Goal: Task Accomplishment & Management: Use online tool/utility

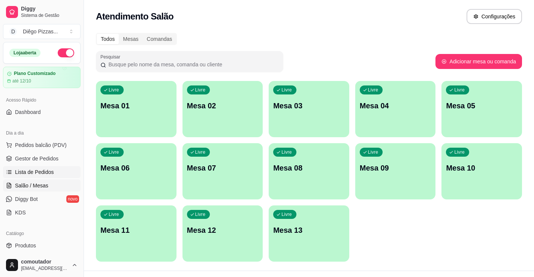
click at [34, 171] on span "Lista de Pedidos" at bounding box center [34, 171] width 39 height 7
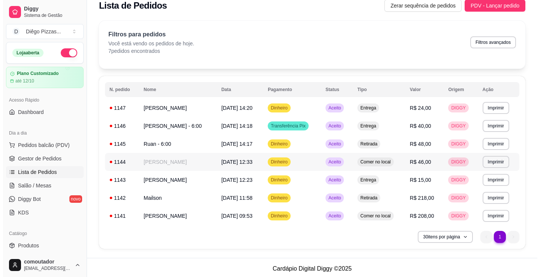
scroll to position [12, 0]
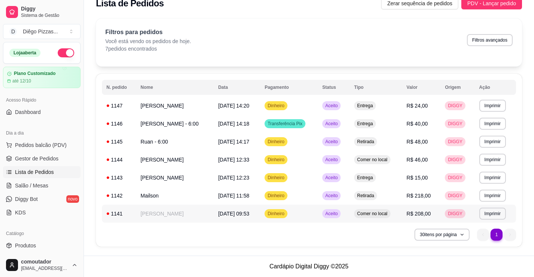
click at [201, 215] on td "[PERSON_NAME]" at bounding box center [175, 214] width 78 height 18
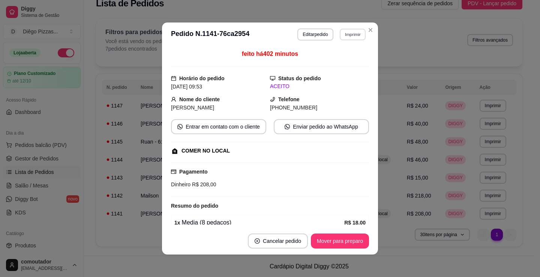
click at [352, 35] on button "Imprimir" at bounding box center [353, 34] width 26 height 12
click at [346, 56] on button "IMPRESSORA" at bounding box center [336, 61] width 52 height 12
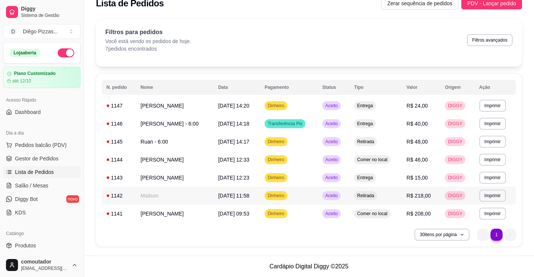
click at [190, 191] on td "Mailson" at bounding box center [175, 196] width 78 height 18
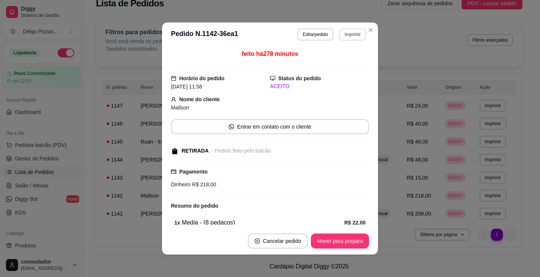
click at [351, 34] on button "Imprimir" at bounding box center [352, 34] width 27 height 12
click at [347, 63] on button "IMPRESSORA" at bounding box center [337, 61] width 54 height 12
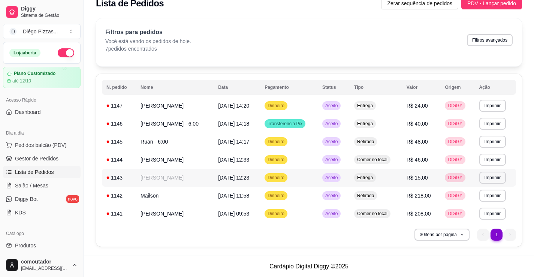
click at [161, 182] on td "[PERSON_NAME]" at bounding box center [175, 178] width 78 height 18
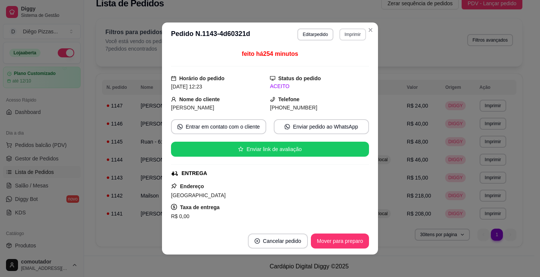
click at [355, 31] on button "Imprimir" at bounding box center [352, 34] width 27 height 12
click at [353, 58] on button "IMPRESSORA" at bounding box center [337, 61] width 54 height 12
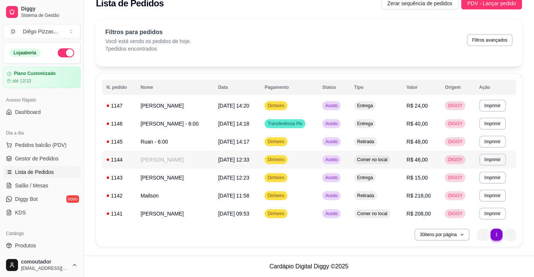
click at [195, 163] on td "[PERSON_NAME]" at bounding box center [175, 160] width 78 height 18
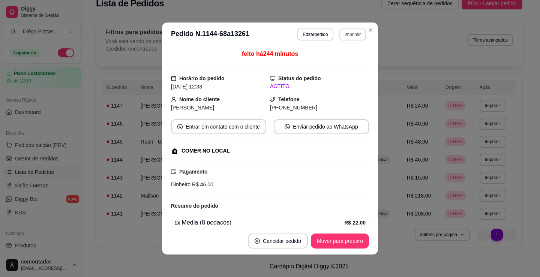
click at [345, 38] on button "Imprimir" at bounding box center [352, 34] width 27 height 12
click at [349, 60] on button "IMPRESSORA" at bounding box center [336, 61] width 52 height 12
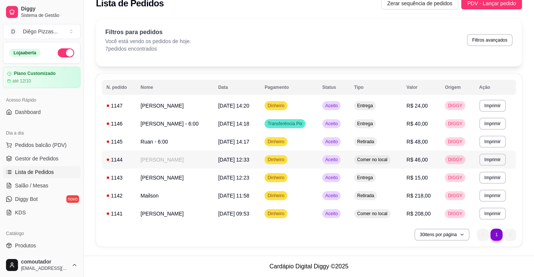
click at [167, 145] on td "Ruan - 6:00" at bounding box center [175, 142] width 78 height 18
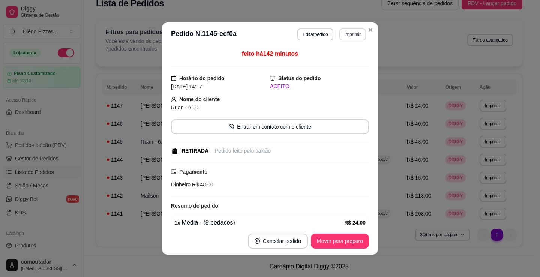
click at [346, 36] on button "Imprimir" at bounding box center [352, 34] width 27 height 12
click at [354, 58] on button "IMPRESSORA" at bounding box center [337, 61] width 54 height 12
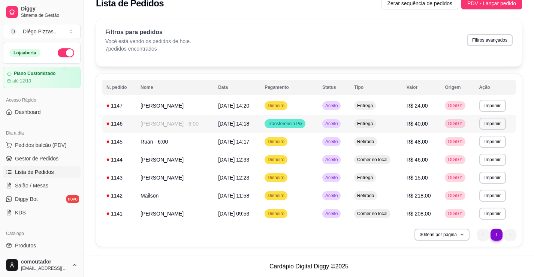
click at [145, 121] on td "[PERSON_NAME] - 6:00" at bounding box center [175, 124] width 78 height 18
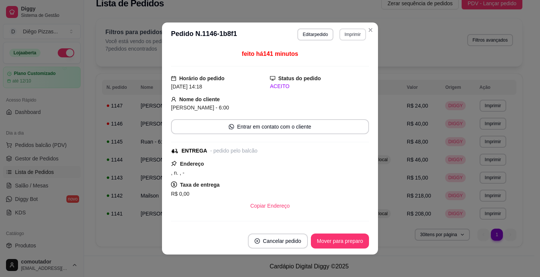
click at [343, 34] on button "Imprimir" at bounding box center [352, 34] width 27 height 12
click at [348, 63] on button "IMPRESSORA" at bounding box center [337, 61] width 54 height 12
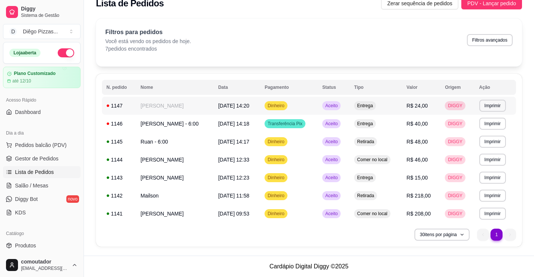
click at [172, 108] on td "[PERSON_NAME]" at bounding box center [175, 106] width 78 height 18
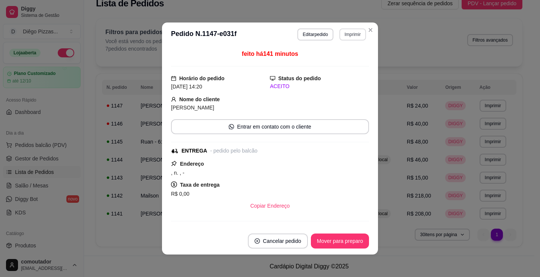
click at [342, 33] on button "Imprimir" at bounding box center [352, 34] width 27 height 12
click at [346, 57] on button "IMPRESSORA" at bounding box center [336, 61] width 52 height 12
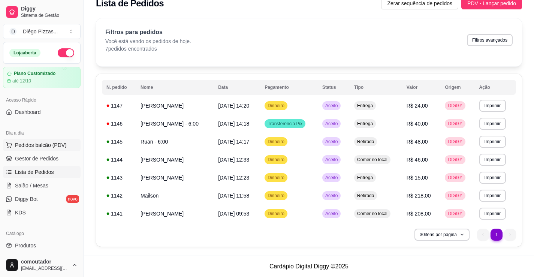
click at [52, 143] on span "Pedidos balcão (PDV)" at bounding box center [41, 144] width 52 height 7
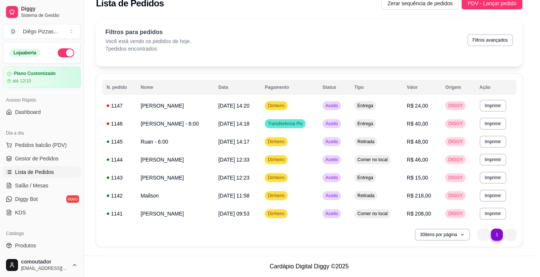
click at [76, 156] on div at bounding box center [57, 136] width 73 height 47
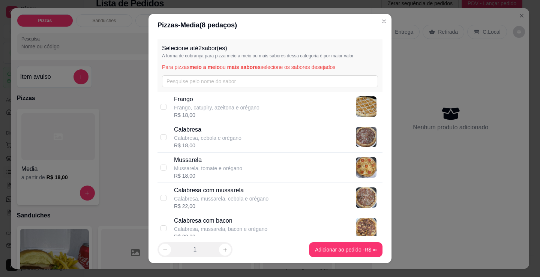
click at [154, 155] on div "Selecione até 2 sabor(es) A forma de cobrança para pizza meio a meio ou mais sa…" at bounding box center [269, 136] width 243 height 200
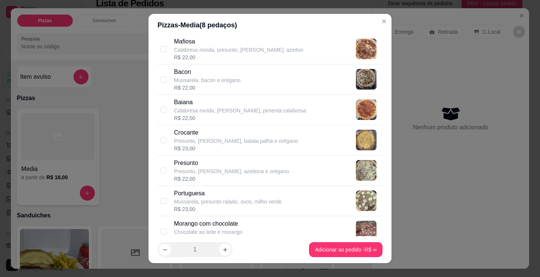
scroll to position [487, 0]
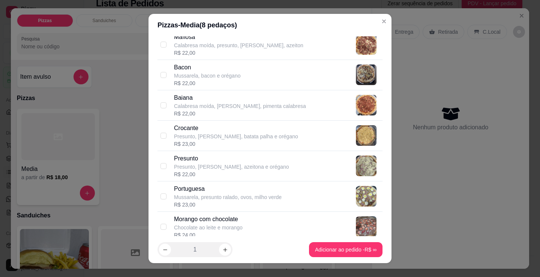
click at [211, 165] on p "Presunto, [PERSON_NAME], azeitona e orégano" at bounding box center [231, 166] width 115 height 7
checkbox input "true"
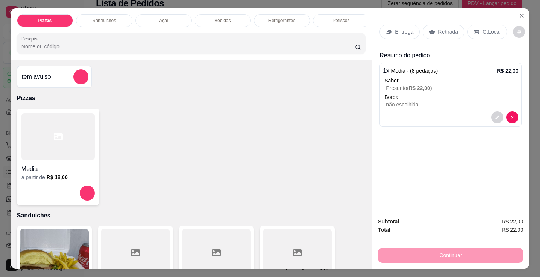
click at [395, 30] on p "Entrega" at bounding box center [404, 31] width 18 height 7
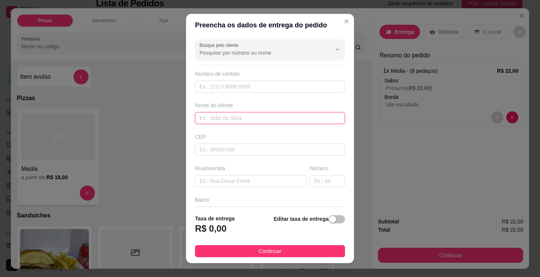
click at [276, 127] on div "Busque pelo cliente Número de contato Nome do cliente CEP Rua/[GEOGRAPHIC_DATA]" at bounding box center [270, 122] width 168 height 172
click at [276, 118] on input "text" at bounding box center [270, 118] width 150 height 12
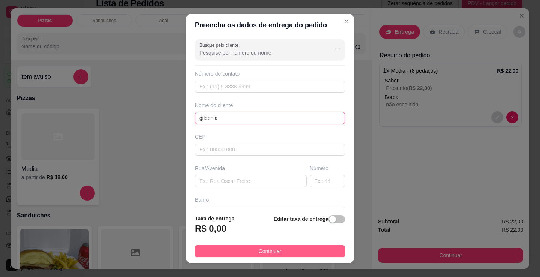
type input "gildenia"
click at [307, 247] on button "Continuar" at bounding box center [270, 251] width 150 height 12
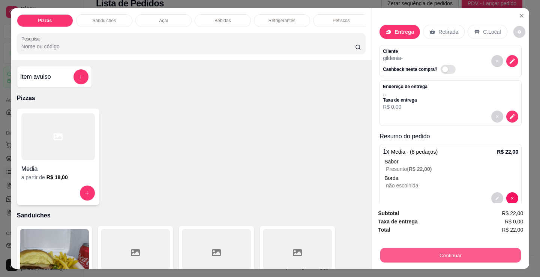
click at [412, 256] on button "Continuar" at bounding box center [450, 255] width 141 height 15
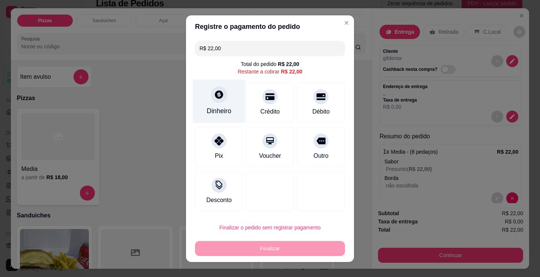
click at [216, 97] on icon at bounding box center [219, 95] width 10 height 10
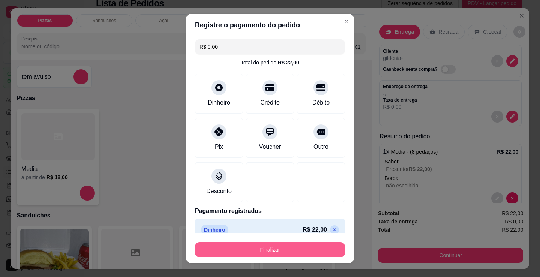
click at [280, 249] on button "Finalizar" at bounding box center [270, 249] width 150 height 15
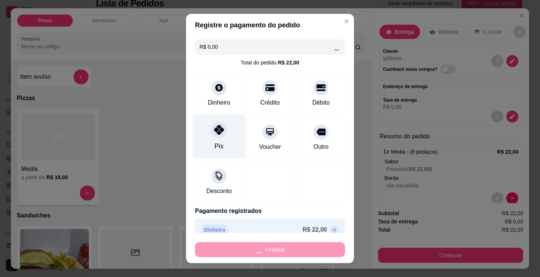
type input "-R$ 22,00"
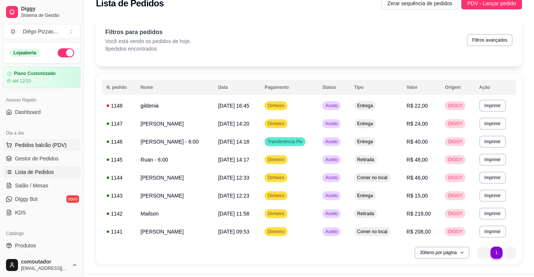
click at [51, 145] on span "Pedidos balcão (PDV)" at bounding box center [41, 144] width 52 height 7
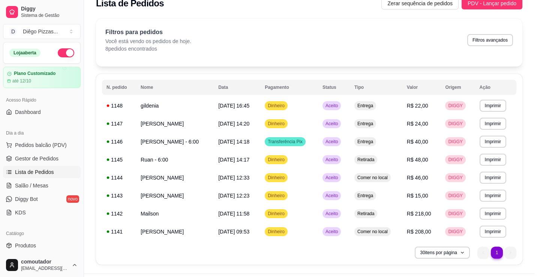
click at [54, 178] on h6 "R$ 18,00" at bounding box center [56, 177] width 21 height 7
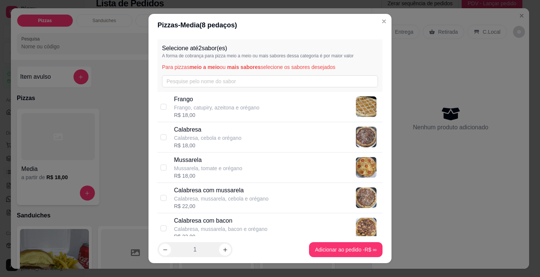
click at [235, 203] on div "R$ 22,00" at bounding box center [221, 205] width 94 height 7
checkbox input "true"
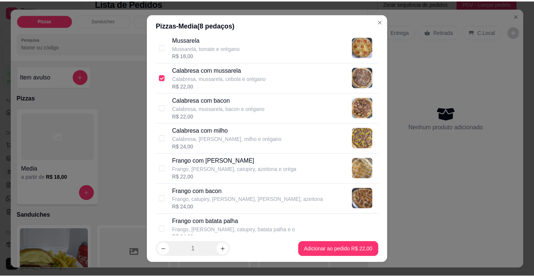
scroll to position [150, 0]
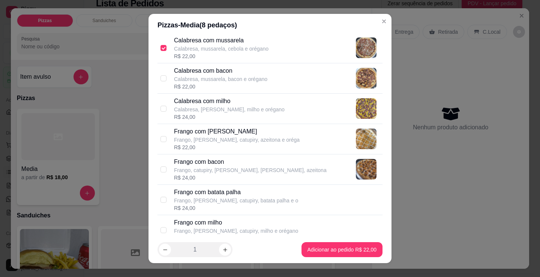
click at [222, 147] on div "R$ 22,00" at bounding box center [237, 147] width 126 height 7
checkbox input "true"
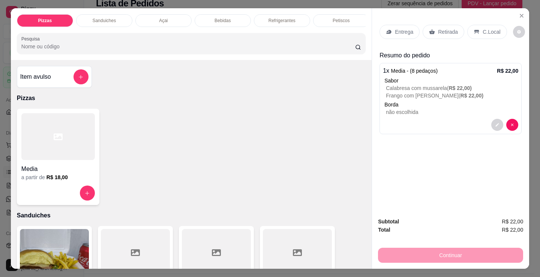
click at [406, 29] on p "Entrega" at bounding box center [404, 31] width 18 height 7
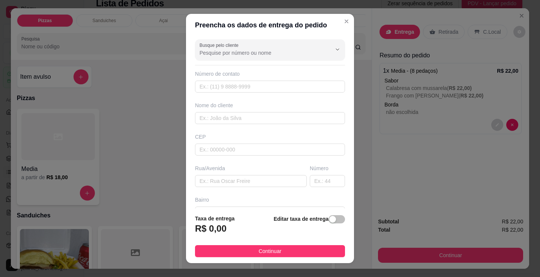
click at [292, 128] on div "Busque pelo cliente Número de contato Nome do cliente CEP Rua/[GEOGRAPHIC_DATA]" at bounding box center [270, 122] width 168 height 172
click at [297, 122] on input "text" at bounding box center [270, 118] width 150 height 12
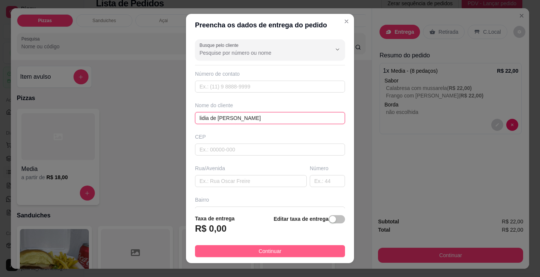
type input "lidia de [PERSON_NAME]"
click at [315, 251] on button "Continuar" at bounding box center [270, 251] width 150 height 12
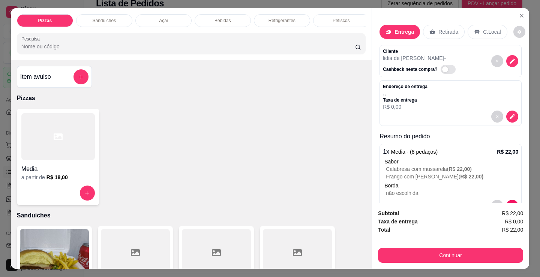
click at [455, 240] on div "Subtotal R$ 22,00 Taxa de entrega R$ 0,00 Total R$ 22,00 Continuar" at bounding box center [450, 236] width 145 height 54
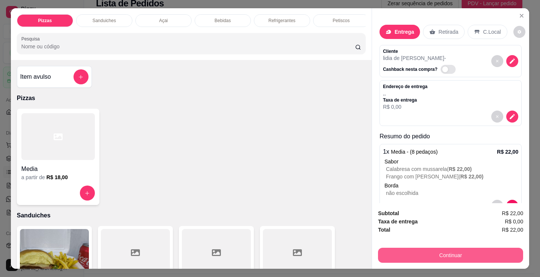
click at [444, 250] on button "Continuar" at bounding box center [450, 255] width 145 height 15
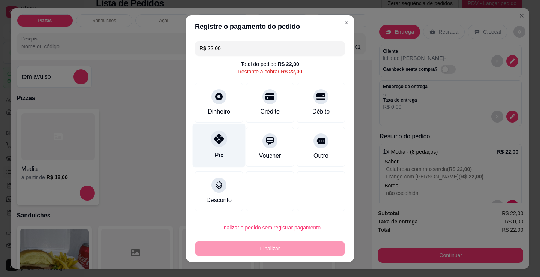
click at [218, 140] on icon at bounding box center [219, 139] width 10 height 10
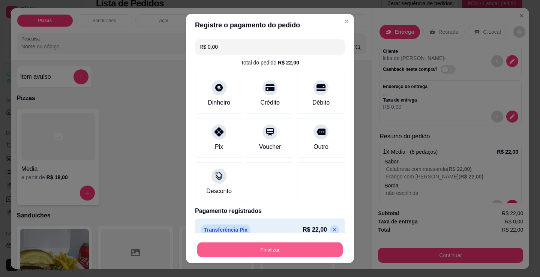
click at [261, 253] on button "Finalizar" at bounding box center [269, 250] width 145 height 15
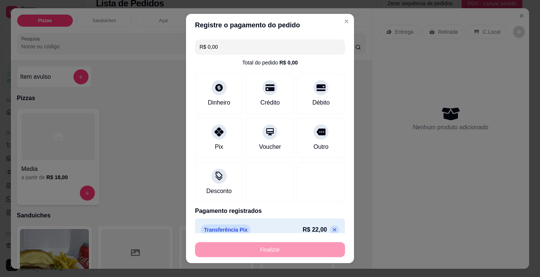
type input "-R$ 22,00"
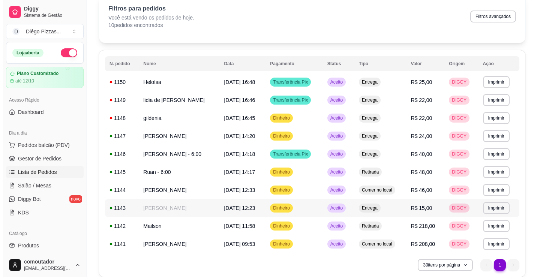
scroll to position [66, 0]
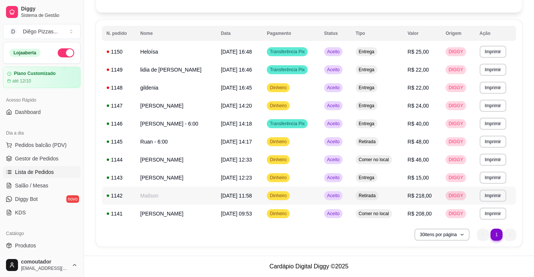
click at [171, 196] on td "Mailson" at bounding box center [176, 196] width 81 height 18
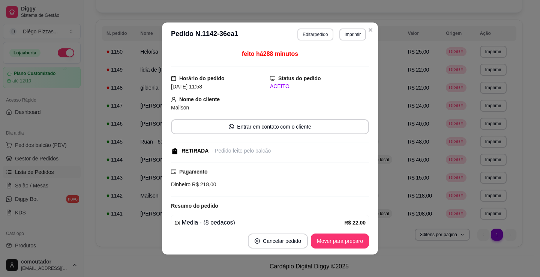
click at [312, 33] on button "Editar pedido" at bounding box center [315, 34] width 36 height 12
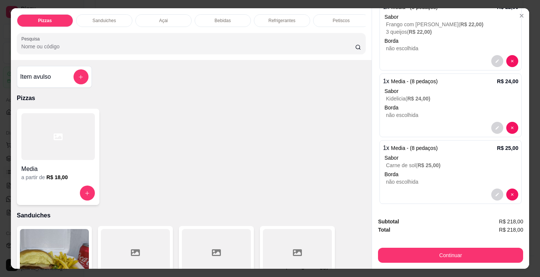
scroll to position [604, 0]
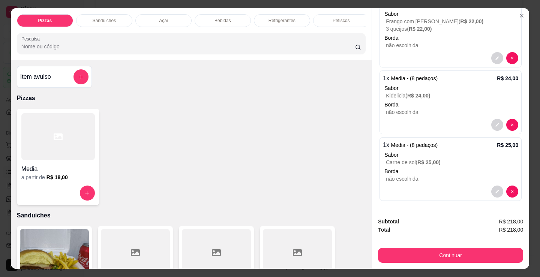
click at [411, 104] on p "Borda" at bounding box center [451, 104] width 134 height 7
click at [49, 141] on div at bounding box center [57, 136] width 73 height 47
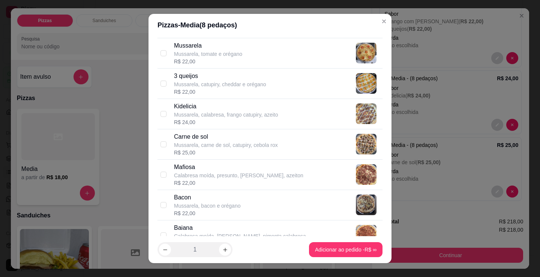
scroll to position [375, 0]
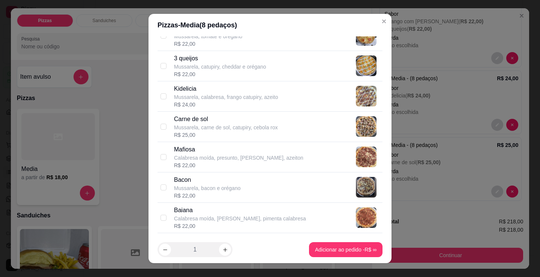
click at [234, 110] on div "Kidelicia Mussarela, calabresa, frango catupiry, azeito R$ 24,00" at bounding box center [269, 96] width 225 height 30
checkbox input "true"
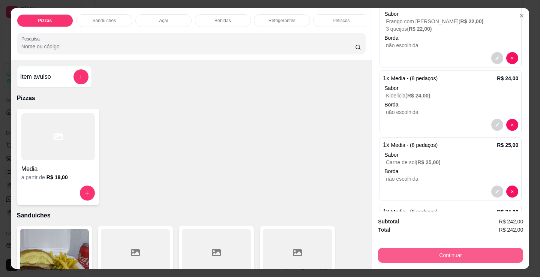
click at [456, 255] on button "Continuar" at bounding box center [450, 255] width 145 height 15
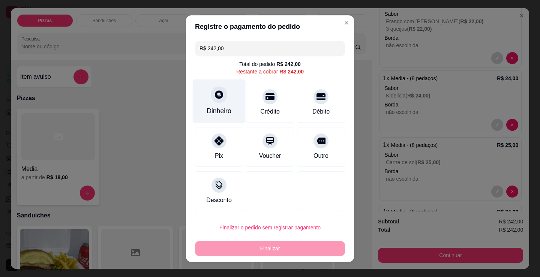
click at [214, 108] on div "Dinheiro" at bounding box center [219, 111] width 25 height 10
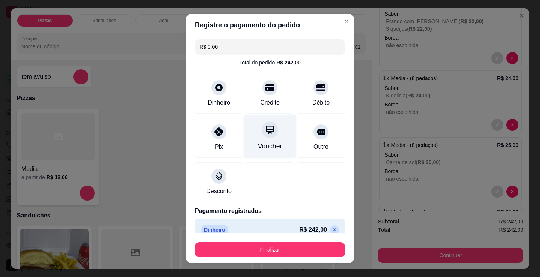
scroll to position [11, 0]
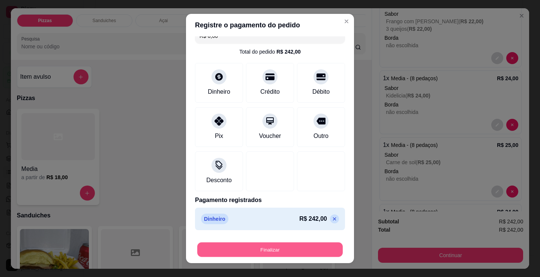
click at [277, 246] on button "Finalizar" at bounding box center [269, 250] width 145 height 15
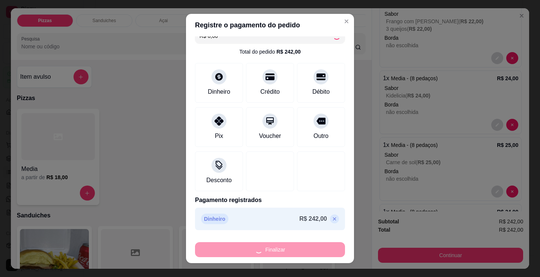
type input "-R$ 242,00"
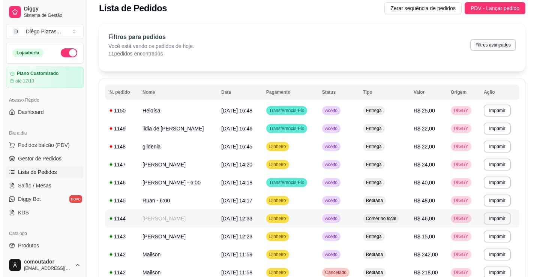
scroll to position [0, 0]
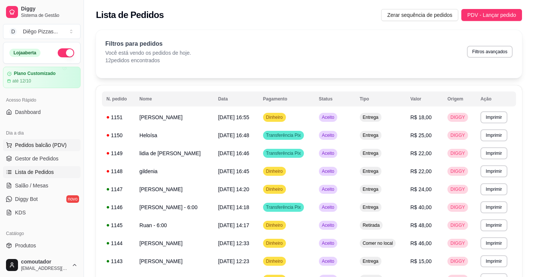
click at [49, 142] on span "Pedidos balcão (PDV)" at bounding box center [41, 144] width 52 height 7
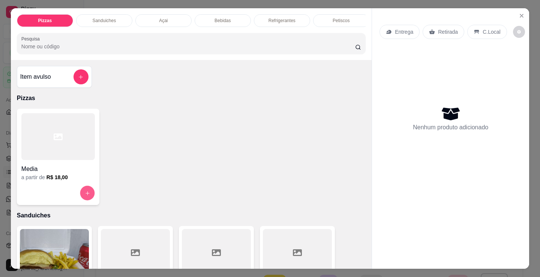
click at [85, 196] on icon "increase-product-quantity" at bounding box center [88, 193] width 6 height 6
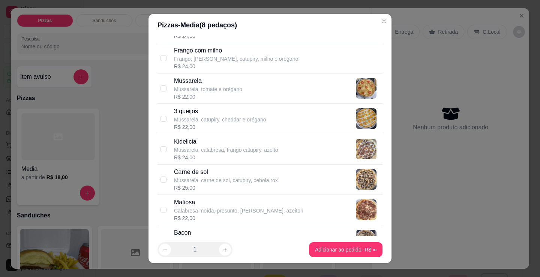
scroll to position [337, 0]
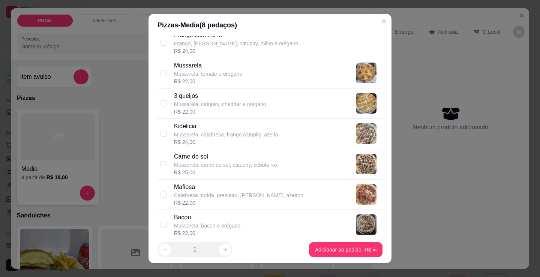
click at [164, 158] on div "Carne de sol Mussarela, carne de sol, catupiry, cebola rox R$ 25,00" at bounding box center [269, 164] width 225 height 30
checkbox input "true"
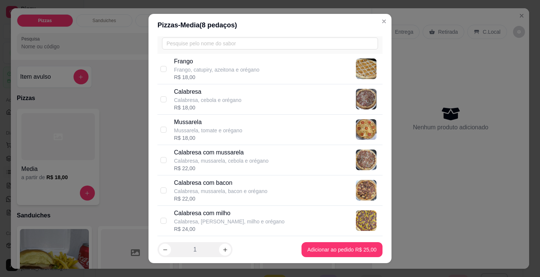
scroll to position [37, 0]
click at [161, 162] on input "checkbox" at bounding box center [163, 160] width 6 height 6
checkbox input "true"
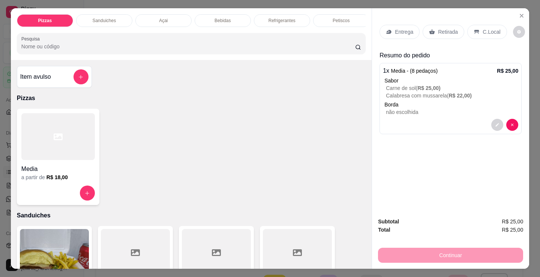
click at [395, 28] on p "Entrega" at bounding box center [404, 31] width 18 height 7
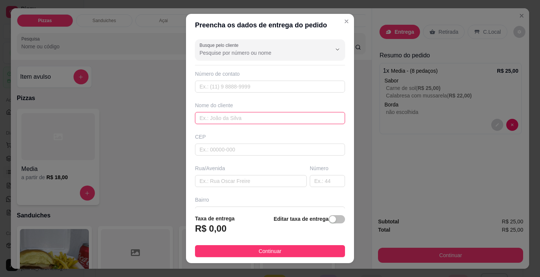
click at [276, 123] on input "text" at bounding box center [270, 118] width 150 height 12
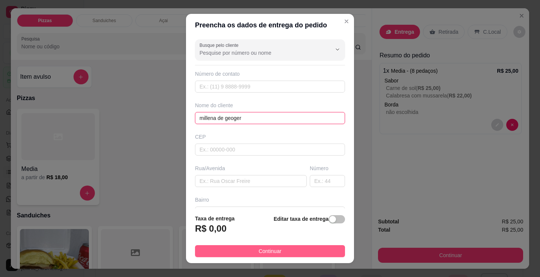
type input "millena de geoger"
click at [276, 255] on button "Continuar" at bounding box center [270, 251] width 150 height 12
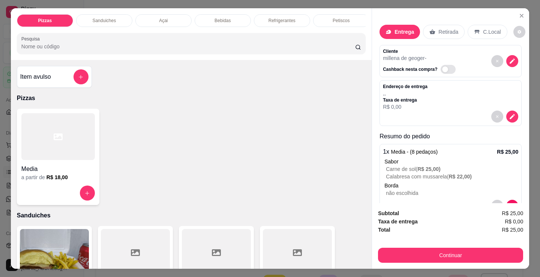
click at [487, 246] on div "Continuar" at bounding box center [450, 254] width 145 height 17
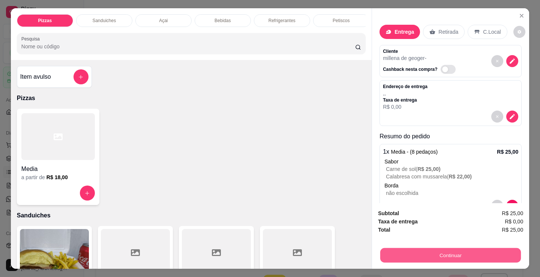
click at [485, 248] on button "Continuar" at bounding box center [450, 255] width 141 height 15
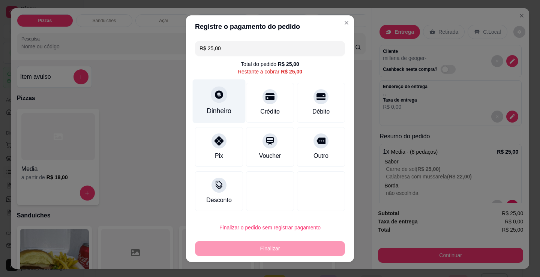
click at [217, 100] on div at bounding box center [219, 94] width 16 height 16
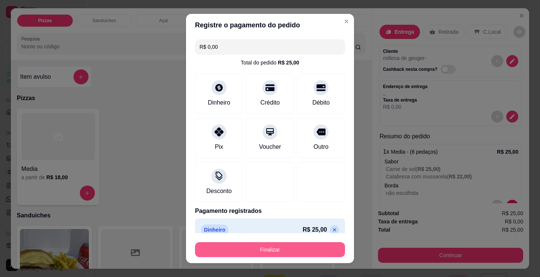
click at [305, 251] on button "Finalizar" at bounding box center [270, 249] width 150 height 15
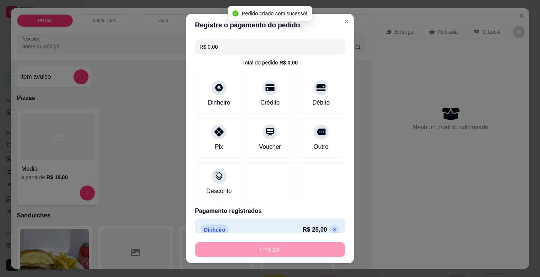
type input "-R$ 25,00"
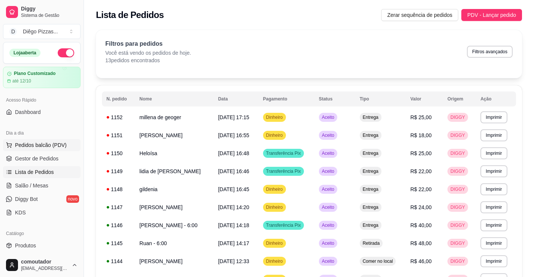
click at [64, 144] on button "Pedidos balcão (PDV)" at bounding box center [42, 145] width 78 height 12
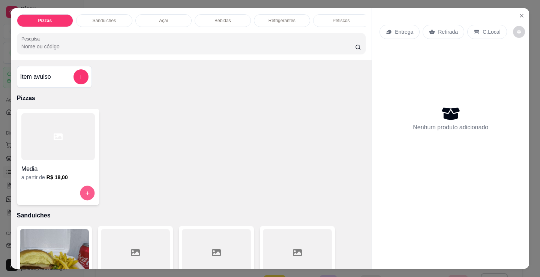
click at [81, 199] on button "increase-product-quantity" at bounding box center [87, 193] width 15 height 15
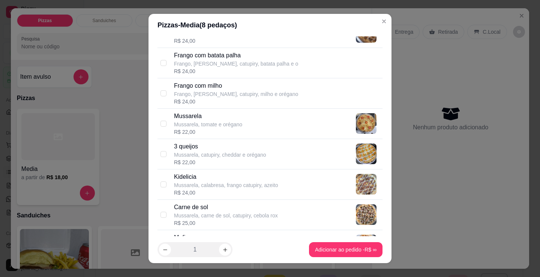
scroll to position [300, 0]
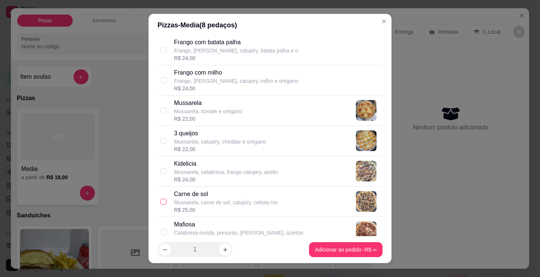
click at [160, 201] on input "checkbox" at bounding box center [163, 202] width 6 height 6
checkbox input "true"
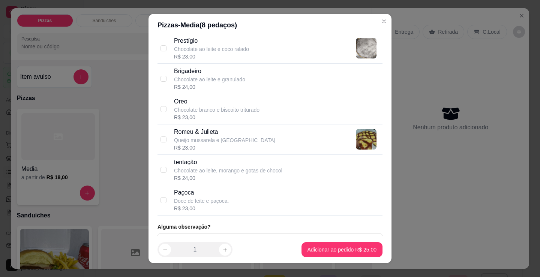
scroll to position [739, 0]
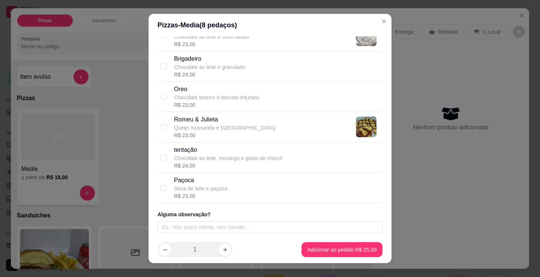
click at [164, 154] on div "tentação Chocolate ao leite, morango e gotas de chocol R$ 24,00" at bounding box center [269, 157] width 225 height 30
checkbox input "true"
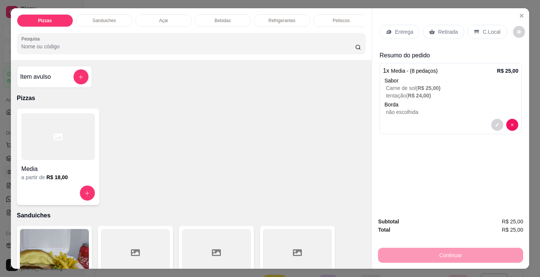
click at [395, 28] on p "Entrega" at bounding box center [404, 31] width 18 height 7
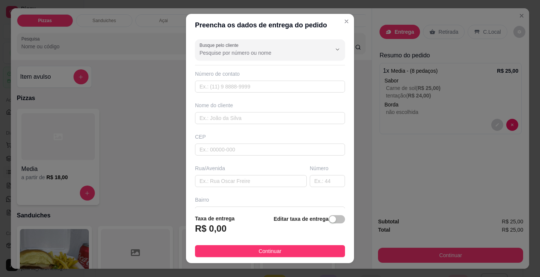
click at [300, 110] on div "Nome do cliente" at bounding box center [269, 113] width 153 height 22
click at [299, 117] on input "text" at bounding box center [270, 118] width 150 height 12
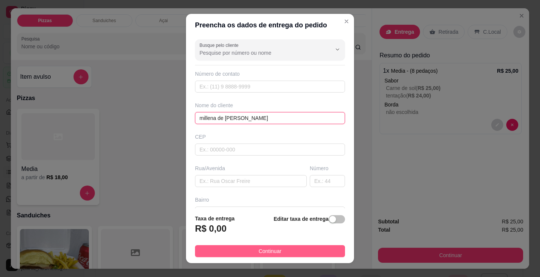
type input "millena de [PERSON_NAME]"
click at [273, 255] on span "Continuar" at bounding box center [270, 251] width 23 height 8
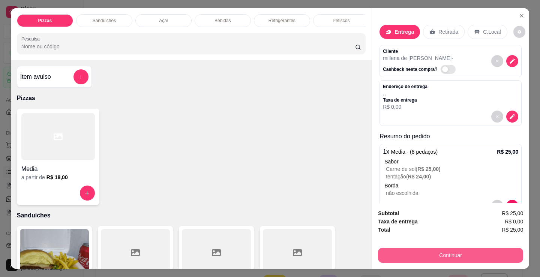
click at [437, 248] on button "Continuar" at bounding box center [450, 255] width 145 height 15
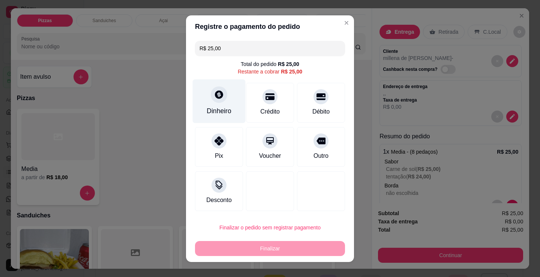
click at [215, 95] on icon at bounding box center [219, 94] width 8 height 8
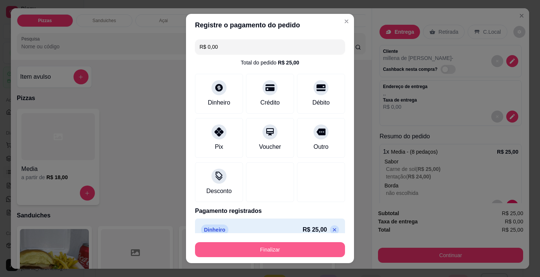
click at [278, 249] on button "Finalizar" at bounding box center [270, 249] width 150 height 15
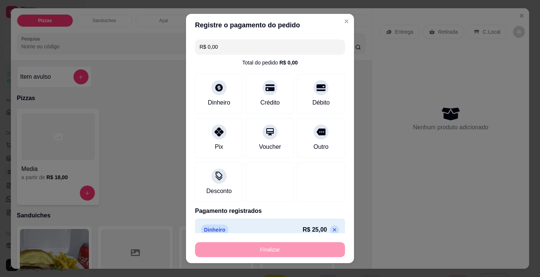
type input "-R$ 25,00"
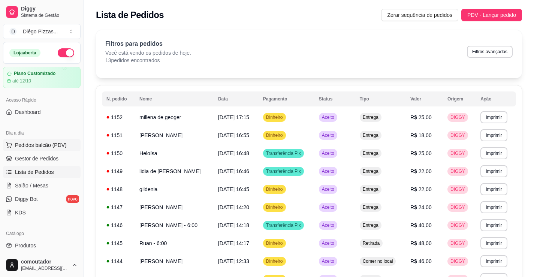
click at [52, 140] on button "Pedidos balcão (PDV)" at bounding box center [42, 145] width 78 height 12
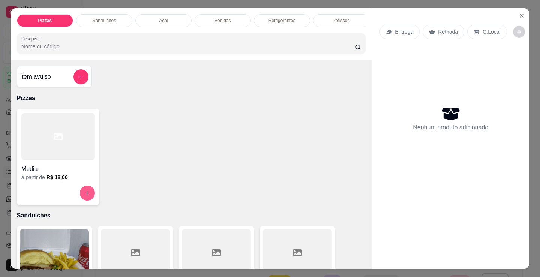
click at [84, 196] on icon "increase-product-quantity" at bounding box center [87, 193] width 6 height 6
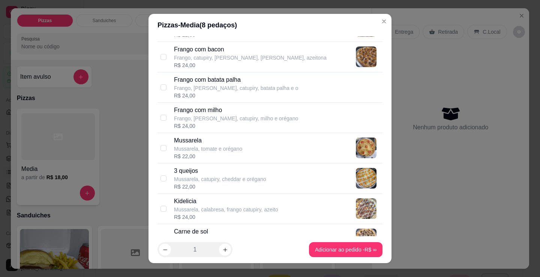
scroll to position [300, 0]
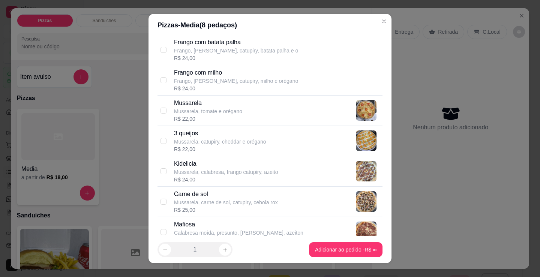
click at [167, 193] on div "Carne de sol Mussarela, carne de sol, catupiry, cebola rox R$ 25,00" at bounding box center [269, 202] width 225 height 30
checkbox input "true"
click at [160, 171] on input "checkbox" at bounding box center [163, 171] width 6 height 6
checkbox input "true"
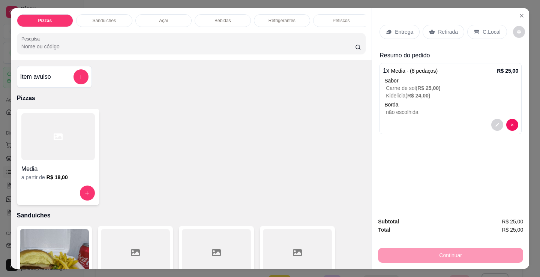
click at [495, 33] on div "C.Local" at bounding box center [486, 32] width 39 height 14
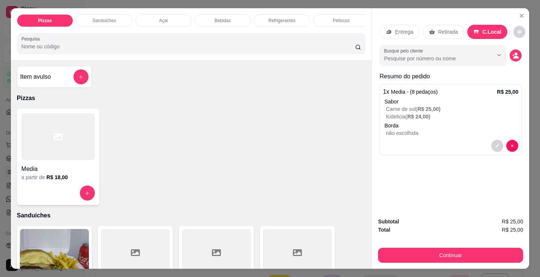
click at [402, 28] on p "Entrega" at bounding box center [404, 31] width 18 height 7
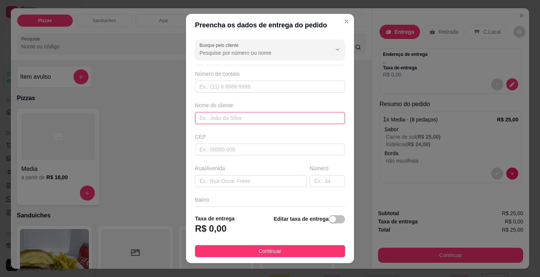
click at [305, 114] on input "text" at bounding box center [270, 118] width 150 height 12
click at [305, 121] on input "text" at bounding box center [270, 118] width 150 height 12
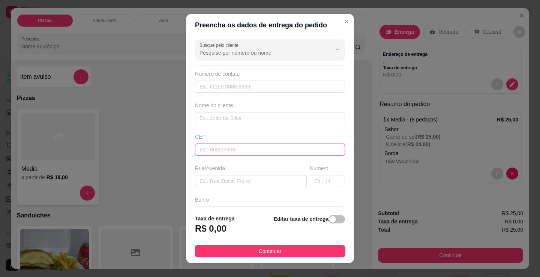
click at [263, 154] on input "text" at bounding box center [270, 150] width 150 height 12
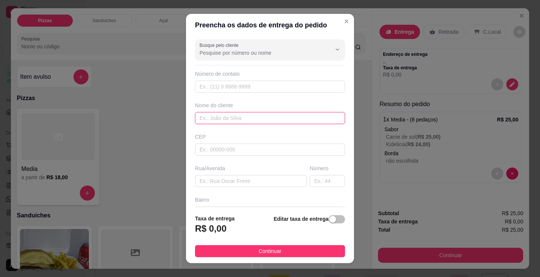
click at [280, 117] on input "text" at bounding box center [270, 118] width 150 height 12
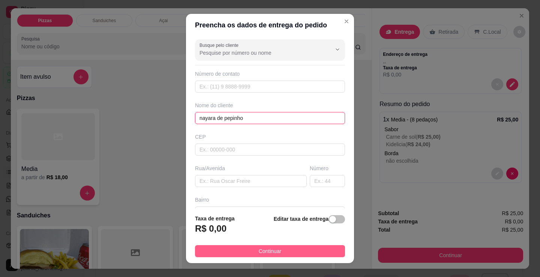
type input "nayara de pepinho"
click at [259, 252] on span "Continuar" at bounding box center [270, 251] width 23 height 8
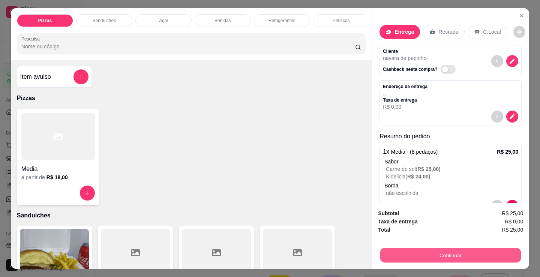
click at [448, 250] on button "Continuar" at bounding box center [450, 255] width 141 height 15
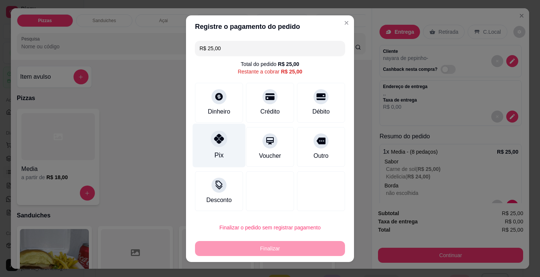
click at [214, 145] on div at bounding box center [219, 138] width 16 height 16
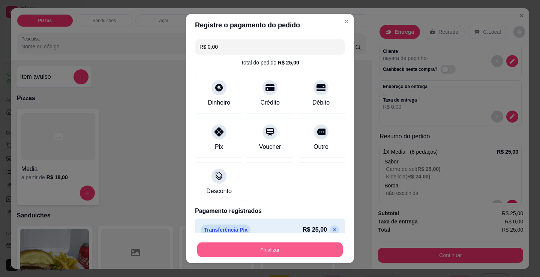
click at [239, 255] on button "Finalizar" at bounding box center [269, 250] width 145 height 15
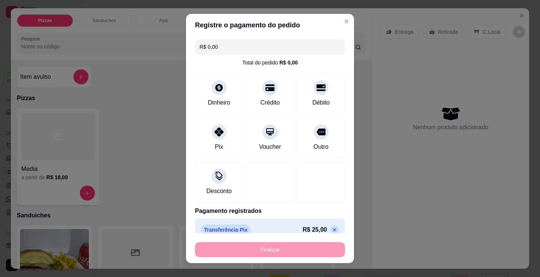
type input "-R$ 25,00"
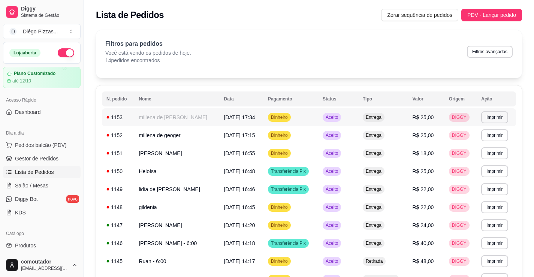
click at [168, 116] on td "millena de [PERSON_NAME]" at bounding box center [176, 117] width 85 height 18
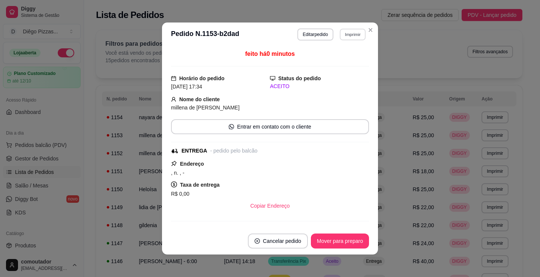
click at [357, 32] on button "Imprimir" at bounding box center [353, 34] width 26 height 12
click at [343, 61] on button "IMPRESSORA" at bounding box center [336, 61] width 52 height 12
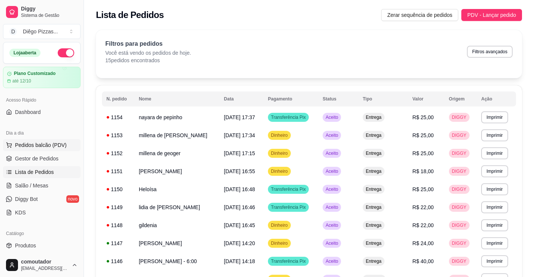
click at [57, 143] on span "Pedidos balcão (PDV)" at bounding box center [41, 144] width 52 height 7
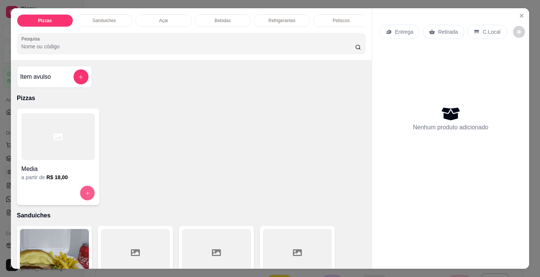
click at [88, 191] on button "increase-product-quantity" at bounding box center [87, 193] width 15 height 15
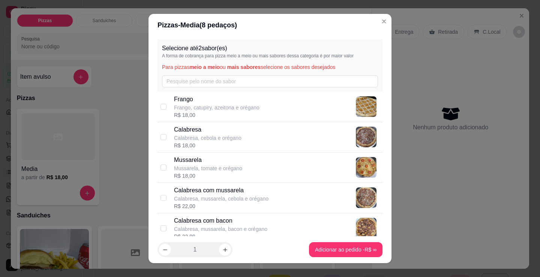
scroll to position [75, 0]
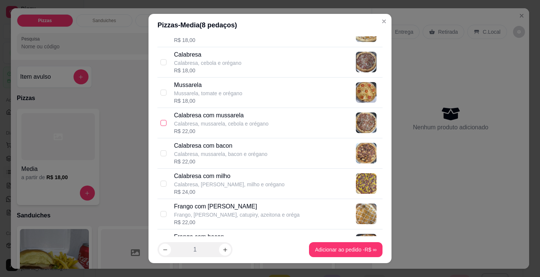
click at [163, 125] on input "checkbox" at bounding box center [163, 123] width 6 height 6
checkbox input "true"
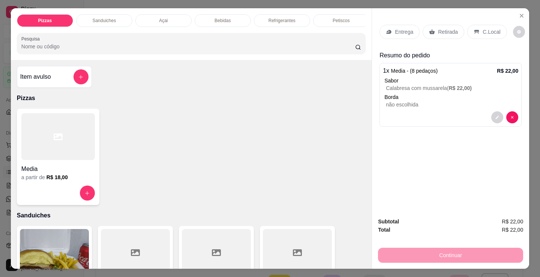
click at [87, 188] on div "Media a partir de R$ 18,00" at bounding box center [58, 157] width 82 height 96
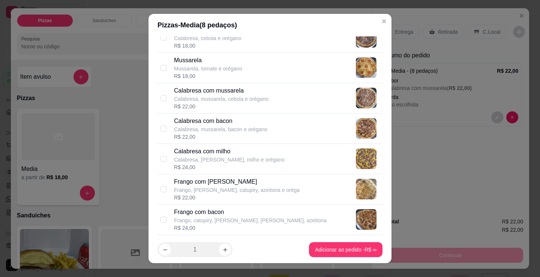
scroll to position [112, 0]
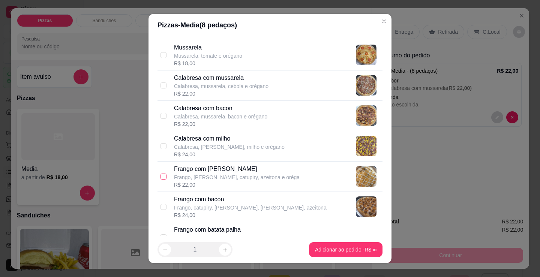
click at [162, 176] on input "checkbox" at bounding box center [163, 177] width 6 height 6
checkbox input "true"
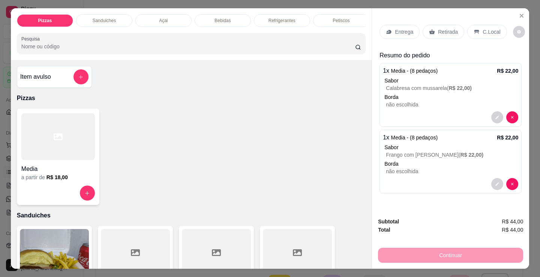
click at [441, 25] on div "Retirada" at bounding box center [444, 32] width 42 height 14
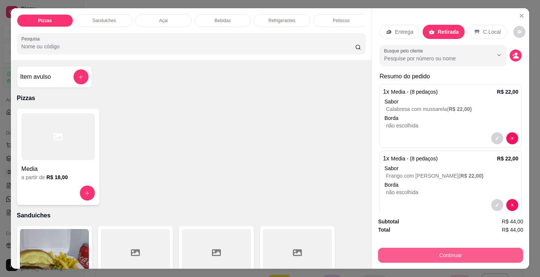
click at [424, 253] on button "Continuar" at bounding box center [450, 255] width 145 height 15
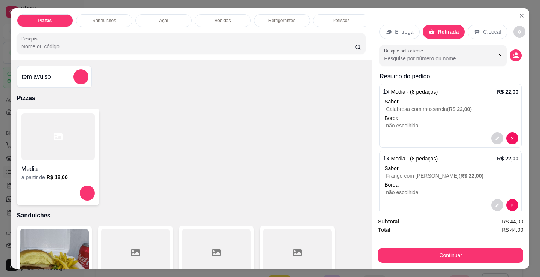
click at [443, 55] on input "Busque pelo cliente" at bounding box center [432, 58] width 97 height 7
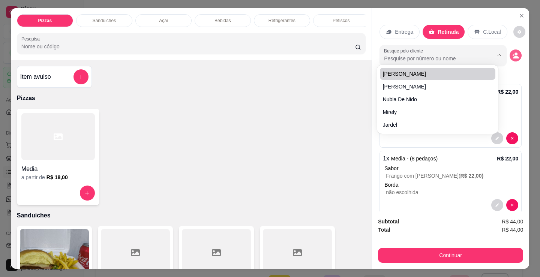
click at [510, 49] on button "decrease-product-quantity" at bounding box center [516, 55] width 12 height 12
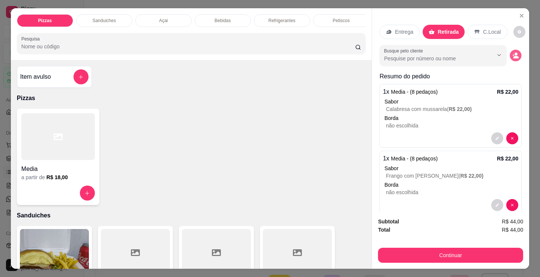
click at [512, 52] on icon "decrease-product-quantity" at bounding box center [515, 55] width 6 height 6
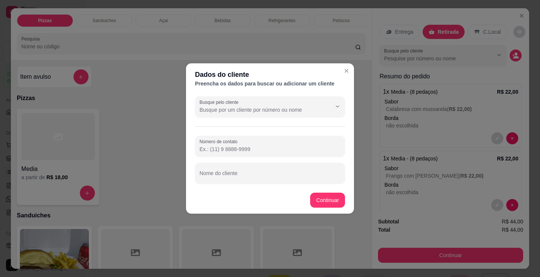
click at [280, 149] on input "Número de contato" at bounding box center [269, 148] width 141 height 7
click at [274, 175] on input "Nome do cliente" at bounding box center [269, 175] width 141 height 7
type input "radames"
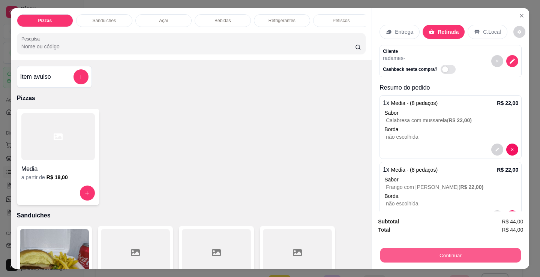
click at [445, 251] on button "Continuar" at bounding box center [450, 255] width 141 height 15
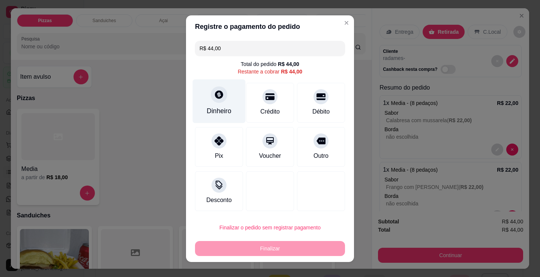
click at [215, 93] on icon at bounding box center [219, 94] width 8 height 8
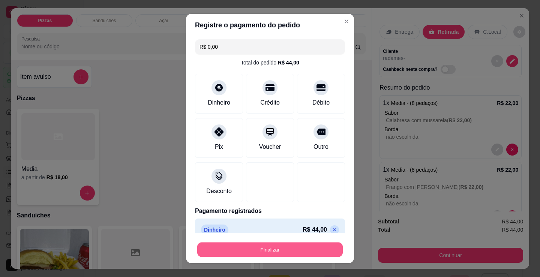
click at [263, 247] on button "Finalizar" at bounding box center [269, 250] width 145 height 15
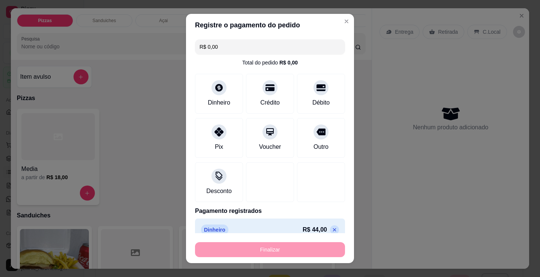
type input "-R$ 44,00"
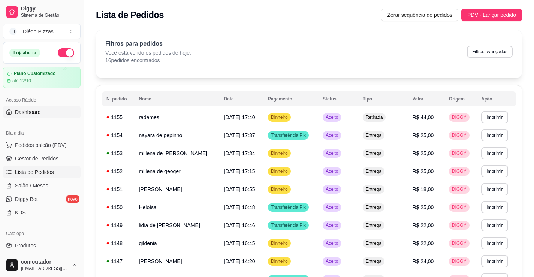
click at [62, 116] on link "Dashboard" at bounding box center [42, 112] width 78 height 12
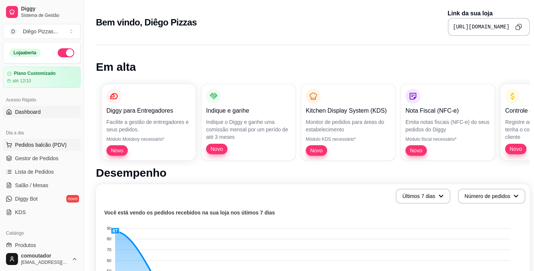
click at [38, 139] on button "Pedidos balcão (PDV)" at bounding box center [42, 145] width 78 height 12
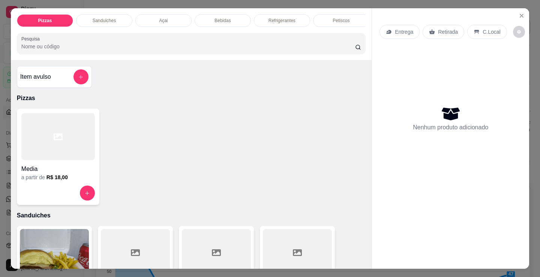
click at [47, 150] on div at bounding box center [57, 136] width 73 height 47
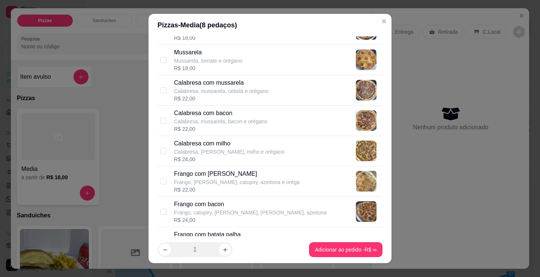
scroll to position [112, 0]
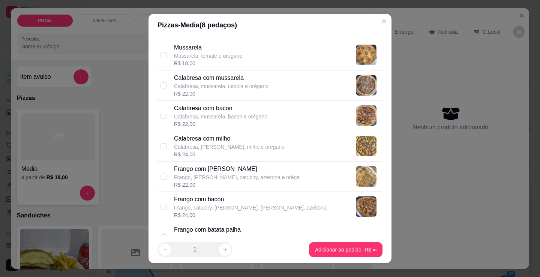
click at [213, 180] on p "Frango, [PERSON_NAME], catupiry, azeitona e oréga" at bounding box center [237, 177] width 126 height 7
checkbox input "true"
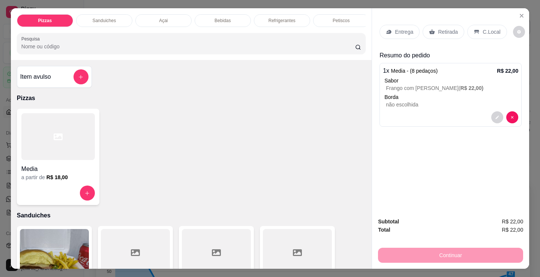
click at [405, 28] on p "Entrega" at bounding box center [404, 31] width 18 height 7
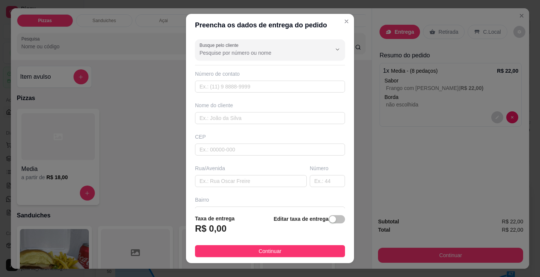
click at [220, 111] on div "Nome do cliente" at bounding box center [269, 113] width 153 height 22
click at [227, 181] on input "text" at bounding box center [251, 181] width 112 height 12
type input "rua de baixo"
click at [246, 117] on input "text" at bounding box center [270, 118] width 150 height 12
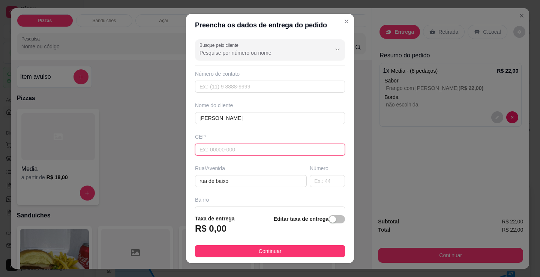
click at [263, 150] on input "text" at bounding box center [270, 150] width 150 height 12
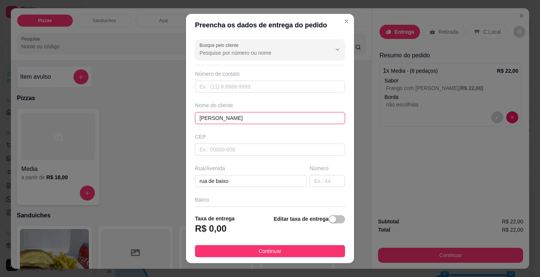
click at [210, 118] on input "[PERSON_NAME]" at bounding box center [270, 118] width 150 height 12
click at [210, 119] on input "[PERSON_NAME]" at bounding box center [270, 118] width 150 height 12
type input "claudjane"
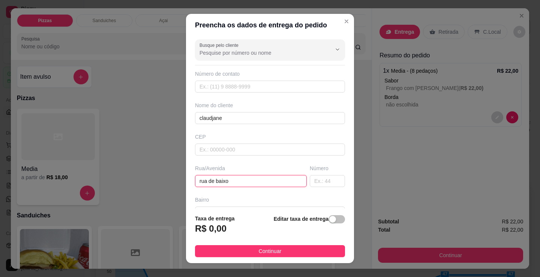
click at [231, 177] on input "rua de baixo" at bounding box center [251, 181] width 112 height 12
drag, startPoint x: 228, startPoint y: 248, endPoint x: 295, endPoint y: 173, distance: 100.6
click at [234, 243] on footer "Taxa de entrega R$ 0,00 Editar taxa de entrega Continuar" at bounding box center [270, 235] width 168 height 55
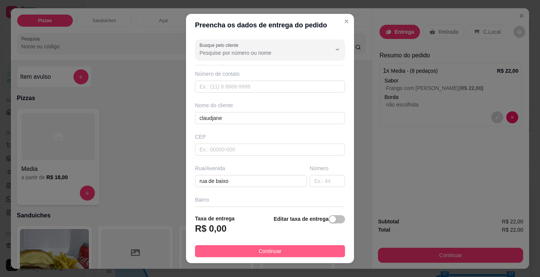
click at [278, 247] on button "Continuar" at bounding box center [270, 251] width 150 height 12
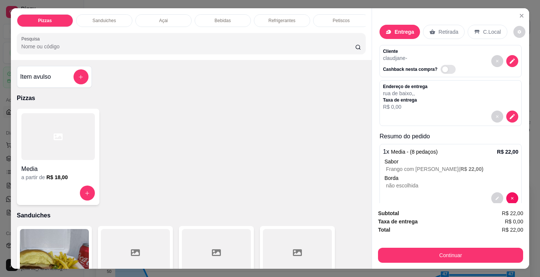
click at [416, 246] on div "Continuar" at bounding box center [450, 254] width 145 height 17
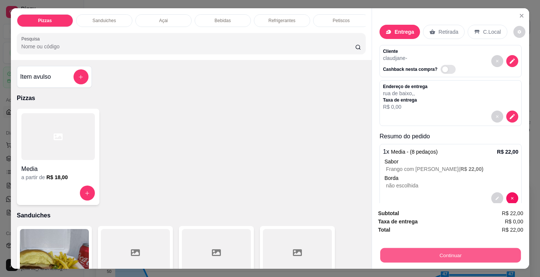
click at [419, 254] on button "Continuar" at bounding box center [450, 255] width 141 height 15
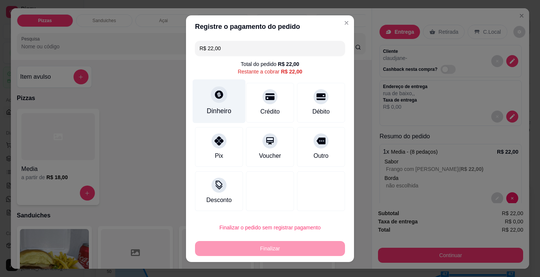
click at [216, 103] on div "Dinheiro" at bounding box center [219, 101] width 53 height 44
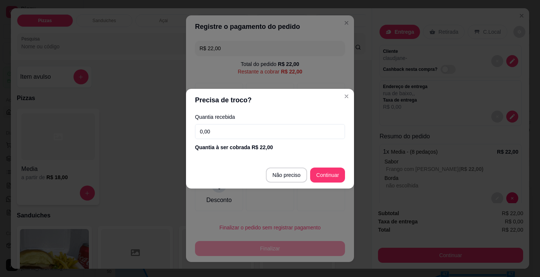
click at [238, 128] on input "0,00" at bounding box center [270, 131] width 150 height 15
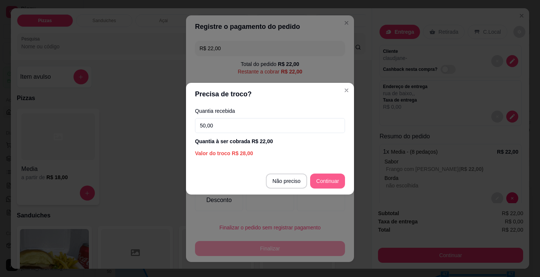
type input "50,00"
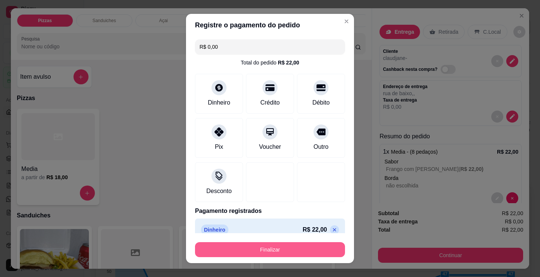
click at [292, 247] on button "Finalizar" at bounding box center [270, 249] width 150 height 15
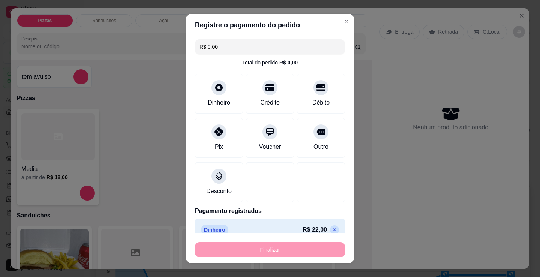
type input "-R$ 22,00"
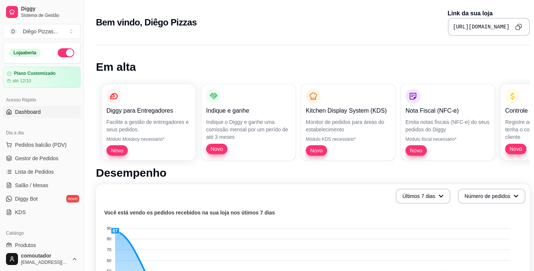
click at [249, 173] on h1 "Desempenho" at bounding box center [313, 172] width 434 height 13
click at [30, 144] on span "Pedidos balcão (PDV)" at bounding box center [41, 144] width 52 height 7
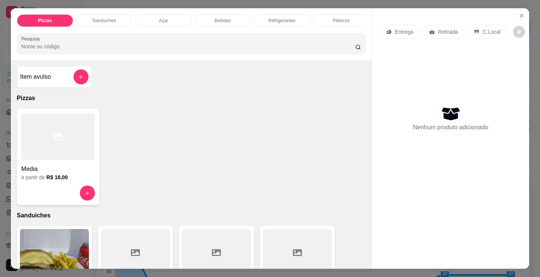
click at [54, 146] on div at bounding box center [57, 136] width 73 height 47
click at [78, 153] on div at bounding box center [57, 136] width 73 height 47
click at [73, 165] on div "Media" at bounding box center [57, 166] width 73 height 13
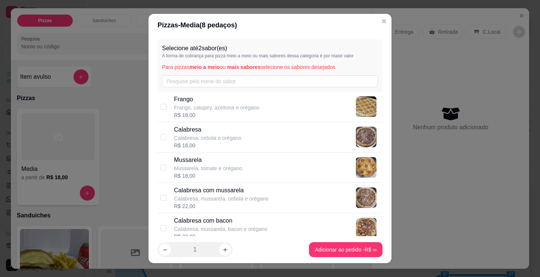
drag, startPoint x: 172, startPoint y: 133, endPoint x: 177, endPoint y: 156, distance: 23.7
click at [175, 138] on div "Calabresa Calabresa, cebola e orégano" at bounding box center [207, 133] width 67 height 16
checkbox input "true"
drag, startPoint x: 179, startPoint y: 171, endPoint x: 225, endPoint y: 203, distance: 56.2
click at [181, 174] on div "Mussarela Mussarela, tomate e orégano R$ 18,00" at bounding box center [208, 168] width 68 height 24
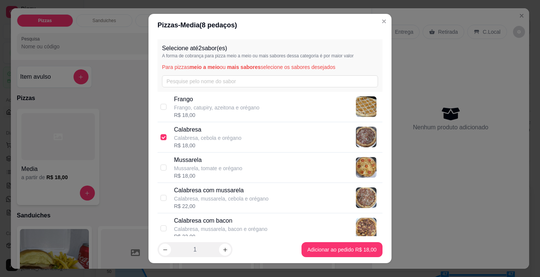
checkbox input "true"
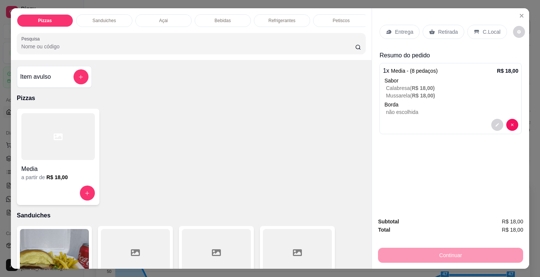
click at [402, 30] on p "Entrega" at bounding box center [404, 31] width 18 height 7
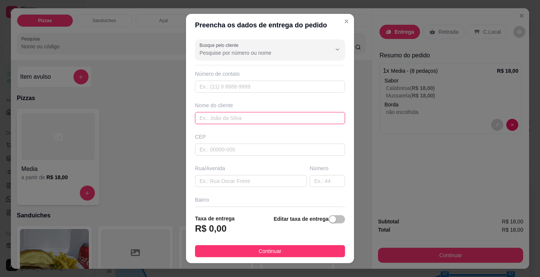
click at [217, 120] on input "text" at bounding box center [270, 118] width 150 height 12
click at [211, 188] on div "Busque pelo cliente Número de contato Nome do cliente CEP Rua/[GEOGRAPHIC_DATA]" at bounding box center [270, 122] width 168 height 172
click at [224, 118] on input "text" at bounding box center [270, 118] width 150 height 12
click at [203, 197] on div "Bairro" at bounding box center [270, 199] width 150 height 7
click at [230, 120] on input "rosicleite" at bounding box center [270, 118] width 150 height 12
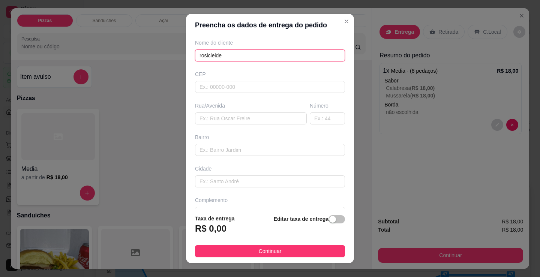
scroll to position [75, 0]
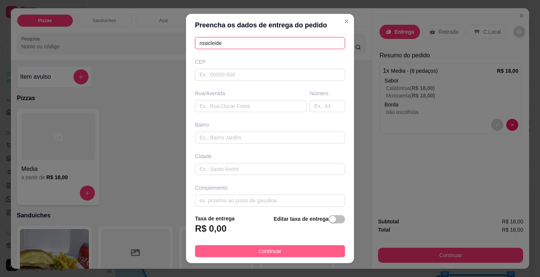
type input "rosicleide"
click at [248, 253] on button "Continuar" at bounding box center [270, 251] width 150 height 12
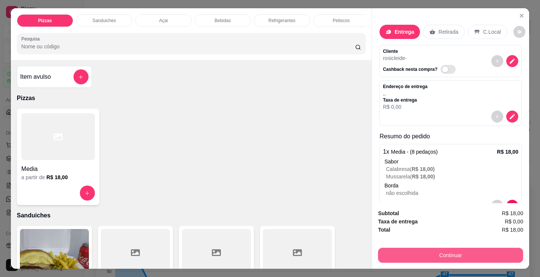
click at [424, 255] on button "Continuar" at bounding box center [450, 255] width 145 height 15
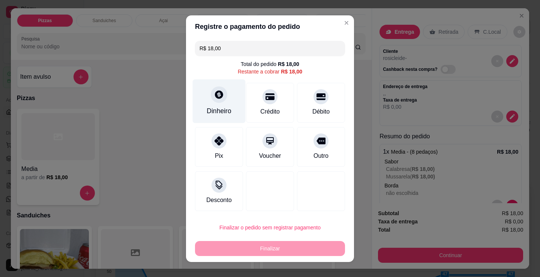
click at [220, 100] on div at bounding box center [219, 94] width 16 height 16
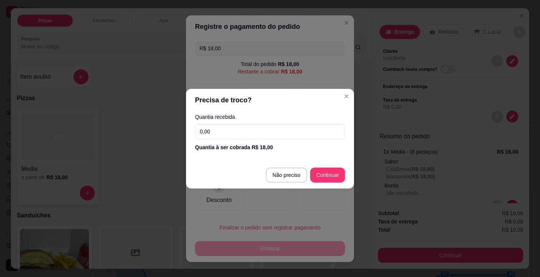
click at [215, 133] on input "0,00" at bounding box center [270, 131] width 150 height 15
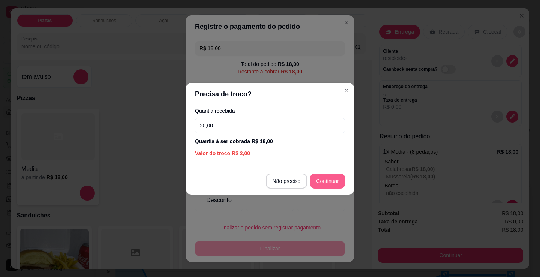
type input "20,00"
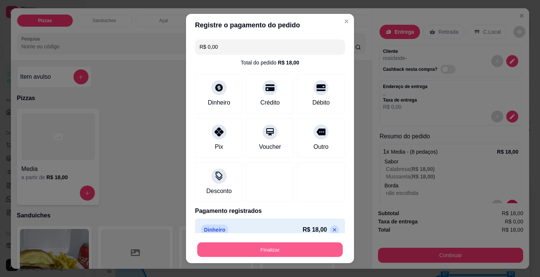
click at [303, 255] on button "Finalizar" at bounding box center [269, 250] width 145 height 15
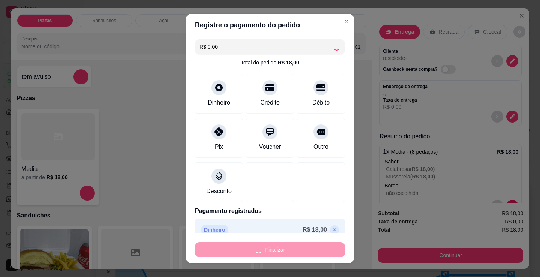
type input "-R$ 18,00"
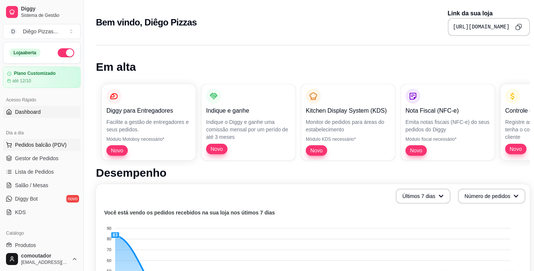
click at [47, 148] on span "Pedidos balcão (PDV)" at bounding box center [41, 144] width 52 height 7
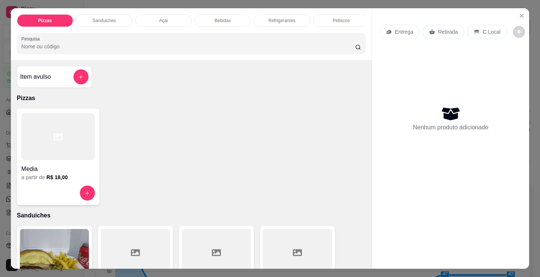
click at [63, 172] on h4 "Media" at bounding box center [57, 169] width 73 height 9
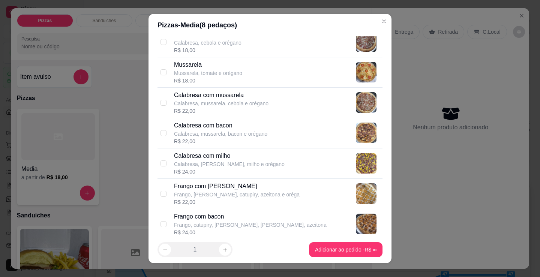
scroll to position [112, 0]
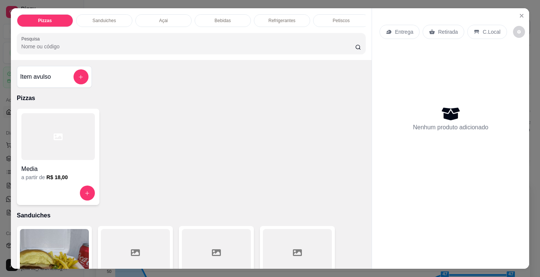
click at [123, 23] on div "Sanduiches" at bounding box center [104, 20] width 56 height 13
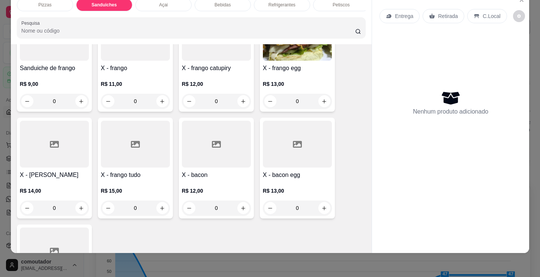
scroll to position [564, 0]
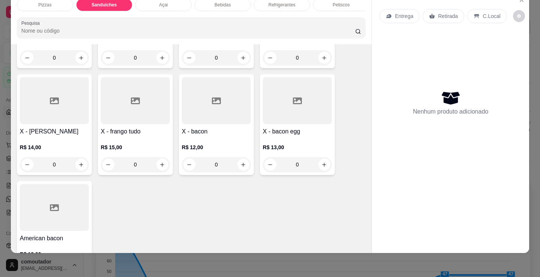
click at [241, 167] on div "0" at bounding box center [216, 164] width 69 height 15
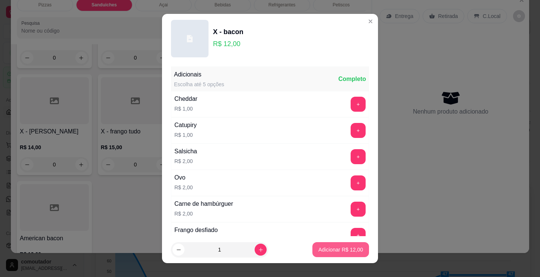
click at [347, 252] on p "Adicionar R$ 12,00" at bounding box center [340, 249] width 45 height 7
type input "1"
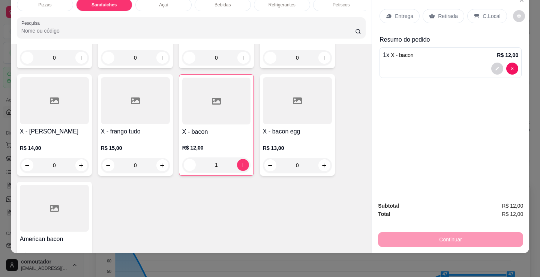
click at [279, 3] on div "Refrigerantes" at bounding box center [282, 5] width 56 height 13
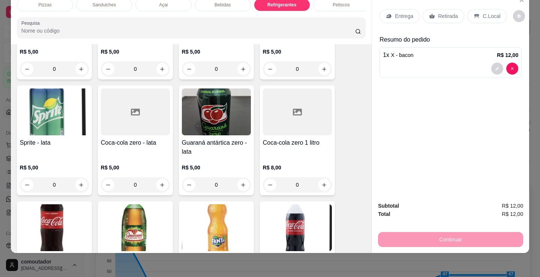
scroll to position [2243, 0]
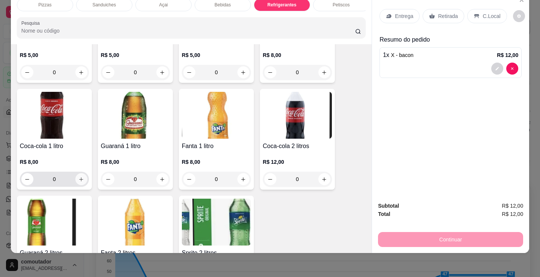
click at [78, 181] on icon "increase-product-quantity" at bounding box center [81, 180] width 6 height 6
type input "1"
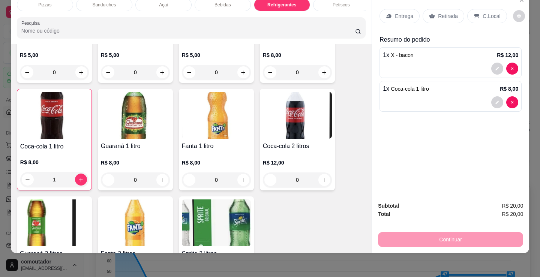
click at [382, 9] on div "Entrega" at bounding box center [399, 16] width 40 height 14
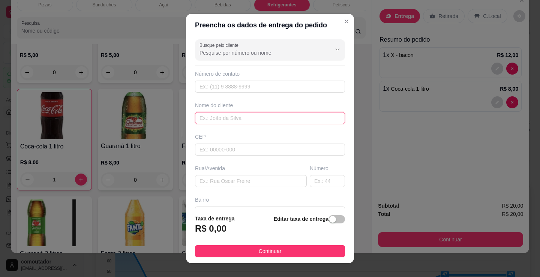
click at [250, 116] on input "text" at bounding box center [270, 118] width 150 height 12
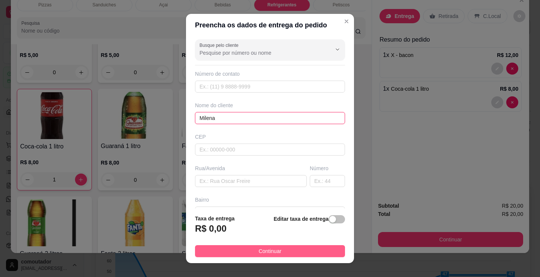
type input "Milena"
click at [318, 248] on button "Continuar" at bounding box center [270, 251] width 150 height 12
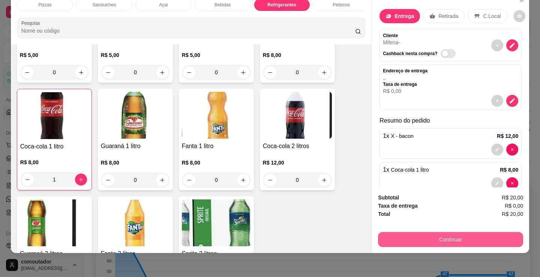
click at [453, 232] on button "Continuar" at bounding box center [450, 239] width 145 height 15
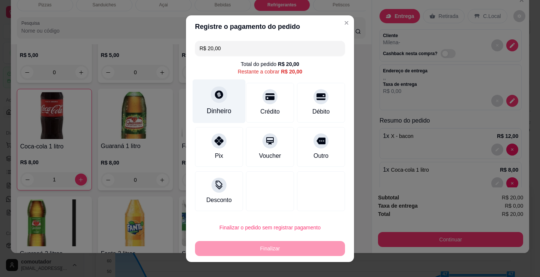
click at [210, 106] on div "Dinheiro" at bounding box center [219, 111] width 25 height 10
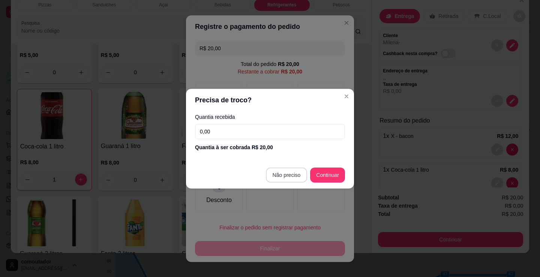
click at [275, 155] on section "Precisa de troco? Quantia recebida 0,00 Quantia à ser cobrada R$ 20,00 Não prec…" at bounding box center [270, 139] width 168 height 100
type input "R$ 0,00"
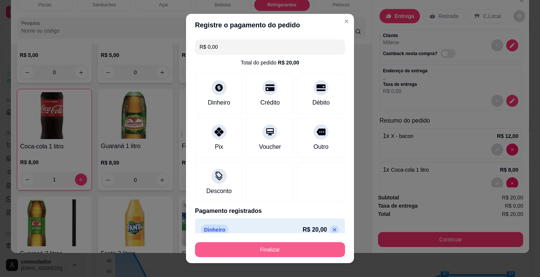
click at [300, 250] on button "Finalizar" at bounding box center [270, 249] width 150 height 15
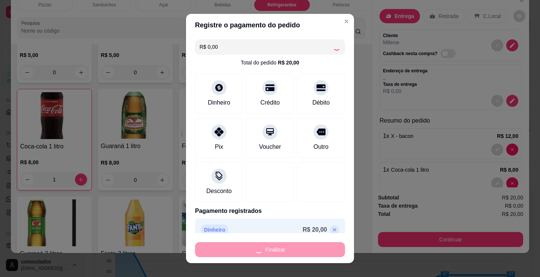
type input "0"
type input "-R$ 20,00"
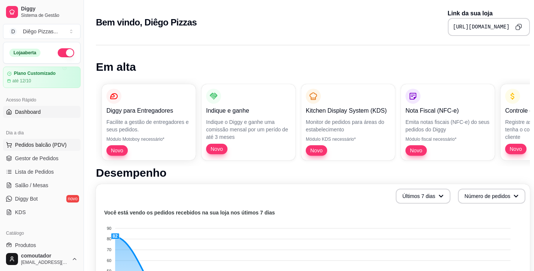
click at [39, 147] on span "Pedidos balcão (PDV)" at bounding box center [41, 144] width 52 height 7
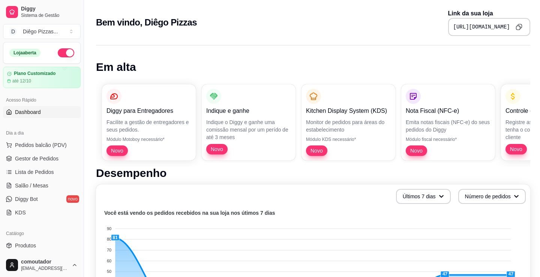
click at [60, 145] on div at bounding box center [57, 136] width 73 height 47
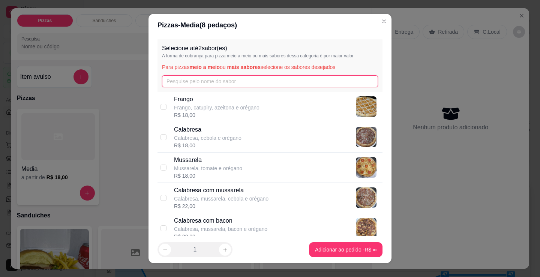
click at [193, 79] on input "text" at bounding box center [270, 81] width 216 height 12
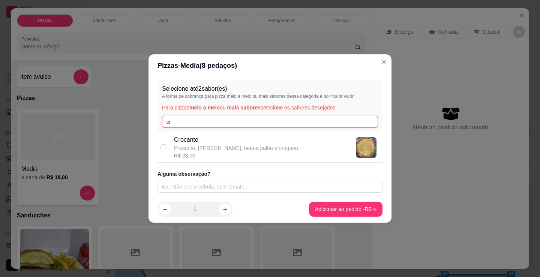
type input "c"
type input "bat"
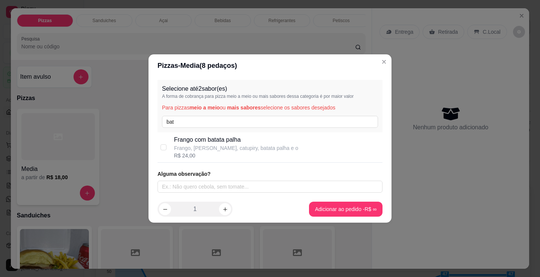
click at [228, 152] on div "R$ 24,00" at bounding box center [236, 155] width 124 height 7
checkbox input "true"
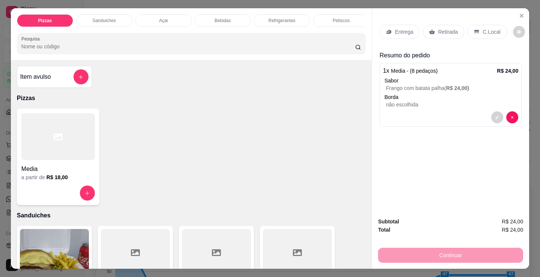
drag, startPoint x: 403, startPoint y: 195, endPoint x: 401, endPoint y: 163, distance: 31.2
click at [403, 190] on div "Entrega Retirada C.Local Resumo do pedido 1 x Media - (8 pedaços) R$ 24,00 Sabo…" at bounding box center [450, 109] width 157 height 203
click at [392, 20] on div "Entrega Retirada C.Local" at bounding box center [450, 32] width 142 height 26
click at [395, 28] on p "Entrega" at bounding box center [404, 31] width 18 height 7
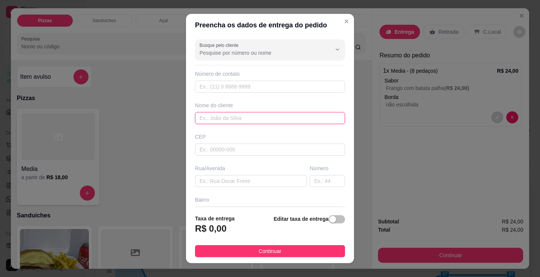
click at [250, 114] on input "text" at bounding box center [270, 118] width 150 height 12
type input "dinho"
click at [251, 245] on footer "Taxa de entrega R$ 0,00 Editar taxa de entrega Continuar" at bounding box center [270, 235] width 168 height 55
click at [259, 250] on span "Continuar" at bounding box center [270, 251] width 23 height 8
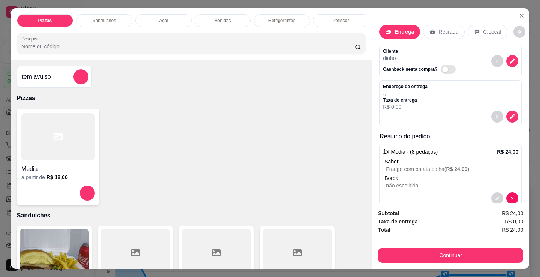
click at [404, 248] on button "Continuar" at bounding box center [450, 255] width 145 height 15
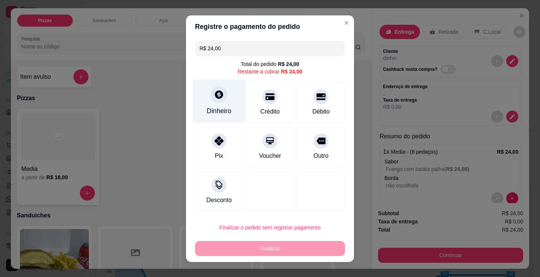
click at [214, 85] on div "Dinheiro" at bounding box center [219, 101] width 53 height 44
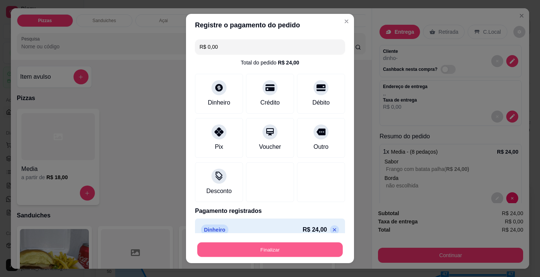
click at [245, 251] on button "Finalizar" at bounding box center [269, 250] width 145 height 15
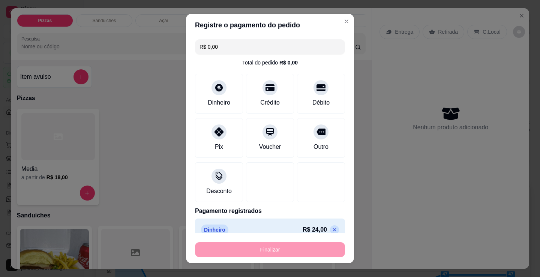
type input "-R$ 24,00"
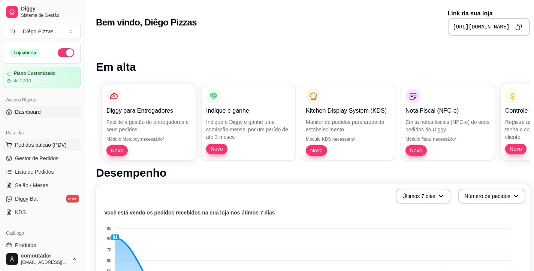
click at [33, 141] on button "Pedidos balcão (PDV)" at bounding box center [42, 145] width 78 height 12
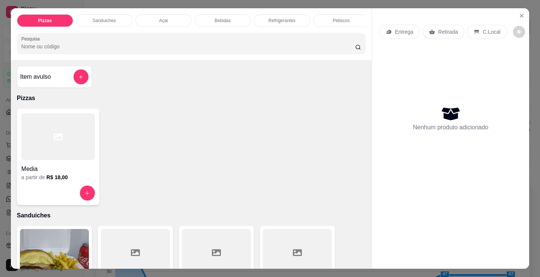
click at [34, 141] on div at bounding box center [57, 136] width 73 height 47
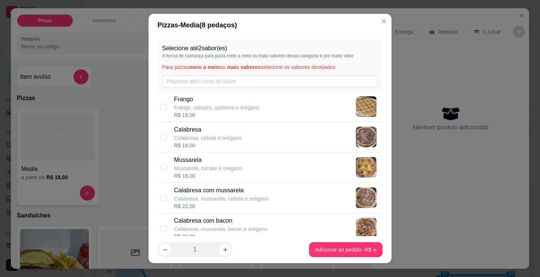
click at [181, 108] on p "Frango, catupiry, azeitona e orégano" at bounding box center [216, 107] width 85 height 7
checkbox input "true"
click at [198, 145] on div "R$ 18,00" at bounding box center [207, 145] width 67 height 7
click at [199, 128] on p "Calabresa" at bounding box center [207, 129] width 67 height 9
checkbox input "false"
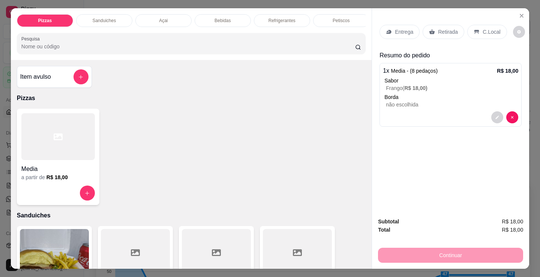
click at [66, 180] on div "a partir de R$ 18,00" at bounding box center [57, 177] width 73 height 7
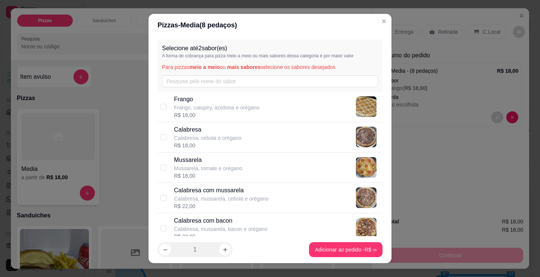
click at [225, 135] on p "Calabresa, cebola e orégano" at bounding box center [207, 137] width 67 height 7
checkbox input "true"
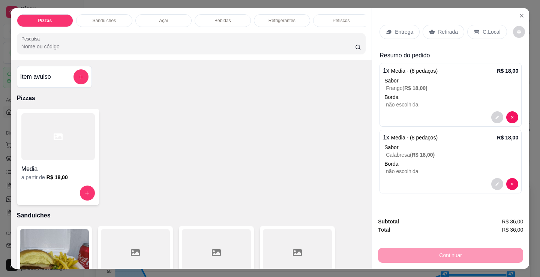
click at [74, 169] on h4 "Media" at bounding box center [57, 169] width 73 height 9
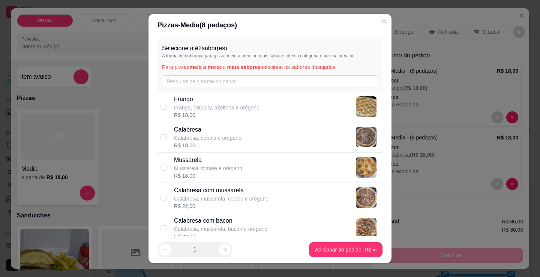
click at [200, 171] on p "Mussarela, tomate e orégano" at bounding box center [208, 168] width 68 height 7
click at [159, 162] on div "Mussarela Mussarela, tomate e orégano R$ 18,00" at bounding box center [269, 168] width 225 height 30
checkbox input "false"
click at [162, 96] on div "[PERSON_NAME], catupiry, azeitona e orégano R$ 18,00" at bounding box center [269, 107] width 225 height 30
checkbox input "true"
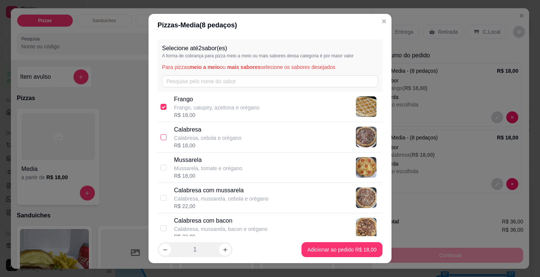
click at [161, 137] on input "checkbox" at bounding box center [163, 137] width 6 height 6
checkbox input "true"
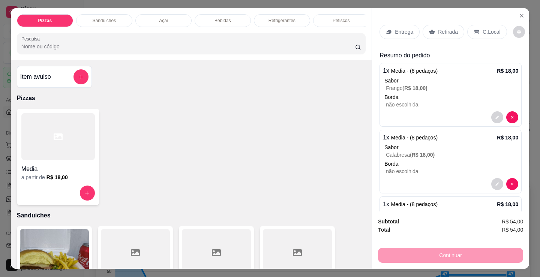
click at [67, 172] on h4 "Media" at bounding box center [57, 169] width 73 height 9
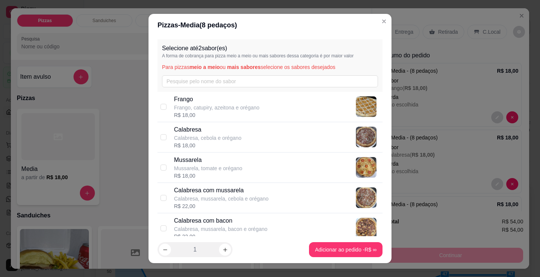
click at [252, 118] on div "R$ 18,00" at bounding box center [216, 114] width 85 height 7
checkbox input "true"
click at [251, 128] on div "Calabresa Calabresa, cebola e orégano R$ 18,00" at bounding box center [276, 137] width 205 height 24
checkbox input "true"
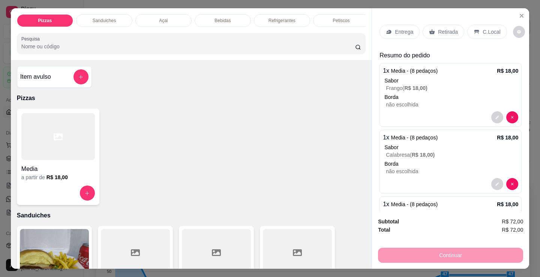
click at [403, 30] on p "Entrega" at bounding box center [404, 31] width 18 height 7
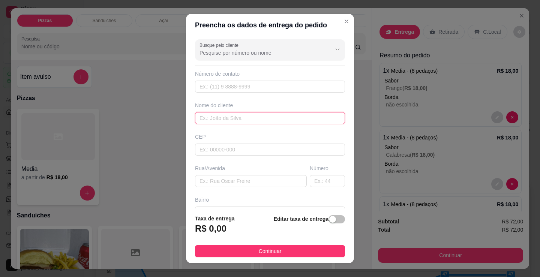
click at [223, 113] on input "text" at bounding box center [270, 118] width 150 height 12
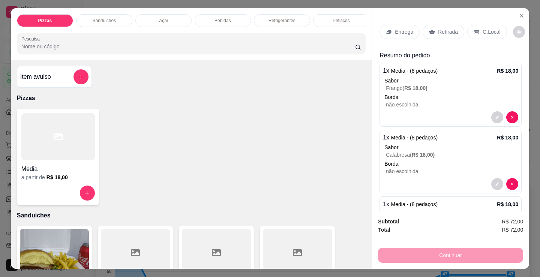
click at [480, 190] on div "1 x Media - (8 pedaços) R$ 18,00 Sabor Calabresa ( R$ 18,00 ) Borda não escolhi…" at bounding box center [450, 162] width 142 height 64
click at [404, 30] on p "Entrega" at bounding box center [404, 31] width 18 height 7
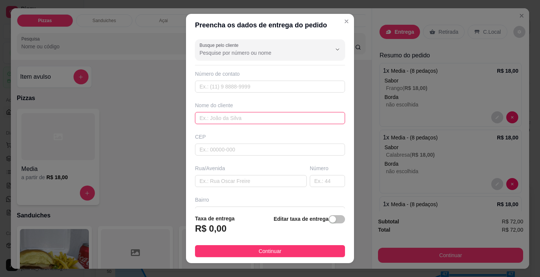
click at [289, 113] on input "text" at bounding box center [270, 118] width 150 height 12
type input "jor"
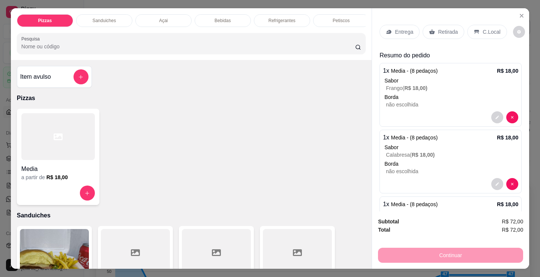
click at [390, 29] on div "Entrega" at bounding box center [399, 32] width 40 height 14
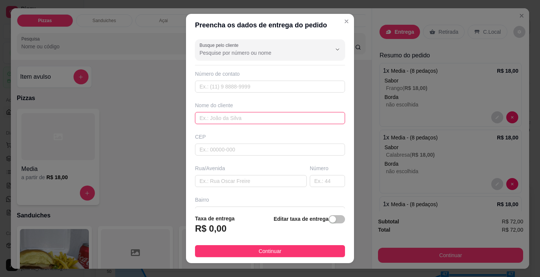
click at [296, 121] on input "text" at bounding box center [270, 118] width 150 height 12
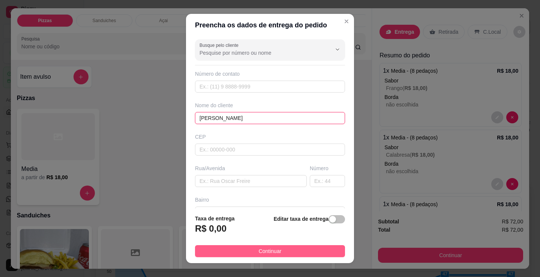
type input "[PERSON_NAME]"
click at [240, 248] on button "Continuar" at bounding box center [270, 251] width 150 height 12
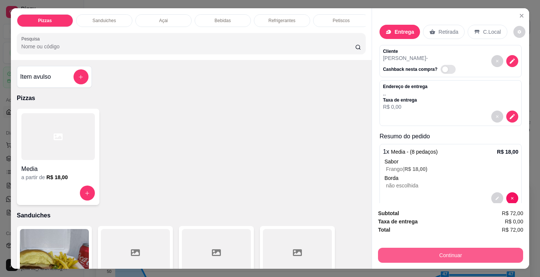
click at [448, 254] on button "Continuar" at bounding box center [450, 255] width 145 height 15
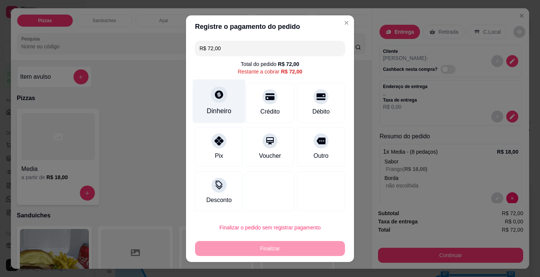
click at [205, 103] on div "Dinheiro" at bounding box center [219, 101] width 53 height 44
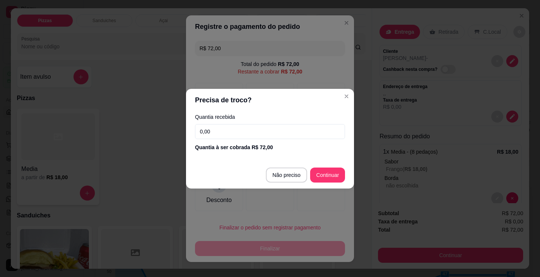
click at [252, 131] on input "0,00" at bounding box center [270, 131] width 150 height 15
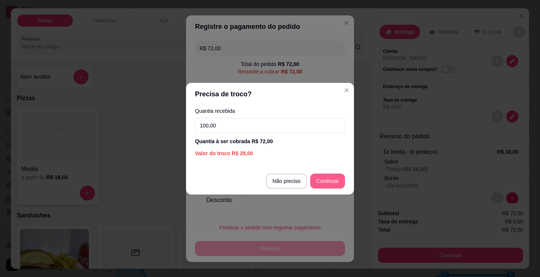
type input "100,00"
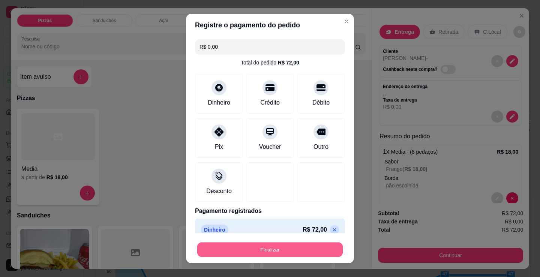
click at [256, 244] on button "Finalizar" at bounding box center [269, 250] width 145 height 15
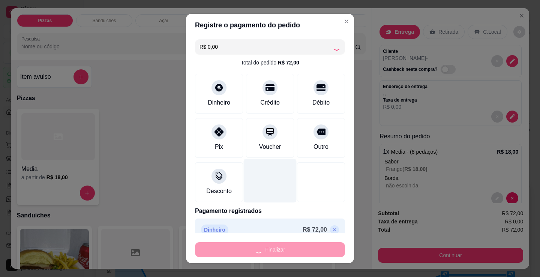
type input "-R$ 72,00"
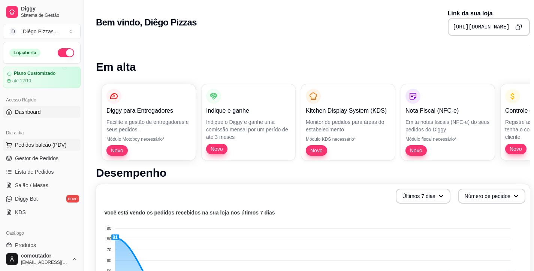
click at [51, 142] on span "Pedidos balcão (PDV)" at bounding box center [41, 144] width 52 height 7
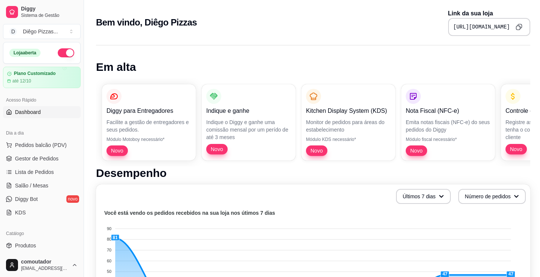
drag, startPoint x: 42, startPoint y: 139, endPoint x: 46, endPoint y: 137, distance: 4.2
click at [46, 137] on div at bounding box center [57, 136] width 73 height 47
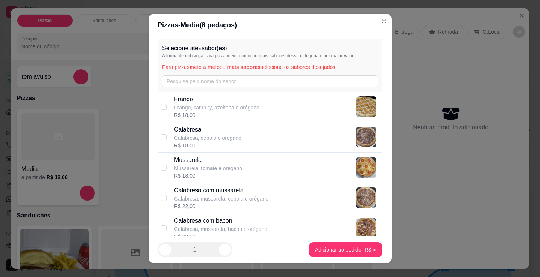
drag, startPoint x: 201, startPoint y: 109, endPoint x: 234, endPoint y: 124, distance: 36.4
click at [202, 109] on p "Frango, catupiry, azeitona e orégano" at bounding box center [216, 107] width 85 height 7
click at [229, 114] on div "R$ 18,00" at bounding box center [216, 114] width 85 height 7
checkbox input "false"
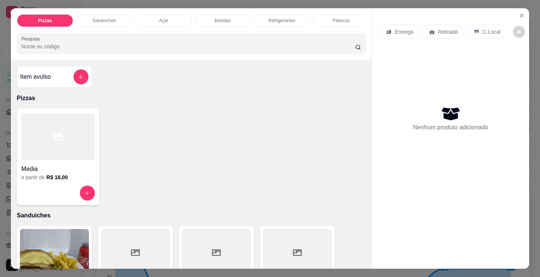
click at [343, 18] on p "Petiscos" at bounding box center [341, 21] width 17 height 6
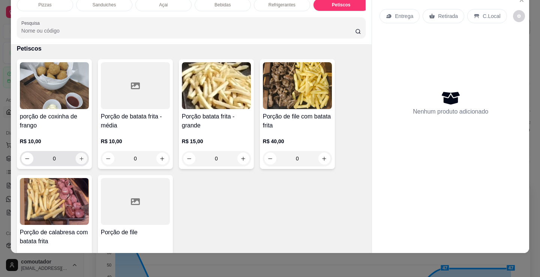
click at [85, 159] on div "0" at bounding box center [54, 158] width 69 height 15
click at [79, 160] on icon "increase-product-quantity" at bounding box center [81, 159] width 6 height 6
type input "1"
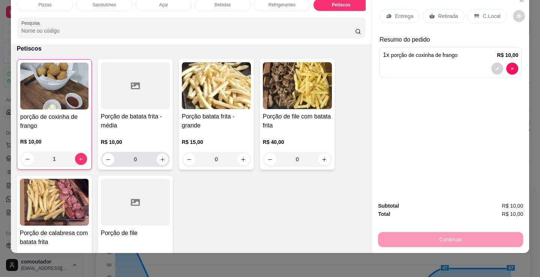
click at [160, 161] on icon "increase-product-quantity" at bounding box center [163, 160] width 6 height 6
type input "1"
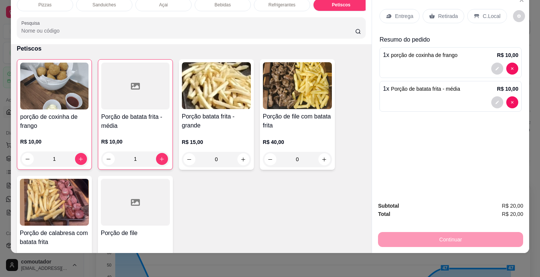
click at [402, 15] on div "Entrega" at bounding box center [399, 16] width 40 height 14
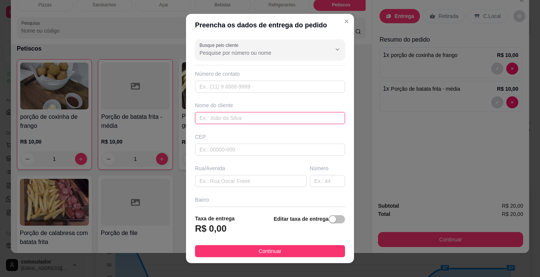
click at [224, 119] on input "text" at bounding box center [270, 118] width 150 height 12
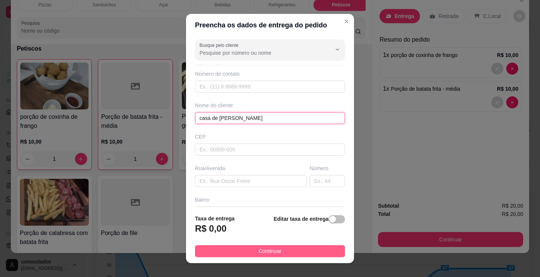
type input "casa de [PERSON_NAME]"
click at [259, 247] on span "Continuar" at bounding box center [270, 251] width 23 height 8
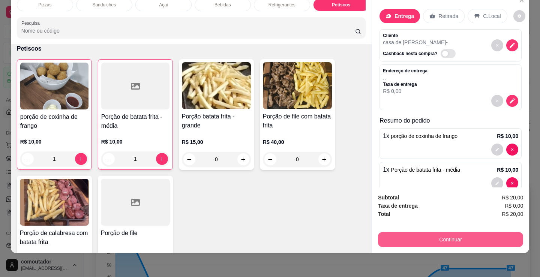
click at [489, 237] on button "Continuar" at bounding box center [450, 239] width 145 height 15
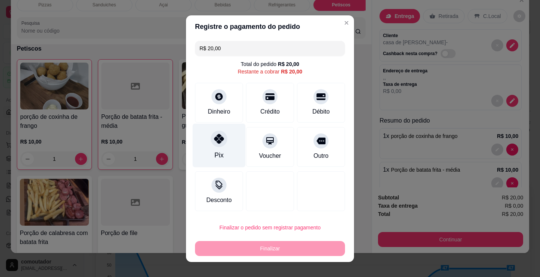
click at [224, 139] on div "Pix" at bounding box center [219, 145] width 53 height 44
type input "R$ 0,00"
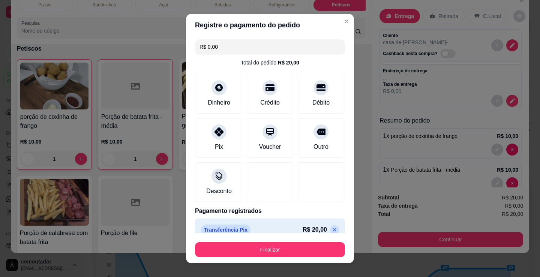
click at [273, 247] on button "Finalizar" at bounding box center [270, 249] width 150 height 15
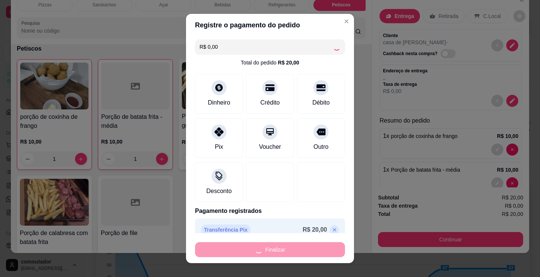
type input "0"
type input "-R$ 20,00"
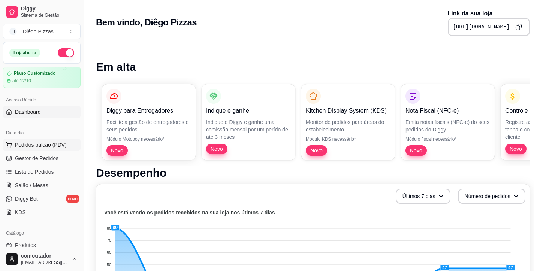
click at [48, 148] on span "Pedidos balcão (PDV)" at bounding box center [41, 144] width 52 height 7
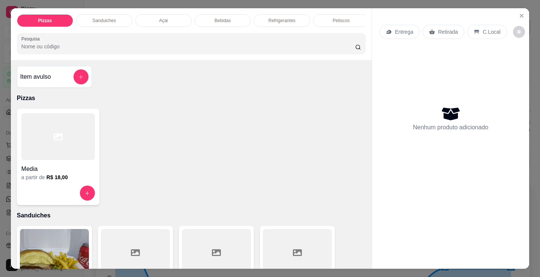
click at [329, 19] on div "Petiscos" at bounding box center [341, 20] width 56 height 13
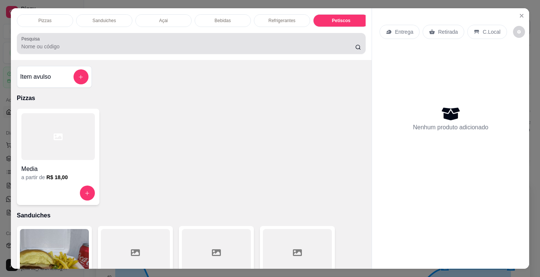
scroll to position [18, 0]
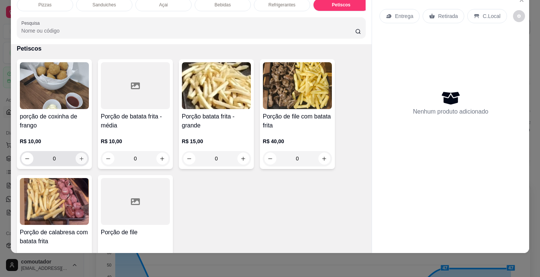
click at [84, 156] on div "0" at bounding box center [54, 158] width 66 height 15
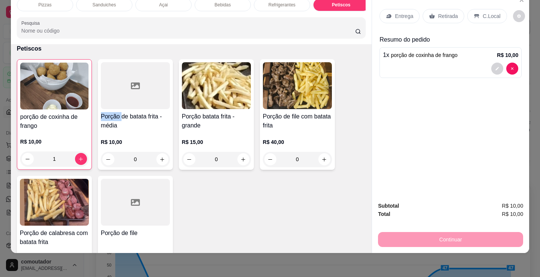
click at [84, 156] on div "1" at bounding box center [54, 158] width 65 height 15
click at [75, 159] on button "increase-product-quantity" at bounding box center [81, 159] width 12 height 12
type input "2"
click at [391, 13] on div "Entrega" at bounding box center [399, 16] width 40 height 14
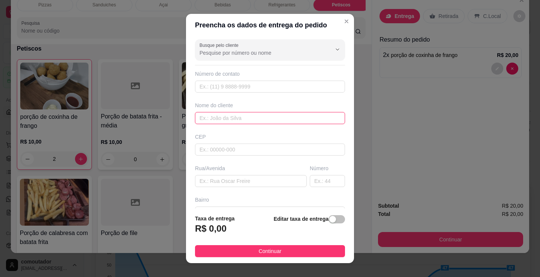
click at [246, 121] on input "text" at bounding box center [270, 118] width 150 height 12
type input "ze lanzudo"
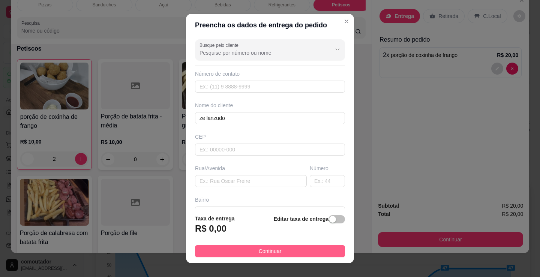
drag, startPoint x: 264, startPoint y: 259, endPoint x: 290, endPoint y: 257, distance: 25.6
click at [279, 257] on footer "Taxa de entrega R$ 0,00 Editar taxa de entrega Continuar" at bounding box center [270, 235] width 168 height 55
drag, startPoint x: 290, startPoint y: 257, endPoint x: 406, endPoint y: 265, distance: 116.9
click at [291, 257] on button "Continuar" at bounding box center [270, 251] width 150 height 12
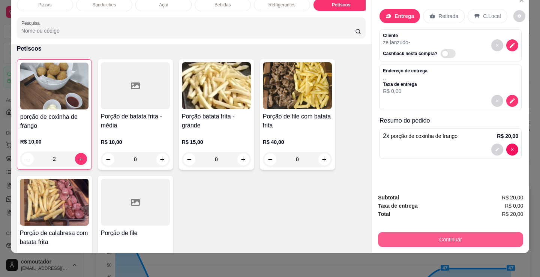
click at [439, 235] on button "Continuar" at bounding box center [450, 239] width 145 height 15
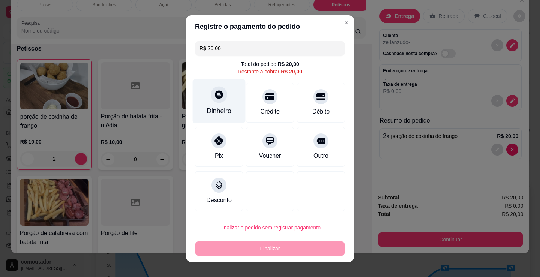
click at [223, 91] on div at bounding box center [219, 94] width 16 height 16
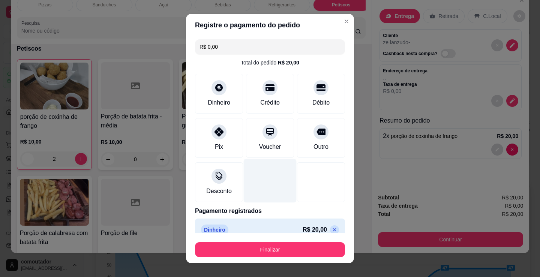
type input "R$ 0,00"
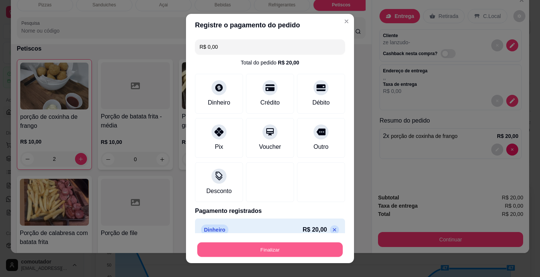
click at [251, 256] on button "Finalizar" at bounding box center [269, 250] width 145 height 15
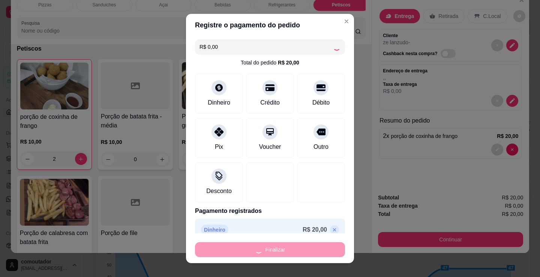
type input "0"
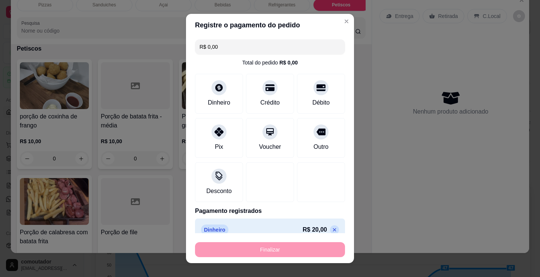
type input "-R$ 20,00"
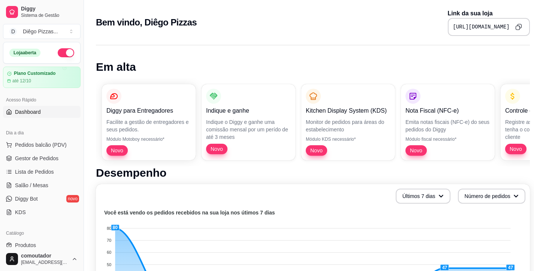
drag, startPoint x: 67, startPoint y: 133, endPoint x: 60, endPoint y: 136, distance: 7.5
click at [63, 136] on div "Dia a dia" at bounding box center [42, 133] width 78 height 12
click at [58, 140] on button "Pedidos balcão (PDV)" at bounding box center [42, 145] width 78 height 12
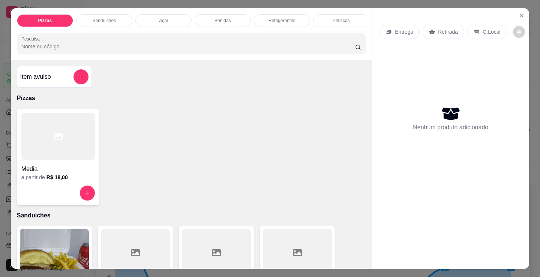
click at [38, 142] on div at bounding box center [57, 136] width 73 height 47
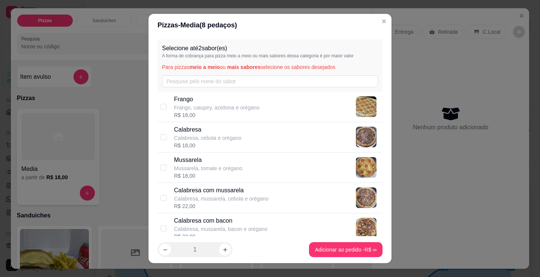
scroll to position [37, 0]
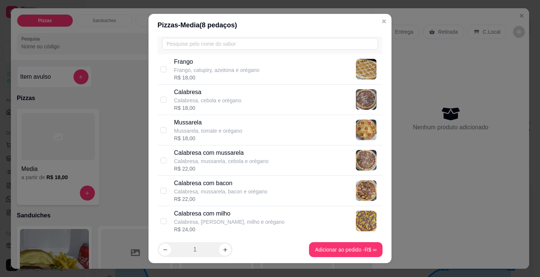
click at [208, 164] on p "Calabresa, mussarela, cebola e orégano" at bounding box center [221, 160] width 94 height 7
checkbox input "true"
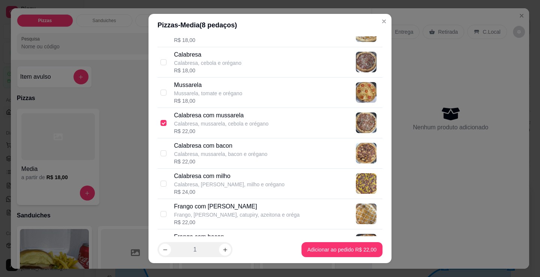
click at [210, 201] on div "Frango com [PERSON_NAME], [PERSON_NAME], catupiry, azeitona e oréga R$ 22,00" at bounding box center [269, 214] width 225 height 30
checkbox input "true"
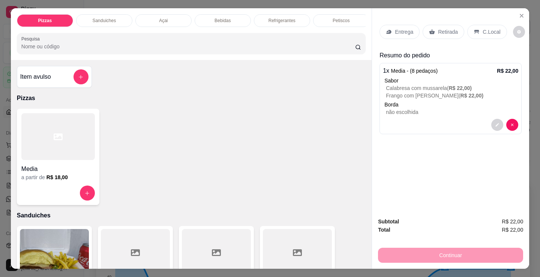
click at [286, 19] on p "Refrigerantes" at bounding box center [281, 21] width 27 height 6
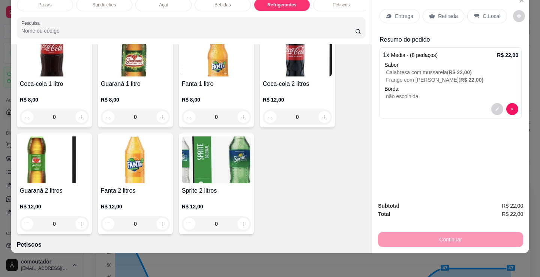
scroll to position [2317, 0]
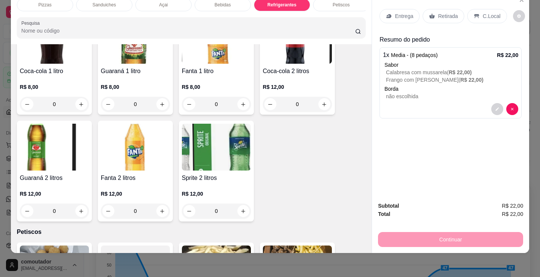
click at [65, 164] on img at bounding box center [54, 147] width 69 height 47
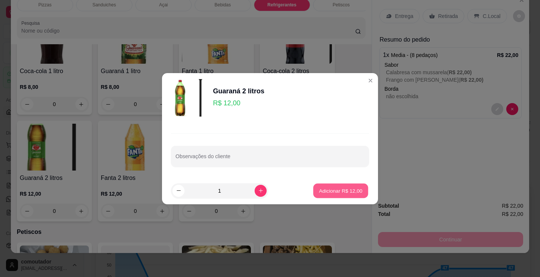
click at [319, 189] on p "Adicionar R$ 12,00" at bounding box center [340, 190] width 43 height 7
type input "1"
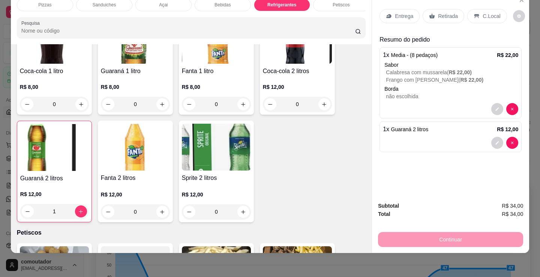
click at [405, 15] on div "Entrega" at bounding box center [399, 16] width 40 height 14
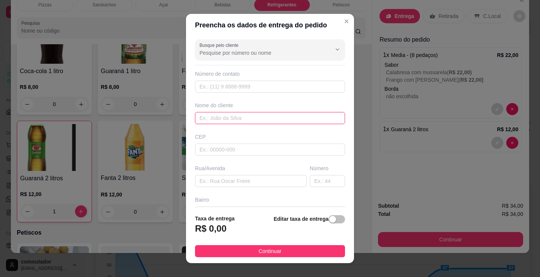
click at [310, 119] on input "text" at bounding box center [270, 118] width 150 height 12
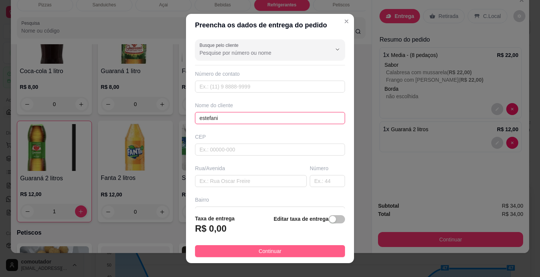
type input "estefani"
click at [222, 250] on button "Continuar" at bounding box center [270, 251] width 150 height 12
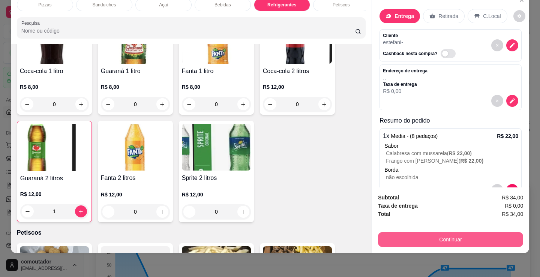
click at [452, 241] on div "Continuar" at bounding box center [450, 238] width 145 height 17
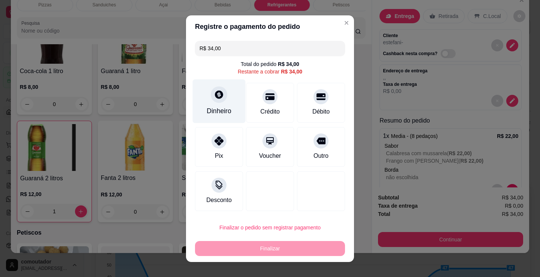
click at [219, 95] on icon at bounding box center [219, 94] width 8 height 8
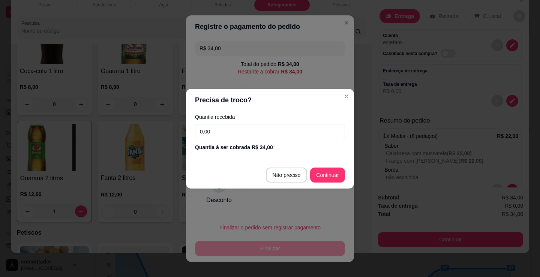
click at [245, 128] on input "0,00" at bounding box center [270, 131] width 150 height 15
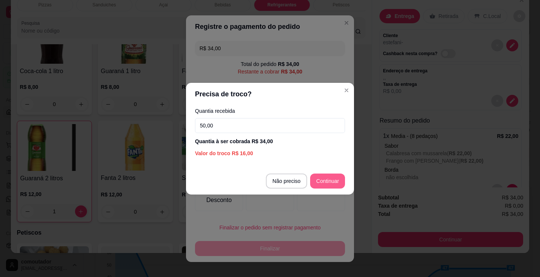
type input "50,00"
type input "R$ 0,00"
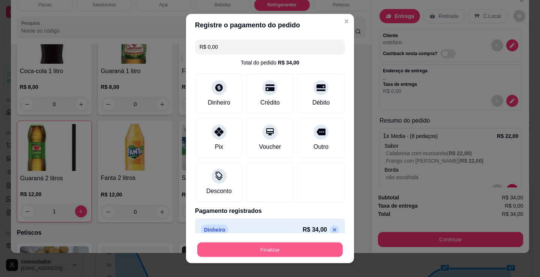
click at [324, 244] on button "Finalizar" at bounding box center [269, 250] width 145 height 15
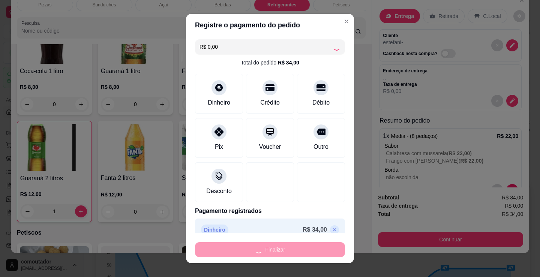
type input "0"
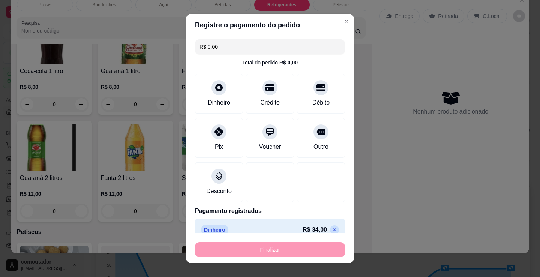
type input "-R$ 34,00"
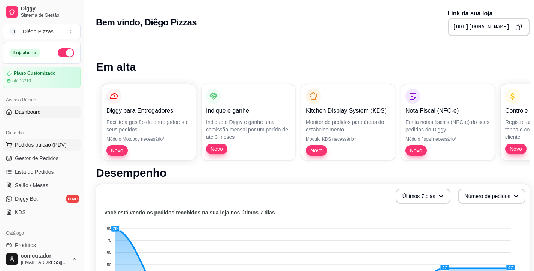
click at [44, 148] on span "Pedidos balcão (PDV)" at bounding box center [41, 144] width 52 height 7
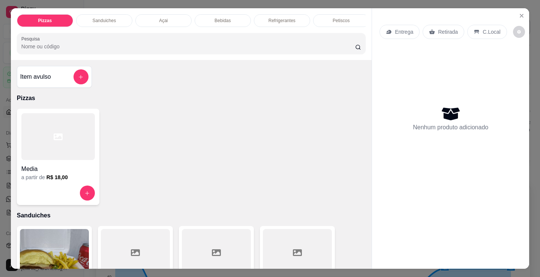
click at [111, 22] on div "Sanduiches" at bounding box center [104, 20] width 56 height 13
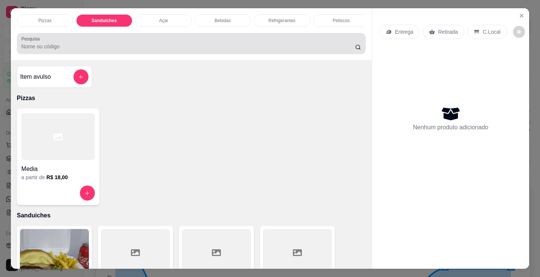
scroll to position [18, 0]
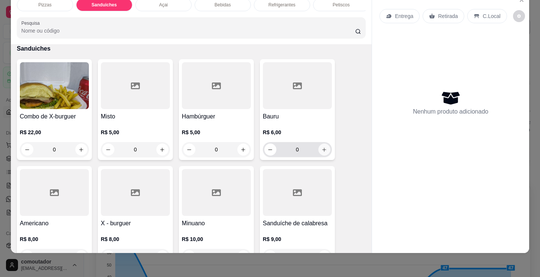
click at [321, 150] on icon "increase-product-quantity" at bounding box center [324, 150] width 6 height 6
type input "1"
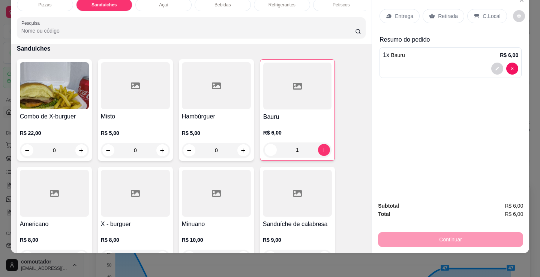
click at [165, 3] on div "Açai" at bounding box center [163, 5] width 56 height 13
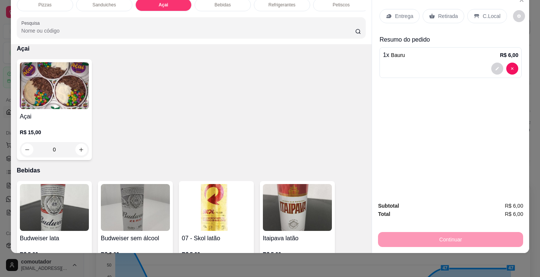
click at [228, 6] on div "Bebidas" at bounding box center [223, 5] width 56 height 13
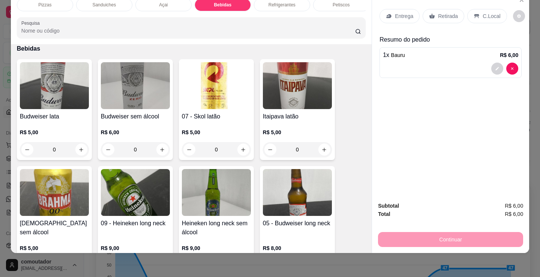
click at [282, 4] on div "Refrigerantes" at bounding box center [282, 5] width 56 height 13
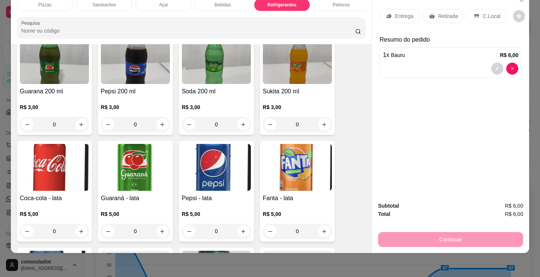
scroll to position [1905, 0]
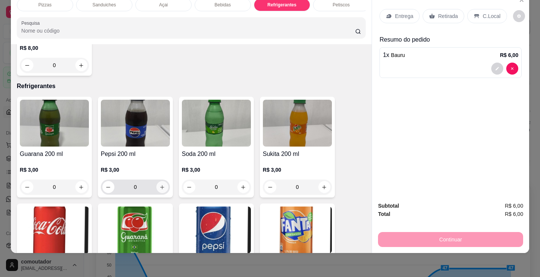
click at [159, 189] on icon "increase-product-quantity" at bounding box center [162, 187] width 6 height 6
type input "1"
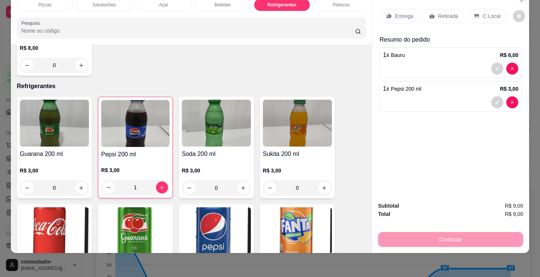
click at [399, 16] on div "Entrega" at bounding box center [399, 16] width 40 height 14
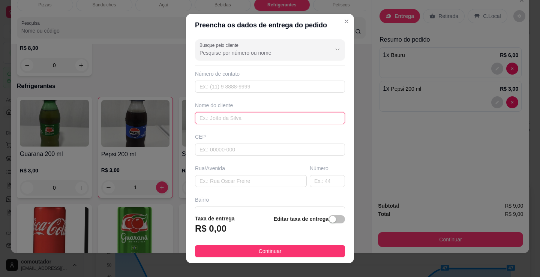
click at [252, 118] on input "text" at bounding box center [270, 118] width 150 height 12
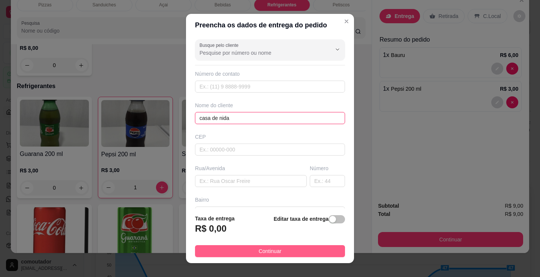
type input "casa de nida"
click at [313, 247] on button "Continuar" at bounding box center [270, 251] width 150 height 12
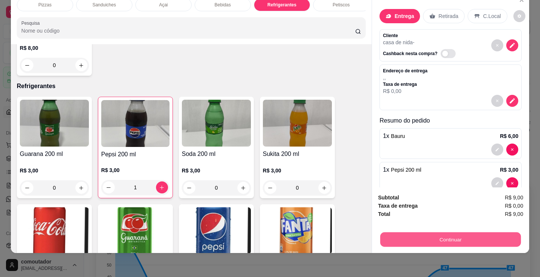
click at [413, 235] on button "Continuar" at bounding box center [450, 239] width 141 height 15
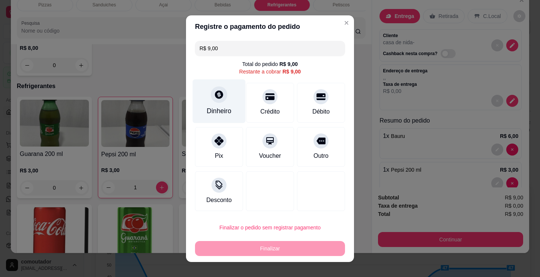
click at [224, 98] on div "Dinheiro" at bounding box center [219, 101] width 53 height 44
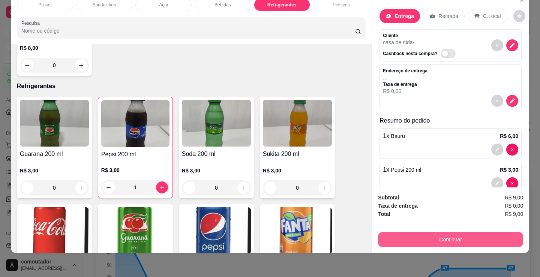
click at [459, 233] on button "Continuar" at bounding box center [450, 239] width 145 height 15
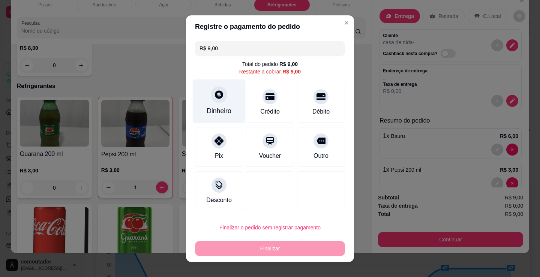
click at [235, 90] on div "Dinheiro" at bounding box center [219, 101] width 53 height 44
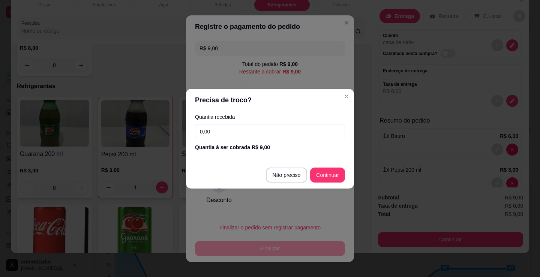
click at [251, 127] on input "0,00" at bounding box center [270, 131] width 150 height 15
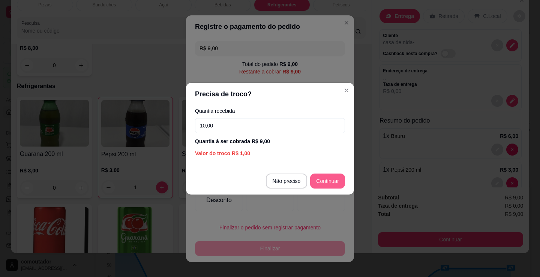
type input "10,00"
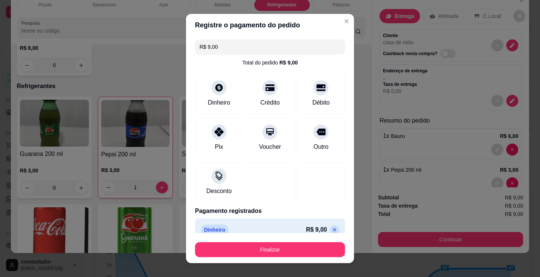
type input "R$ 0,00"
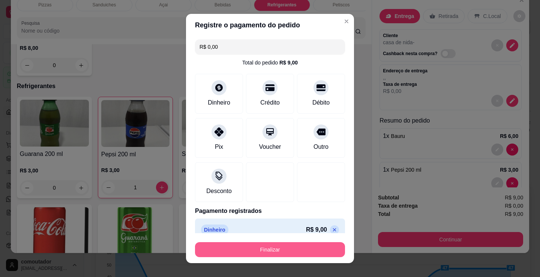
click at [298, 251] on button "Finalizar" at bounding box center [270, 249] width 150 height 15
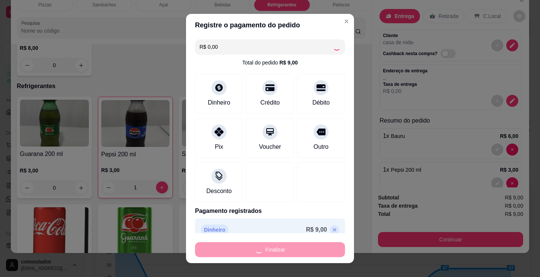
type input "0"
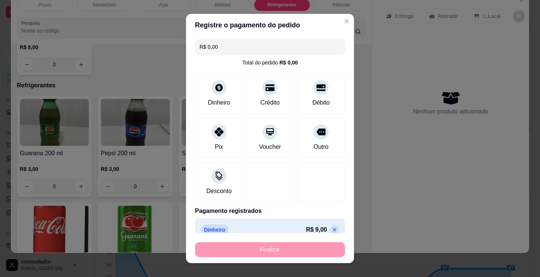
type input "-R$ 9,00"
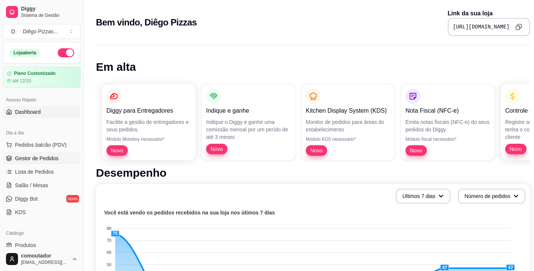
click at [55, 161] on span "Gestor de Pedidos" at bounding box center [36, 158] width 43 height 7
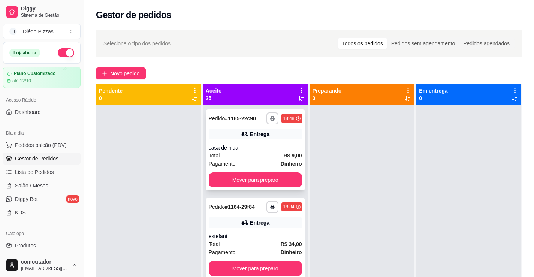
click at [262, 137] on div "Entrega" at bounding box center [259, 133] width 19 height 7
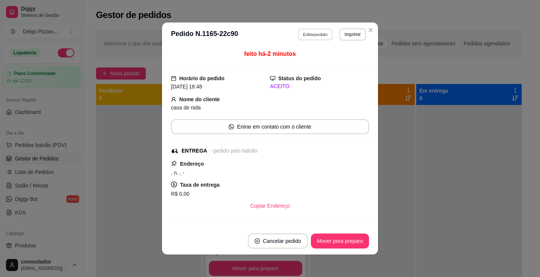
click at [303, 37] on button "Editar pedido" at bounding box center [315, 34] width 35 height 12
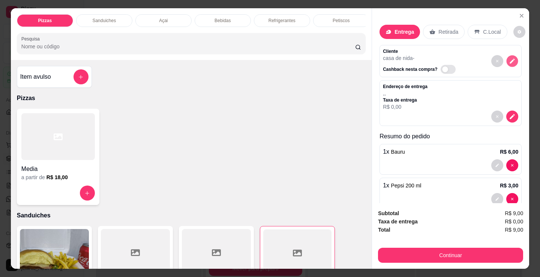
click at [510, 59] on icon "decrease-product-quantity" at bounding box center [512, 61] width 5 height 5
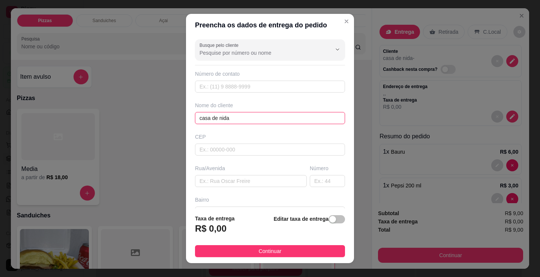
click at [219, 120] on input "casa de nida" at bounding box center [270, 118] width 150 height 12
type input "casa de lida"
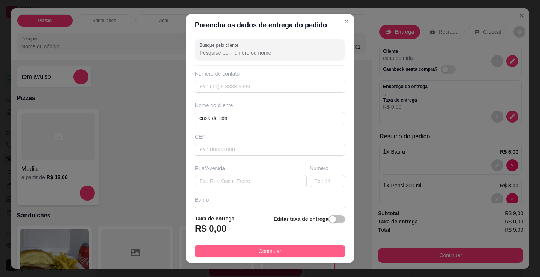
click at [217, 246] on button "Continuar" at bounding box center [270, 251] width 150 height 12
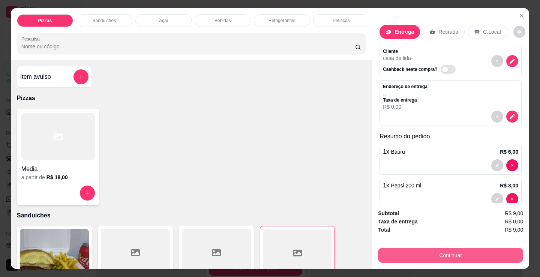
click at [414, 250] on button "Continuar" at bounding box center [450, 255] width 145 height 15
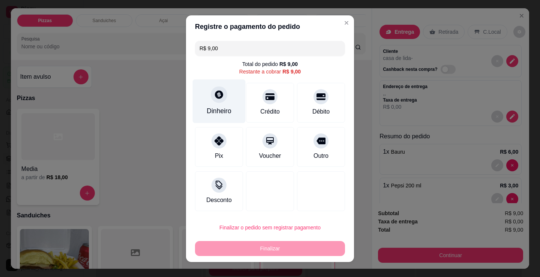
click at [223, 105] on div "Dinheiro" at bounding box center [219, 101] width 53 height 44
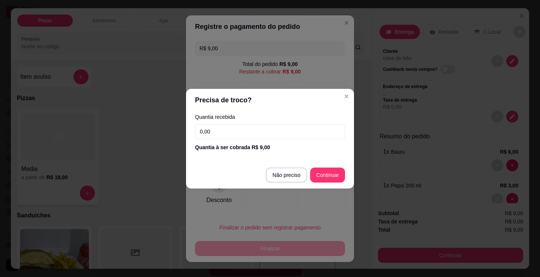
click at [246, 124] on input "0,00" at bounding box center [270, 131] width 150 height 15
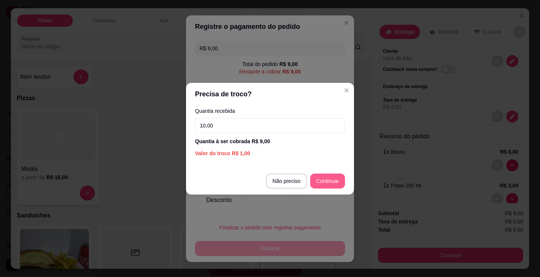
type input "10,00"
type input "R$ 0,00"
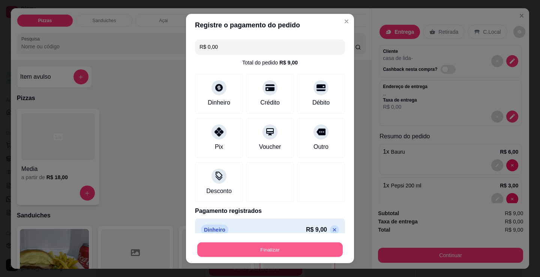
click at [292, 249] on button "Finalizar" at bounding box center [269, 250] width 145 height 15
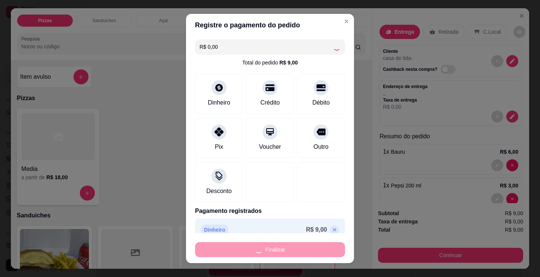
type input "0"
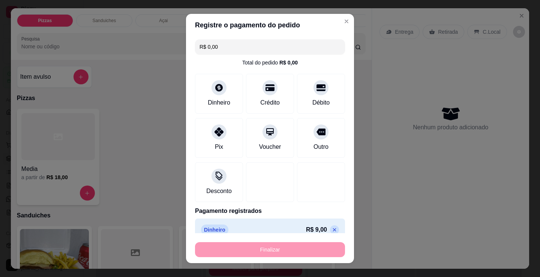
type input "-R$ 9,00"
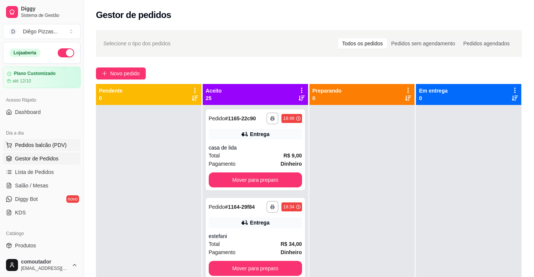
click at [17, 144] on span "Pedidos balcão (PDV)" at bounding box center [41, 144] width 52 height 7
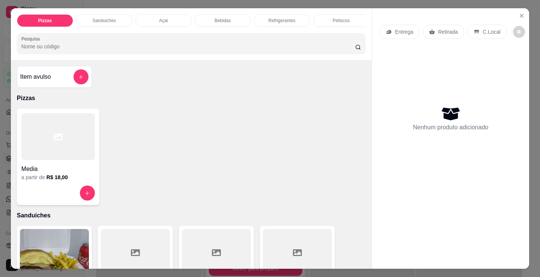
click at [37, 136] on div at bounding box center [57, 136] width 73 height 47
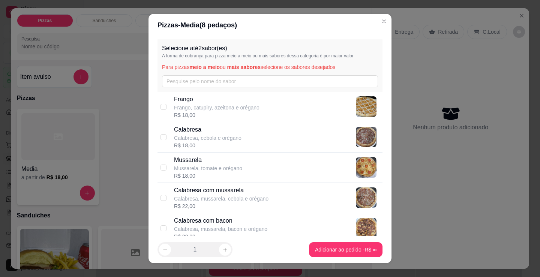
scroll to position [37, 0]
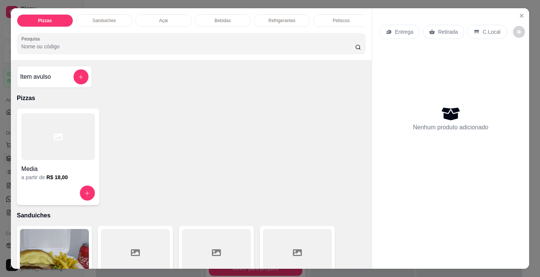
click at [124, 160] on div "Media a partir de R$ 18,00" at bounding box center [191, 157] width 349 height 96
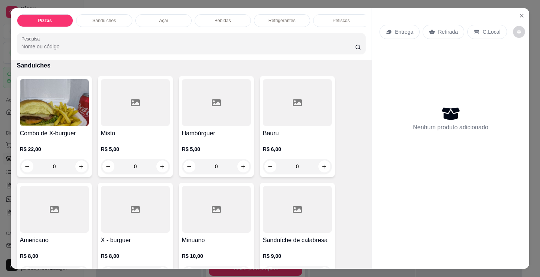
scroll to position [187, 0]
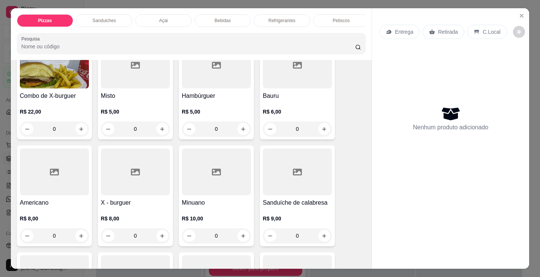
click at [243, 239] on div "0" at bounding box center [216, 235] width 69 height 15
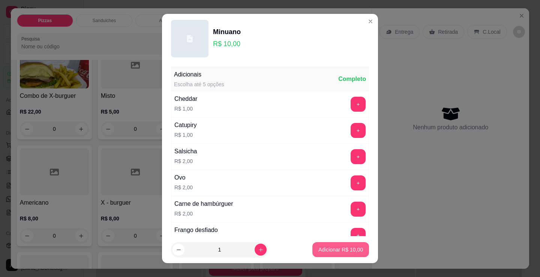
click at [332, 252] on p "Adicionar R$ 10,00" at bounding box center [340, 249] width 45 height 7
type input "1"
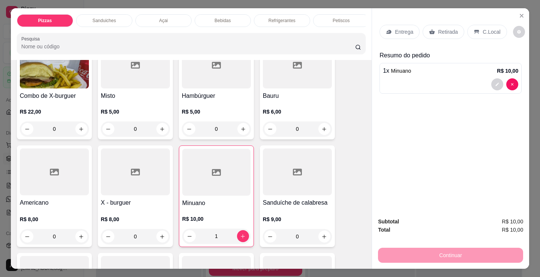
click at [403, 30] on p "Entrega" at bounding box center [404, 31] width 18 height 7
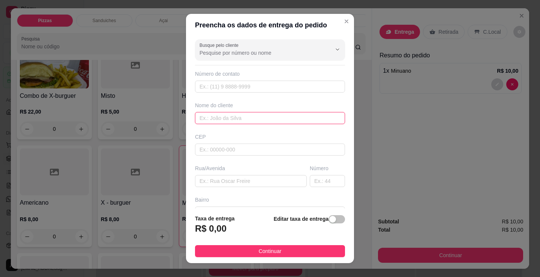
click at [314, 115] on input "text" at bounding box center [270, 118] width 150 height 12
type input "patricia"
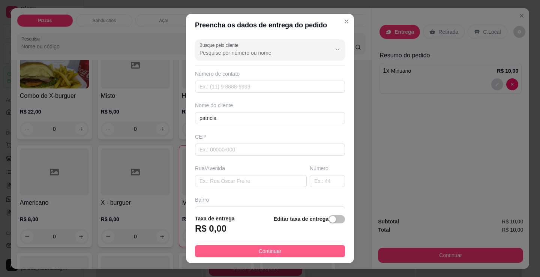
click at [237, 252] on button "Continuar" at bounding box center [270, 251] width 150 height 12
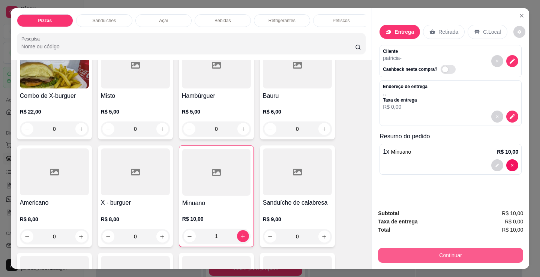
click at [478, 250] on button "Continuar" at bounding box center [450, 255] width 145 height 15
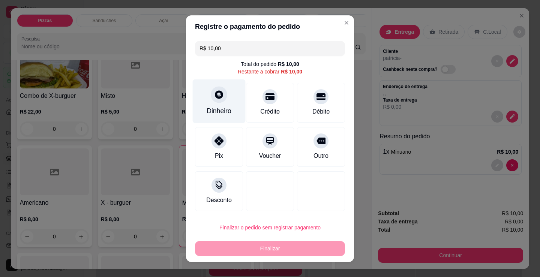
click at [215, 100] on div at bounding box center [219, 94] width 16 height 16
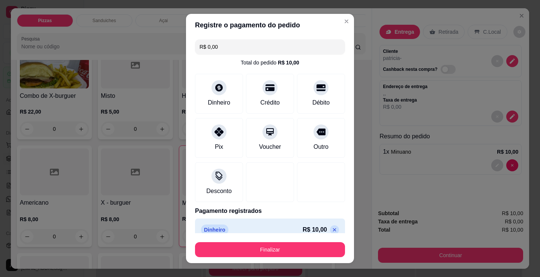
type input "R$ 0,00"
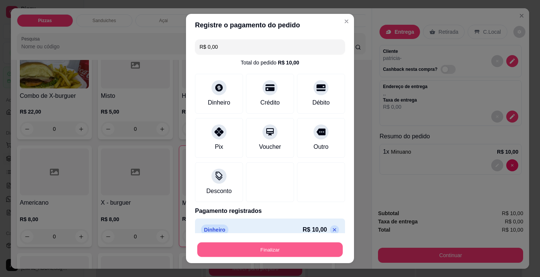
click at [288, 249] on button "Finalizar" at bounding box center [269, 250] width 145 height 15
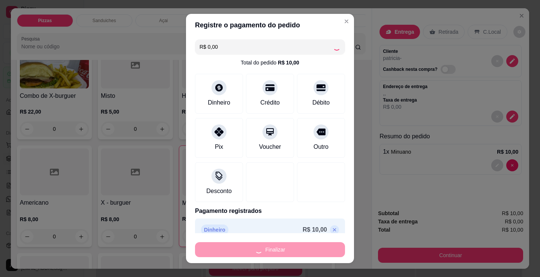
type input "0"
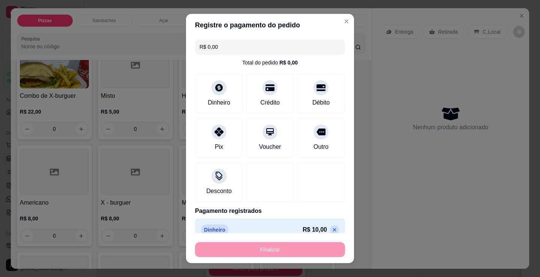
type input "-R$ 10,00"
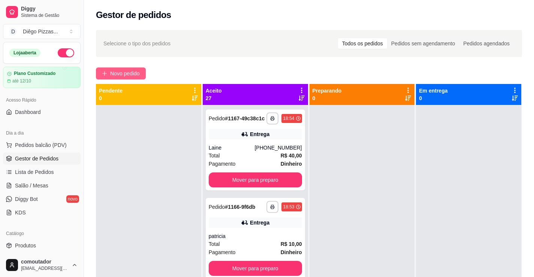
click at [133, 76] on span "Novo pedido" at bounding box center [125, 73] width 30 height 8
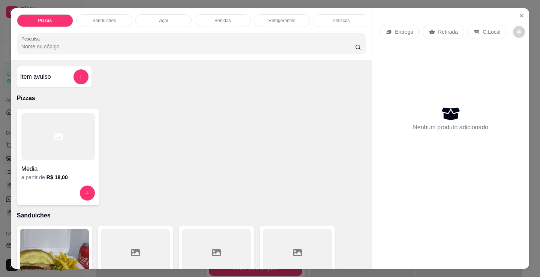
click at [101, 18] on p "Sanduiches" at bounding box center [104, 21] width 24 height 6
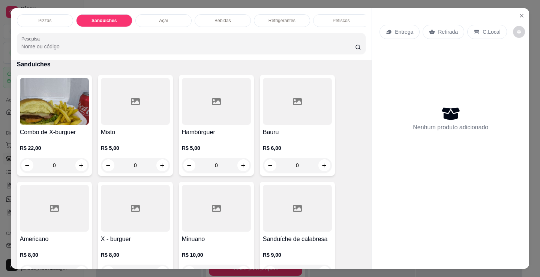
scroll to position [18, 0]
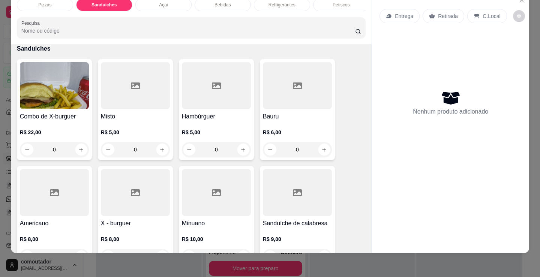
click at [227, 3] on div "Bebidas" at bounding box center [223, 5] width 56 height 13
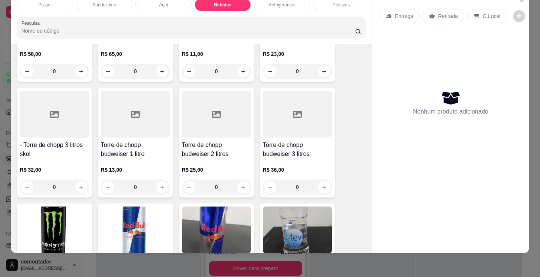
scroll to position [1492, 0]
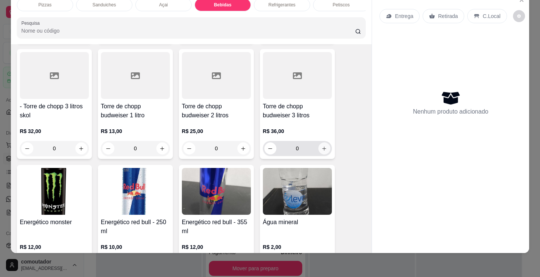
click at [322, 147] on icon "increase-product-quantity" at bounding box center [324, 149] width 4 height 4
type input "1"
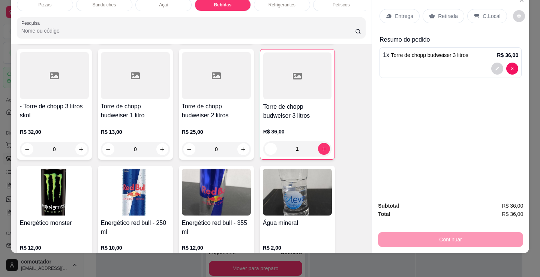
click at [481, 9] on div "C.Local" at bounding box center [486, 16] width 39 height 14
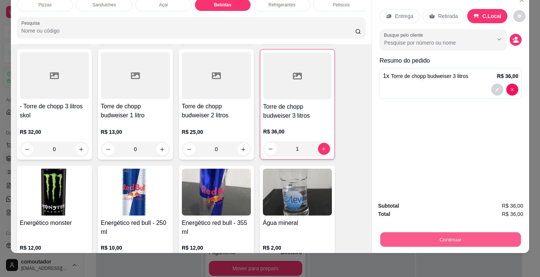
click at [395, 233] on button "Continuar" at bounding box center [450, 239] width 141 height 15
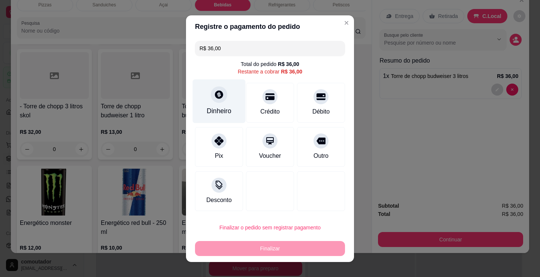
click at [214, 94] on icon at bounding box center [219, 95] width 10 height 10
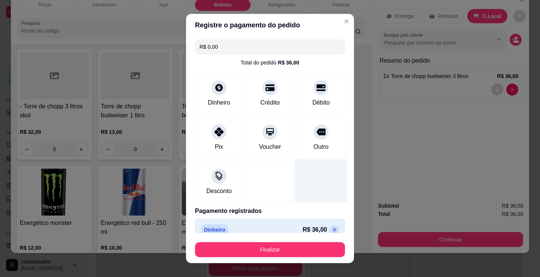
type input "R$ 0,00"
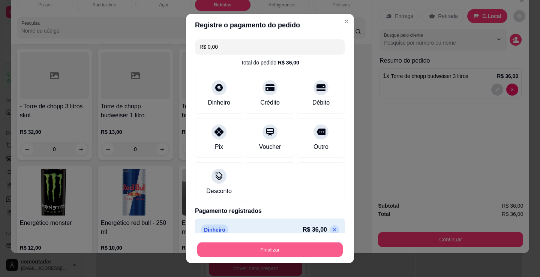
click at [281, 255] on button "Finalizar" at bounding box center [269, 250] width 145 height 15
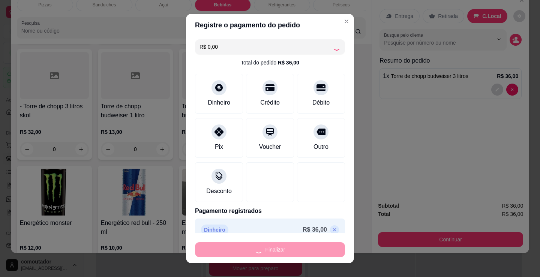
type input "0"
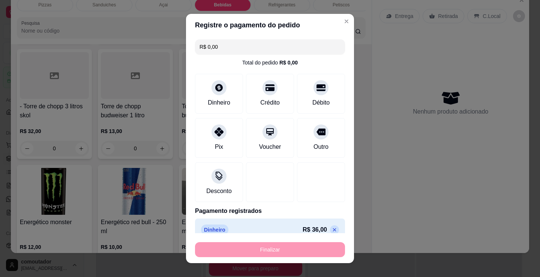
type input "-R$ 36,00"
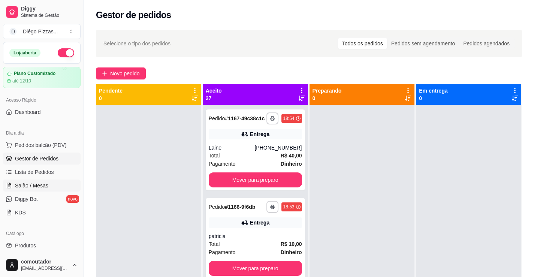
click at [27, 186] on span "Salão / Mesas" at bounding box center [31, 185] width 33 height 7
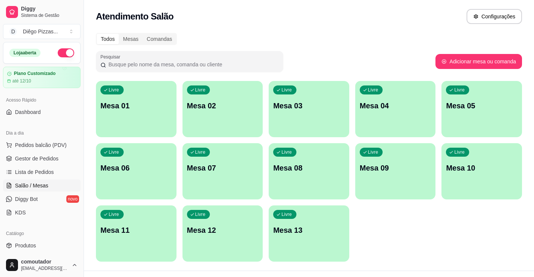
click at [159, 87] on div "Livre Mesa 01" at bounding box center [136, 104] width 81 height 47
click at [232, 89] on div "Livre Mesa 02" at bounding box center [223, 104] width 81 height 47
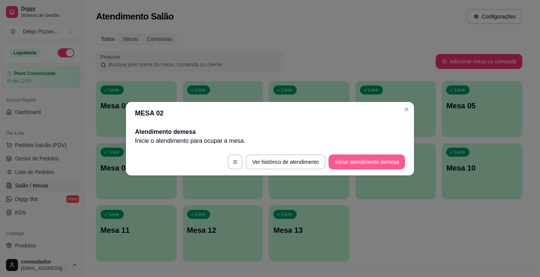
click at [361, 166] on button "Iniciar atendimento de mesa" at bounding box center [366, 161] width 76 height 15
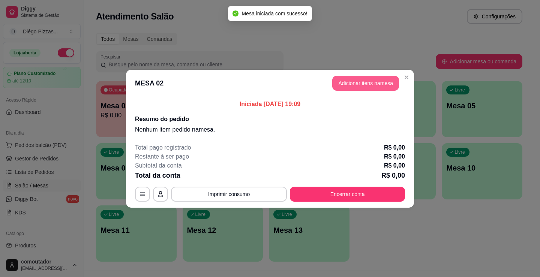
click at [349, 78] on button "Adicionar itens na mesa" at bounding box center [365, 83] width 67 height 15
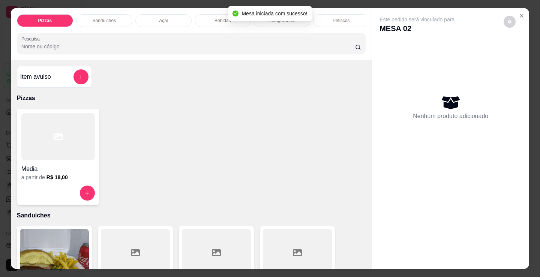
click at [217, 21] on p "Bebidas" at bounding box center [222, 21] width 16 height 6
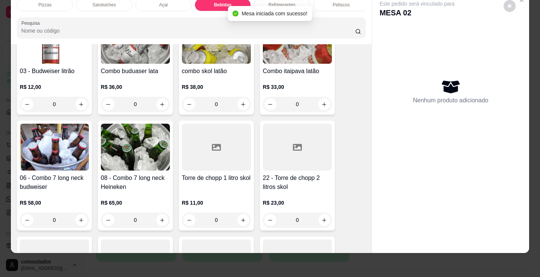
scroll to position [1417, 0]
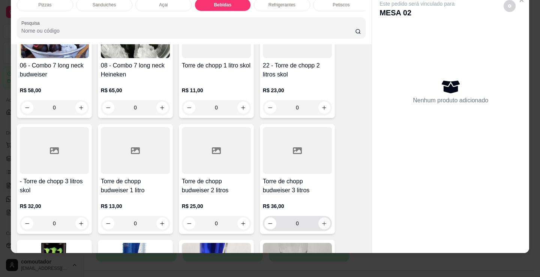
click at [326, 222] on button "increase-product-quantity" at bounding box center [324, 223] width 12 height 12
type input "1"
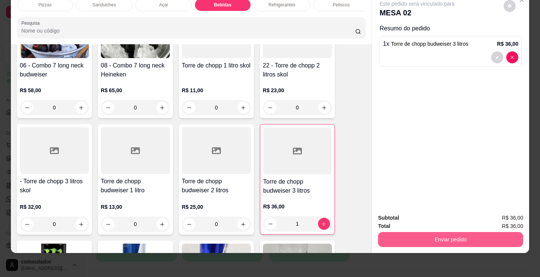
click at [404, 232] on button "Enviar pedido" at bounding box center [450, 239] width 145 height 15
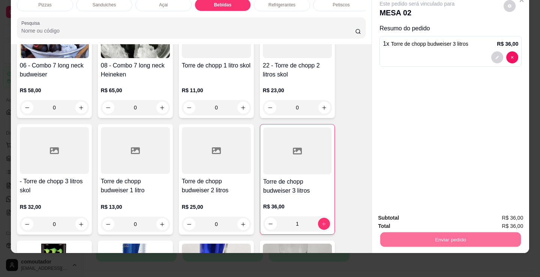
click at [462, 213] on button "Registrar cliente" at bounding box center [453, 215] width 48 height 14
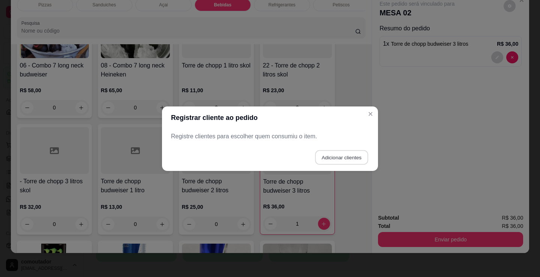
click at [367, 151] on button "Adicionar clientes" at bounding box center [341, 157] width 53 height 15
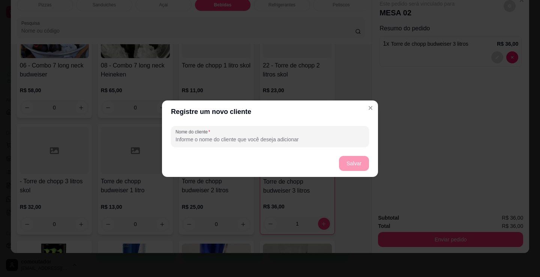
click at [297, 136] on input "Nome do cliente" at bounding box center [269, 139] width 189 height 7
type input "d"
type input "odilei"
click at [344, 163] on button "Salvar" at bounding box center [354, 163] width 30 height 15
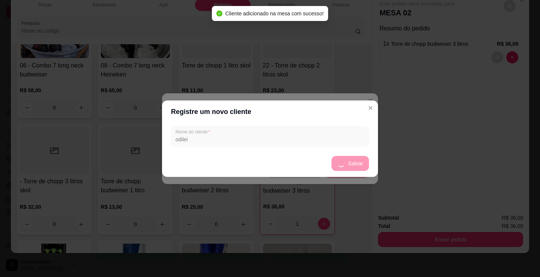
click at [260, 139] on div "Nome do cliente odilei" at bounding box center [270, 136] width 216 height 27
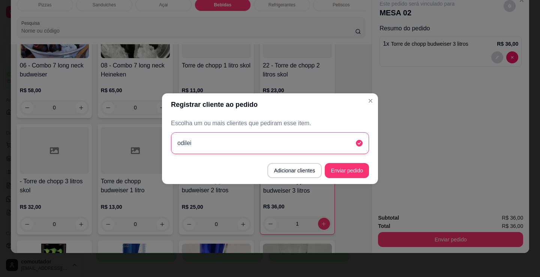
click at [261, 147] on div "odilei" at bounding box center [270, 143] width 198 height 22
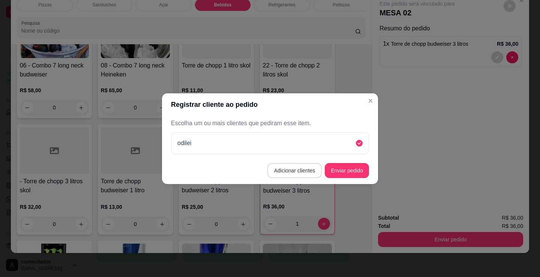
click at [309, 166] on button "Adicionar clientes" at bounding box center [294, 170] width 55 height 15
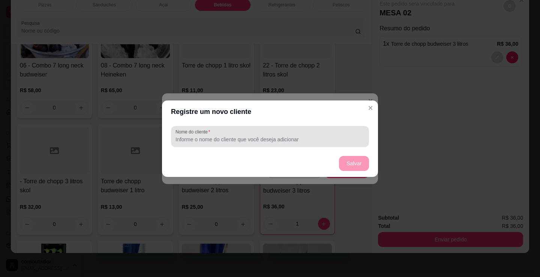
click at [270, 145] on div "Nome do cliente" at bounding box center [270, 136] width 198 height 21
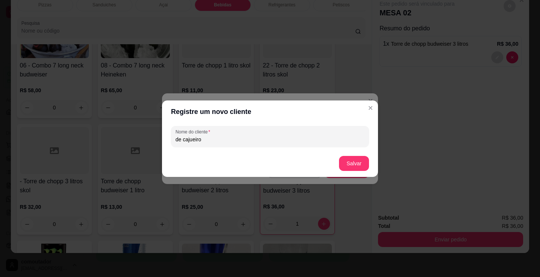
type input "de cajueiro"
click at [357, 154] on footer "Salvar" at bounding box center [270, 163] width 216 height 27
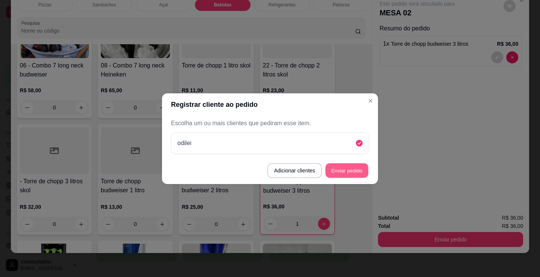
click at [349, 167] on button "Enviar pedido" at bounding box center [346, 170] width 43 height 15
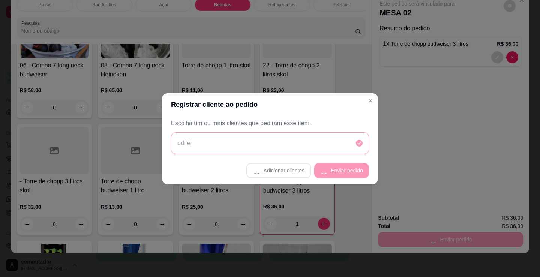
click at [321, 149] on div "odilei" at bounding box center [270, 143] width 198 height 22
click at [291, 151] on div "odilei" at bounding box center [270, 143] width 198 height 22
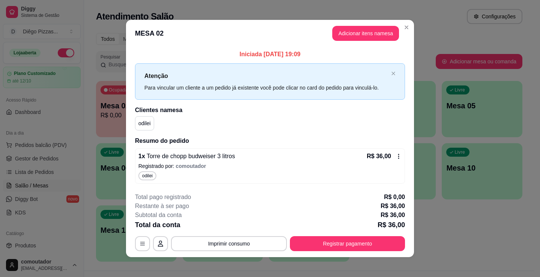
click at [140, 122] on p "odilei" at bounding box center [144, 123] width 12 height 7
click at [153, 241] on button "button" at bounding box center [160, 244] width 15 height 15
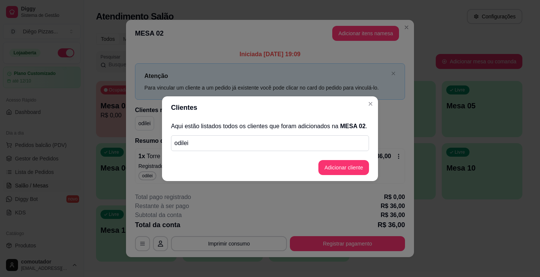
click at [213, 142] on p "odilei" at bounding box center [269, 143] width 191 height 9
click at [357, 163] on button "Adicionar cliente" at bounding box center [343, 167] width 51 height 15
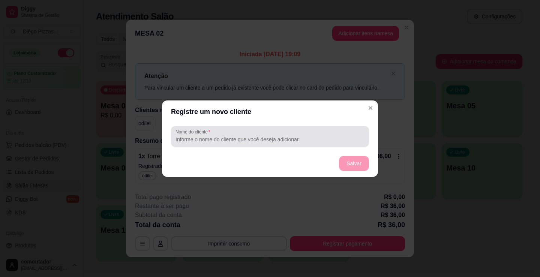
click at [274, 142] on input "Nome do cliente" at bounding box center [269, 139] width 189 height 7
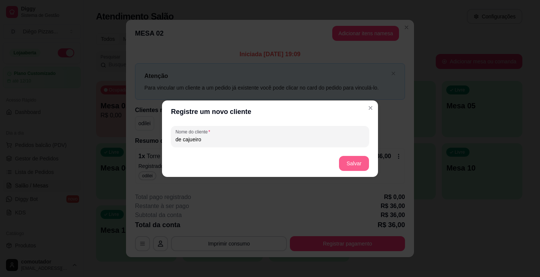
type input "de cajueiro"
click at [352, 163] on button "Salvar" at bounding box center [354, 163] width 30 height 15
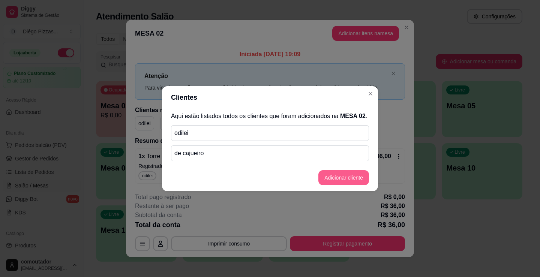
click at [345, 175] on button "Adicionar cliente" at bounding box center [343, 177] width 51 height 15
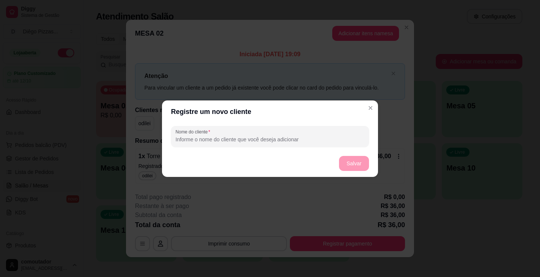
click at [344, 160] on footer "Salvar" at bounding box center [270, 163] width 216 height 27
drag, startPoint x: 344, startPoint y: 160, endPoint x: 278, endPoint y: 136, distance: 70.1
click at [323, 150] on footer "Salvar" at bounding box center [270, 163] width 216 height 27
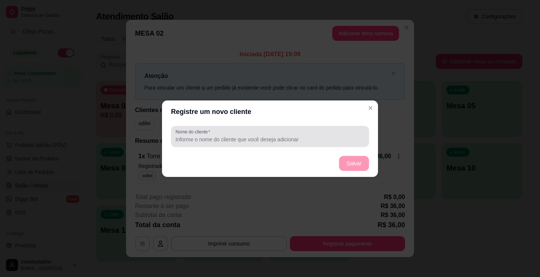
click at [228, 129] on div at bounding box center [269, 136] width 189 height 15
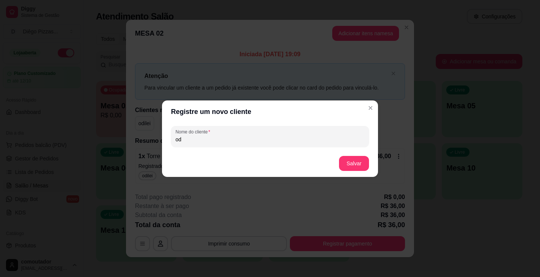
type input "o"
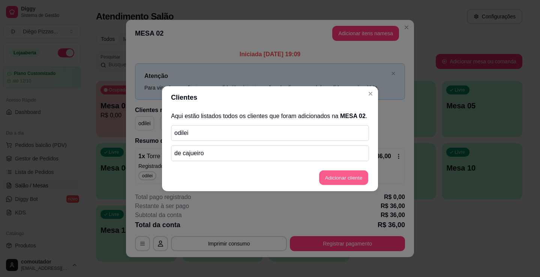
click at [340, 171] on button "Adicionar cliente" at bounding box center [343, 177] width 49 height 15
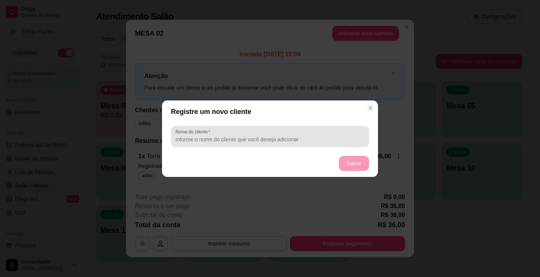
click at [312, 135] on div at bounding box center [269, 136] width 189 height 15
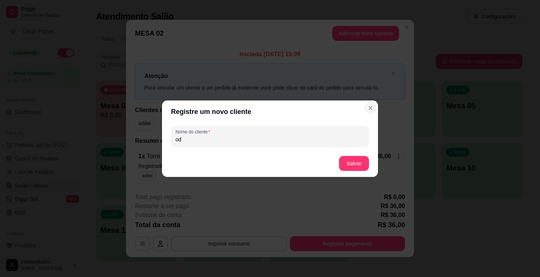
type input "od"
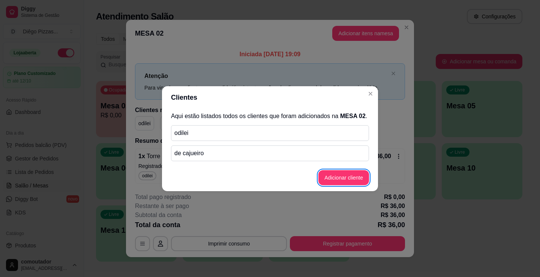
click at [289, 152] on p "de cajueiro" at bounding box center [269, 153] width 191 height 9
click at [293, 153] on p "de cajueiro" at bounding box center [269, 153] width 191 height 9
click at [295, 158] on div "de cajueiro" at bounding box center [270, 153] width 198 height 16
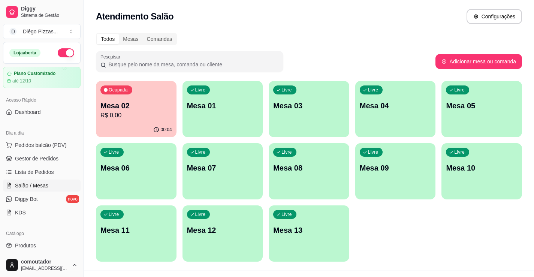
click at [139, 111] on div "Mesa 02 R$ 0,00" at bounding box center [136, 109] width 72 height 19
click at [174, 98] on div "Ocupada Mesa 02 R$ 0,00" at bounding box center [136, 102] width 81 height 42
click at [252, 93] on div "Livre Mesa 01" at bounding box center [223, 105] width 78 height 46
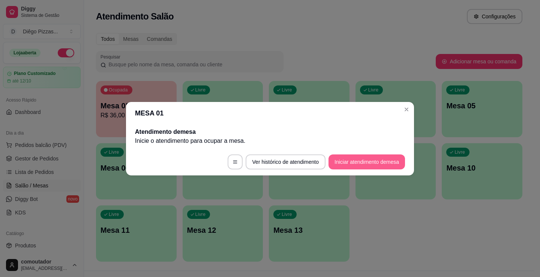
click at [362, 165] on button "Iniciar atendimento de mesa" at bounding box center [366, 161] width 76 height 15
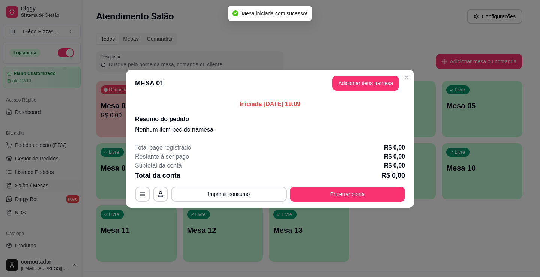
click at [376, 74] on header "MESA 01 Adicionar itens na mesa" at bounding box center [270, 83] width 288 height 27
click at [367, 82] on button "Adicionar itens na mesa" at bounding box center [365, 83] width 64 height 15
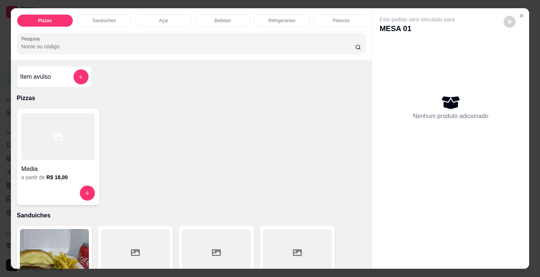
click at [86, 128] on div at bounding box center [57, 136] width 73 height 47
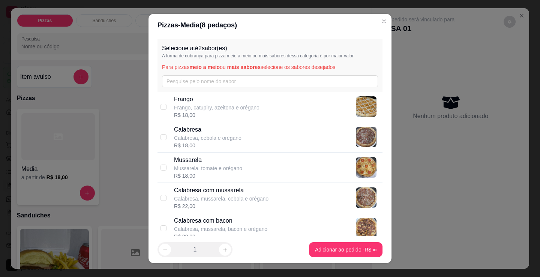
click at [213, 111] on div "R$ 18,00" at bounding box center [216, 114] width 85 height 7
checkbox input "true"
click at [313, 243] on button "Adicionar ao pedido R$ 18,00" at bounding box center [342, 250] width 79 height 15
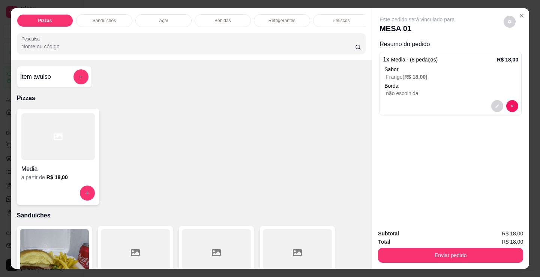
click at [75, 152] on div at bounding box center [57, 136] width 73 height 47
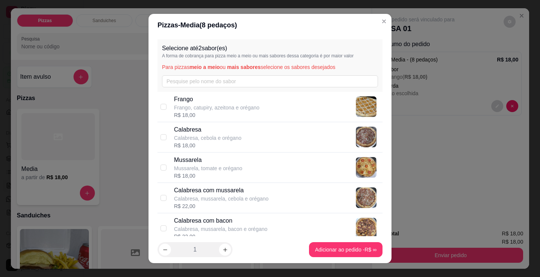
click at [231, 142] on div "R$ 18,00" at bounding box center [207, 145] width 67 height 7
checkbox input "true"
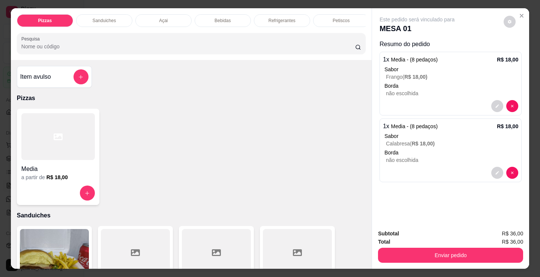
click at [54, 138] on icon at bounding box center [58, 136] width 9 height 9
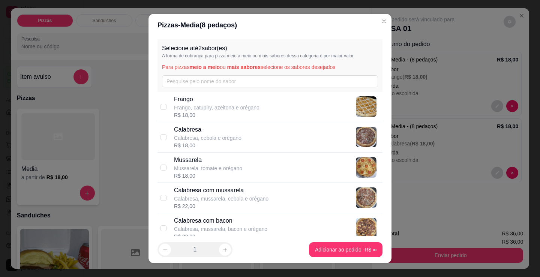
click at [196, 166] on p "Mussarela, tomate e orégano" at bounding box center [208, 168] width 68 height 7
checkbox input "true"
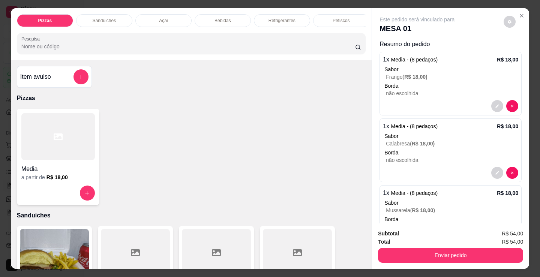
click at [72, 128] on div at bounding box center [57, 136] width 73 height 47
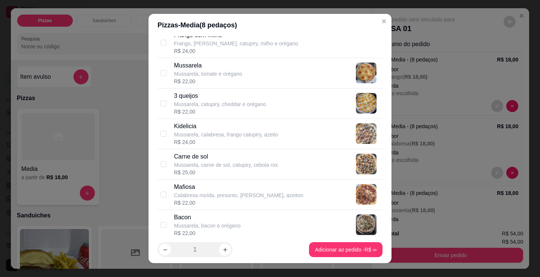
scroll to position [375, 0]
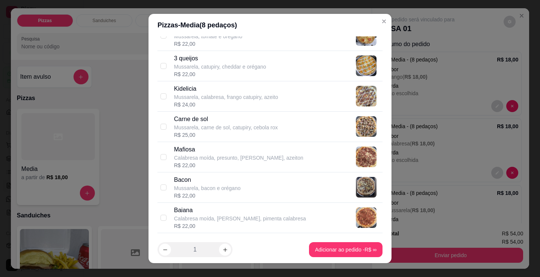
click at [219, 157] on p "Calabresa moída, presunto, [PERSON_NAME], azeiton" at bounding box center [238, 157] width 129 height 7
checkbox input "true"
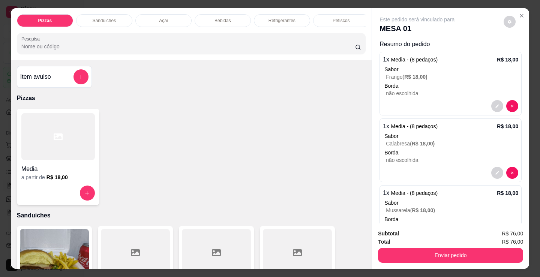
click at [52, 129] on div at bounding box center [57, 136] width 73 height 47
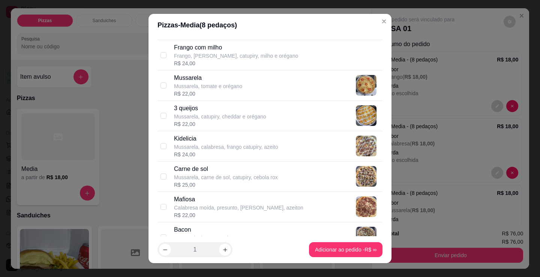
scroll to position [337, 0]
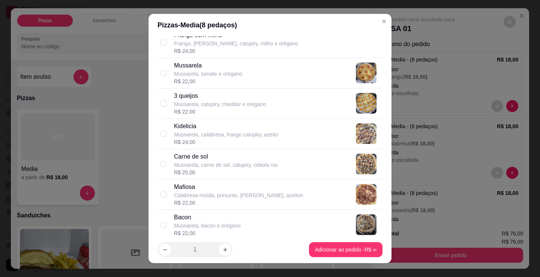
click at [174, 128] on p "Kidelicia" at bounding box center [226, 126] width 104 height 9
checkbox input "true"
click at [316, 238] on footer "1 Adicionar ao pedido R$ 24,00" at bounding box center [269, 249] width 243 height 27
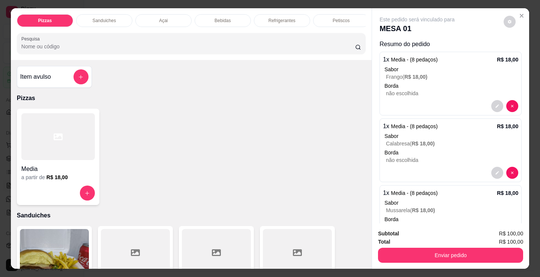
click at [76, 107] on div "Item avulso Pizzas Media a partir de R$ 18,00 Sanduiches Combo de X-burguer R$ …" at bounding box center [191, 164] width 361 height 209
click at [79, 123] on div at bounding box center [57, 136] width 73 height 47
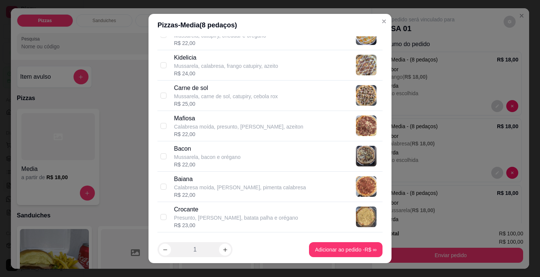
scroll to position [412, 0]
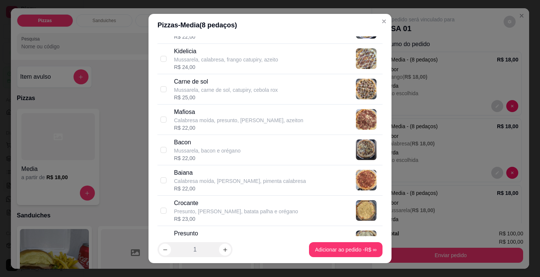
click at [180, 157] on div "R$ 22,00" at bounding box center [207, 157] width 66 height 7
checkbox input "true"
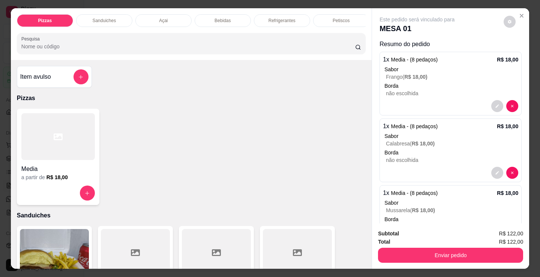
click at [75, 134] on div at bounding box center [57, 136] width 73 height 47
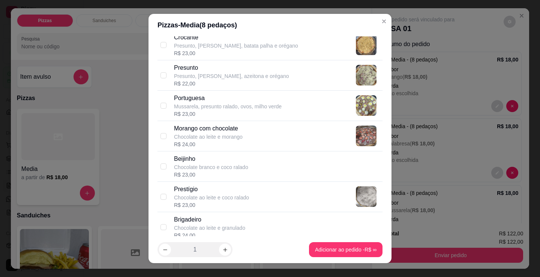
scroll to position [600, 0]
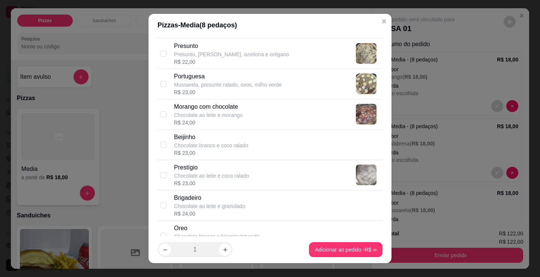
click at [217, 148] on p "Chocolate branco e coco ralado" at bounding box center [211, 145] width 74 height 7
checkbox input "true"
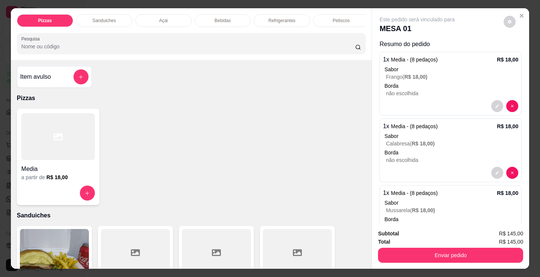
click at [66, 150] on div at bounding box center [57, 136] width 73 height 47
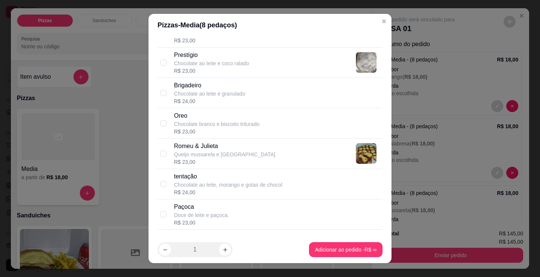
scroll to position [739, 0]
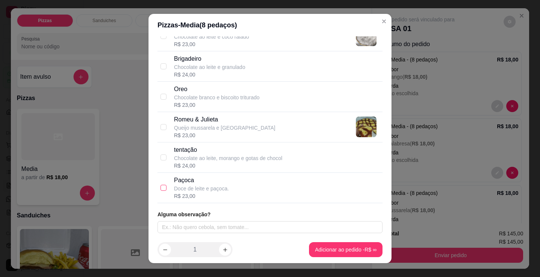
click at [160, 189] on input "checkbox" at bounding box center [163, 188] width 6 height 6
checkbox input "true"
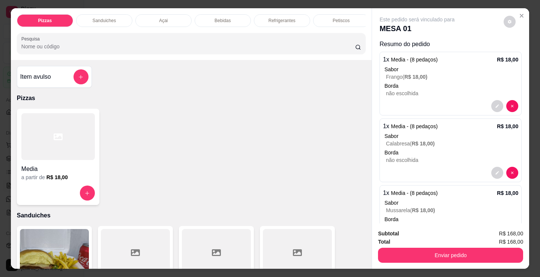
click at [77, 133] on div at bounding box center [57, 136] width 73 height 47
click at [336, 14] on div "Petiscos" at bounding box center [341, 20] width 56 height 13
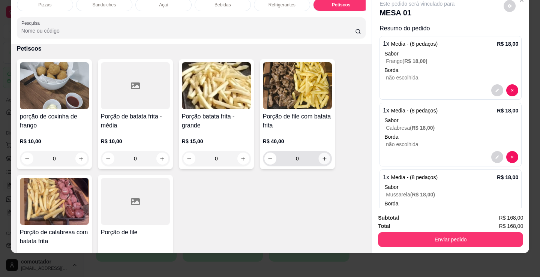
click at [322, 159] on icon "increase-product-quantity" at bounding box center [325, 159] width 6 height 6
type input "1"
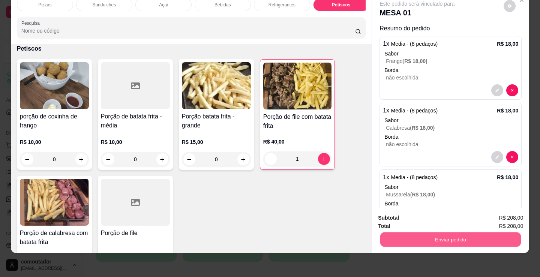
click at [403, 232] on button "Enviar pedido" at bounding box center [450, 239] width 141 height 15
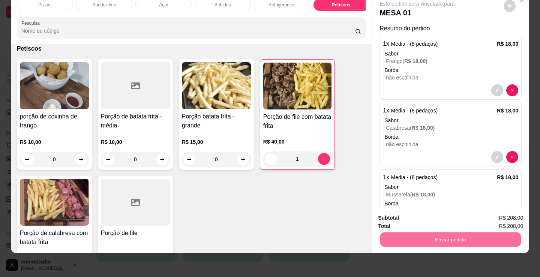
click at [485, 212] on button "Enviar pedido" at bounding box center [503, 215] width 41 height 14
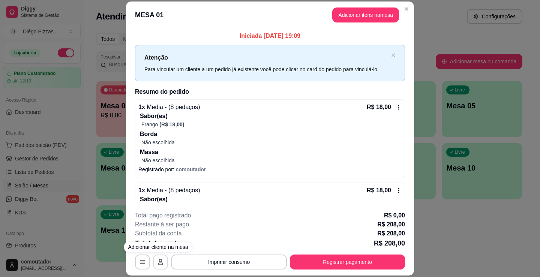
click at [156, 258] on button "button" at bounding box center [160, 262] width 15 height 15
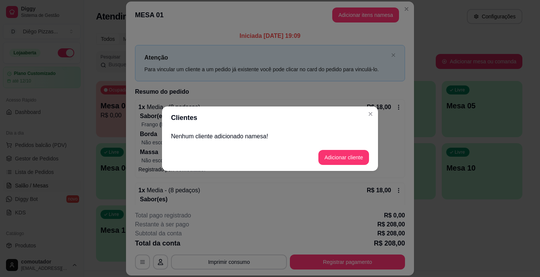
click at [320, 133] on p "Nenhum cliente adicionado na mesa !" at bounding box center [270, 136] width 198 height 9
click at [342, 154] on button "Adicionar cliente" at bounding box center [343, 157] width 51 height 15
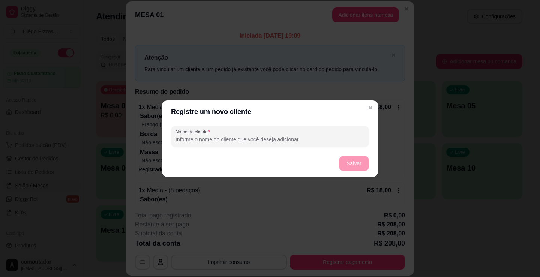
click at [334, 141] on input "Nome do cliente" at bounding box center [269, 139] width 189 height 7
type input "[PERSON_NAME]"
click at [356, 161] on button "Salvar" at bounding box center [353, 163] width 29 height 15
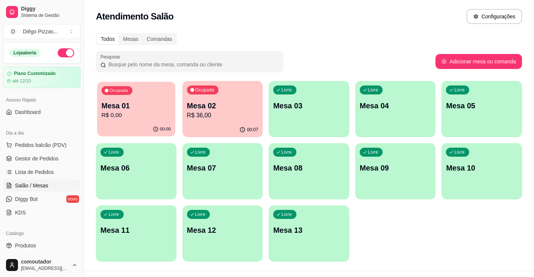
click at [174, 98] on div "Ocupada Mesa 01 R$ 0,00" at bounding box center [136, 102] width 78 height 40
click at [264, 106] on div "Ocupada Mesa 01 R$ 0,00 00:00 Ocupada Mesa 02 R$ 36,00 00:07 Livre Mesa 03 Livr…" at bounding box center [309, 171] width 426 height 181
click at [244, 107] on p "Mesa 02" at bounding box center [222, 106] width 69 height 10
click at [154, 120] on p "R$ 0,00" at bounding box center [136, 115] width 72 height 9
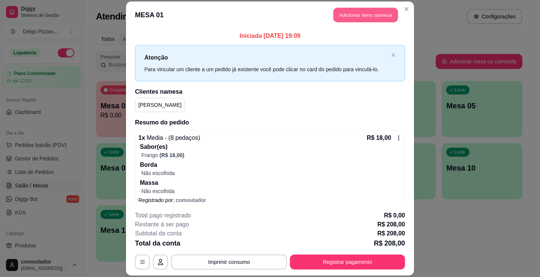
click at [366, 10] on button "Adicionar itens na mesa" at bounding box center [365, 14] width 64 height 15
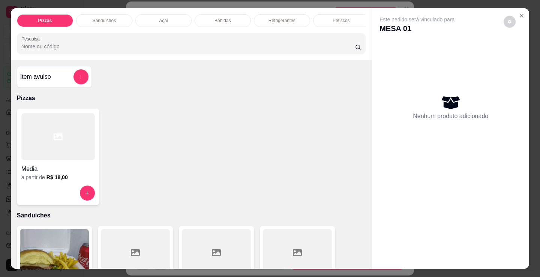
click at [294, 19] on div "Refrigerantes" at bounding box center [282, 20] width 56 height 13
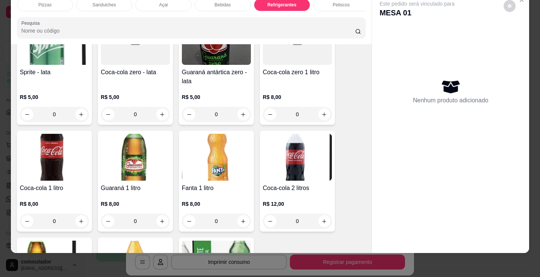
scroll to position [2279, 0]
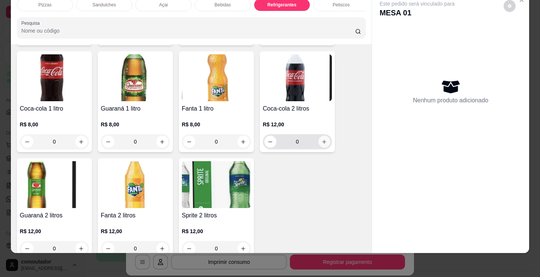
click at [322, 146] on button "increase-product-quantity" at bounding box center [324, 142] width 12 height 12
type input "1"
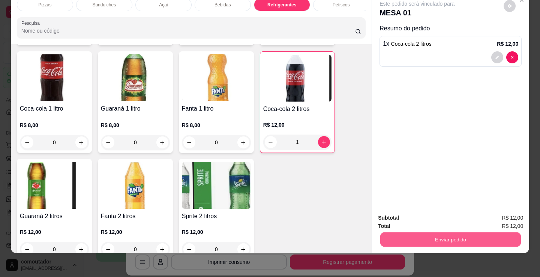
click at [407, 238] on button "Enviar pedido" at bounding box center [450, 239] width 141 height 15
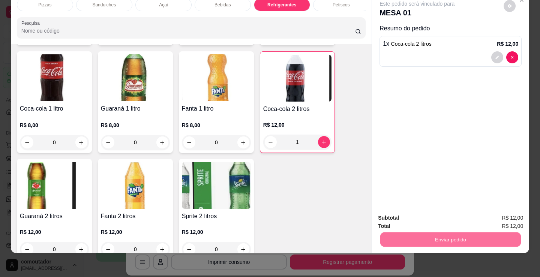
click at [499, 211] on button "Enviar pedido" at bounding box center [504, 215] width 42 height 14
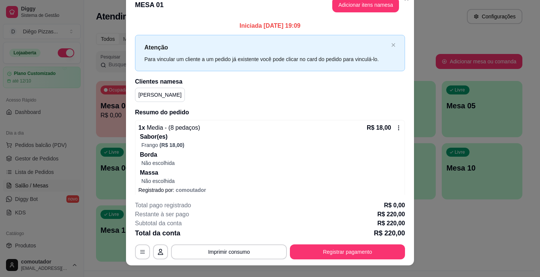
scroll to position [0, 0]
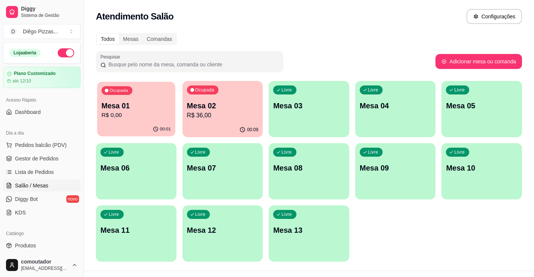
click at [163, 94] on div "Ocupada Mesa 01 R$ 0,00" at bounding box center [136, 102] width 78 height 40
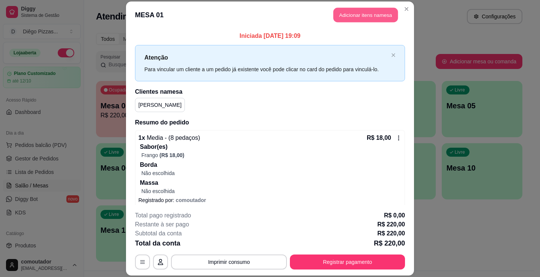
click at [376, 15] on button "Adicionar itens na mesa" at bounding box center [365, 14] width 64 height 15
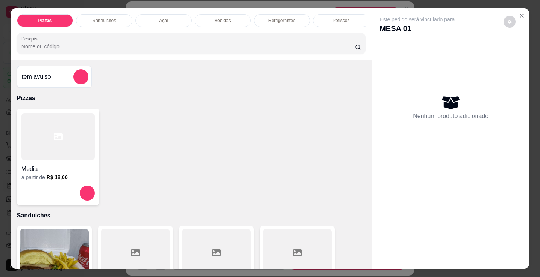
click at [232, 14] on div "Bebidas" at bounding box center [223, 20] width 56 height 13
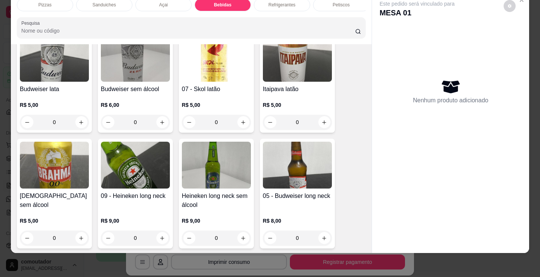
scroll to position [1004, 0]
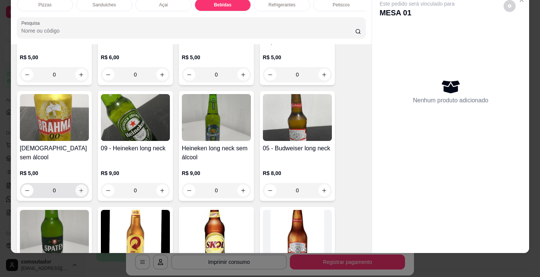
click at [79, 186] on button "increase-product-quantity" at bounding box center [81, 190] width 12 height 12
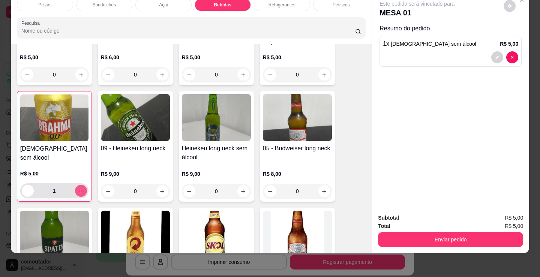
type input "1"
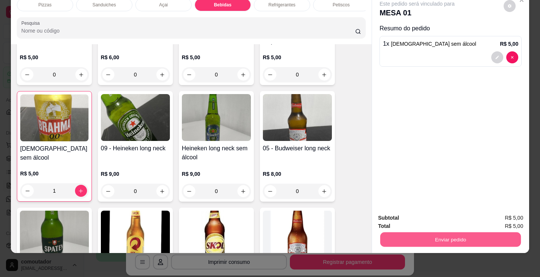
click at [403, 232] on button "Enviar pedido" at bounding box center [450, 239] width 141 height 15
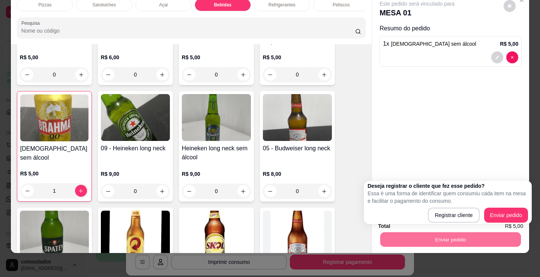
click at [494, 207] on div "Deseja registrar o cliente que fez esse pedido? Essa é uma forma de identificar…" at bounding box center [447, 202] width 160 height 40
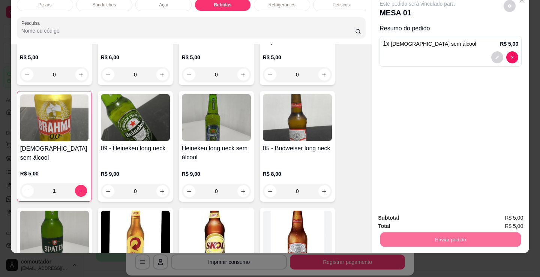
click at [497, 217] on button "Enviar pedido" at bounding box center [503, 215] width 41 height 14
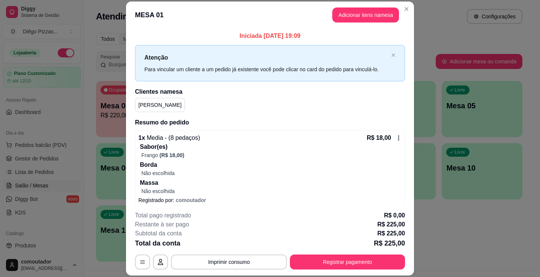
click at [397, 7] on header "MESA 01 Adicionar itens na mesa" at bounding box center [270, 14] width 288 height 27
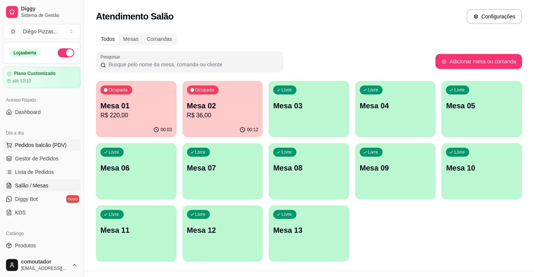
click at [27, 144] on span "Pedidos balcão (PDV)" at bounding box center [41, 144] width 52 height 7
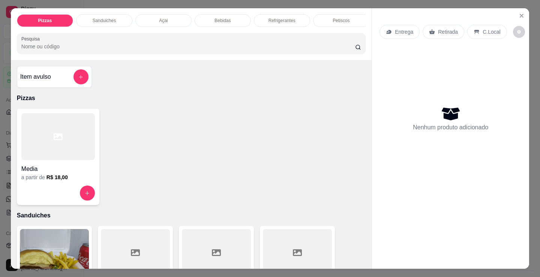
click at [26, 139] on div at bounding box center [57, 136] width 73 height 47
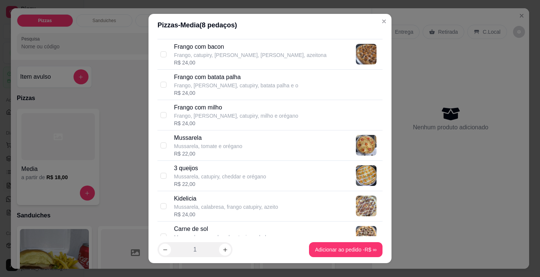
scroll to position [252, 0]
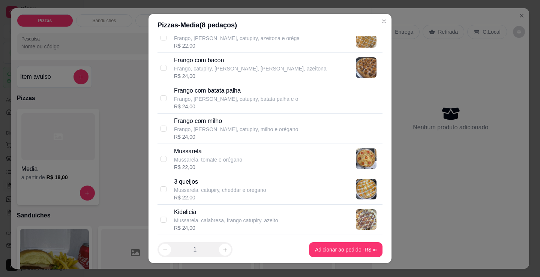
click at [204, 95] on p "Frango, [PERSON_NAME], catupiry, batata palha e o" at bounding box center [236, 98] width 124 height 7
checkbox input "true"
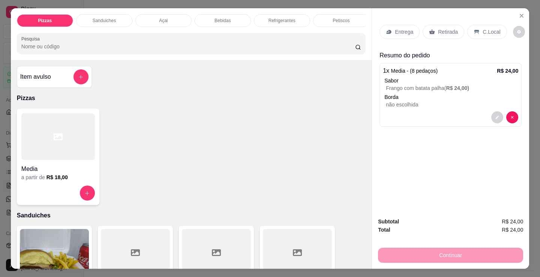
click at [396, 25] on div "Entrega" at bounding box center [399, 32] width 40 height 14
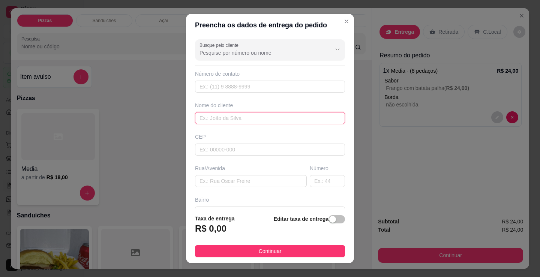
click at [243, 116] on input "text" at bounding box center [270, 118] width 150 height 12
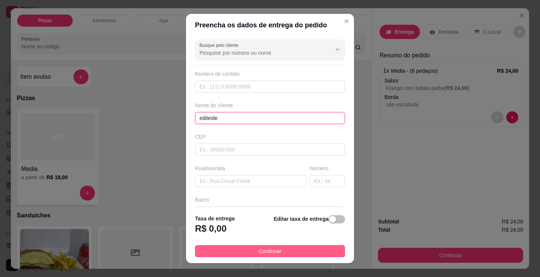
type input "edileide"
click at [262, 246] on button "Continuar" at bounding box center [270, 251] width 150 height 12
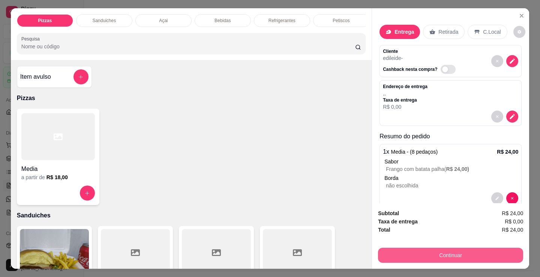
click at [455, 251] on button "Continuar" at bounding box center [450, 255] width 145 height 15
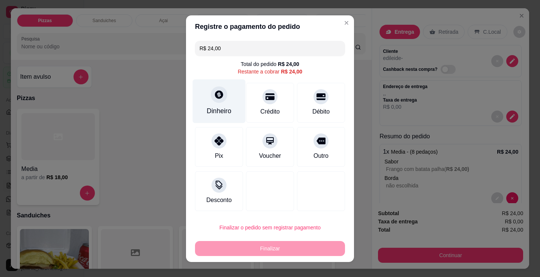
click at [215, 93] on div "Dinheiro" at bounding box center [219, 101] width 53 height 44
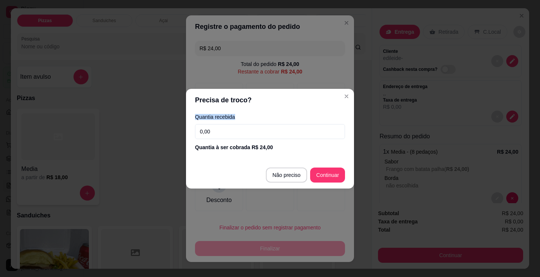
drag, startPoint x: 282, startPoint y: 121, endPoint x: 279, endPoint y: 130, distance: 8.7
click at [279, 130] on div "Quantia recebida 0,00 Quantia à ser cobrada R$ 24,00" at bounding box center [270, 132] width 168 height 43
click at [294, 126] on input "0,00" at bounding box center [270, 131] width 150 height 15
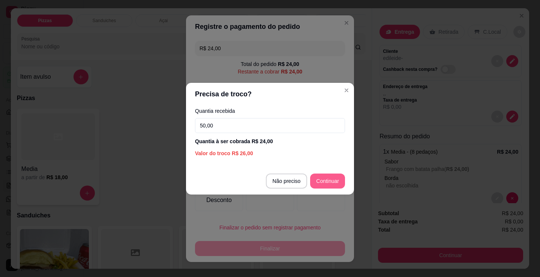
type input "50,00"
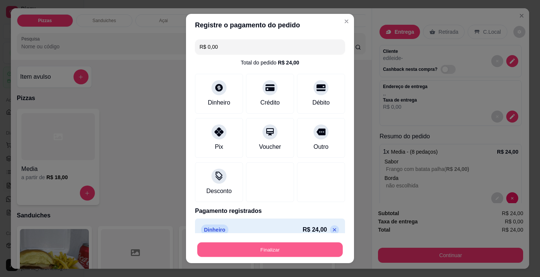
click at [251, 243] on button "Finalizar" at bounding box center [269, 250] width 145 height 15
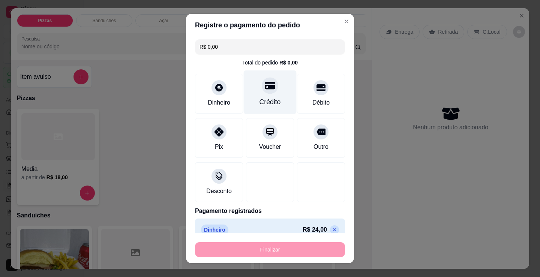
type input "-R$ 24,00"
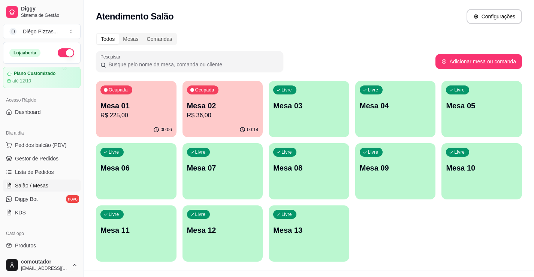
click at [136, 130] on div "00:06" at bounding box center [136, 130] width 81 height 15
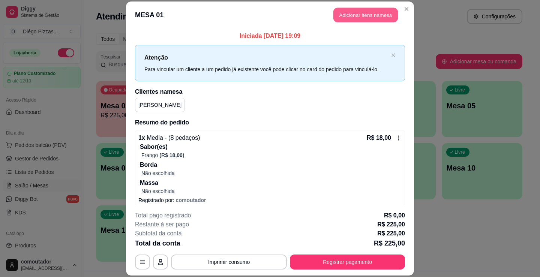
click at [373, 9] on button "Adicionar itens na mesa" at bounding box center [365, 14] width 64 height 15
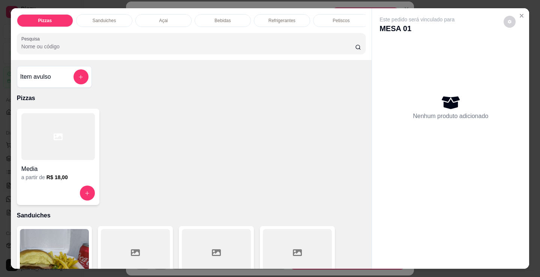
click at [168, 15] on div "Açai" at bounding box center [163, 20] width 56 height 13
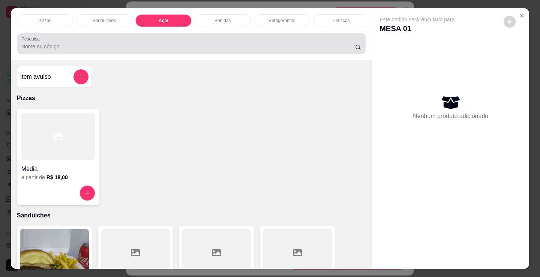
scroll to position [18, 0]
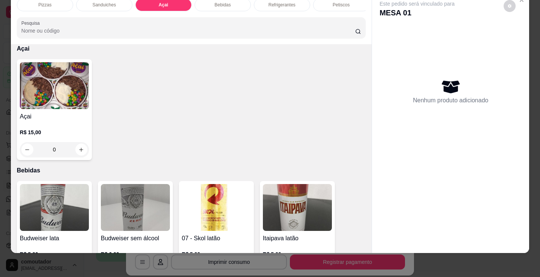
drag, startPoint x: 30, startPoint y: 110, endPoint x: 43, endPoint y: 103, distance: 15.4
click at [43, 103] on div "Açai R$ 15,00 0" at bounding box center [54, 109] width 75 height 101
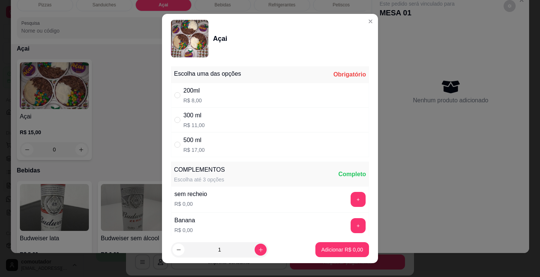
drag, startPoint x: 195, startPoint y: 94, endPoint x: 211, endPoint y: 125, distance: 34.9
click at [197, 97] on div "200ml R$ 8,00" at bounding box center [192, 95] width 18 height 18
radio input "true"
click at [323, 244] on button "Adicionar R$ 8,00" at bounding box center [342, 250] width 52 height 15
type input "1"
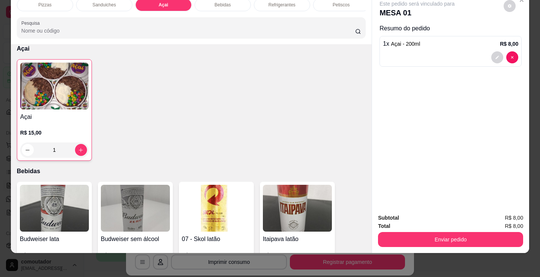
click at [69, 88] on img at bounding box center [54, 86] width 68 height 47
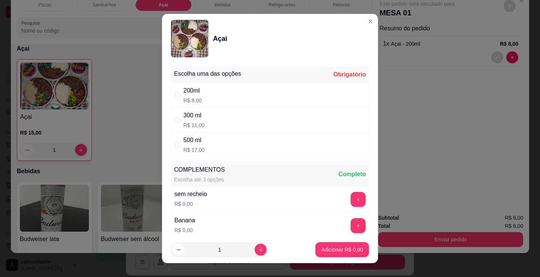
click at [268, 114] on div "300 ml R$ 11,00" at bounding box center [270, 120] width 198 height 25
radio input "true"
click at [344, 246] on p "Adicionar R$ 11,00" at bounding box center [340, 249] width 43 height 7
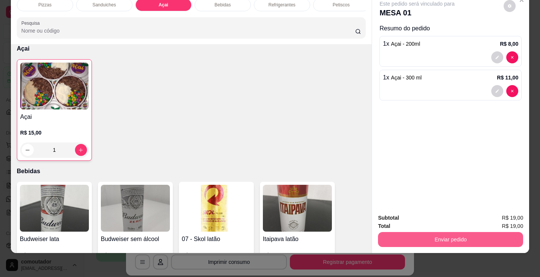
click at [385, 232] on button "Enviar pedido" at bounding box center [450, 239] width 145 height 15
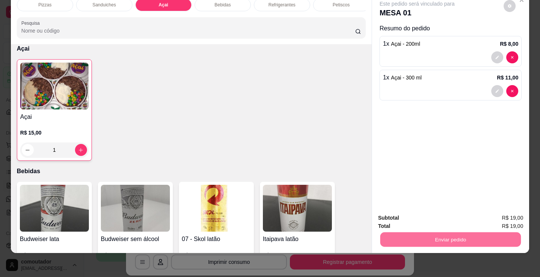
click at [508, 213] on button "Enviar pedido" at bounding box center [504, 215] width 42 height 14
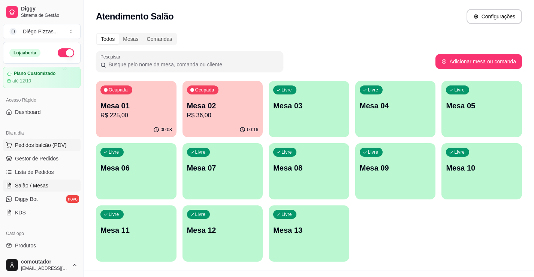
click at [29, 147] on span "Pedidos balcão (PDV)" at bounding box center [41, 144] width 52 height 7
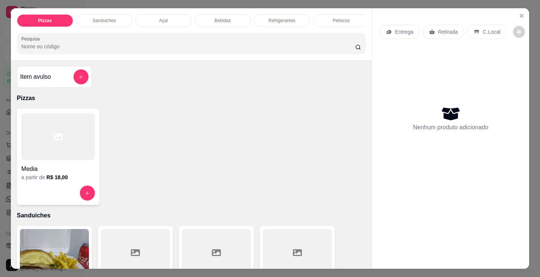
click at [62, 148] on div at bounding box center [57, 136] width 73 height 47
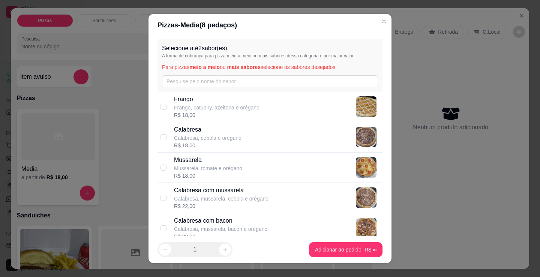
drag, startPoint x: 205, startPoint y: 147, endPoint x: 214, endPoint y: 114, distance: 34.7
click at [205, 147] on div "R$ 18,00" at bounding box center [207, 145] width 67 height 7
checkbox input "true"
click at [216, 108] on p "Frango, catupiry, azeitona e orégano" at bounding box center [216, 107] width 85 height 7
checkbox input "true"
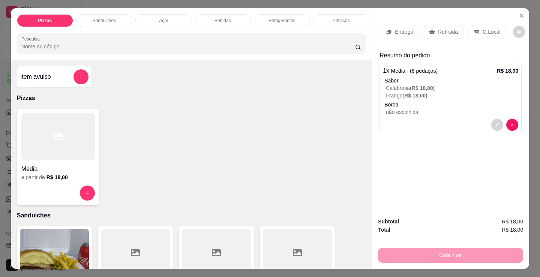
click at [216, 18] on p "Bebidas" at bounding box center [222, 21] width 16 height 6
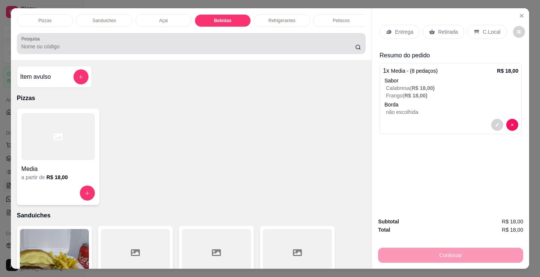
scroll to position [18, 0]
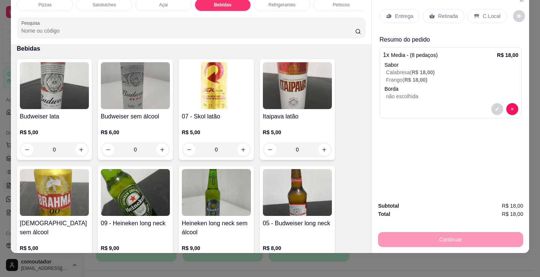
click at [281, 4] on div "Refrigerantes" at bounding box center [282, 5] width 56 height 13
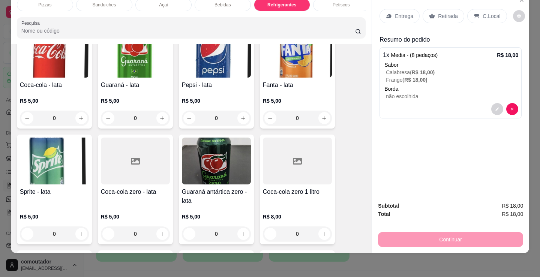
scroll to position [2204, 0]
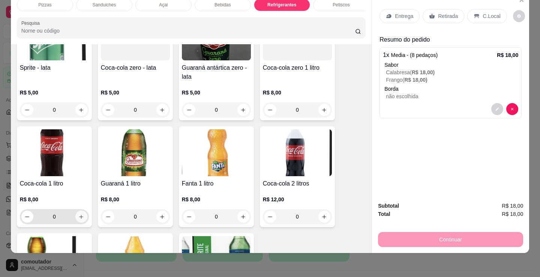
click at [76, 213] on button "increase-product-quantity" at bounding box center [81, 217] width 12 height 12
type input "1"
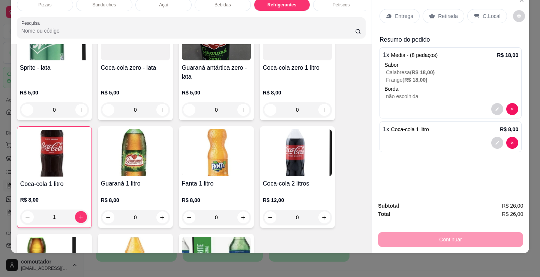
click at [333, 2] on p "Petiscos" at bounding box center [341, 5] width 17 height 6
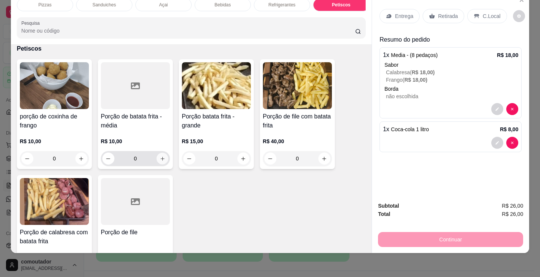
click at [162, 160] on icon "increase-product-quantity" at bounding box center [163, 159] width 6 height 6
type input "1"
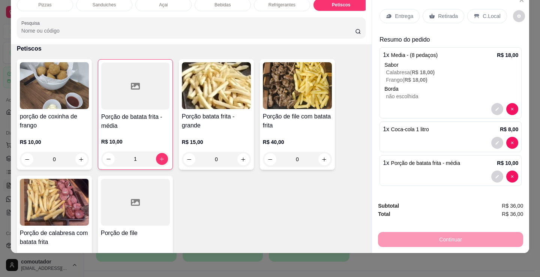
click at [402, 12] on p "Entrega" at bounding box center [404, 15] width 18 height 7
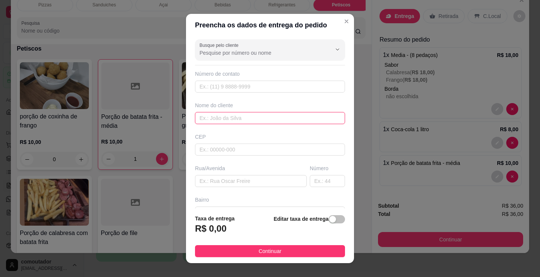
click at [270, 121] on input "text" at bounding box center [270, 118] width 150 height 12
click at [204, 114] on input "casade [PERSON_NAME]" at bounding box center [270, 118] width 150 height 12
click at [208, 115] on input "casade [PERSON_NAME]" at bounding box center [270, 118] width 150 height 12
type input "casa de [PERSON_NAME]"
click at [277, 244] on footer "Taxa de entrega R$ 0,00 Editar taxa de entrega Continuar" at bounding box center [270, 235] width 168 height 55
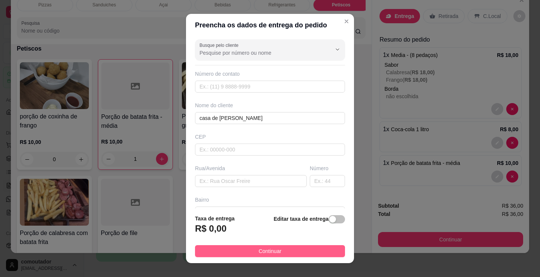
click at [275, 250] on span "Continuar" at bounding box center [270, 251] width 23 height 8
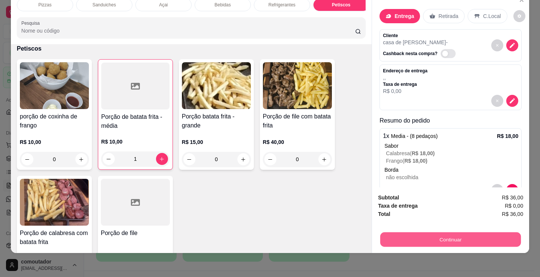
click at [436, 234] on button "Continuar" at bounding box center [450, 239] width 141 height 15
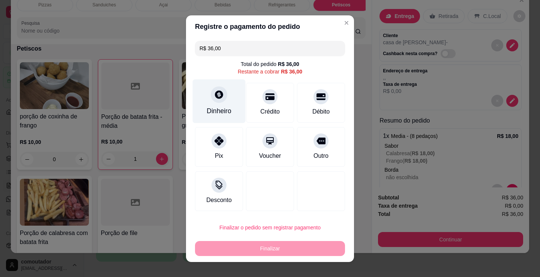
click at [211, 99] on div at bounding box center [219, 94] width 16 height 16
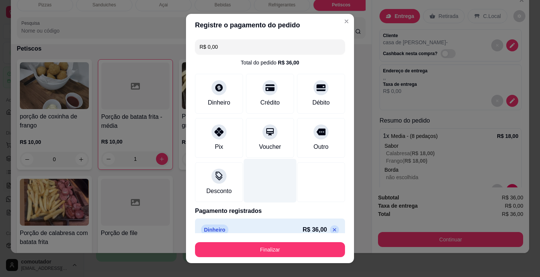
type input "R$ 0,00"
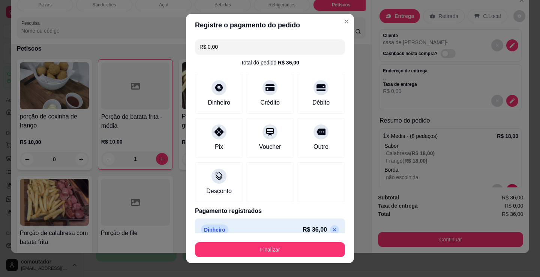
click at [264, 234] on footer "Finalizar" at bounding box center [270, 248] width 168 height 30
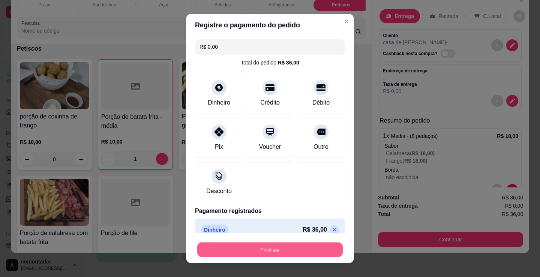
click at [263, 244] on button "Finalizar" at bounding box center [269, 250] width 145 height 15
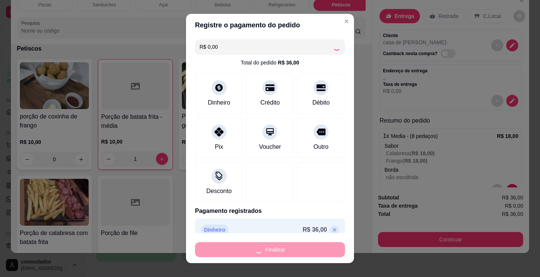
type input "0"
type input "-R$ 36,00"
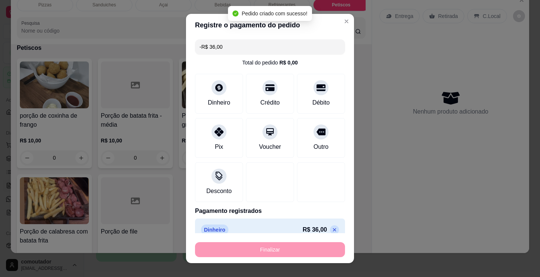
scroll to position [2500, 0]
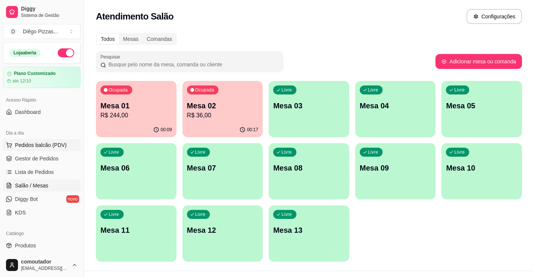
click at [45, 142] on span "Pedidos balcão (PDV)" at bounding box center [41, 144] width 52 height 7
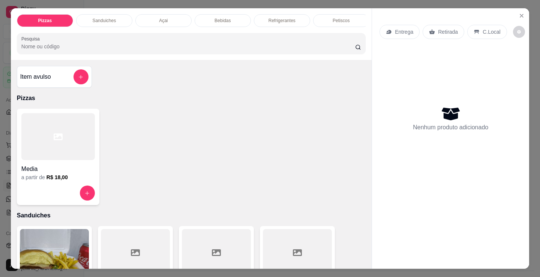
click at [81, 152] on div at bounding box center [57, 136] width 73 height 47
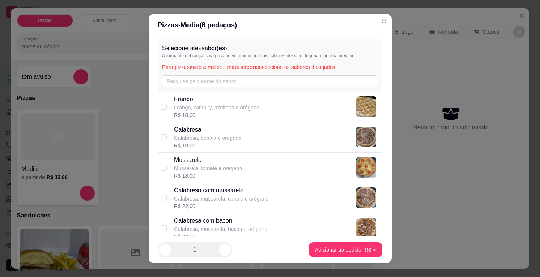
click at [231, 157] on p "Mussarela" at bounding box center [208, 160] width 68 height 9
checkbox input "true"
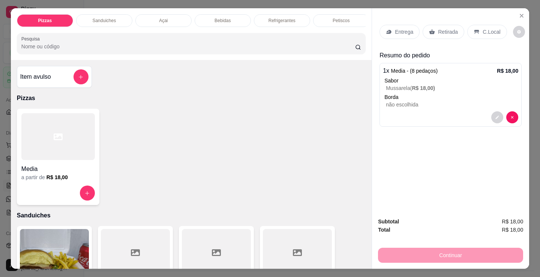
click at [411, 28] on div "Entrega" at bounding box center [399, 32] width 40 height 14
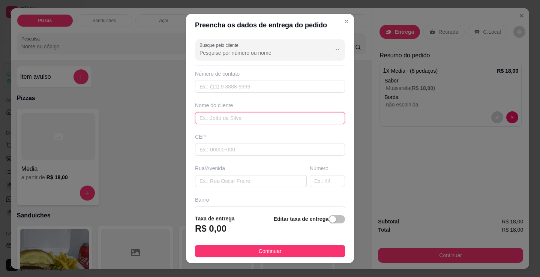
click at [242, 119] on input "text" at bounding box center [270, 118] width 150 height 12
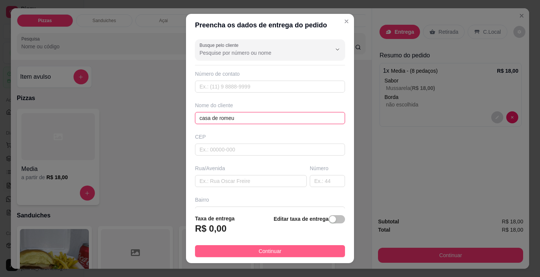
type input "casa de romeu"
click at [237, 250] on button "Continuar" at bounding box center [270, 251] width 150 height 12
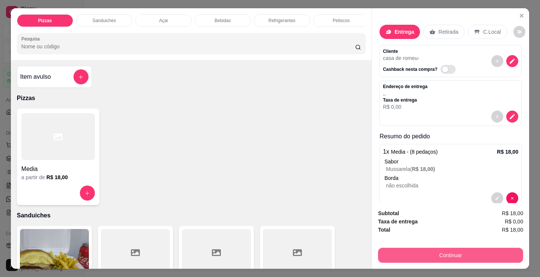
click at [388, 255] on button "Continuar" at bounding box center [450, 255] width 145 height 15
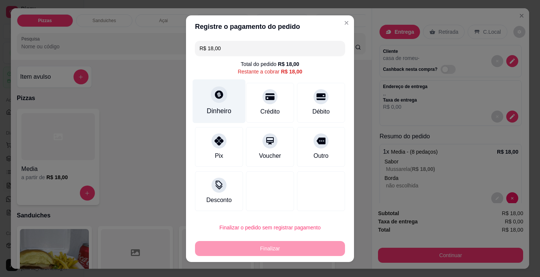
click at [222, 92] on div at bounding box center [219, 94] width 16 height 16
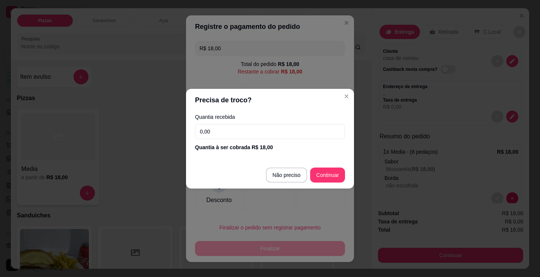
click at [227, 123] on div "Quantia recebida 0,00 Quantia à ser cobrada R$ 18,00" at bounding box center [270, 132] width 168 height 43
click at [225, 125] on input "0,00" at bounding box center [270, 131] width 150 height 15
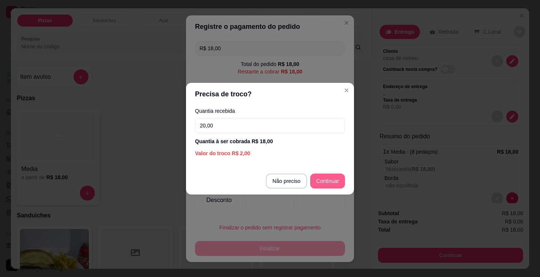
type input "20,00"
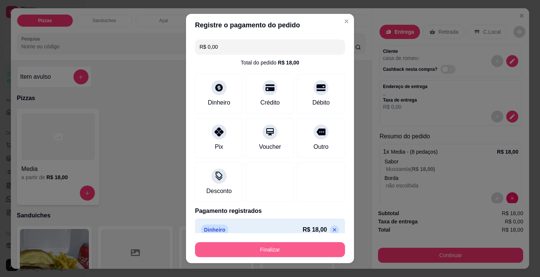
click at [303, 249] on button "Finalizar" at bounding box center [270, 249] width 150 height 15
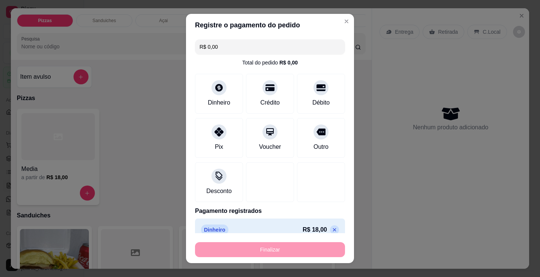
type input "-R$ 18,00"
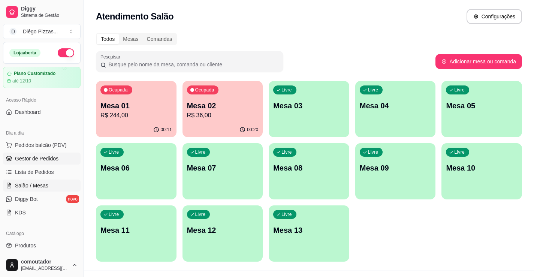
click at [23, 159] on span "Gestor de Pedidos" at bounding box center [36, 158] width 43 height 7
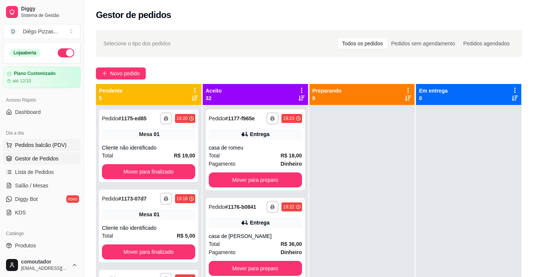
click at [58, 141] on span "Pedidos balcão (PDV)" at bounding box center [41, 144] width 52 height 7
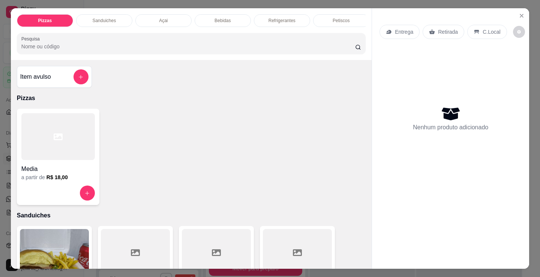
click at [78, 129] on div at bounding box center [57, 136] width 73 height 47
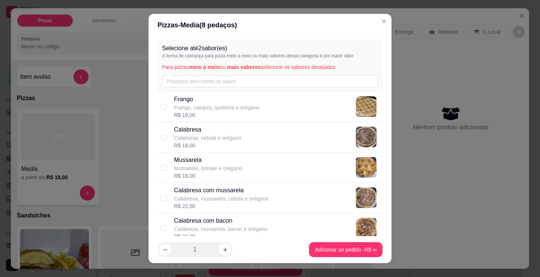
click at [200, 133] on p "Calabresa" at bounding box center [207, 129] width 67 height 9
checkbox input "true"
click at [224, 250] on icon "increase-product-quantity" at bounding box center [225, 250] width 6 height 6
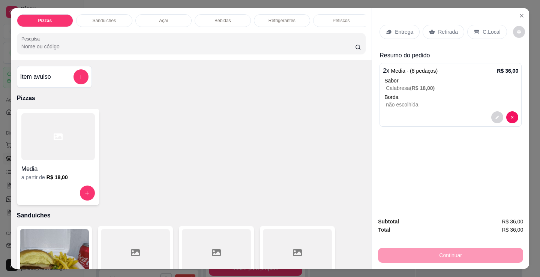
drag, startPoint x: 27, startPoint y: 108, endPoint x: 67, endPoint y: 138, distance: 49.3
click at [32, 113] on div "Item avulso Pizzas Media a partir de R$ 18,00 Sanduiches Combo de X-burguer R$ …" at bounding box center [191, 164] width 361 height 209
click at [49, 139] on div at bounding box center [57, 136] width 73 height 47
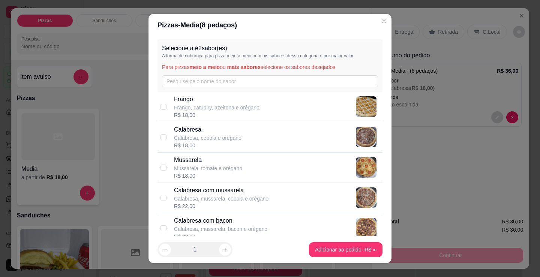
click at [301, 166] on div "Mussarela Mussarela, tomate e orégano R$ 18,00" at bounding box center [276, 168] width 205 height 24
checkbox input "true"
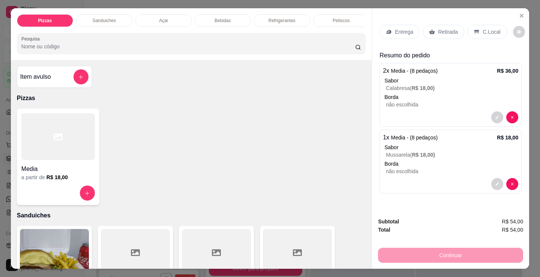
click at [492, 25] on div "C.Local" at bounding box center [486, 32] width 39 height 14
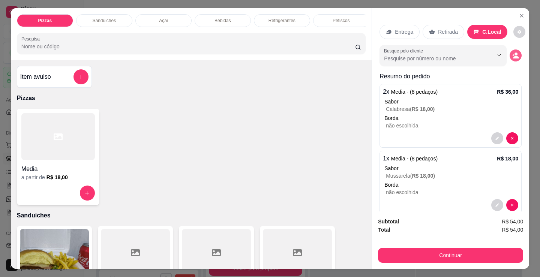
click at [513, 56] on icon "decrease-product-quantity" at bounding box center [516, 57] width 6 height 3
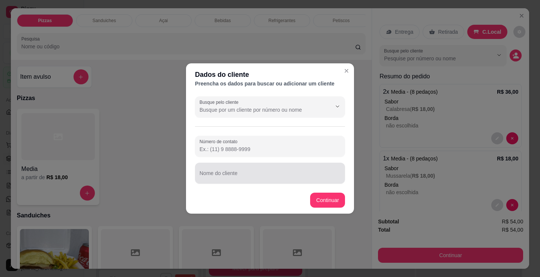
click at [268, 173] on input "Nome do cliente" at bounding box center [269, 175] width 141 height 7
click at [233, 165] on div "Nome do cliente" at bounding box center [270, 173] width 150 height 21
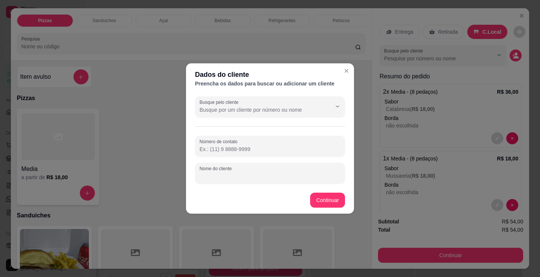
click at [229, 171] on div "Nome do cliente" at bounding box center [270, 173] width 150 height 21
type input "[DATE]"
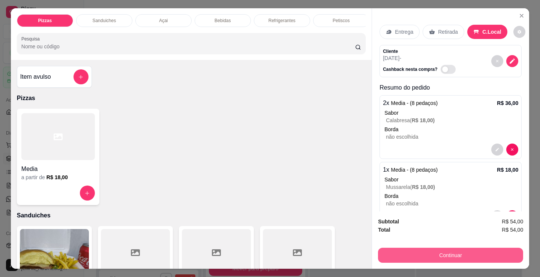
click at [435, 259] on button "Continuar" at bounding box center [450, 255] width 145 height 15
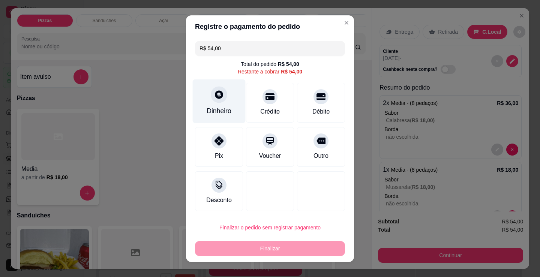
click at [220, 102] on div "Dinheiro" at bounding box center [219, 101] width 53 height 44
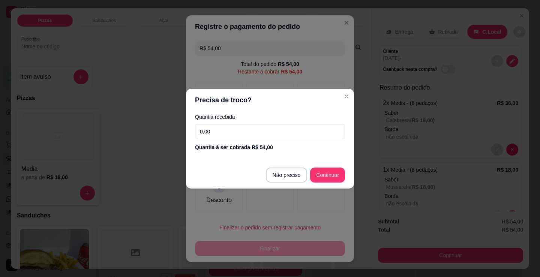
click at [248, 136] on input "0,00" at bounding box center [270, 131] width 150 height 15
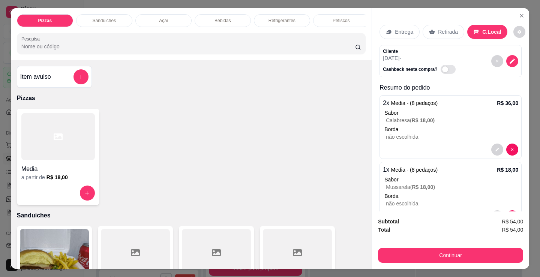
click at [273, 19] on p "Refrigerantes" at bounding box center [281, 21] width 27 height 6
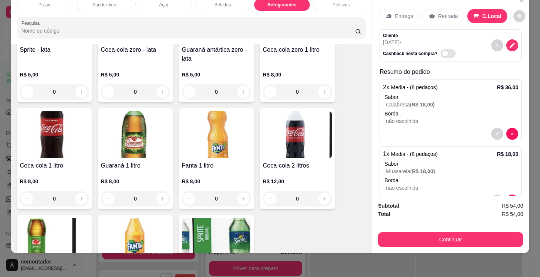
scroll to position [2279, 0]
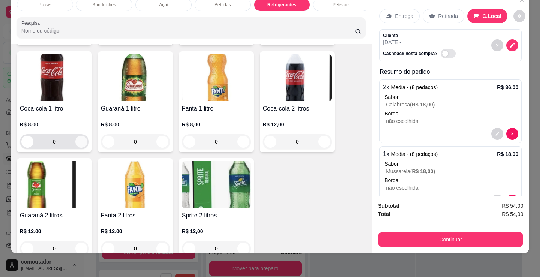
click at [79, 141] on icon "increase-product-quantity" at bounding box center [81, 142] width 4 height 4
type input "1"
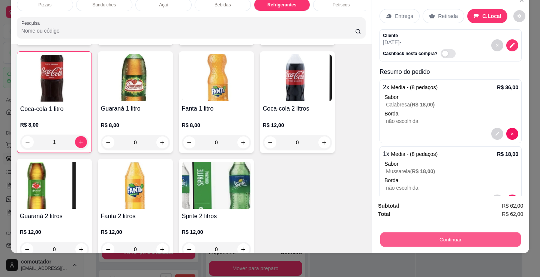
click at [401, 238] on button "Continuar" at bounding box center [450, 239] width 141 height 15
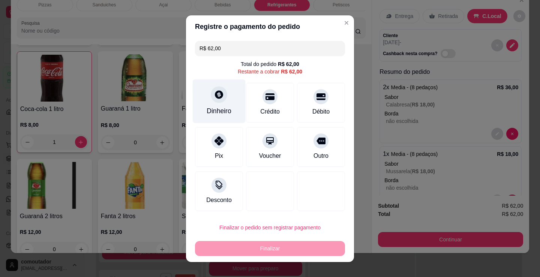
click at [214, 103] on div "Dinheiro" at bounding box center [219, 101] width 53 height 44
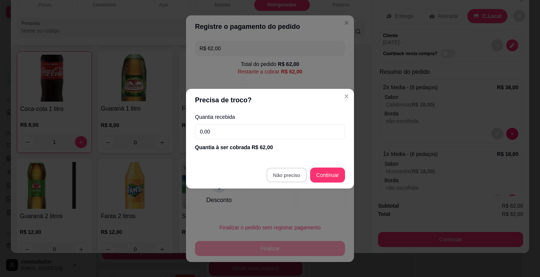
type input "R$ 0,00"
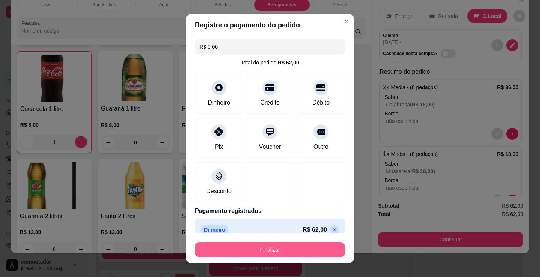
click at [257, 246] on button "Finalizar" at bounding box center [270, 249] width 150 height 15
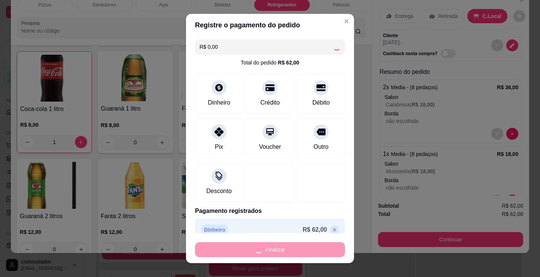
type input "0"
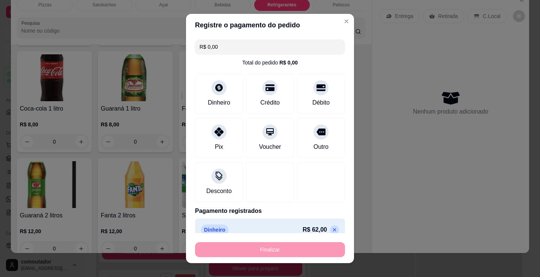
type input "-R$ 62,00"
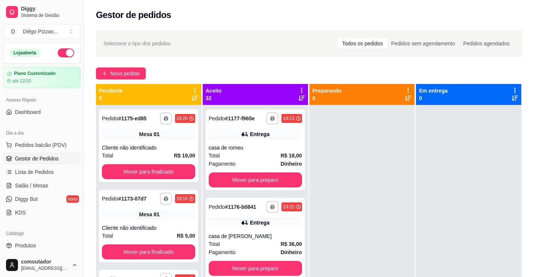
click at [55, 156] on span "Gestor de Pedidos" at bounding box center [36, 158] width 43 height 7
click at [61, 143] on span "Pedidos balcão (PDV)" at bounding box center [41, 144] width 52 height 7
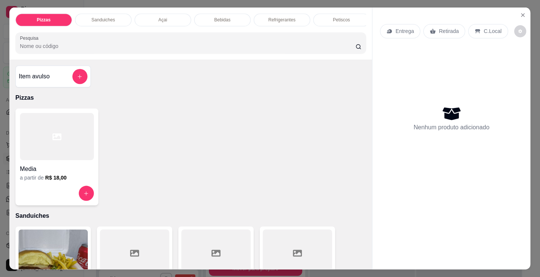
click at [61, 111] on div "Media a partir de R$ 18,00" at bounding box center [56, 157] width 83 height 97
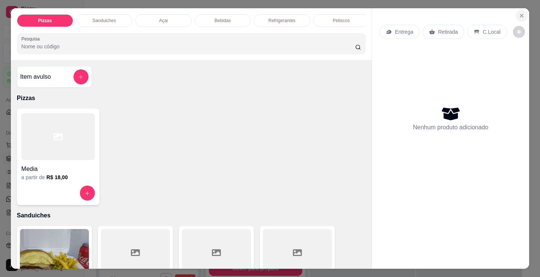
click at [519, 13] on icon "Close" at bounding box center [522, 16] width 6 height 6
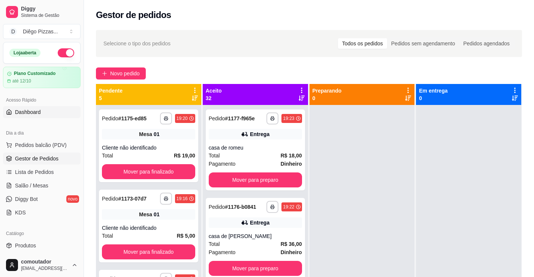
click at [27, 109] on span "Dashboard" at bounding box center [28, 111] width 26 height 7
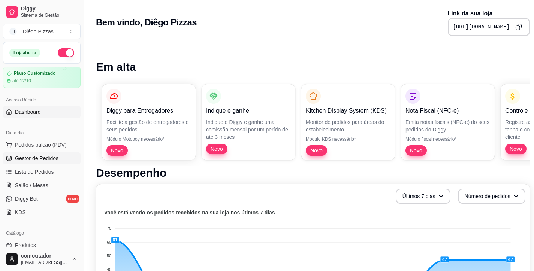
click at [21, 159] on span "Gestor de Pedidos" at bounding box center [36, 158] width 43 height 7
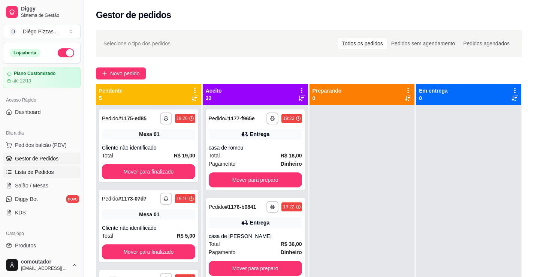
click at [21, 170] on span "Lista de Pedidos" at bounding box center [34, 171] width 39 height 7
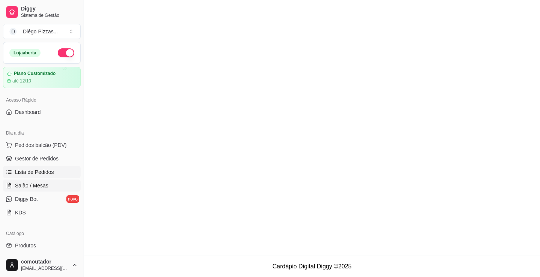
click at [20, 184] on span "Salão / Mesas" at bounding box center [31, 185] width 33 height 7
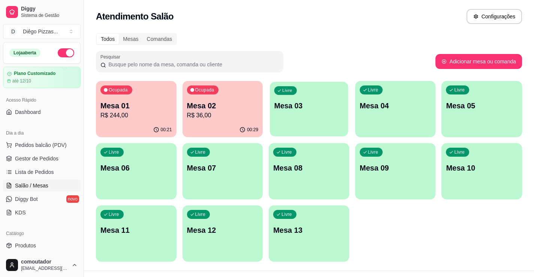
click at [271, 103] on div "Livre Mesa 03" at bounding box center [309, 105] width 78 height 46
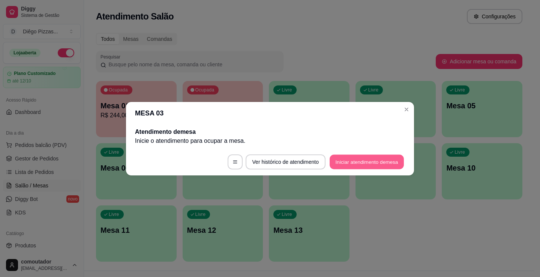
click at [379, 161] on button "Iniciar atendimento de mesa" at bounding box center [367, 161] width 74 height 15
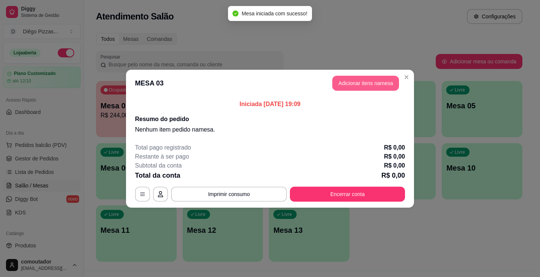
click at [382, 76] on button "Adicionar itens na mesa" at bounding box center [365, 83] width 67 height 15
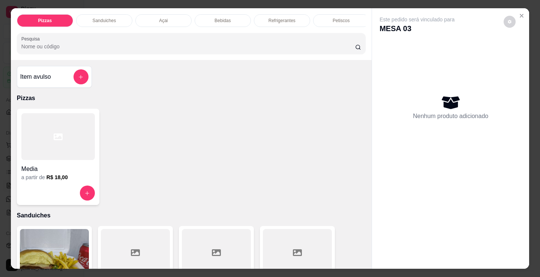
click at [24, 147] on div at bounding box center [57, 136] width 73 height 47
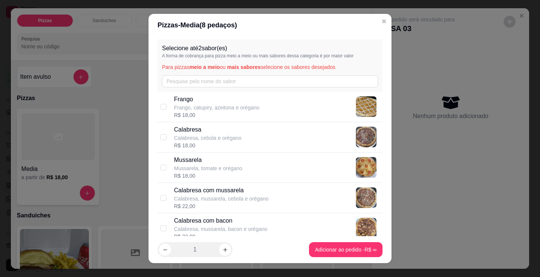
click at [223, 138] on p "Calabresa, cebola e orégano" at bounding box center [207, 137] width 67 height 7
checkbox input "true"
click at [223, 248] on icon "increase-product-quantity" at bounding box center [225, 250] width 6 height 6
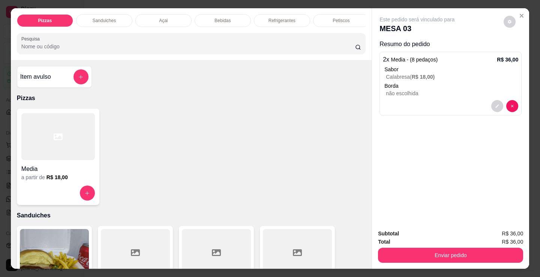
click at [31, 124] on div at bounding box center [57, 136] width 73 height 47
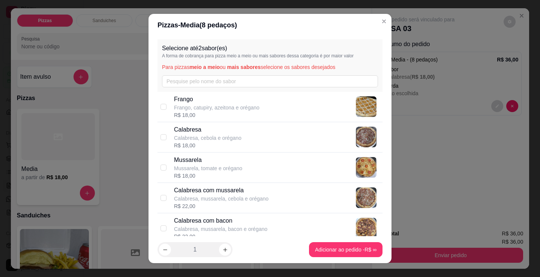
click at [283, 176] on div "Mussarela Mussarela, tomate e orégano R$ 18,00" at bounding box center [276, 168] width 205 height 24
checkbox input "true"
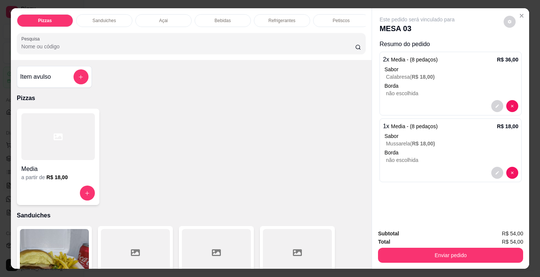
click at [230, 19] on div "Bebidas" at bounding box center [223, 20] width 56 height 13
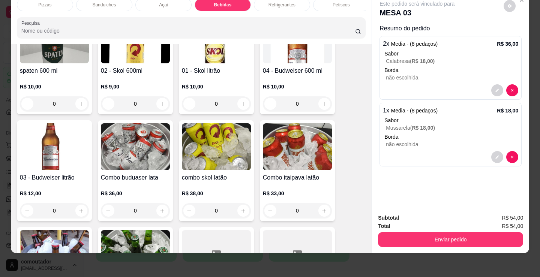
scroll to position [1154, 0]
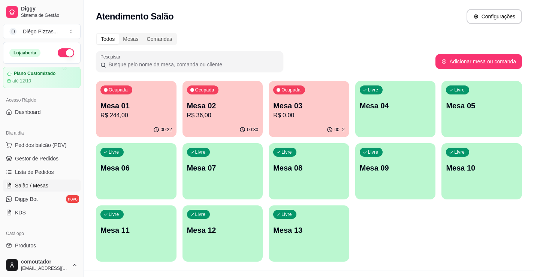
click at [310, 105] on p "Mesa 03" at bounding box center [309, 105] width 72 height 10
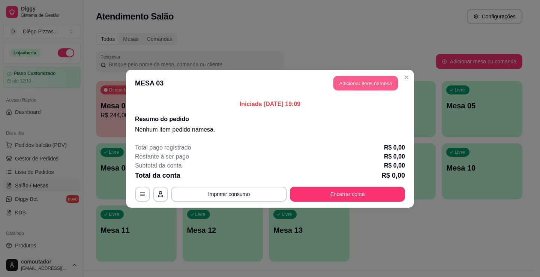
click at [356, 81] on button "Adicionar itens na mesa" at bounding box center [365, 83] width 64 height 15
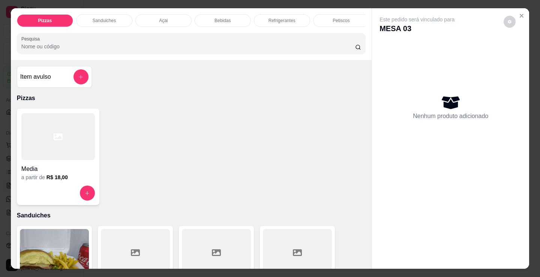
click at [85, 151] on div at bounding box center [57, 136] width 73 height 47
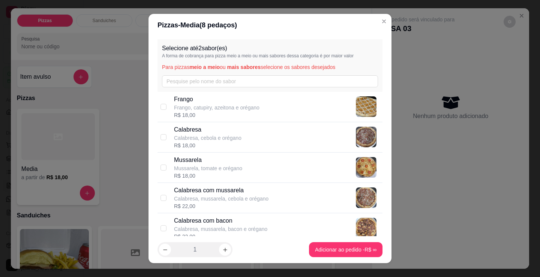
click at [238, 135] on div "Calabresa Calabresa, cebola e orégano R$ 18,00" at bounding box center [276, 137] width 205 height 24
checkbox input "true"
click at [222, 249] on icon "increase-product-quantity" at bounding box center [225, 250] width 6 height 6
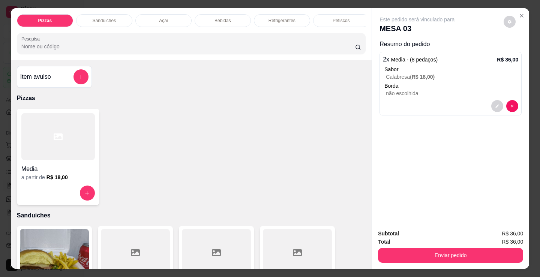
click at [64, 126] on div at bounding box center [57, 136] width 73 height 47
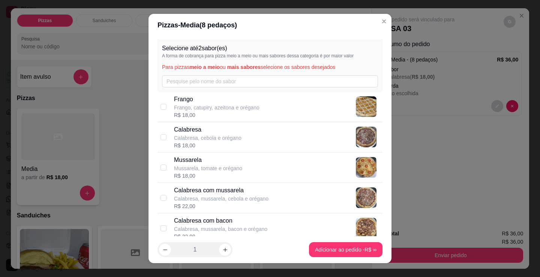
click at [175, 161] on p "Mussarela" at bounding box center [208, 160] width 68 height 9
checkbox input "true"
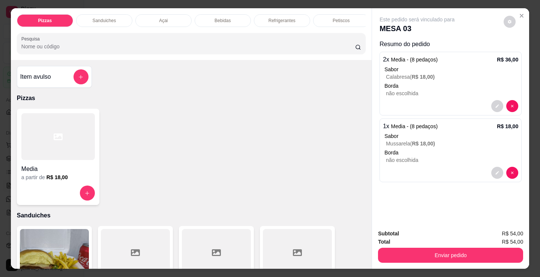
click at [277, 18] on p "Refrigerantes" at bounding box center [281, 21] width 27 height 6
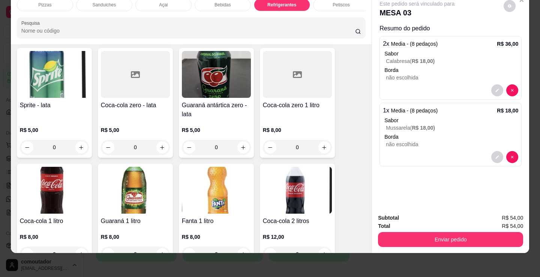
scroll to position [2204, 0]
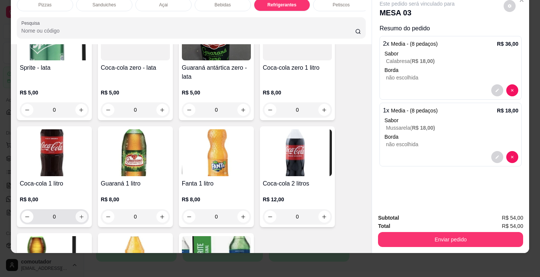
click at [80, 218] on icon "increase-product-quantity" at bounding box center [82, 217] width 6 height 6
type input "1"
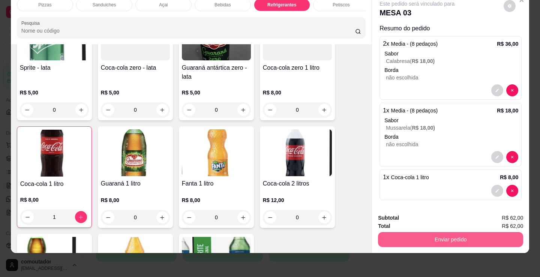
click at [486, 232] on button "Enviar pedido" at bounding box center [450, 239] width 145 height 15
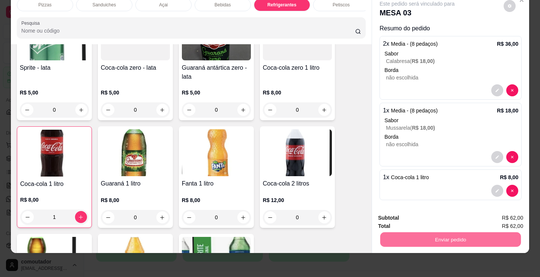
click at [514, 211] on button "Enviar pedido" at bounding box center [503, 215] width 41 height 14
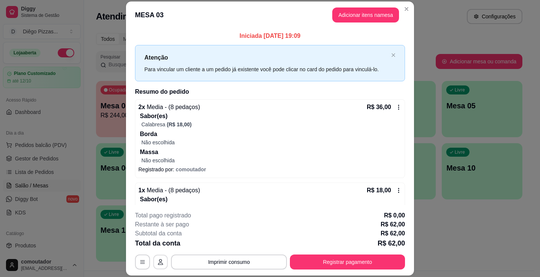
click at [159, 266] on button "button" at bounding box center [160, 262] width 15 height 15
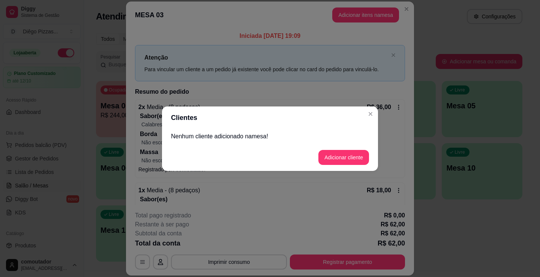
click at [256, 138] on p "Nenhum cliente adicionado na mesa !" at bounding box center [270, 136] width 198 height 9
click at [334, 151] on button "Adicionar cliente" at bounding box center [343, 157] width 51 height 15
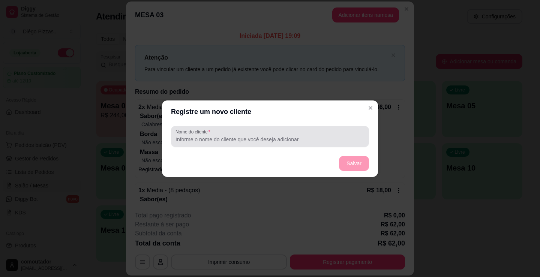
click at [261, 133] on div at bounding box center [269, 136] width 189 height 15
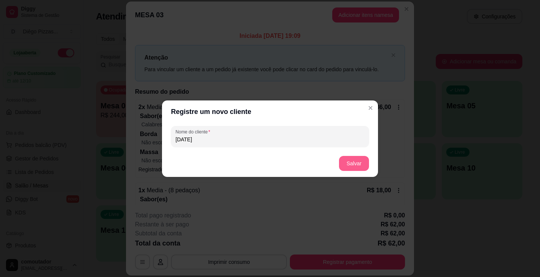
type input "[DATE]"
click at [362, 163] on button "Salvar" at bounding box center [354, 163] width 30 height 15
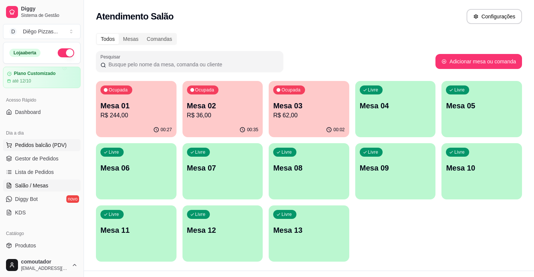
click at [31, 144] on span "Pedidos balcão (PDV)" at bounding box center [41, 144] width 52 height 7
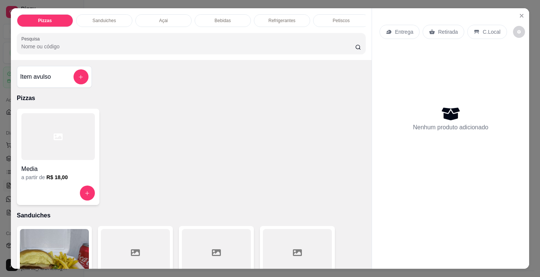
click at [41, 154] on div at bounding box center [57, 136] width 73 height 47
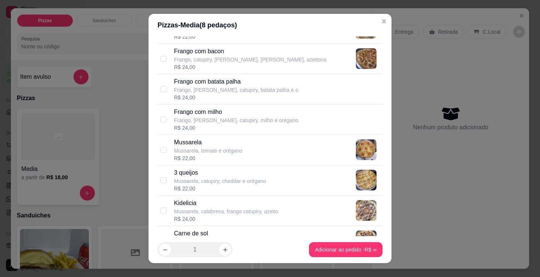
scroll to position [262, 0]
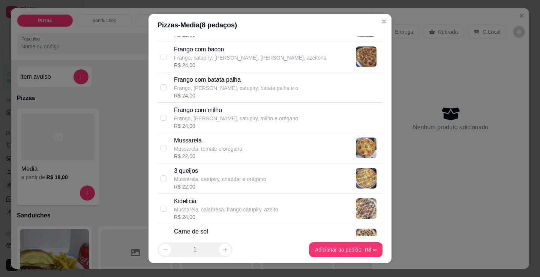
click at [217, 204] on p "Kidelicia" at bounding box center [226, 201] width 104 height 9
checkbox input "true"
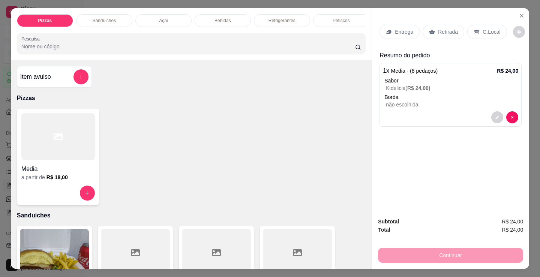
click at [395, 30] on p "Entrega" at bounding box center [404, 31] width 18 height 7
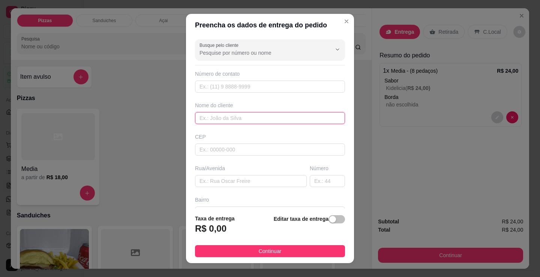
click at [306, 115] on input "text" at bounding box center [270, 118] width 150 height 12
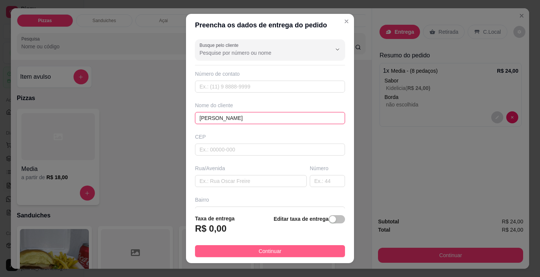
type input "mauricio"
click at [318, 250] on button "Continuar" at bounding box center [270, 251] width 150 height 12
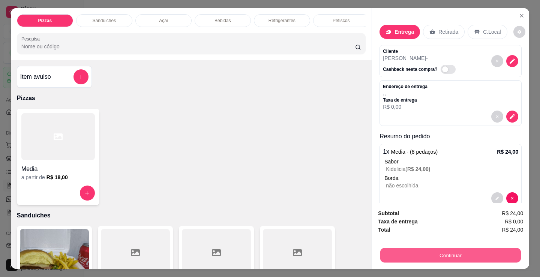
click at [429, 249] on button "Continuar" at bounding box center [450, 255] width 141 height 15
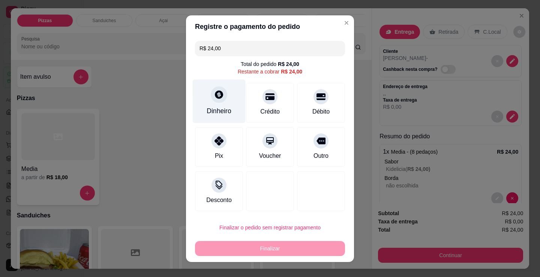
click at [208, 103] on div "Dinheiro" at bounding box center [219, 101] width 53 height 44
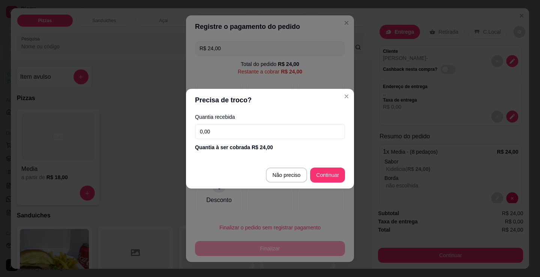
click at [221, 131] on input "0,00" at bounding box center [270, 131] width 150 height 15
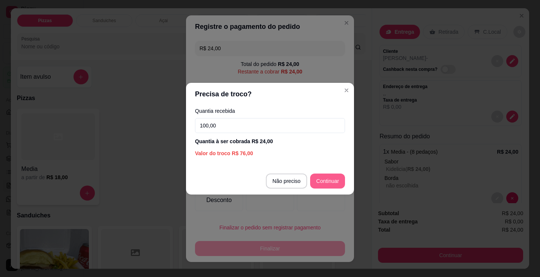
type input "100,00"
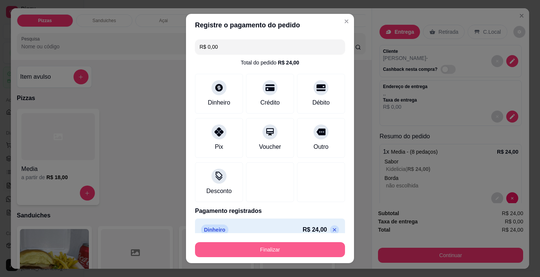
click at [233, 250] on button "Finalizar" at bounding box center [270, 249] width 150 height 15
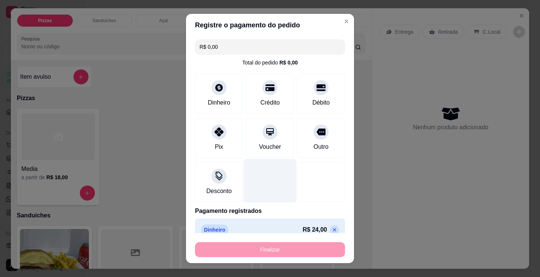
type input "-R$ 24,00"
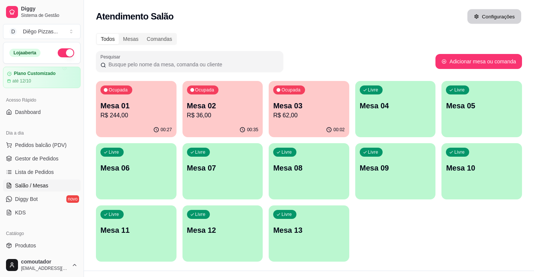
click at [521, 21] on button "Configurações" at bounding box center [495, 16] width 54 height 15
click at [149, 120] on div "Ocupada Mesa 01 R$ 244,00" at bounding box center [136, 102] width 78 height 40
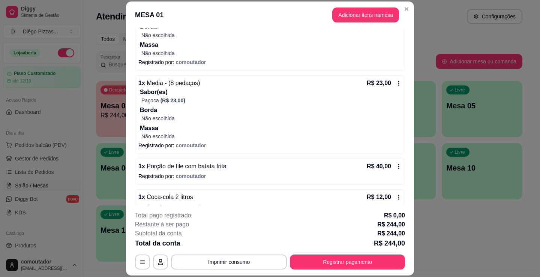
scroll to position [743, 0]
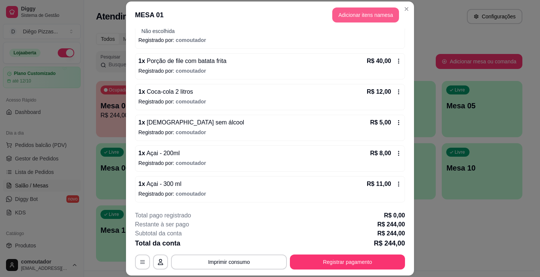
click at [344, 15] on button "Adicionar itens na mesa" at bounding box center [365, 14] width 67 height 15
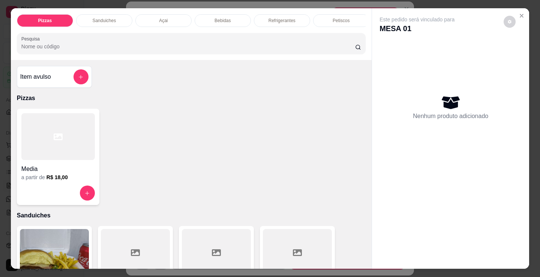
click at [222, 18] on p "Bebidas" at bounding box center [222, 21] width 16 height 6
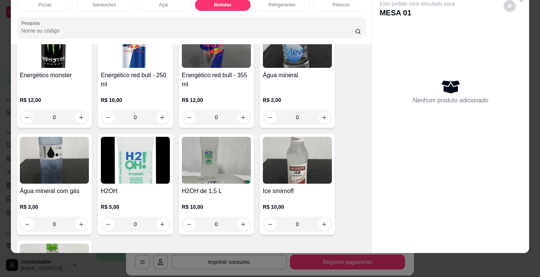
scroll to position [1642, 0]
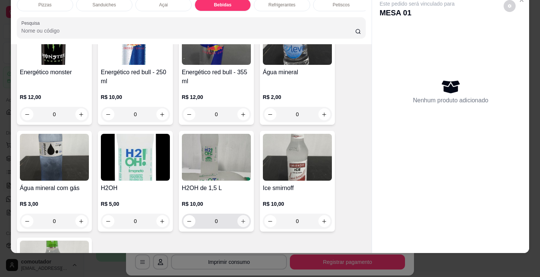
click at [240, 220] on icon "increase-product-quantity" at bounding box center [243, 222] width 6 height 6
type input "1"
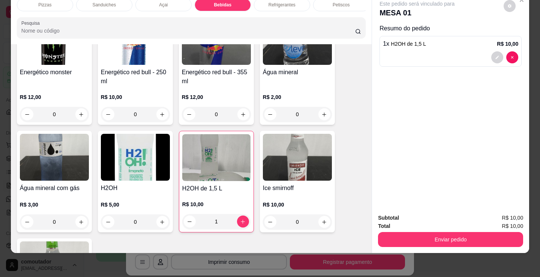
click at [287, 3] on div "Refrigerantes" at bounding box center [282, 5] width 56 height 13
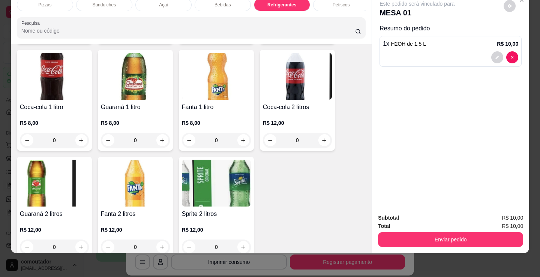
scroll to position [2318, 0]
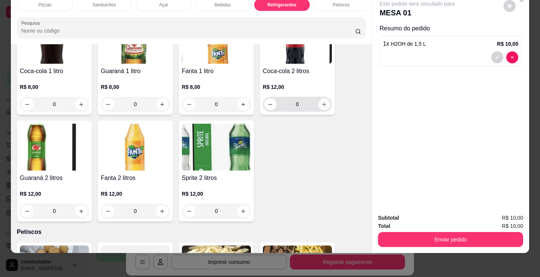
click at [321, 103] on icon "increase-product-quantity" at bounding box center [324, 105] width 6 height 6
type input "1"
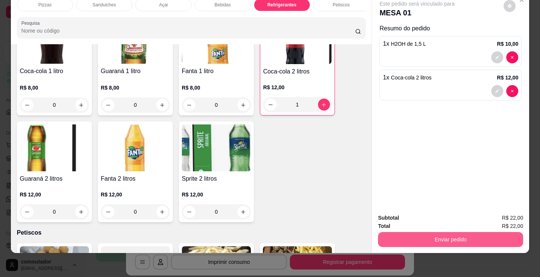
click at [415, 233] on button "Enviar pedido" at bounding box center [450, 239] width 145 height 15
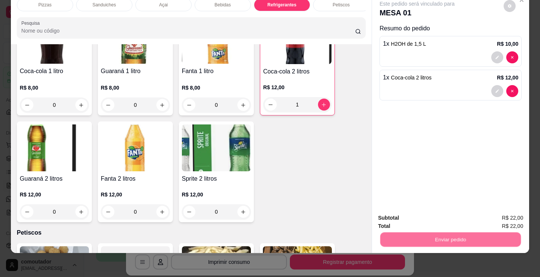
click at [450, 215] on button "Registrar cliente" at bounding box center [453, 215] width 48 height 14
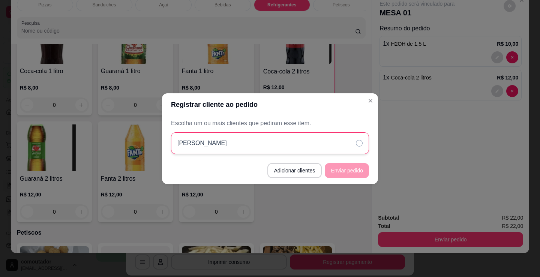
click at [345, 141] on div "[PERSON_NAME]" at bounding box center [270, 143] width 198 height 22
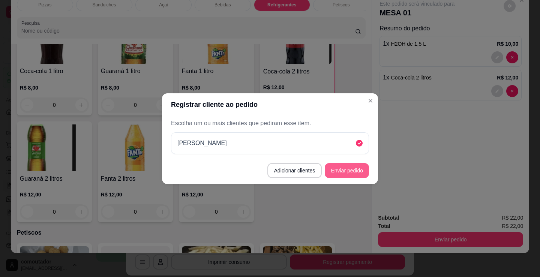
click at [351, 171] on button "Enviar pedido" at bounding box center [347, 170] width 44 height 15
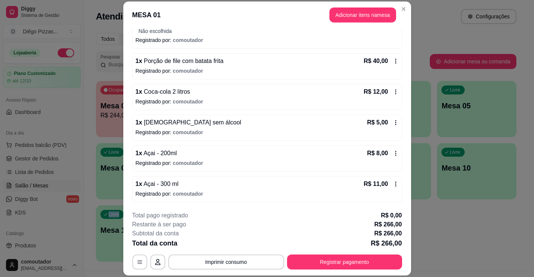
click at [451, 257] on div "Ocupada Mesa 01 R$ 244,00 00:34 Ocupada Mesa 02 R$ 36,00 00:42 Ocupada Mesa 03 …" at bounding box center [306, 171] width 421 height 181
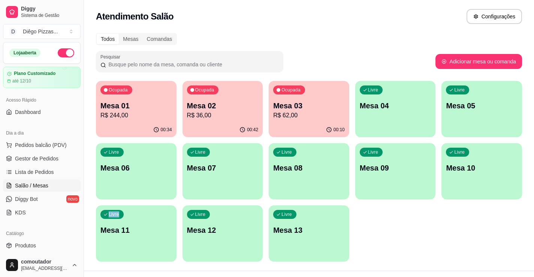
click at [402, 96] on div "Livre Mesa 04" at bounding box center [395, 104] width 81 height 47
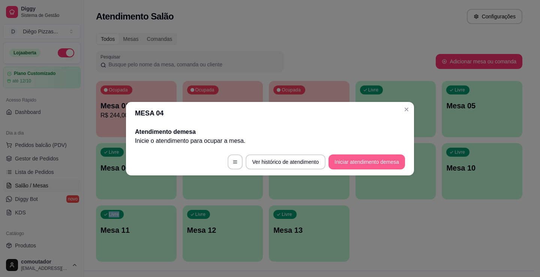
click at [375, 158] on button "Iniciar atendimento de mesa" at bounding box center [366, 161] width 76 height 15
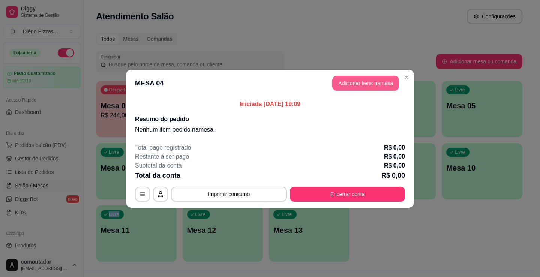
click at [368, 80] on button "Adicionar itens na mesa" at bounding box center [365, 83] width 67 height 15
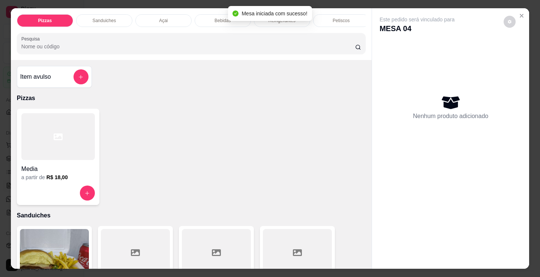
click at [211, 16] on div "Bebidas" at bounding box center [223, 20] width 56 height 13
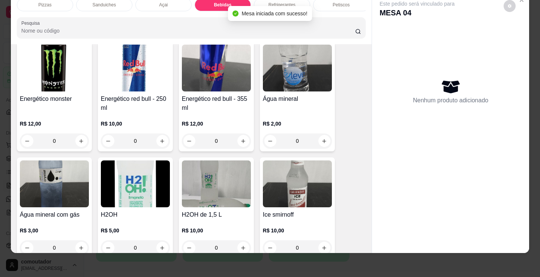
scroll to position [1642, 0]
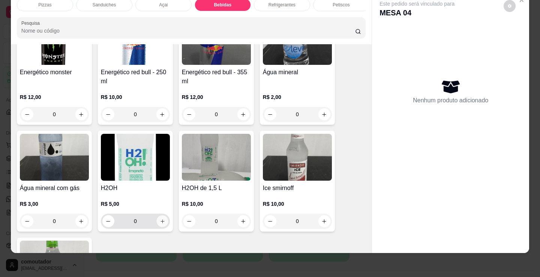
click at [160, 221] on icon "increase-product-quantity" at bounding box center [163, 222] width 6 height 6
type input "1"
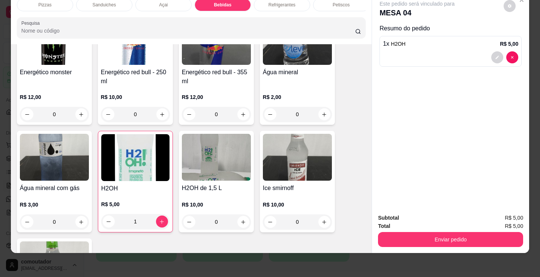
click at [274, 2] on p "Refrigerantes" at bounding box center [281, 5] width 27 height 6
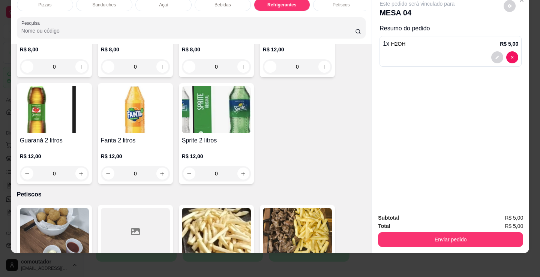
click at [81, 66] on icon "increase-product-quantity" at bounding box center [81, 67] width 6 height 6
type input "1"
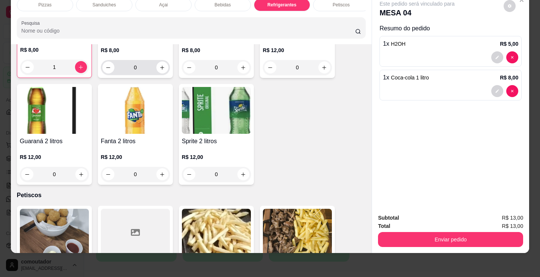
scroll to position [2356, 0]
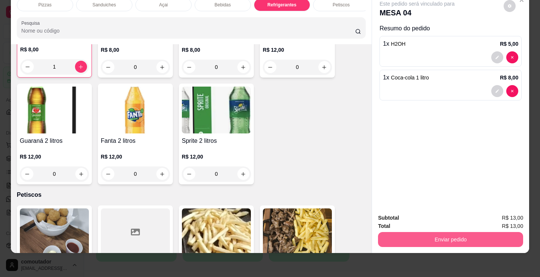
click at [417, 239] on button "Enviar pedido" at bounding box center [450, 239] width 145 height 15
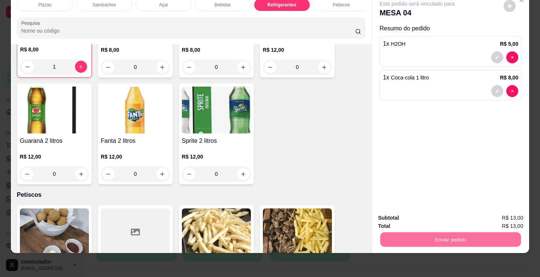
click at [457, 216] on button "Registrar cliente" at bounding box center [453, 215] width 49 height 14
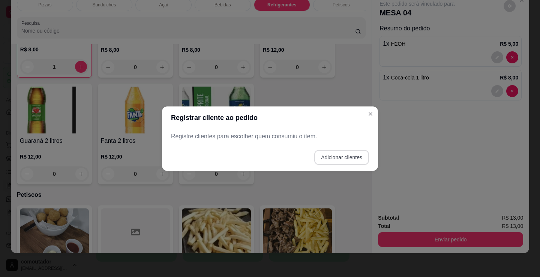
click at [338, 154] on button "Adicionar clientes" at bounding box center [341, 157] width 55 height 15
click at [249, 138] on input "Nome do cliente" at bounding box center [269, 138] width 189 height 7
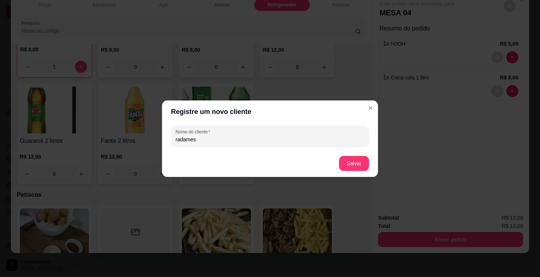
type input "radames"
click at [345, 164] on button "Salvar" at bounding box center [353, 163] width 29 height 15
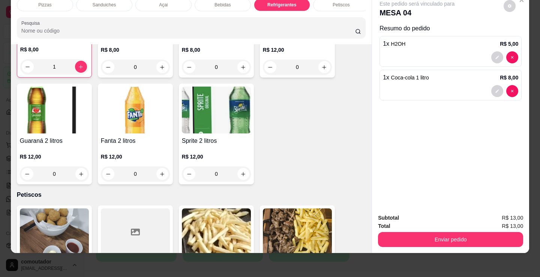
click at [449, 253] on div "Pizzas Sanduiches Açai Bebidas Refrigerantes Petiscos doces Cigarros utensílios…" at bounding box center [270, 138] width 540 height 277
click at [450, 258] on div "Pizzas Sanduiches Açai Bebidas Refrigerantes Petiscos doces Cigarros utensílios…" at bounding box center [270, 138] width 540 height 277
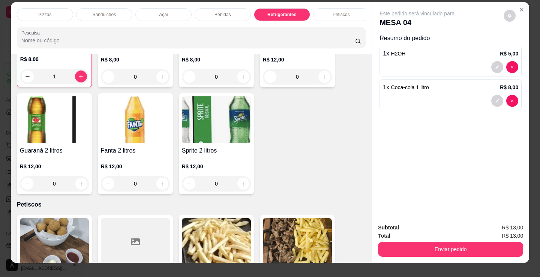
scroll to position [0, 0]
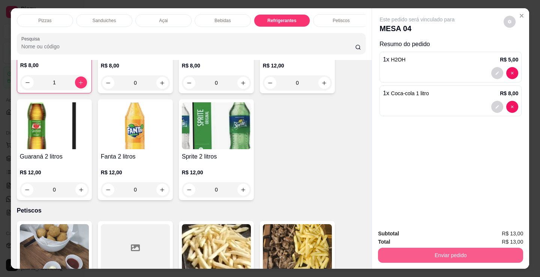
drag, startPoint x: 446, startPoint y: 241, endPoint x: 443, endPoint y: 246, distance: 5.1
click at [446, 243] on div "Subtotal R$ 13,00 Total R$ 13,00 Enviar pedido" at bounding box center [450, 245] width 145 height 33
click at [442, 252] on button "Enviar pedido" at bounding box center [450, 255] width 145 height 15
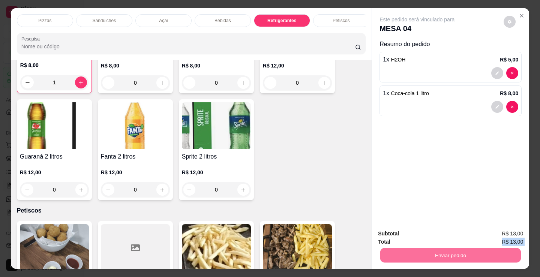
click at [462, 233] on button "Registrar cliente" at bounding box center [453, 234] width 49 height 14
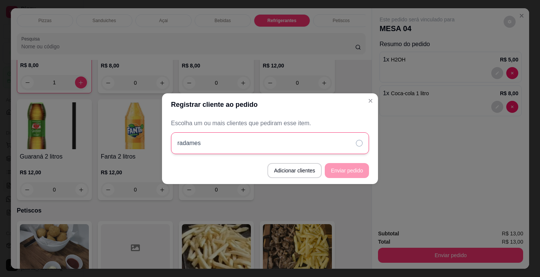
click at [326, 138] on div "radames" at bounding box center [270, 143] width 198 height 22
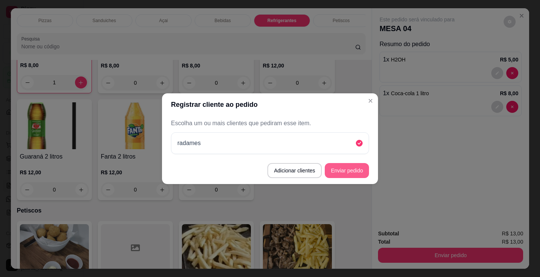
click at [345, 170] on button "Enviar pedido" at bounding box center [347, 170] width 44 height 15
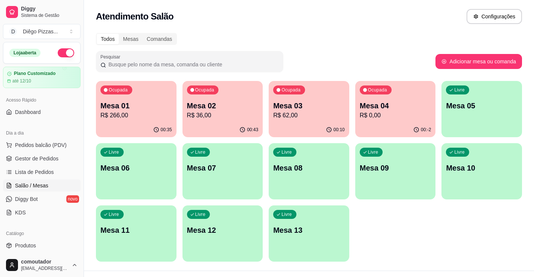
click at [303, 114] on p "R$ 62,00" at bounding box center [309, 115] width 72 height 9
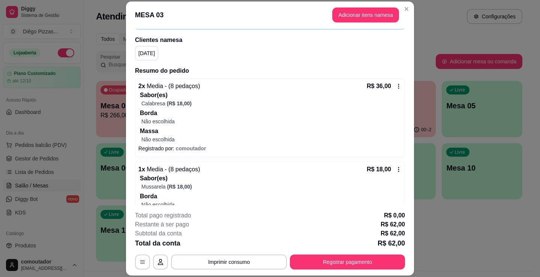
scroll to position [120, 0]
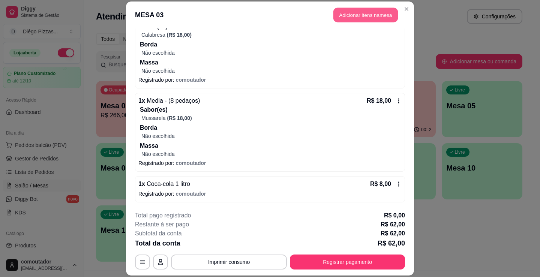
click at [353, 13] on button "Adicionar itens na mesa" at bounding box center [365, 14] width 64 height 15
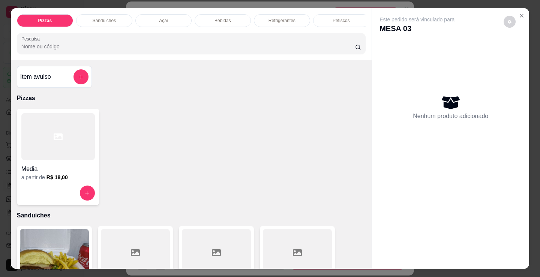
click at [338, 18] on p "Petiscos" at bounding box center [341, 21] width 17 height 6
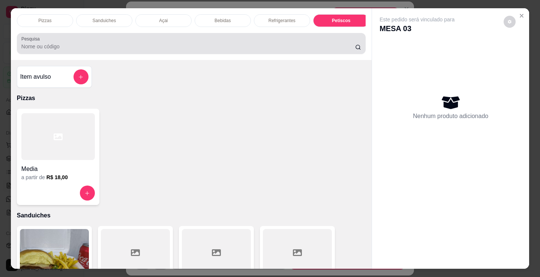
scroll to position [18, 0]
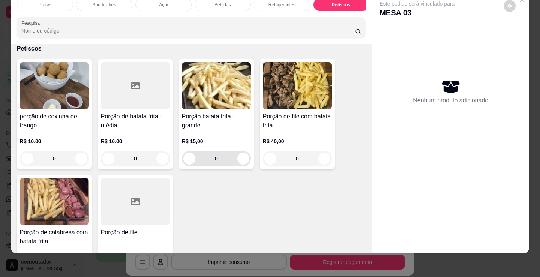
click at [244, 156] on button "increase-product-quantity" at bounding box center [243, 159] width 12 height 12
type input "1"
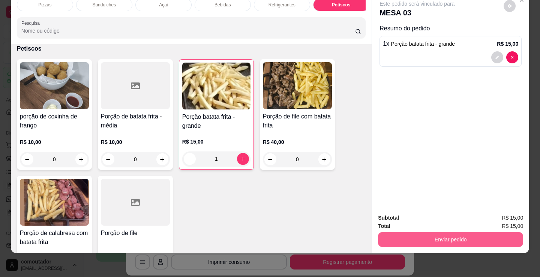
click at [428, 234] on button "Enviar pedido" at bounding box center [450, 239] width 145 height 15
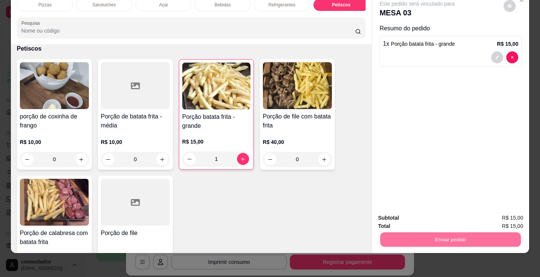
click at [439, 214] on button "Registrar cliente" at bounding box center [453, 215] width 49 height 14
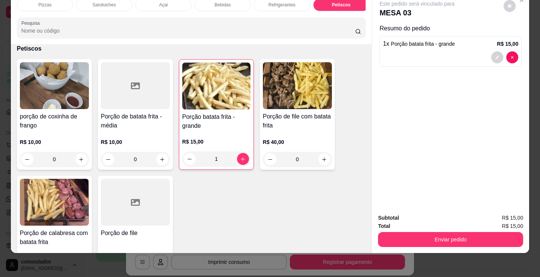
click at [311, 136] on div "[DATE]" at bounding box center [270, 143] width 198 height 22
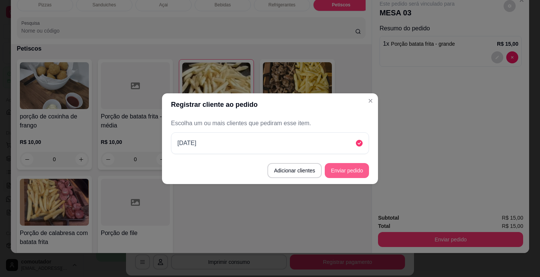
click at [347, 169] on button "Enviar pedido" at bounding box center [347, 170] width 44 height 15
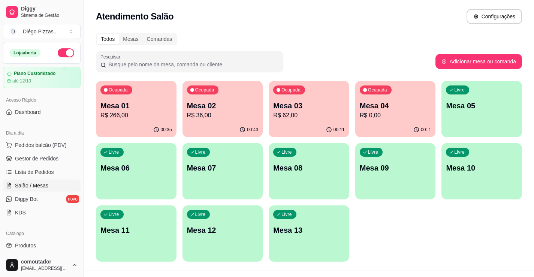
click at [207, 119] on p "R$ 36,00" at bounding box center [223, 115] width 72 height 9
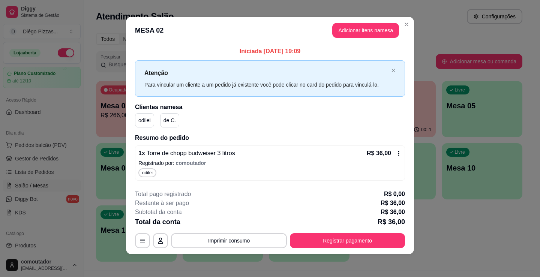
scroll to position [4, 0]
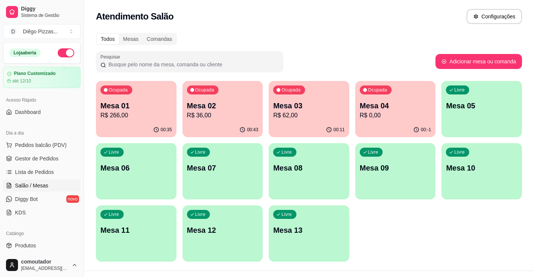
click at [154, 104] on p "Mesa 01" at bounding box center [136, 105] width 72 height 10
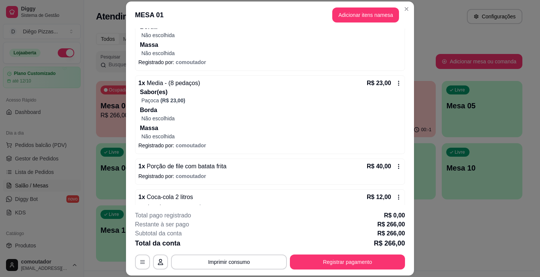
scroll to position [822, 0]
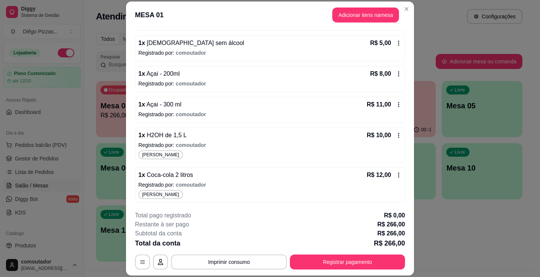
click at [198, 142] on span "comoutador" at bounding box center [191, 145] width 30 height 6
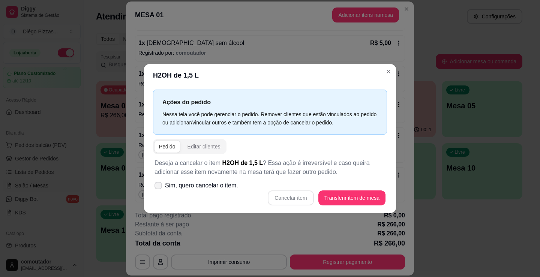
click at [225, 184] on span "Sim, quero cancelar o item." at bounding box center [201, 185] width 73 height 9
click at [159, 187] on input "Sim, quero cancelar o item." at bounding box center [156, 189] width 5 height 5
checkbox input "true"
click at [288, 199] on button "Cancelar item" at bounding box center [291, 197] width 46 height 15
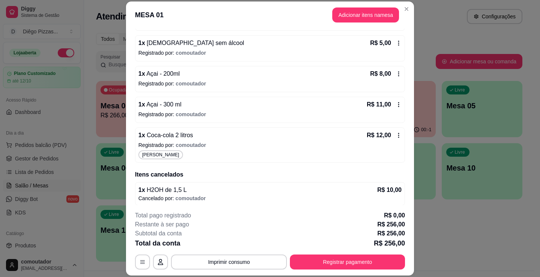
click at [353, 18] on button "Adicionar itens na mesa" at bounding box center [365, 14] width 67 height 15
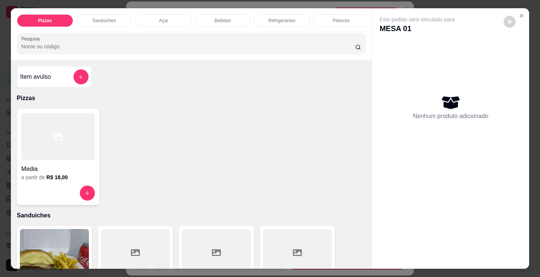
click at [230, 15] on div "Bebidas" at bounding box center [223, 20] width 56 height 13
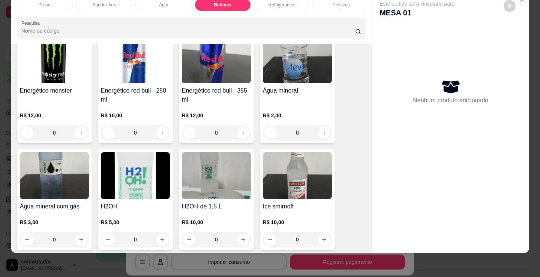
scroll to position [1679, 0]
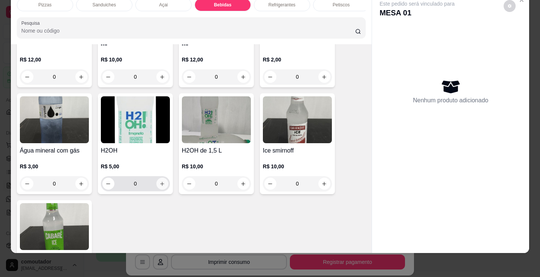
click at [162, 182] on button "increase-product-quantity" at bounding box center [162, 184] width 12 height 12
type input "1"
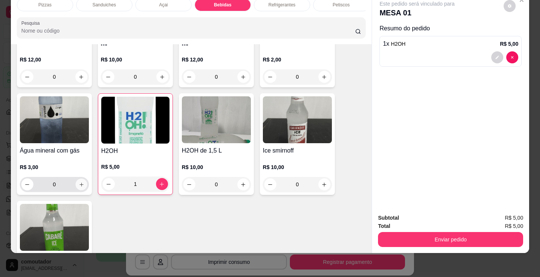
click at [79, 183] on icon "increase-product-quantity" at bounding box center [82, 185] width 6 height 6
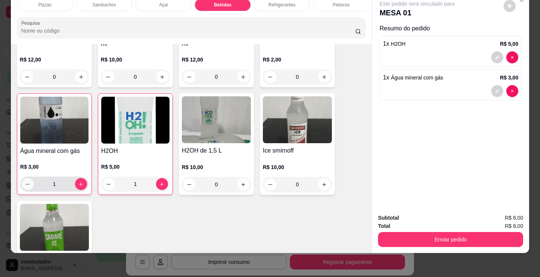
click at [25, 186] on icon "decrease-product-quantity" at bounding box center [28, 184] width 6 height 6
type input "0"
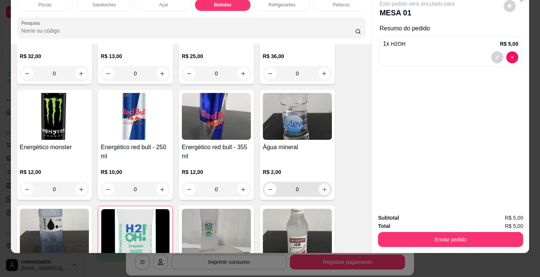
click at [322, 189] on icon "increase-product-quantity" at bounding box center [325, 190] width 6 height 6
type input "1"
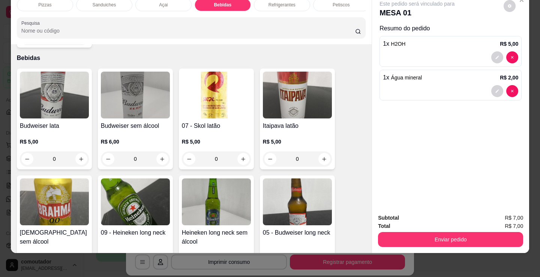
scroll to position [1042, 0]
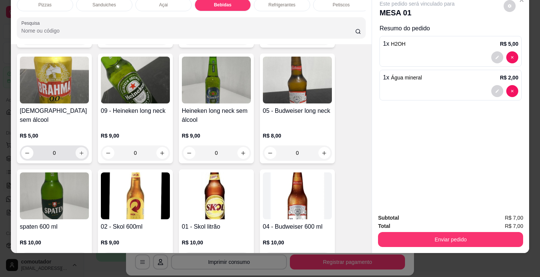
click at [79, 156] on icon "increase-product-quantity" at bounding box center [82, 153] width 6 height 6
type input "2"
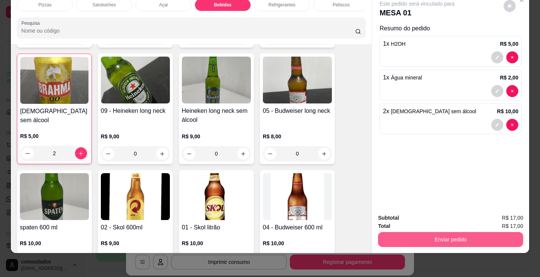
click at [409, 232] on button "Enviar pedido" at bounding box center [450, 239] width 145 height 15
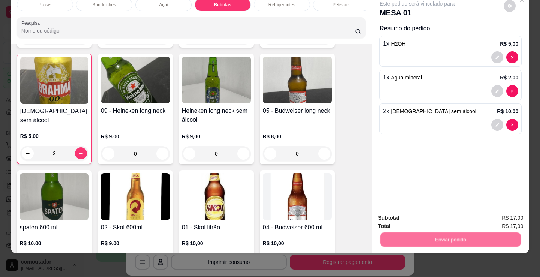
click at [459, 216] on button "Registrar cliente" at bounding box center [453, 215] width 49 height 14
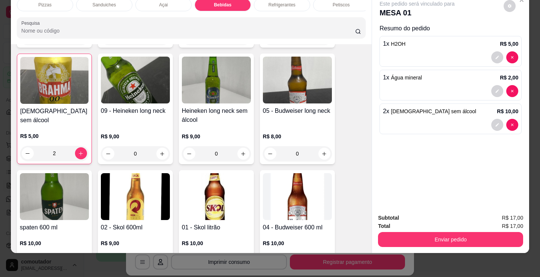
click at [308, 145] on div "[PERSON_NAME]" at bounding box center [270, 143] width 198 height 22
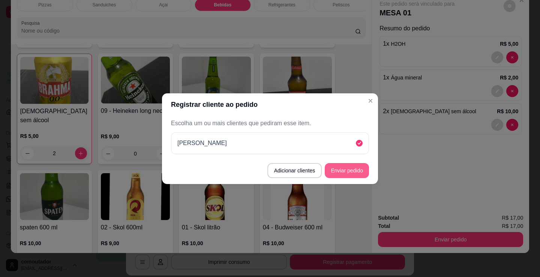
click at [342, 172] on button "Enviar pedido" at bounding box center [347, 170] width 44 height 15
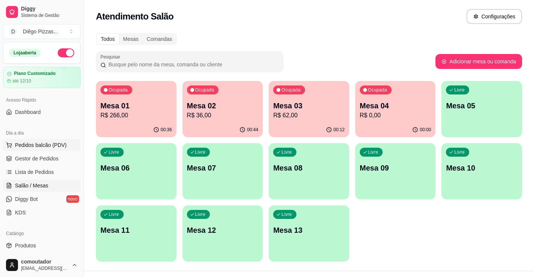
click at [37, 144] on span "Pedidos balcão (PDV)" at bounding box center [41, 144] width 52 height 7
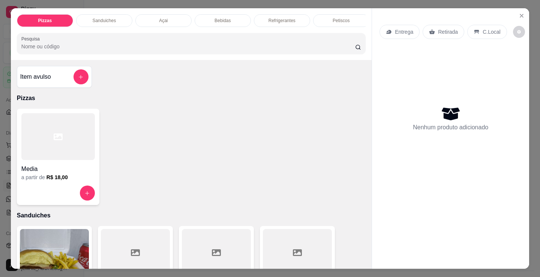
click at [104, 22] on div "Sanduiches" at bounding box center [104, 20] width 56 height 13
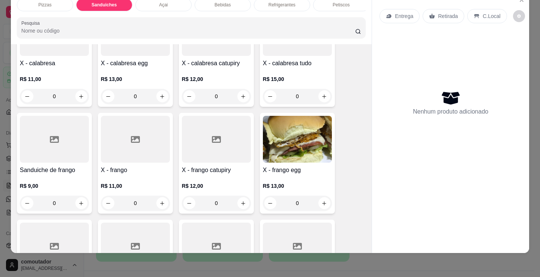
scroll to position [451, 0]
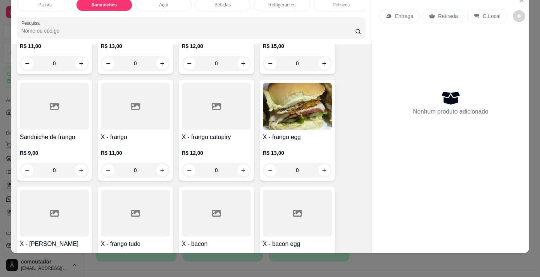
click at [323, 171] on div "0" at bounding box center [297, 170] width 69 height 15
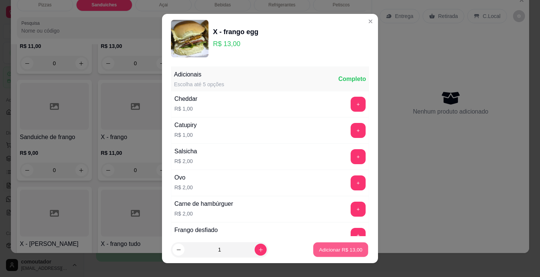
click at [333, 247] on p "Adicionar R$ 13,00" at bounding box center [340, 249] width 43 height 7
type input "1"
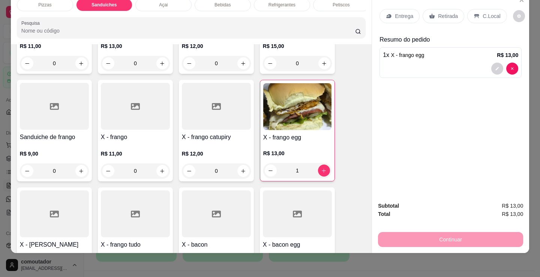
click at [354, 195] on div "Combo de X-burguer R$ 22,00 0 Misto R$ 5,00 0 Hambúrguer R$ 5,00 0 Bauru R$ 6,0…" at bounding box center [191, 77] width 349 height 636
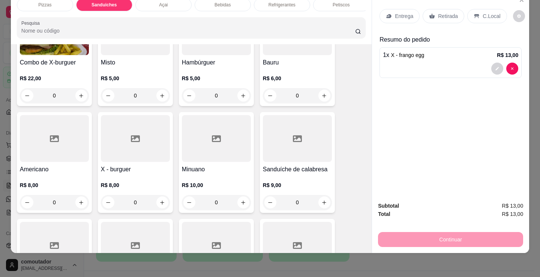
scroll to position [189, 0]
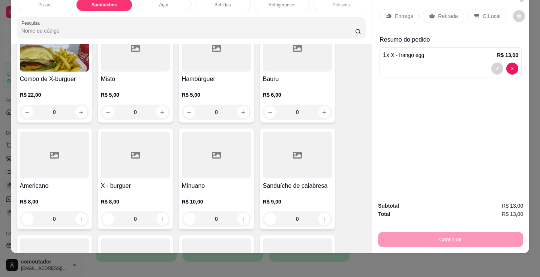
click at [322, 220] on div "0" at bounding box center [297, 218] width 69 height 15
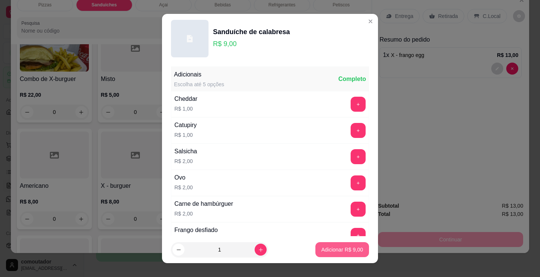
click at [346, 248] on p "Adicionar R$ 9,00" at bounding box center [342, 249] width 42 height 7
type input "1"
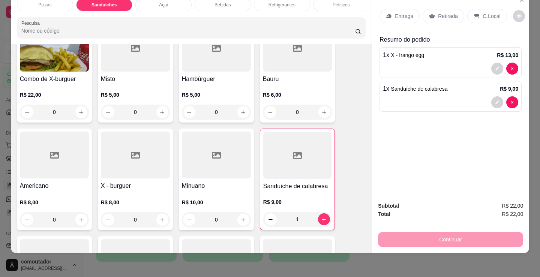
click at [171, 5] on div "Açai" at bounding box center [163, 5] width 56 height 13
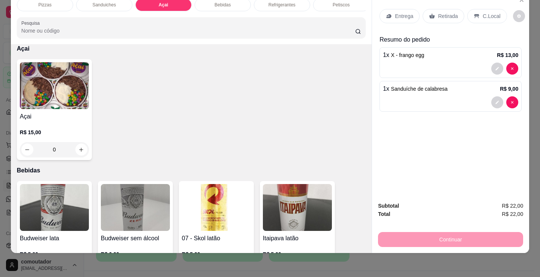
click at [51, 105] on img at bounding box center [54, 85] width 69 height 47
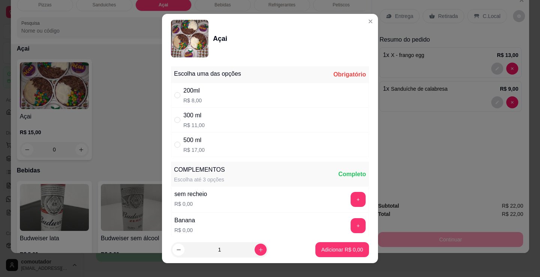
click at [263, 91] on div "200ml R$ 8,00" at bounding box center [270, 95] width 198 height 25
radio input "true"
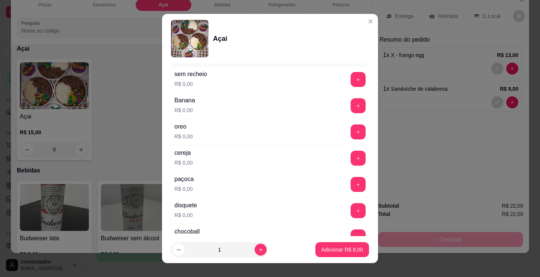
scroll to position [187, 0]
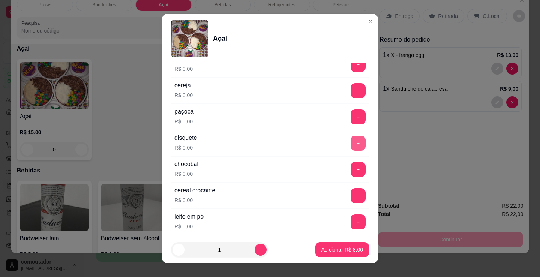
click at [351, 140] on button "+" at bounding box center [358, 143] width 15 height 15
click at [351, 117] on button "+" at bounding box center [358, 117] width 15 height 15
click at [317, 119] on button "-" at bounding box center [324, 116] width 15 height 15
click at [351, 220] on button "+" at bounding box center [358, 221] width 15 height 15
click at [351, 168] on button "+" at bounding box center [358, 169] width 15 height 15
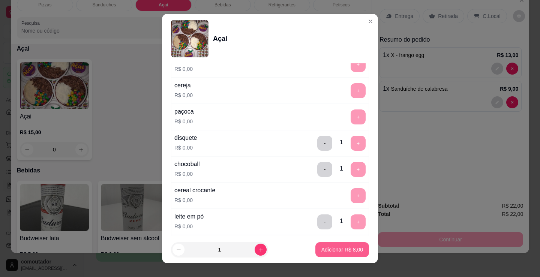
click at [353, 250] on p "Adicionar R$ 8,00" at bounding box center [342, 249] width 42 height 7
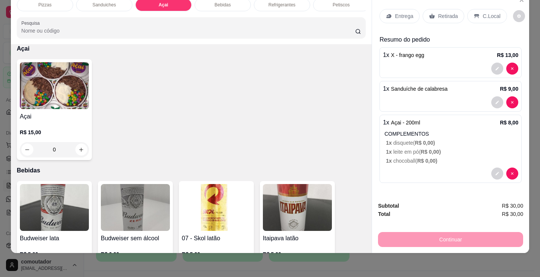
click at [348, 162] on div "Item avulso Pizzas Media a partir de R$ 18,00 Sanduiches Combo de X-burguer R$ …" at bounding box center [191, 148] width 361 height 209
click at [399, 16] on div "Entrega" at bounding box center [399, 16] width 40 height 14
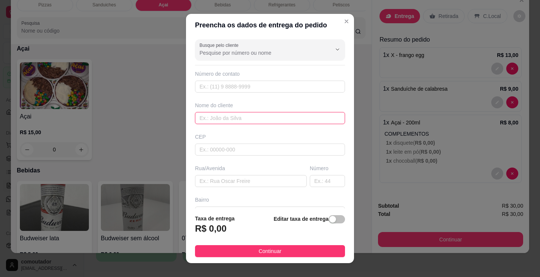
click at [243, 119] on input "text" at bounding box center [270, 118] width 150 height 12
type input "casa de nega"
click at [283, 246] on button "Continuar" at bounding box center [270, 251] width 150 height 12
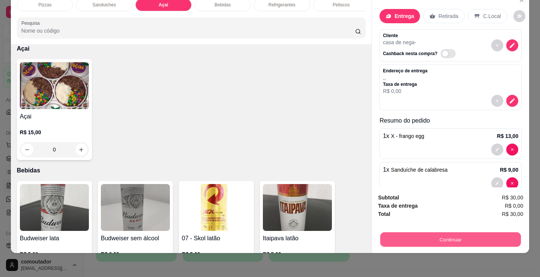
click at [409, 232] on button "Continuar" at bounding box center [450, 239] width 141 height 15
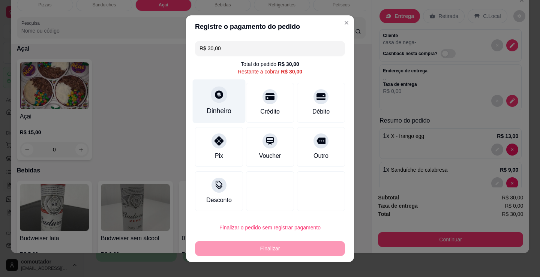
click at [219, 104] on div "Dinheiro" at bounding box center [219, 101] width 53 height 44
click at [230, 132] on input "0,00" at bounding box center [270, 131] width 150 height 15
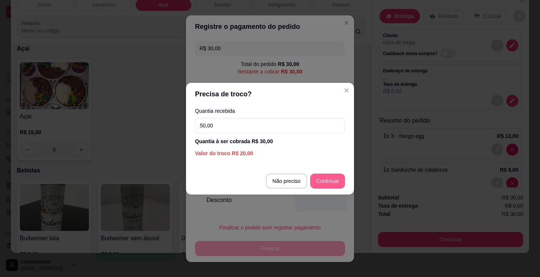
type input "50,00"
type input "R$ 0,00"
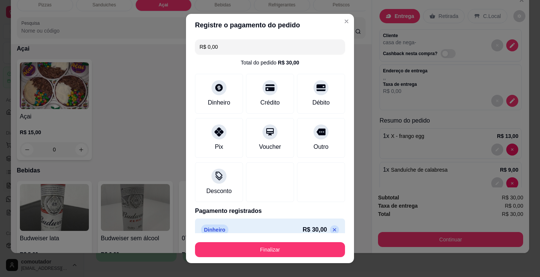
click at [311, 250] on button "Finalizar" at bounding box center [270, 249] width 150 height 15
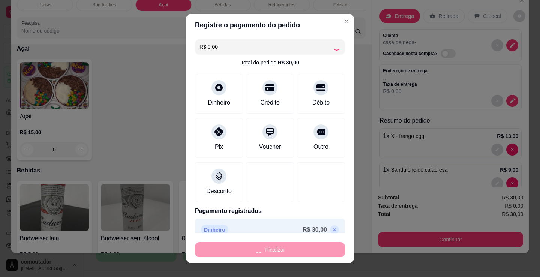
type input "0"
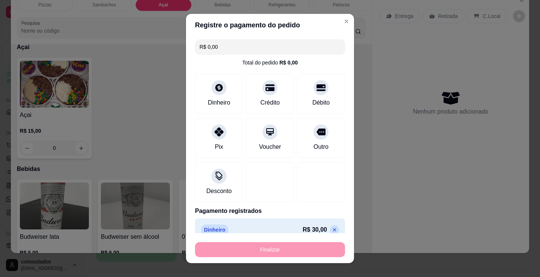
type input "-R$ 30,00"
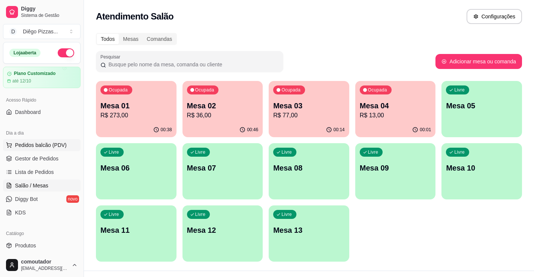
click at [38, 147] on span "Pedidos balcão (PDV)" at bounding box center [41, 144] width 52 height 7
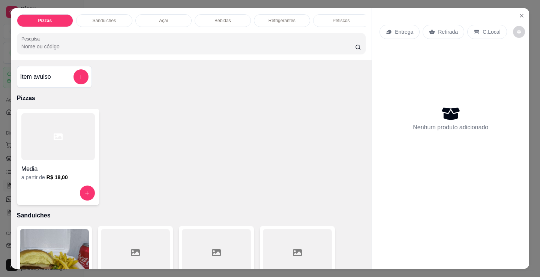
click at [342, 18] on p "Petiscos" at bounding box center [341, 21] width 17 height 6
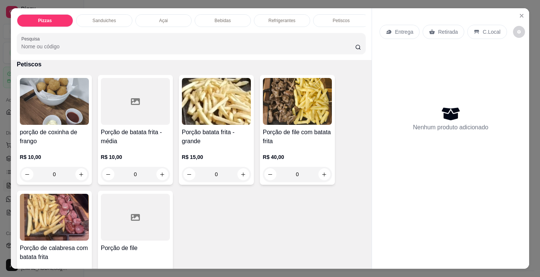
scroll to position [18, 0]
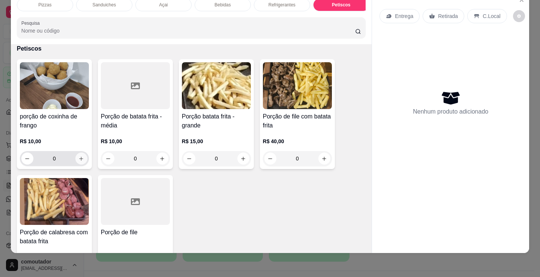
click at [78, 159] on icon "increase-product-quantity" at bounding box center [81, 159] width 6 height 6
type input "1"
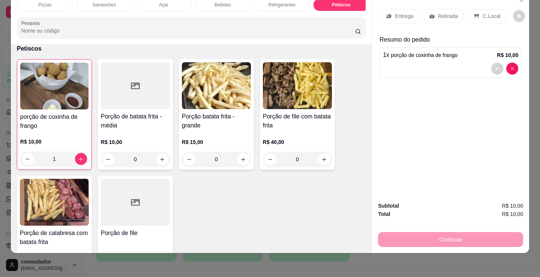
click at [489, 9] on div "C.Local" at bounding box center [486, 16] width 39 height 14
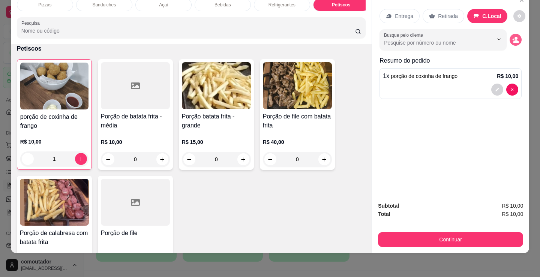
click at [513, 40] on icon "decrease-product-quantity" at bounding box center [516, 41] width 6 height 3
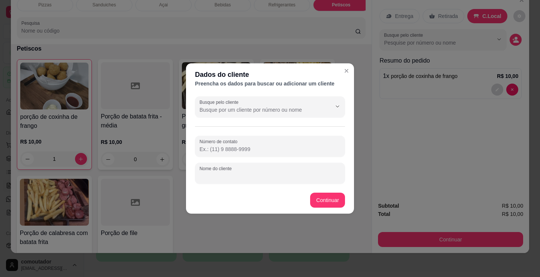
click at [267, 177] on input "Nome do cliente" at bounding box center [269, 175] width 141 height 7
type input "millena"
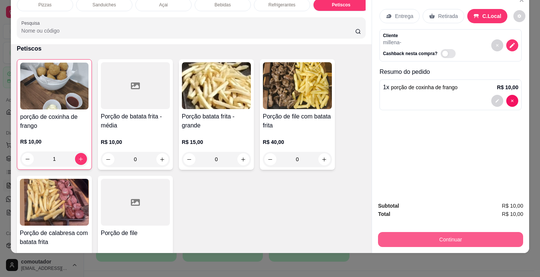
click at [439, 233] on button "Continuar" at bounding box center [450, 239] width 145 height 15
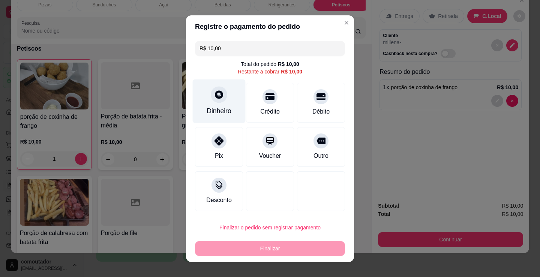
click at [211, 95] on div at bounding box center [219, 94] width 16 height 16
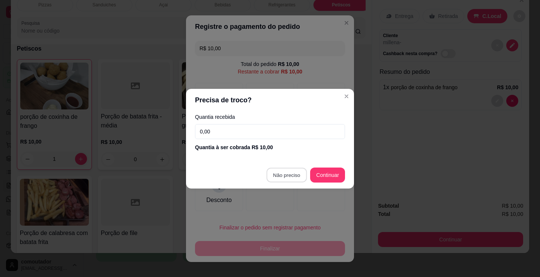
type input "R$ 0,00"
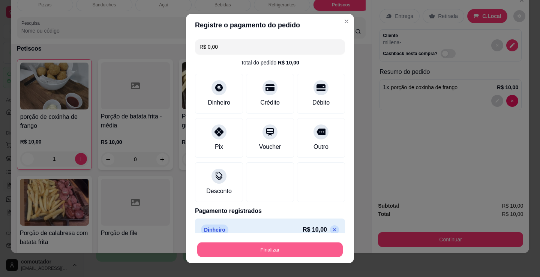
click at [288, 254] on button "Finalizar" at bounding box center [269, 250] width 145 height 15
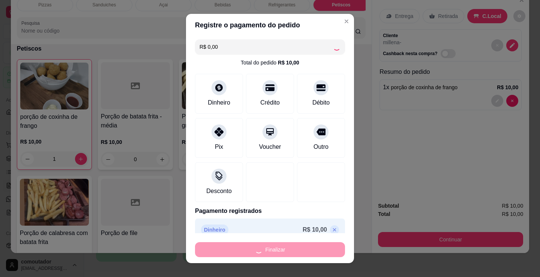
type input "0"
type input "-R$ 10,00"
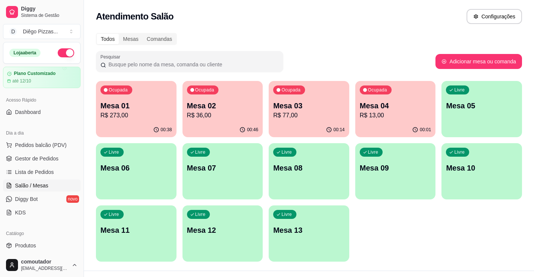
click at [400, 108] on p "Mesa 04" at bounding box center [396, 105] width 72 height 10
drag, startPoint x: 45, startPoint y: 18, endPoint x: 76, endPoint y: 25, distance: 31.6
click at [45, 18] on span "Sistema de Gestão" at bounding box center [49, 15] width 57 height 6
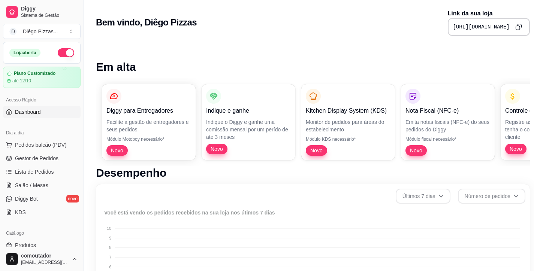
click at [518, 26] on icon "Copy to clipboard" at bounding box center [519, 27] width 7 height 7
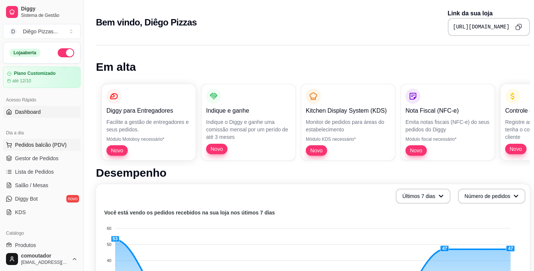
click at [38, 142] on span "Pedidos balcão (PDV)" at bounding box center [41, 144] width 52 height 7
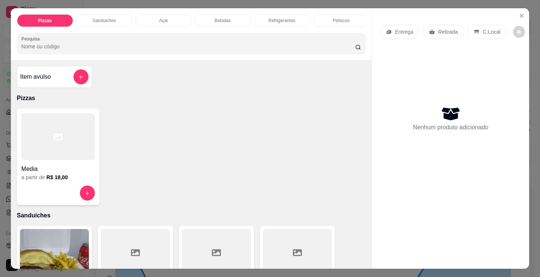
click at [63, 135] on div at bounding box center [57, 136] width 73 height 47
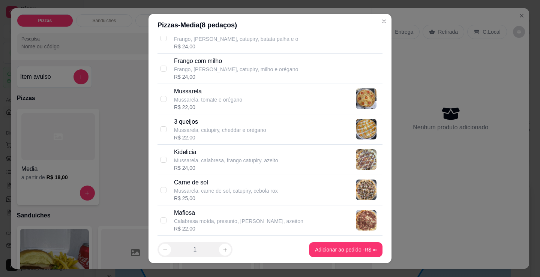
scroll to position [337, 0]
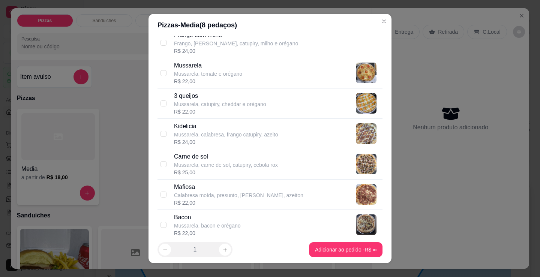
click at [249, 165] on p "Mussarela, carne de sol, catupiry, cebola rox" at bounding box center [226, 164] width 104 height 7
checkbox input "true"
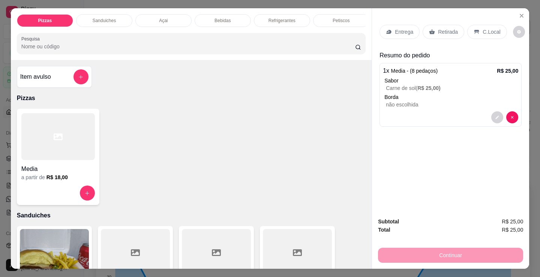
click at [43, 174] on h4 "Media" at bounding box center [57, 169] width 73 height 9
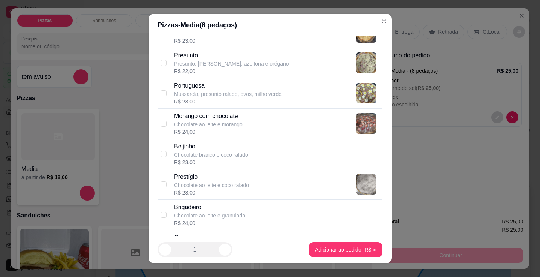
scroll to position [589, 0]
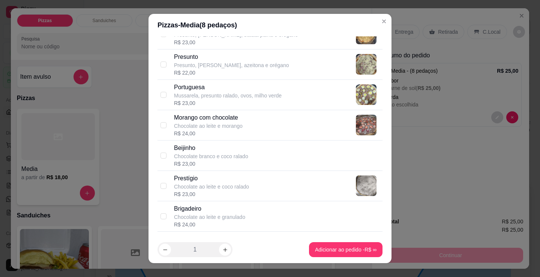
click at [223, 110] on div "Morango com chocolate Chocolate ao leite e morango R$ 24,00" at bounding box center [269, 125] width 225 height 30
checkbox input "true"
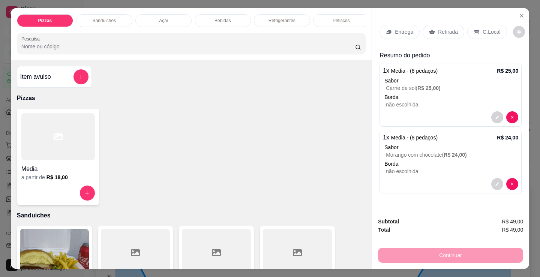
click at [442, 29] on p "Retirada" at bounding box center [448, 31] width 20 height 7
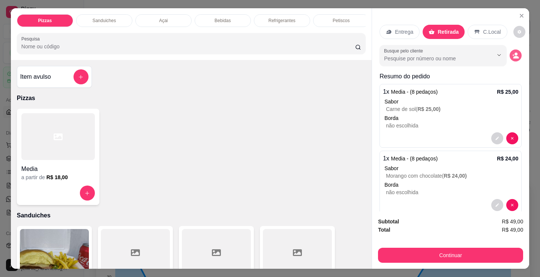
click at [510, 49] on button "decrease-product-quantity" at bounding box center [516, 55] width 12 height 12
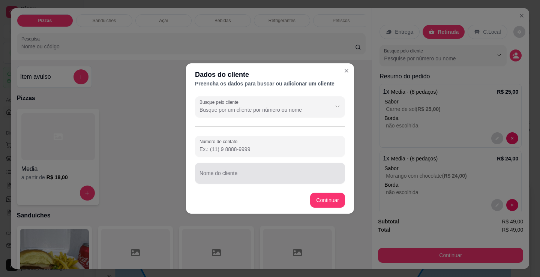
click at [221, 173] on div "Nome do cliente" at bounding box center [270, 173] width 150 height 21
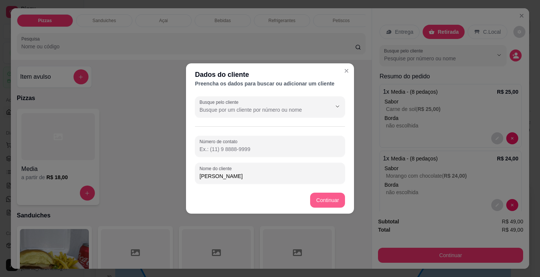
type input "renan david"
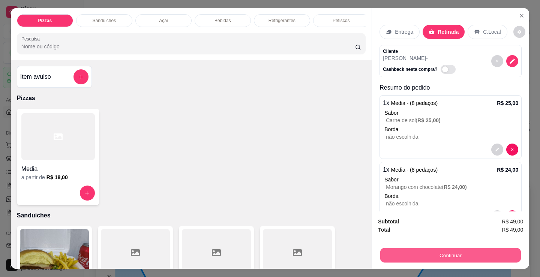
click at [390, 248] on button "Continuar" at bounding box center [450, 255] width 141 height 15
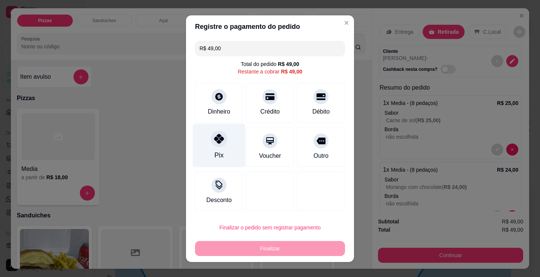
click at [203, 144] on div "Pix" at bounding box center [219, 145] width 53 height 44
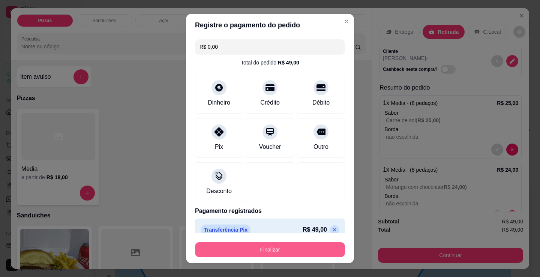
click at [284, 244] on button "Finalizar" at bounding box center [270, 249] width 150 height 15
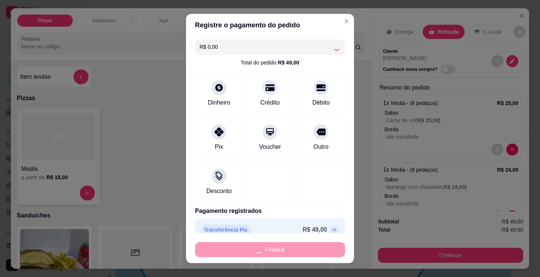
type input "-R$ 49,00"
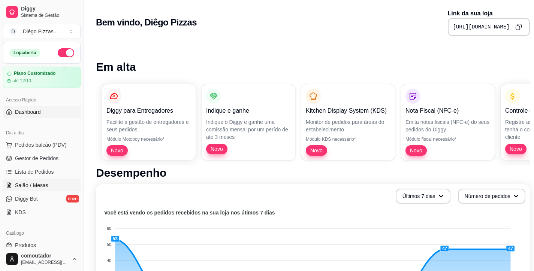
click at [39, 183] on span "Salão / Mesas" at bounding box center [31, 185] width 33 height 7
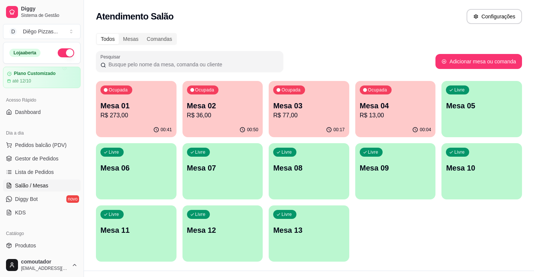
click at [475, 111] on div "Livre Mesa 05" at bounding box center [482, 104] width 81 height 47
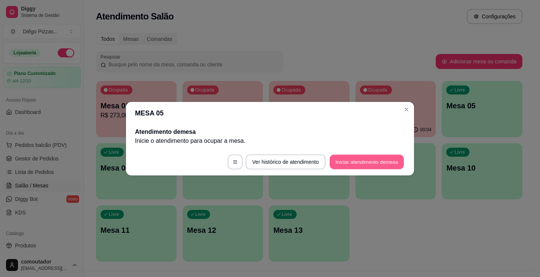
click at [361, 162] on button "Iniciar atendimento de mesa" at bounding box center [367, 161] width 74 height 15
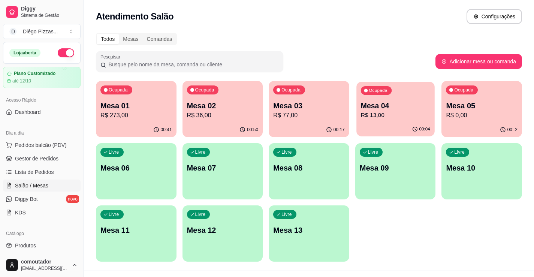
click at [387, 107] on p "Mesa 04" at bounding box center [395, 106] width 69 height 10
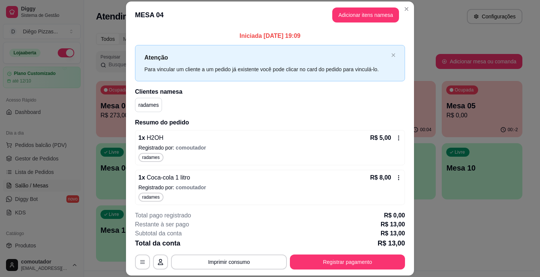
scroll to position [3, 0]
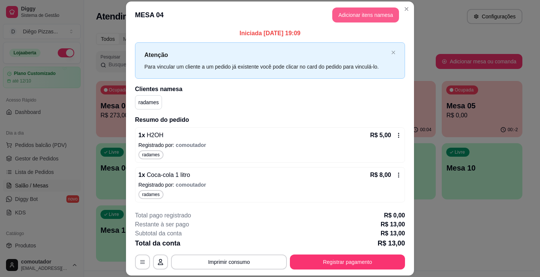
click at [348, 19] on button "Adicionar itens na mesa" at bounding box center [365, 14] width 67 height 15
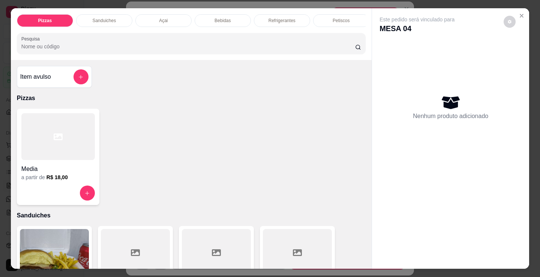
click at [223, 18] on p "Bebidas" at bounding box center [222, 21] width 16 height 6
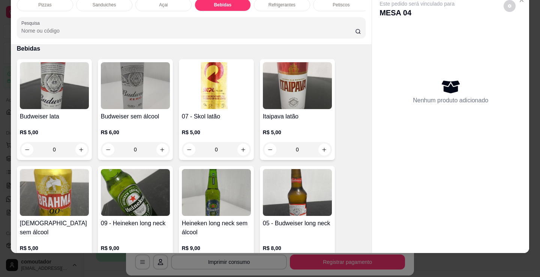
click at [282, 2] on p "Refrigerantes" at bounding box center [281, 5] width 27 height 6
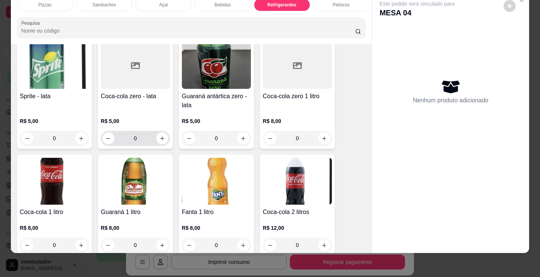
scroll to position [2204, 0]
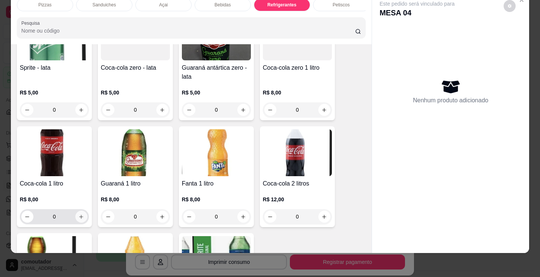
click at [79, 221] on button "increase-product-quantity" at bounding box center [81, 217] width 12 height 12
type input "1"
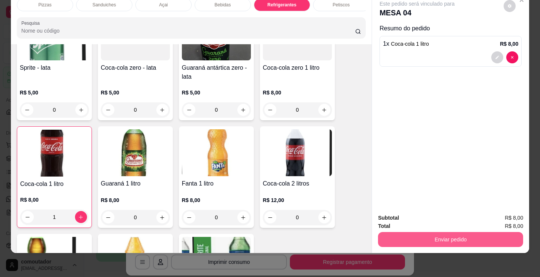
click at [408, 237] on button "Enviar pedido" at bounding box center [450, 239] width 145 height 15
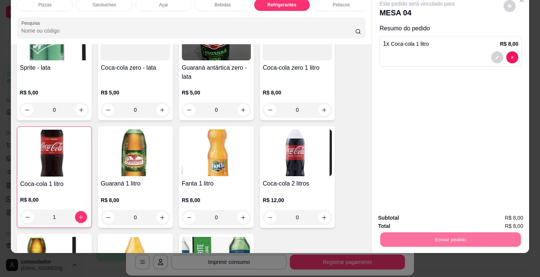
click at [458, 210] on button "Registrar cliente" at bounding box center [453, 215] width 49 height 14
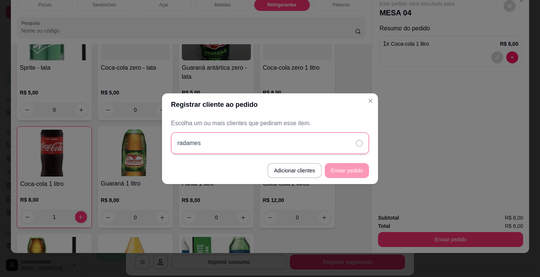
click at [319, 148] on div "radames" at bounding box center [270, 143] width 198 height 22
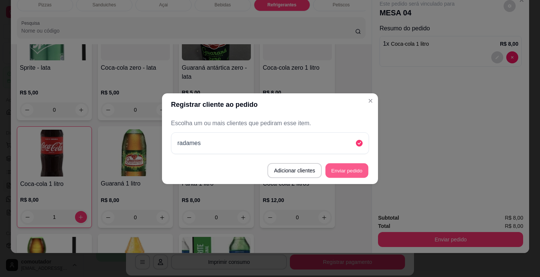
click at [341, 174] on button "Enviar pedido" at bounding box center [346, 170] width 43 height 15
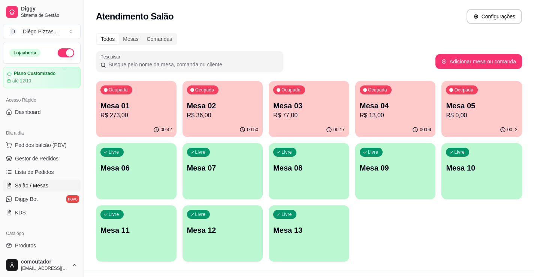
click at [502, 109] on p "Mesa 05" at bounding box center [482, 105] width 72 height 10
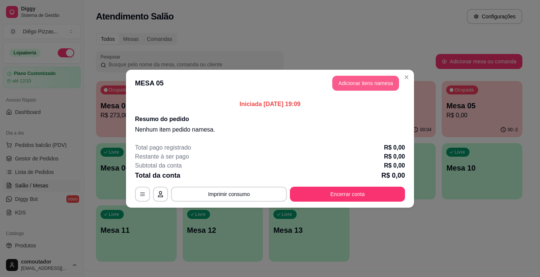
click at [376, 85] on button "Adicionar itens na mesa" at bounding box center [365, 83] width 67 height 15
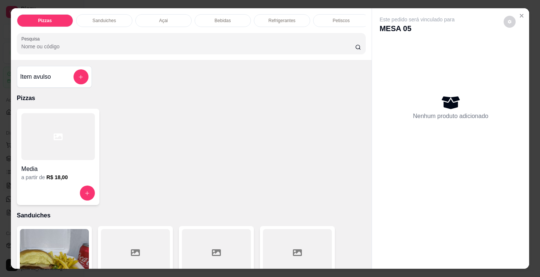
click at [334, 18] on p "Petiscos" at bounding box center [341, 21] width 17 height 6
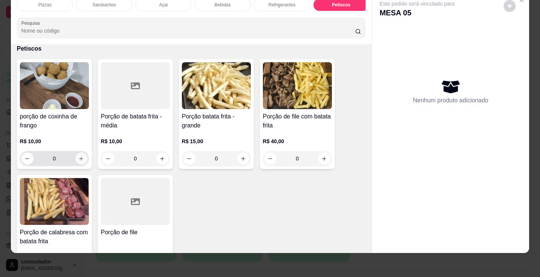
click at [80, 158] on icon "increase-product-quantity" at bounding box center [81, 159] width 6 height 6
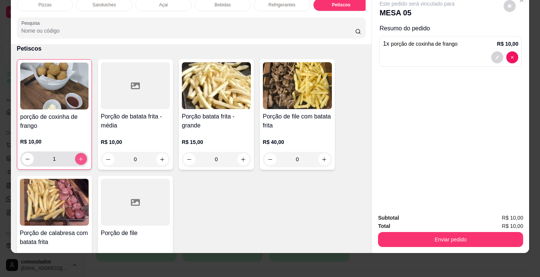
type input "1"
click at [235, 4] on div "Bebidas" at bounding box center [223, 5] width 56 height 13
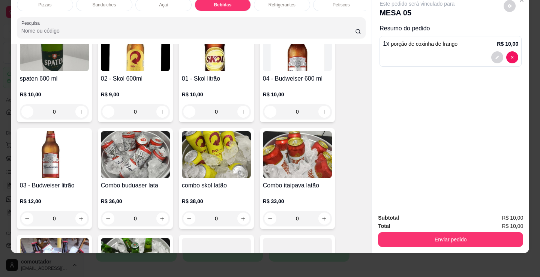
scroll to position [1192, 0]
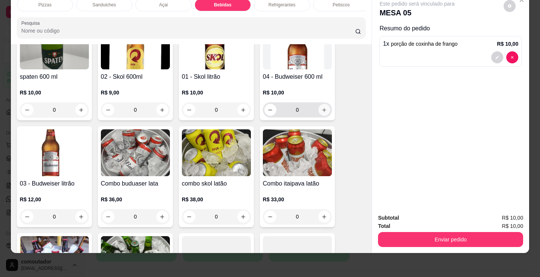
click at [322, 109] on icon "increase-product-quantity" at bounding box center [324, 110] width 4 height 4
type input "1"
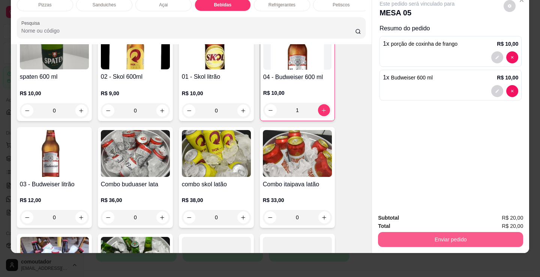
click at [416, 232] on button "Enviar pedido" at bounding box center [450, 239] width 145 height 15
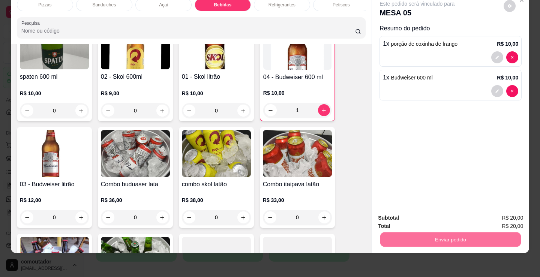
click at [449, 214] on button "Registrar cliente" at bounding box center [453, 215] width 49 height 14
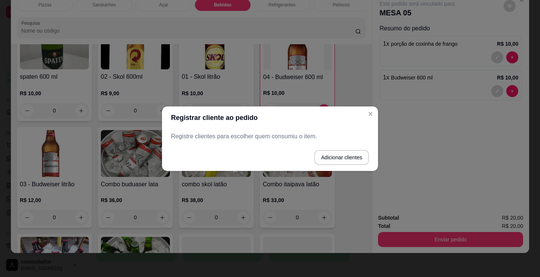
drag, startPoint x: 279, startPoint y: 136, endPoint x: 354, endPoint y: 156, distance: 77.2
click at [279, 136] on p "Registre clientes para escolher quem consumiu o item." at bounding box center [270, 136] width 198 height 9
click at [353, 157] on button "Adicionar clientes" at bounding box center [341, 157] width 55 height 15
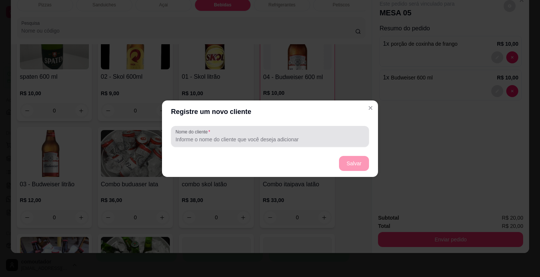
click at [310, 139] on input "Nome do cliente" at bounding box center [269, 139] width 189 height 7
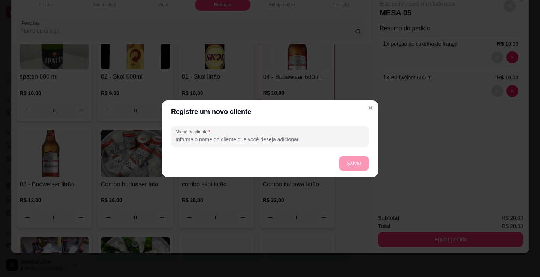
type input ","
type input "MILLENA"
click at [344, 160] on button "Salvar" at bounding box center [354, 163] width 30 height 15
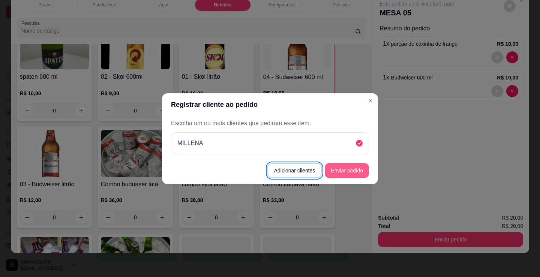
click at [360, 168] on button "Enviar pedido" at bounding box center [347, 170] width 44 height 15
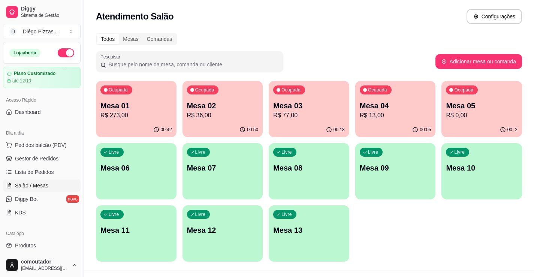
click at [386, 228] on div "Ocupada Mesa 01 R$ 273,00 00:42 Ocupada Mesa 02 R$ 36,00 00:50 Ocupada Mesa 03 …" at bounding box center [309, 171] width 426 height 181
click at [427, 222] on div "Ocupada Mesa 01 R$ 273,00 00:42 Ocupada Mesa 02 R$ 36,00 00:50 Ocupada Mesa 03 …" at bounding box center [309, 171] width 426 height 181
click at [35, 146] on span "Pedidos balcão (PDV)" at bounding box center [41, 144] width 52 height 7
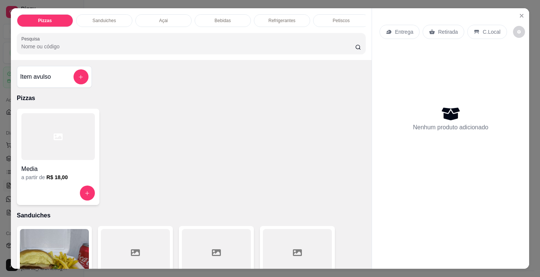
click at [84, 163] on div "Media" at bounding box center [57, 166] width 73 height 13
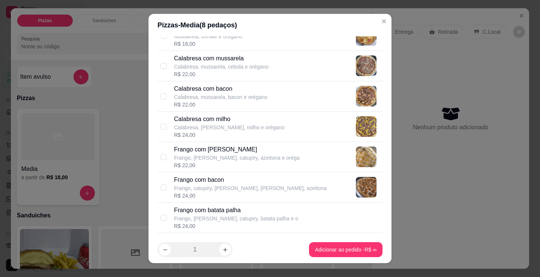
scroll to position [150, 0]
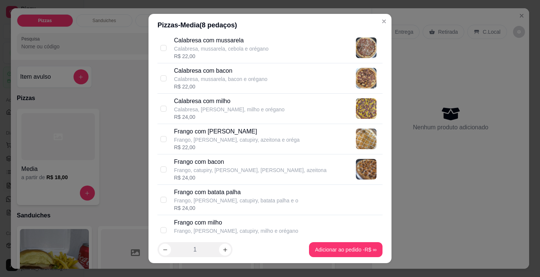
click at [229, 138] on p "Frango, [PERSON_NAME], catupiry, azeitona e oréga" at bounding box center [237, 139] width 126 height 7
checkbox input "true"
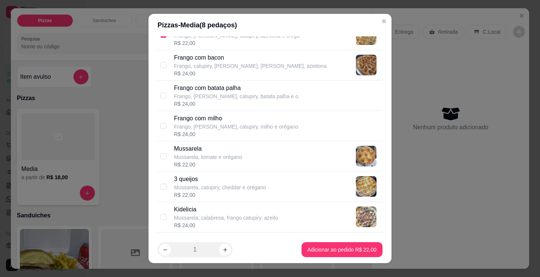
scroll to position [262, 0]
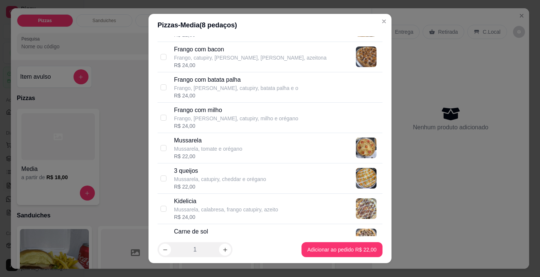
click at [226, 157] on div "R$ 22,00" at bounding box center [208, 156] width 68 height 7
checkbox input "true"
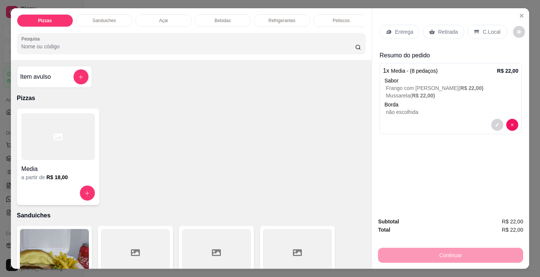
click at [396, 28] on p "Entrega" at bounding box center [404, 31] width 18 height 7
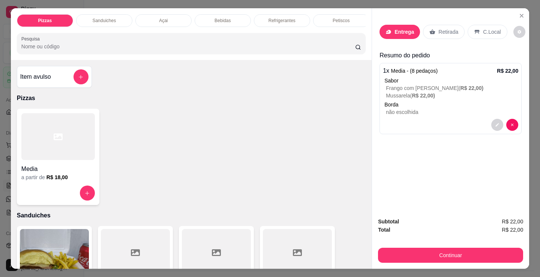
click at [234, 120] on input "text" at bounding box center [270, 118] width 150 height 12
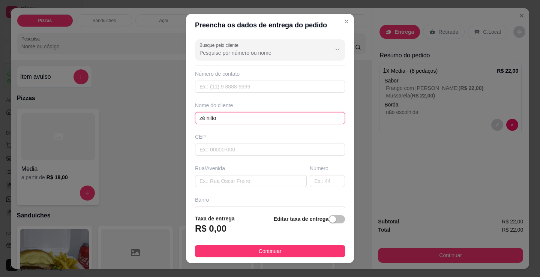
type input "zé nilton"
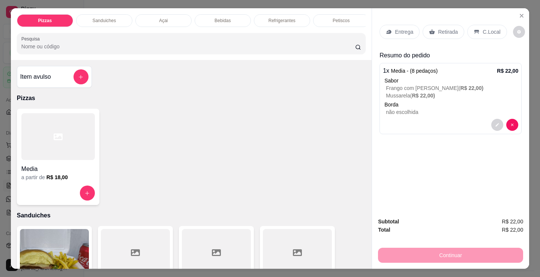
click at [293, 254] on icon at bounding box center [297, 252] width 9 height 9
click at [400, 20] on div "Entrega Retirada C.Local" at bounding box center [450, 32] width 142 height 26
click at [404, 33] on p "Entrega" at bounding box center [404, 31] width 18 height 7
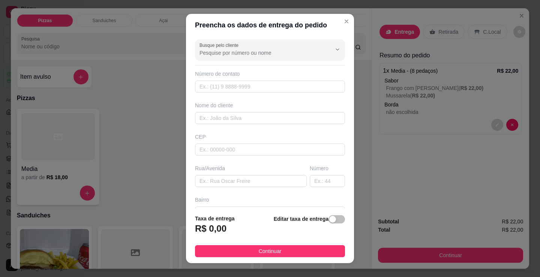
click at [246, 108] on div "Nome do cliente" at bounding box center [270, 105] width 150 height 7
click at [247, 116] on input "text" at bounding box center [270, 118] width 150 height 12
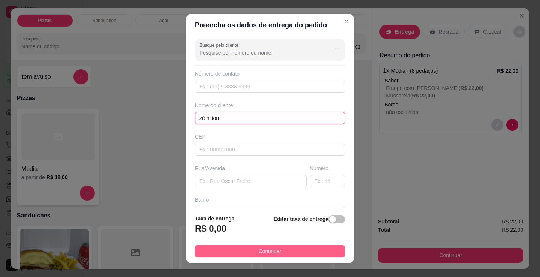
type input "zé nilton"
click at [297, 252] on button "Continuar" at bounding box center [270, 251] width 150 height 12
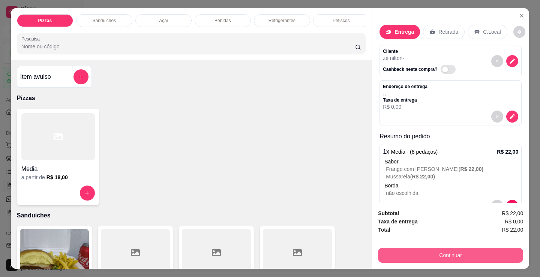
click at [389, 250] on button "Continuar" at bounding box center [450, 255] width 145 height 15
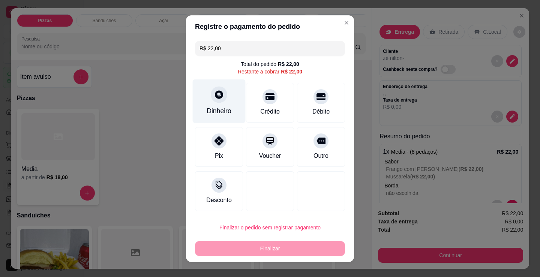
click at [215, 99] on icon at bounding box center [219, 95] width 10 height 10
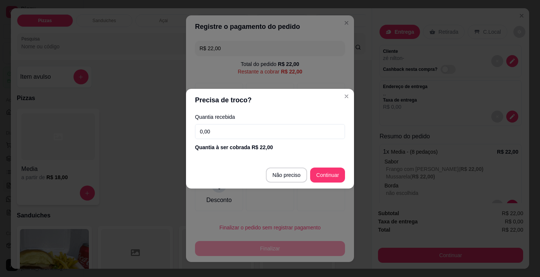
click at [240, 121] on div "Quantia recebida 0,00 Quantia à ser cobrada R$ 22,00" at bounding box center [270, 132] width 168 height 43
click at [244, 133] on input "0,00" at bounding box center [270, 131] width 150 height 15
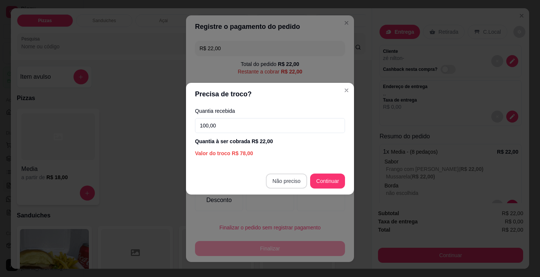
type input "100,00"
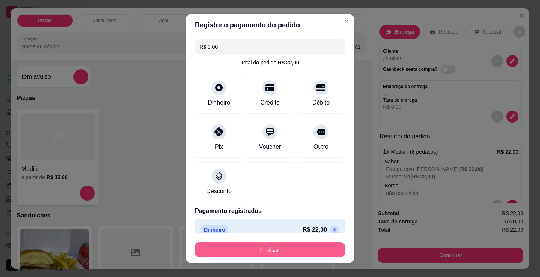
click at [277, 247] on button "Finalizar" at bounding box center [270, 249] width 150 height 15
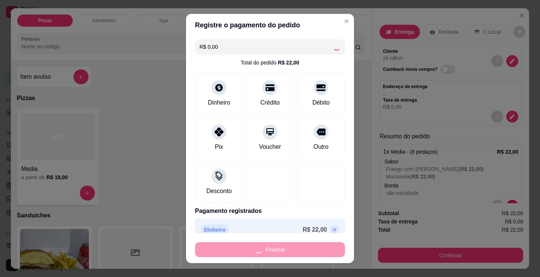
type input "-R$ 22,00"
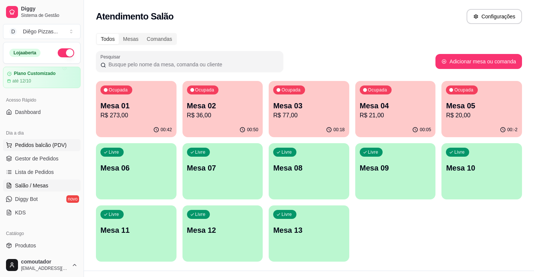
click at [60, 146] on span "Pedidos balcão (PDV)" at bounding box center [41, 144] width 52 height 7
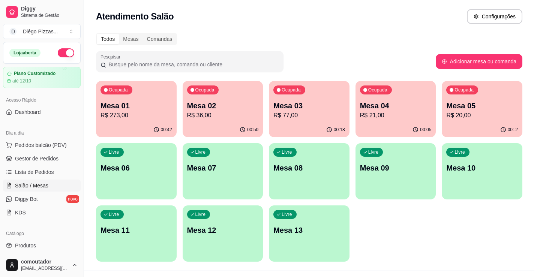
click at [37, 181] on div "a partir de R$ 18,00" at bounding box center [57, 177] width 73 height 7
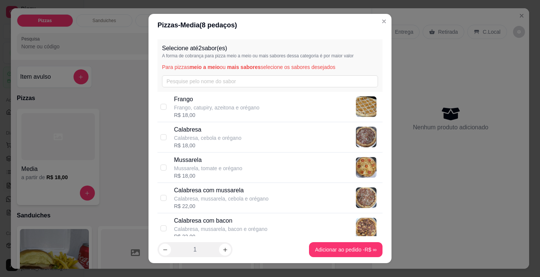
click at [228, 111] on p "Frango, catupiry, azeitona e orégano" at bounding box center [216, 107] width 85 height 7
checkbox input "true"
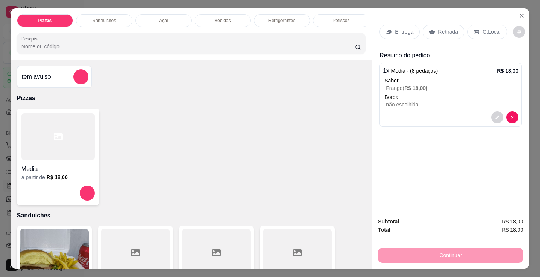
click at [71, 190] on div at bounding box center [57, 193] width 73 height 15
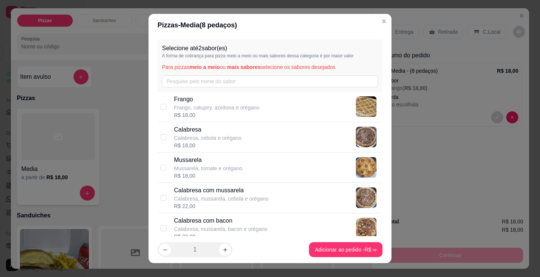
click at [206, 135] on p "Calabresa, cebola e orégano" at bounding box center [207, 137] width 67 height 7
checkbox input "true"
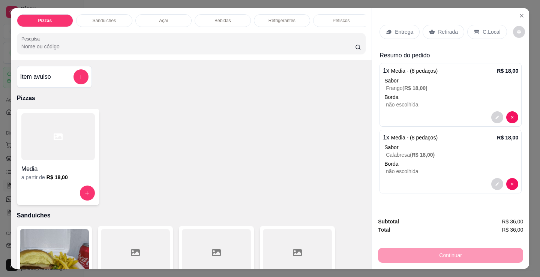
click at [84, 181] on div "a partir de R$ 18,00" at bounding box center [57, 177] width 73 height 7
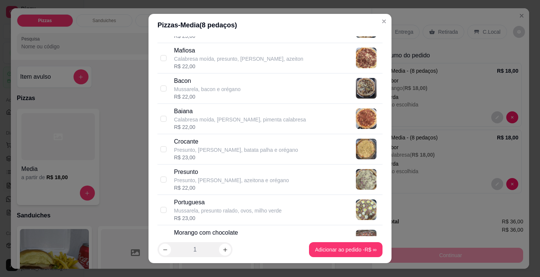
scroll to position [487, 0]
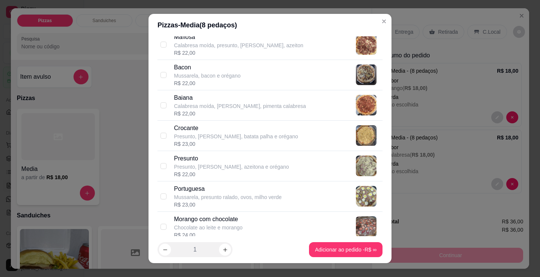
click at [264, 190] on p "Portuguesa" at bounding box center [228, 188] width 108 height 9
checkbox input "true"
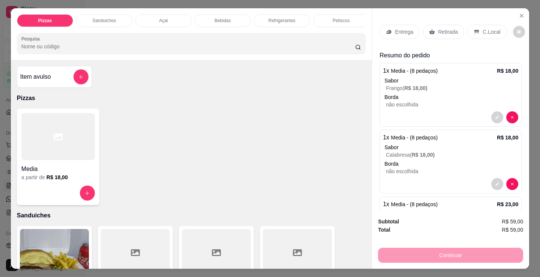
click at [405, 33] on div "Entrega" at bounding box center [399, 32] width 40 height 14
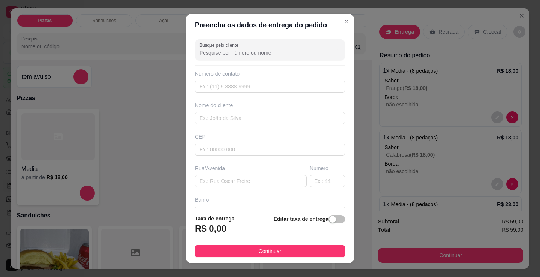
click at [315, 125] on div "Busque pelo cliente Número de contato Nome do cliente CEP Rua/[GEOGRAPHIC_DATA]" at bounding box center [270, 122] width 168 height 172
click at [316, 118] on input "text" at bounding box center [270, 118] width 150 height 12
type input "jardel"
click at [292, 256] on button "Continuar" at bounding box center [270, 251] width 150 height 12
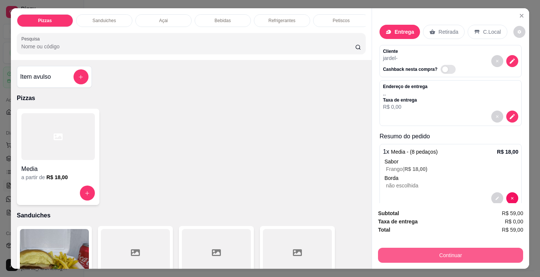
click at [460, 248] on button "Continuar" at bounding box center [450, 255] width 145 height 15
click at [460, 252] on button "Continuar" at bounding box center [450, 255] width 145 height 15
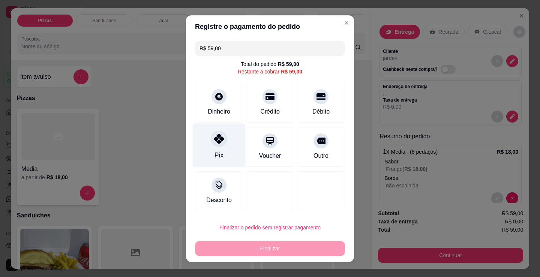
click at [220, 139] on div at bounding box center [219, 138] width 16 height 16
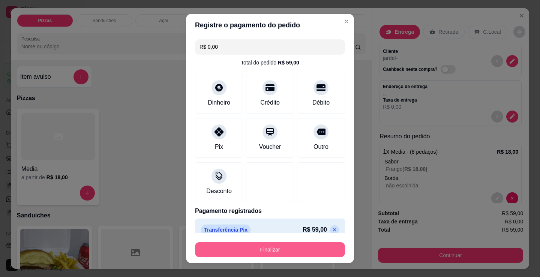
click at [269, 249] on button "Finalizar" at bounding box center [270, 249] width 150 height 15
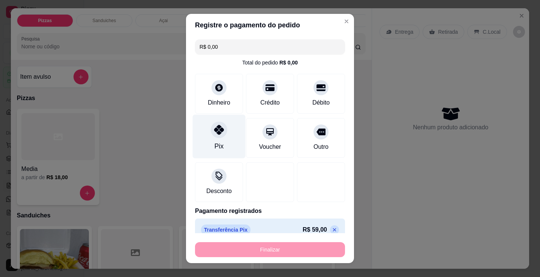
type input "-R$ 59,00"
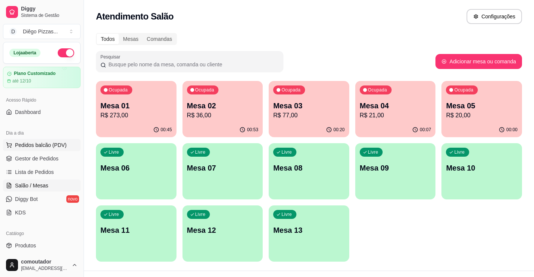
click at [27, 148] on span "Pedidos balcão (PDV)" at bounding box center [41, 144] width 52 height 7
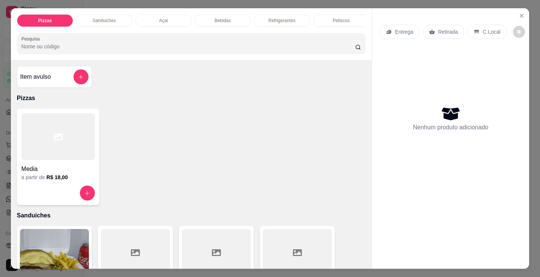
click at [100, 18] on p "Sanduiches" at bounding box center [104, 21] width 24 height 6
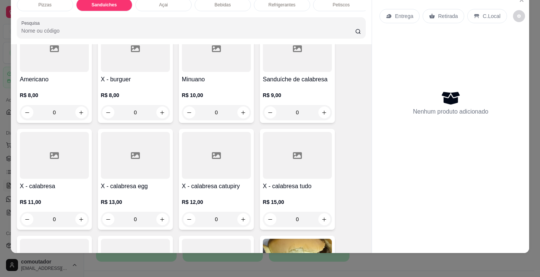
scroll to position [301, 0]
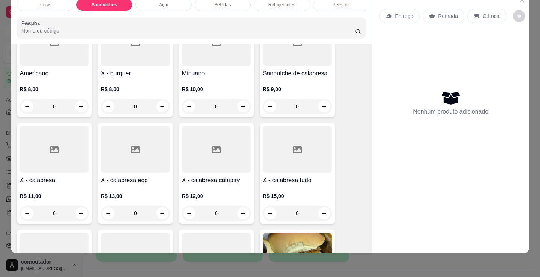
click at [82, 213] on div "0" at bounding box center [54, 213] width 69 height 15
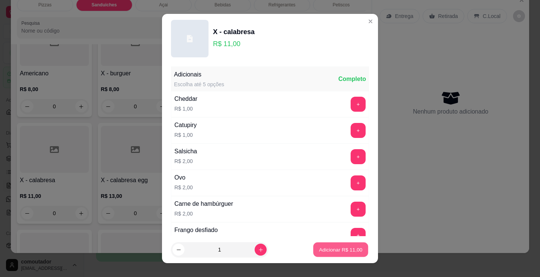
click at [348, 250] on p "Adicionar R$ 11,00" at bounding box center [340, 249] width 43 height 7
type input "1"
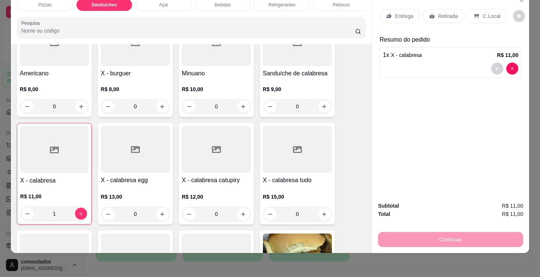
click at [401, 12] on p "Entrega" at bounding box center [404, 15] width 18 height 7
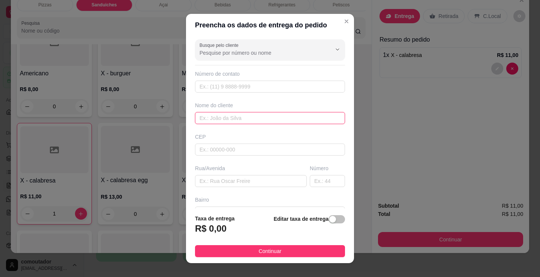
click at [207, 118] on input "text" at bounding box center [270, 118] width 150 height 12
type input "a"
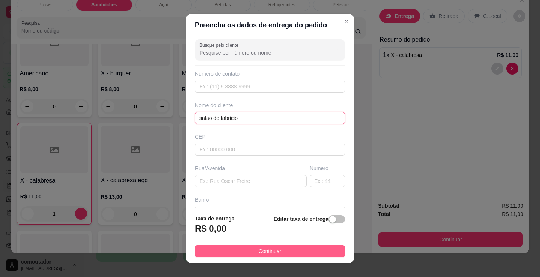
type input "salao de fabricio"
click at [282, 255] on button "Continuar" at bounding box center [270, 251] width 150 height 12
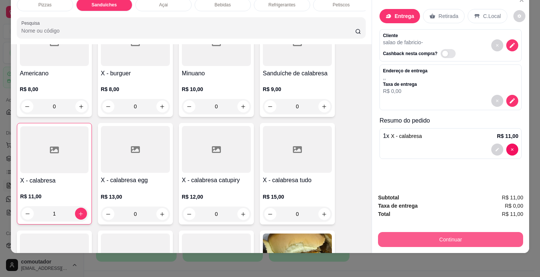
click at [384, 235] on button "Continuar" at bounding box center [450, 239] width 145 height 15
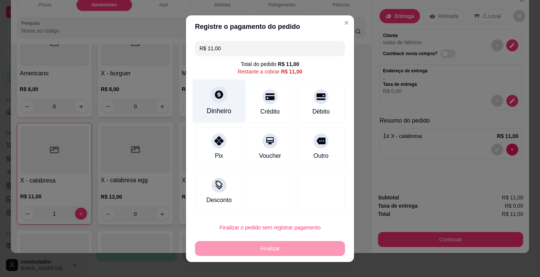
click at [219, 103] on div "Dinheiro" at bounding box center [219, 101] width 53 height 44
click at [291, 183] on footer "Não preciso Continuar" at bounding box center [270, 175] width 168 height 27
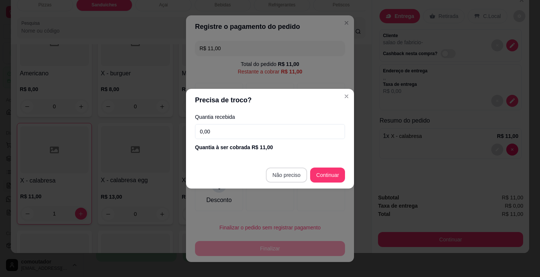
type input "R$ 0,00"
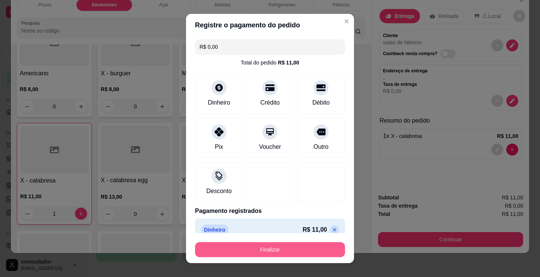
click at [282, 250] on button "Finalizar" at bounding box center [270, 249] width 150 height 15
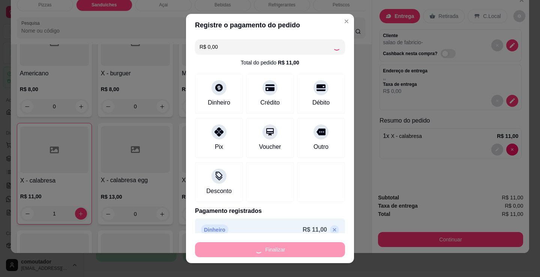
type input "0"
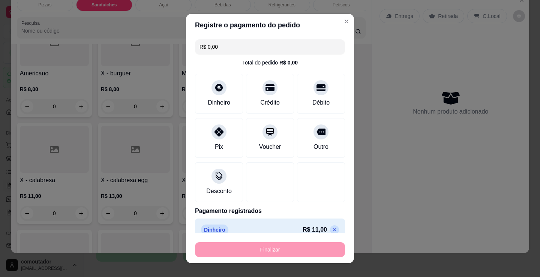
type input "-R$ 11,00"
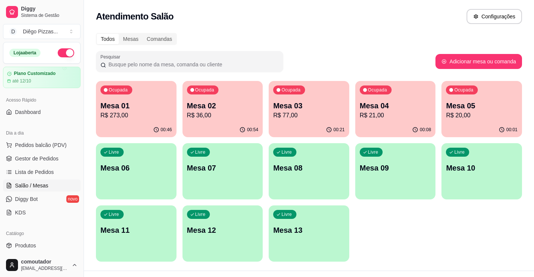
click at [395, 232] on div "Ocupada Mesa 01 R$ 273,00 00:46 Ocupada Mesa 02 R$ 36,00 00:54 Ocupada Mesa 03 …" at bounding box center [309, 171] width 426 height 181
click at [120, 85] on div "Ocupada Mesa 01 R$ 273,00" at bounding box center [136, 102] width 78 height 40
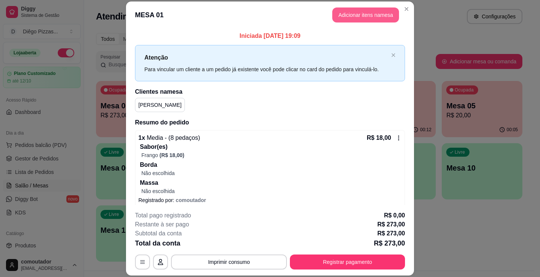
click at [364, 8] on button "Adicionar itens na mesa" at bounding box center [365, 14] width 67 height 15
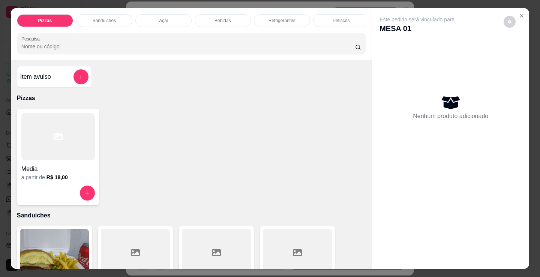
click at [202, 14] on div "Bebidas" at bounding box center [223, 20] width 56 height 13
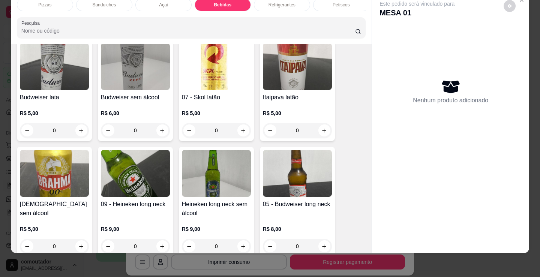
scroll to position [967, 0]
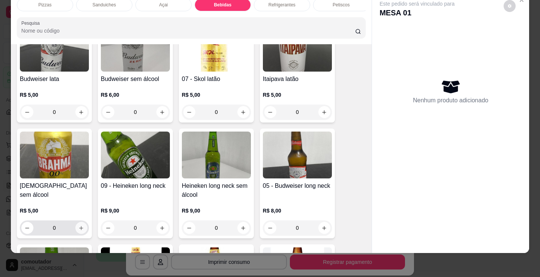
click at [81, 228] on icon "increase-product-quantity" at bounding box center [81, 228] width 6 height 6
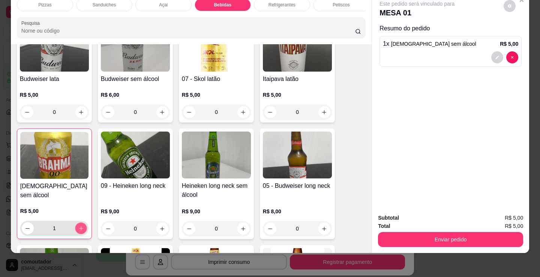
click at [81, 228] on icon "increase-product-quantity" at bounding box center [81, 229] width 6 height 6
type input "2"
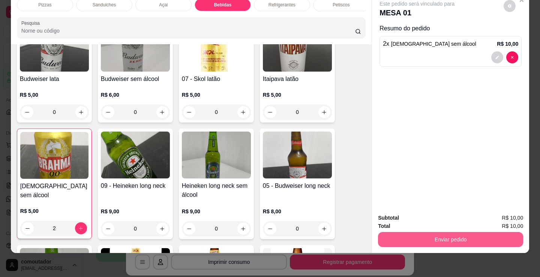
click at [391, 237] on button "Enviar pedido" at bounding box center [450, 239] width 145 height 15
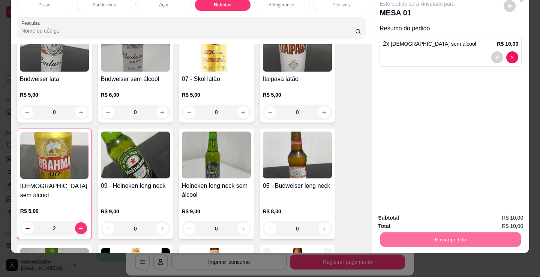
click at [496, 215] on button "Enviar pedido" at bounding box center [504, 215] width 42 height 14
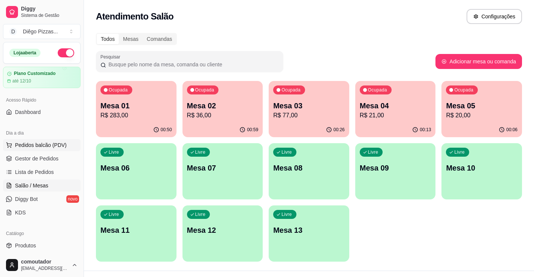
click at [47, 144] on span "Pedidos balcão (PDV)" at bounding box center [41, 144] width 52 height 7
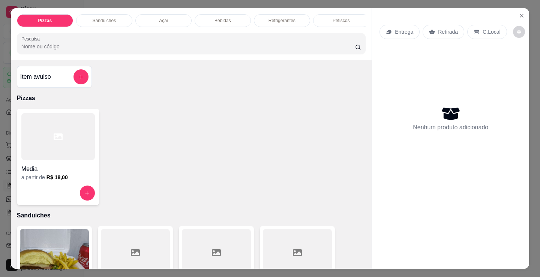
click at [43, 148] on div at bounding box center [57, 136] width 73 height 47
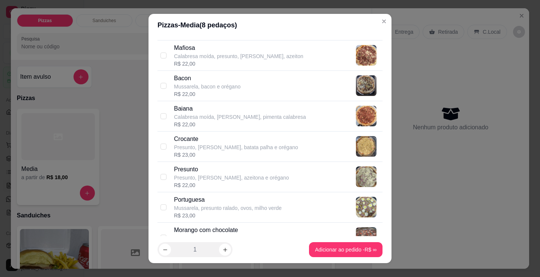
scroll to position [487, 0]
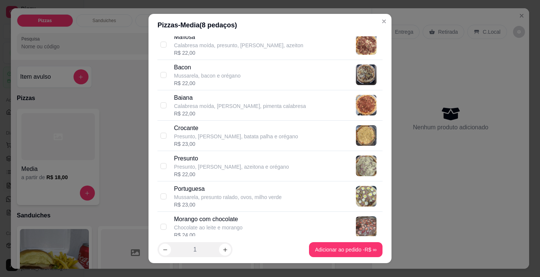
click at [276, 190] on p "Portuguesa" at bounding box center [228, 188] width 108 height 9
checkbox input "true"
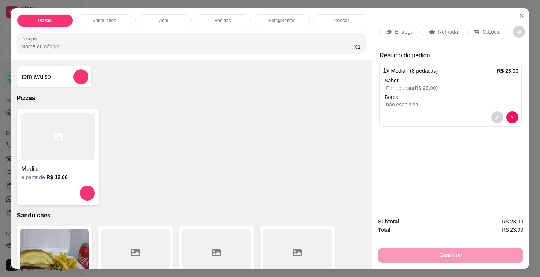
click at [309, 170] on div "Media a partir de R$ 18,00" at bounding box center [191, 157] width 349 height 96
click at [443, 30] on p "Retirada" at bounding box center [448, 31] width 20 height 7
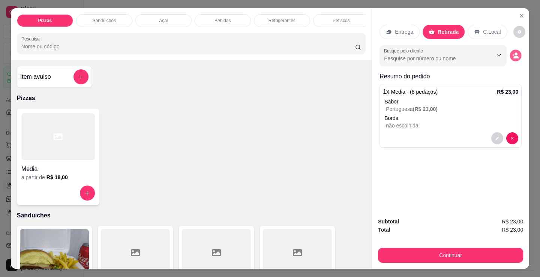
click at [515, 52] on icon "decrease-product-quantity" at bounding box center [515, 55] width 6 height 6
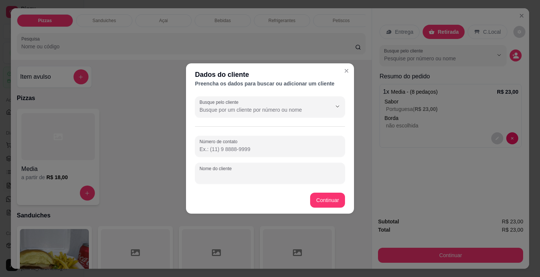
click at [288, 177] on input "Nome do cliente" at bounding box center [269, 175] width 141 height 7
type input "thomas rolim"
click at [328, 208] on footer "Continuar" at bounding box center [270, 200] width 168 height 27
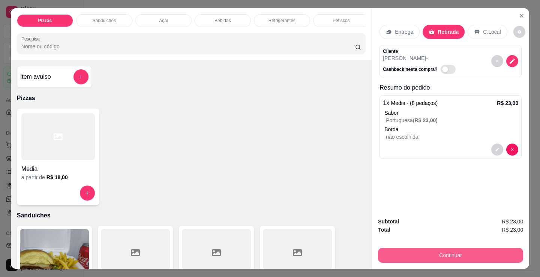
click at [396, 248] on button "Continuar" at bounding box center [450, 255] width 145 height 15
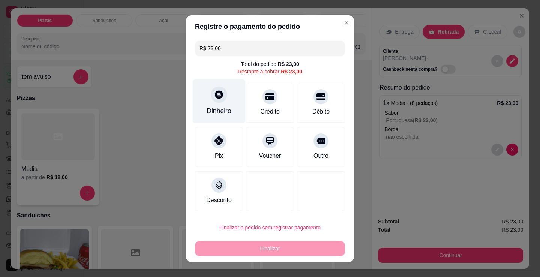
click at [208, 99] on div "Dinheiro" at bounding box center [219, 101] width 53 height 44
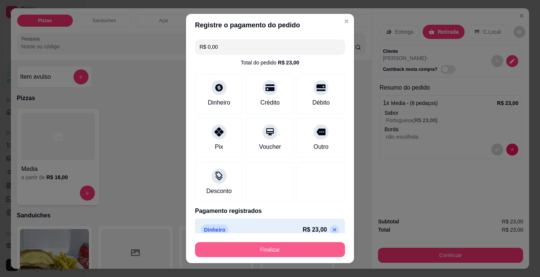
click at [279, 247] on button "Finalizar" at bounding box center [270, 249] width 150 height 15
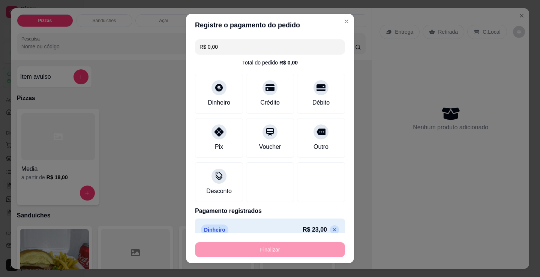
type input "-R$ 23,00"
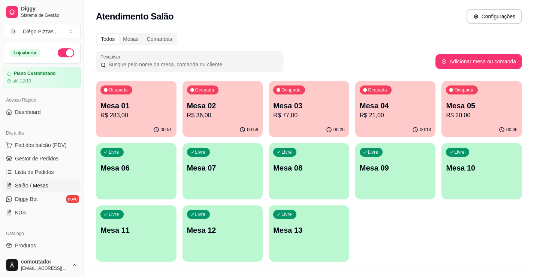
click at [417, 241] on div "Ocupada Mesa 01 R$ 283,00 00:51 Ocupada Mesa 02 R$ 36,00 00:59 Ocupada Mesa 03 …" at bounding box center [309, 171] width 426 height 181
click at [390, 117] on p "R$ 21,00" at bounding box center [395, 115] width 69 height 9
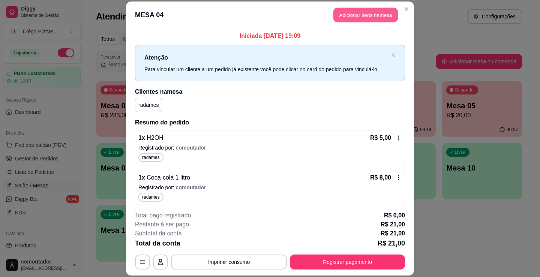
click at [350, 19] on button "Adicionar itens na mesa" at bounding box center [365, 14] width 64 height 15
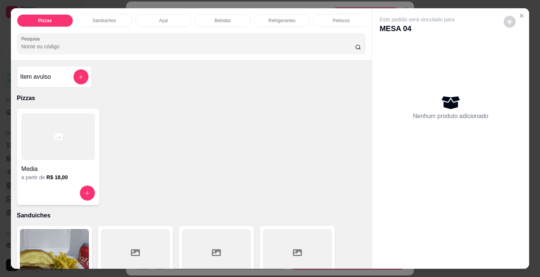
click at [70, 153] on div at bounding box center [57, 136] width 73 height 47
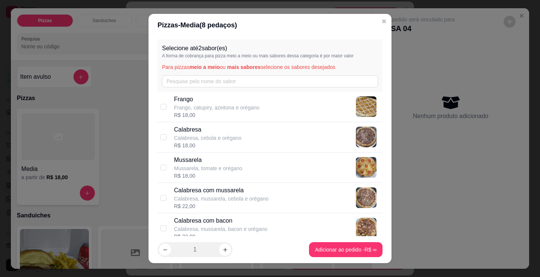
click at [255, 201] on p "Calabresa, mussarela, cebola e orégano" at bounding box center [221, 198] width 94 height 7
checkbox input "true"
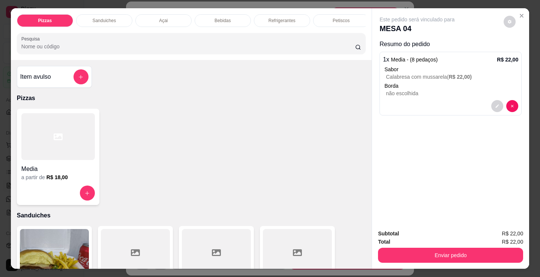
click at [41, 151] on div at bounding box center [57, 136] width 73 height 47
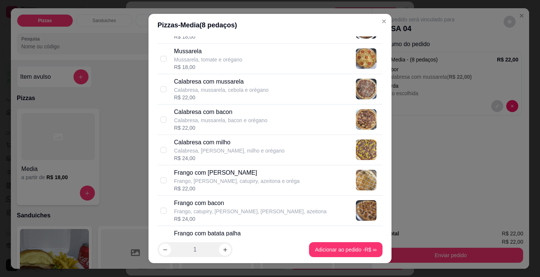
scroll to position [112, 0]
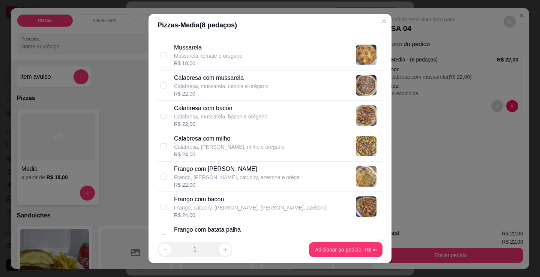
click at [260, 171] on p "Frango com [PERSON_NAME]" at bounding box center [237, 169] width 126 height 9
checkbox input "true"
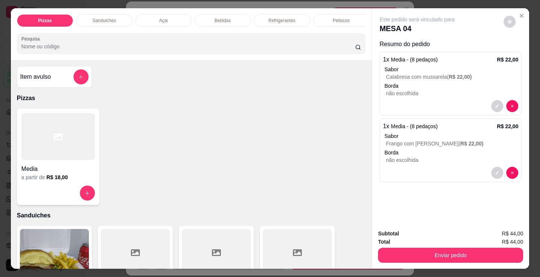
click at [454, 253] on button "Enviar pedido" at bounding box center [450, 255] width 145 height 15
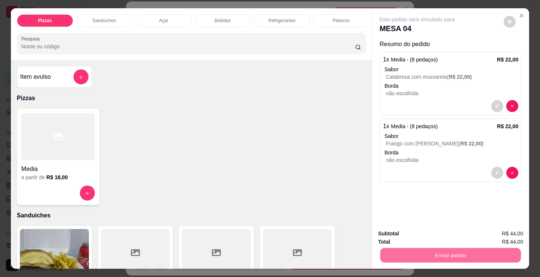
click at [453, 231] on button "Registrar cliente" at bounding box center [453, 234] width 48 height 14
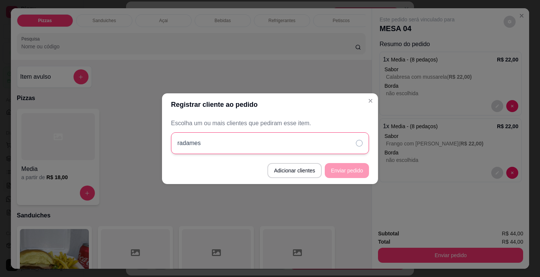
click at [310, 147] on div "radames" at bounding box center [270, 143] width 198 height 22
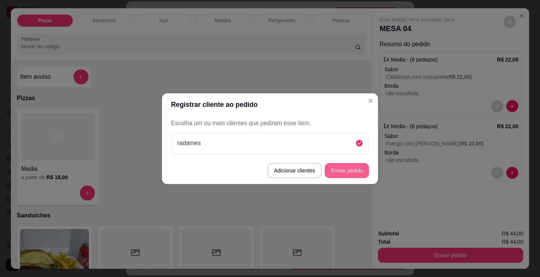
click at [342, 172] on button "Enviar pedido" at bounding box center [347, 170] width 44 height 15
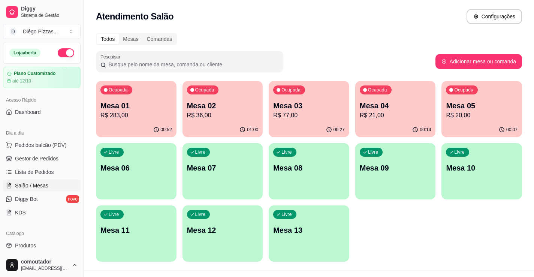
click at [350, 240] on div "Ocupada Mesa 01 R$ 283,00 00:52 Ocupada Mesa 02 R$ 36,00 01:00 Ocupada Mesa 03 …" at bounding box center [309, 171] width 426 height 181
drag, startPoint x: 93, startPoint y: 105, endPoint x: 121, endPoint y: 106, distance: 27.8
click at [95, 105] on div "Todos Mesas Comandas Pesquisar Adicionar mesa ou comanda Ocupada Mesa 01 R$ 283…" at bounding box center [309, 149] width 450 height 242
click at [147, 122] on div "Ocupada Mesa 01 R$ 283,00" at bounding box center [136, 102] width 78 height 40
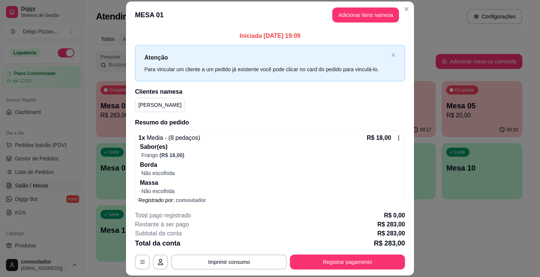
click at [348, 13] on button "Adicionar itens na mesa" at bounding box center [365, 14] width 67 height 15
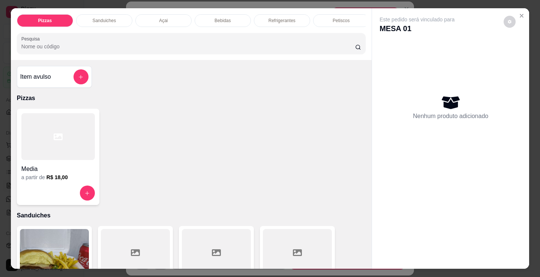
click at [227, 18] on p "Bebidas" at bounding box center [222, 21] width 16 height 6
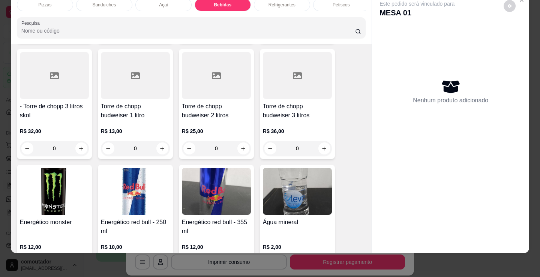
scroll to position [1642, 0]
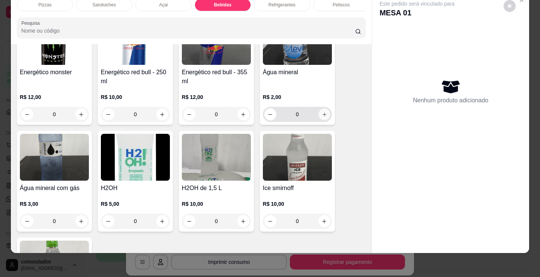
click at [322, 112] on icon "increase-product-quantity" at bounding box center [325, 115] width 6 height 6
type input "1"
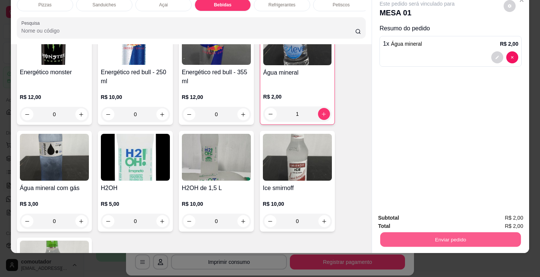
click at [430, 237] on button "Enviar pedido" at bounding box center [450, 239] width 141 height 15
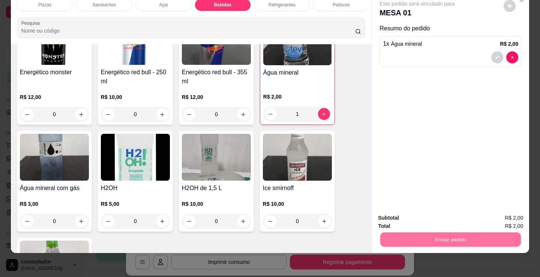
click at [434, 217] on button "Registrar cliente" at bounding box center [453, 215] width 48 height 14
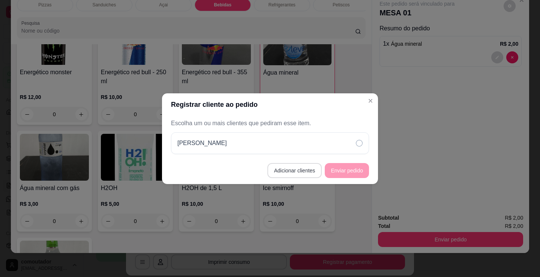
click at [314, 180] on footer "Adicionar clientes Enviar pedido" at bounding box center [270, 170] width 216 height 27
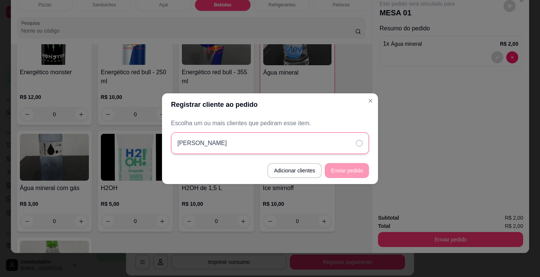
click at [336, 145] on div "[PERSON_NAME]" at bounding box center [270, 143] width 198 height 22
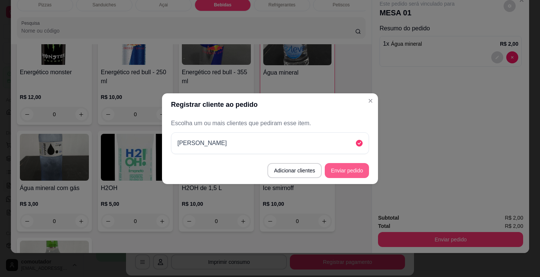
click at [352, 177] on button "Enviar pedido" at bounding box center [347, 170] width 44 height 15
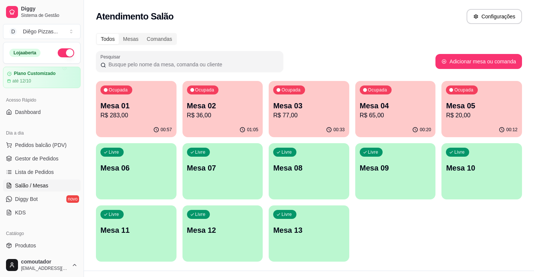
click at [481, 212] on div "Ocupada Mesa 01 R$ 283,00 00:57 Ocupada Mesa 02 R$ 36,00 01:05 Ocupada Mesa 03 …" at bounding box center [309, 171] width 426 height 181
click at [48, 147] on span "Pedidos balcão (PDV)" at bounding box center [41, 144] width 52 height 7
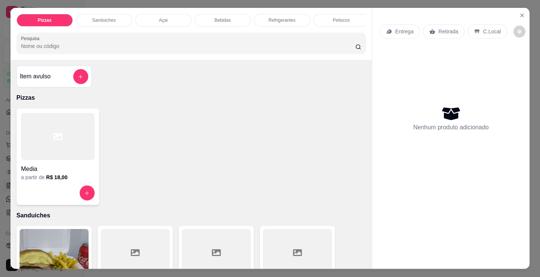
click at [63, 165] on div "Media" at bounding box center [57, 166] width 73 height 13
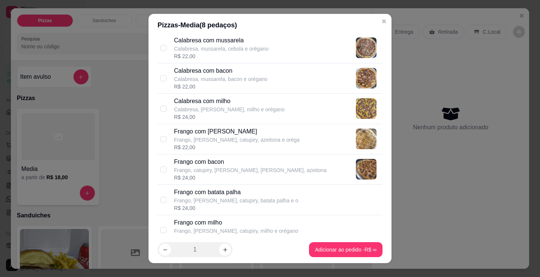
click at [274, 139] on p "Frango, [PERSON_NAME], catupiry, azeitona e oréga" at bounding box center [237, 139] width 126 height 7
checkbox input "true"
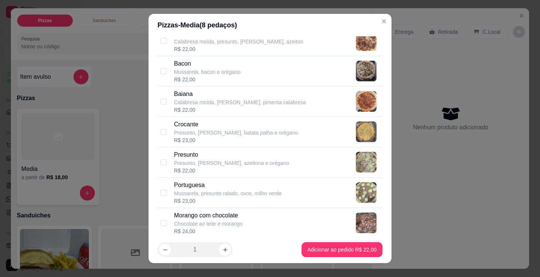
scroll to position [525, 0]
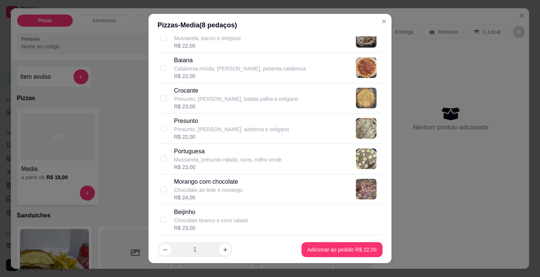
click at [273, 184] on div "Morango com chocolate Chocolate ao leite e morango R$ 24,00" at bounding box center [276, 189] width 205 height 24
checkbox input "true"
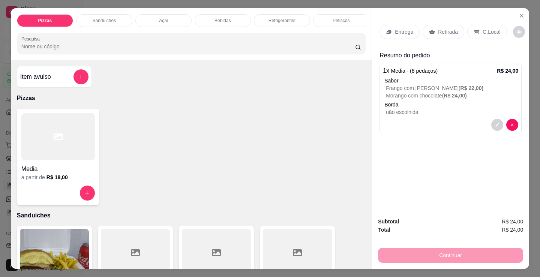
click at [487, 28] on p "C.Local" at bounding box center [492, 31] width 18 height 7
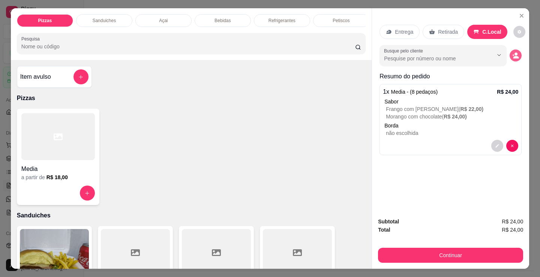
click at [514, 53] on icon "decrease-product-quantity" at bounding box center [515, 55] width 7 height 7
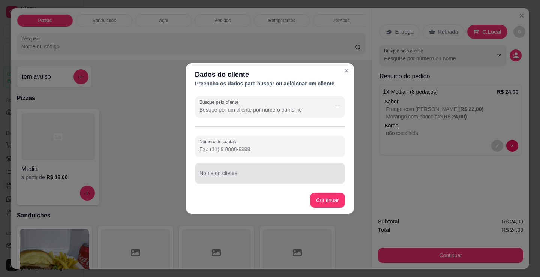
click at [238, 177] on input "Nome do cliente" at bounding box center [269, 175] width 141 height 7
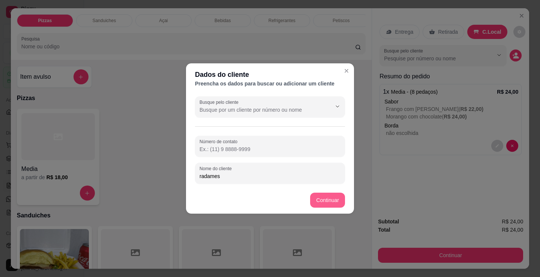
type input "radames"
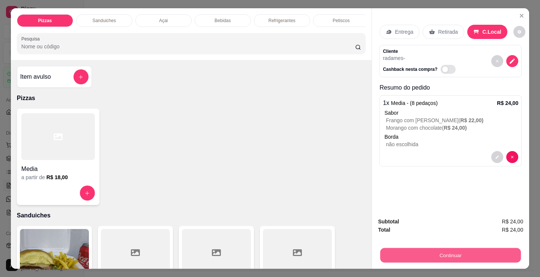
click at [396, 248] on button "Continuar" at bounding box center [450, 255] width 141 height 15
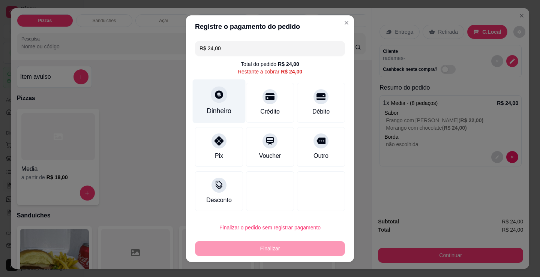
click at [211, 100] on div at bounding box center [219, 94] width 16 height 16
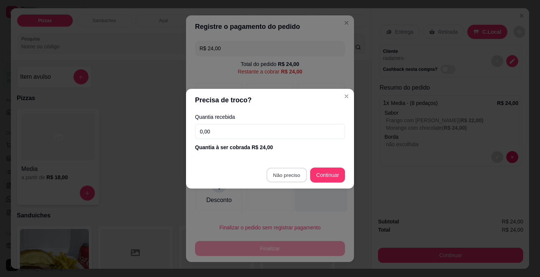
type input "R$ 0,00"
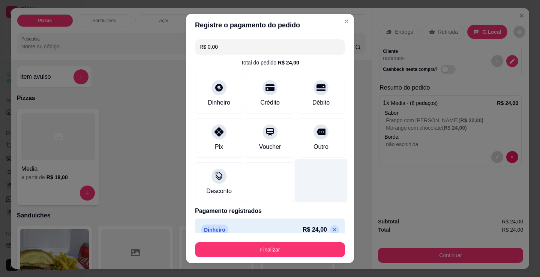
click at [295, 176] on div at bounding box center [321, 181] width 53 height 44
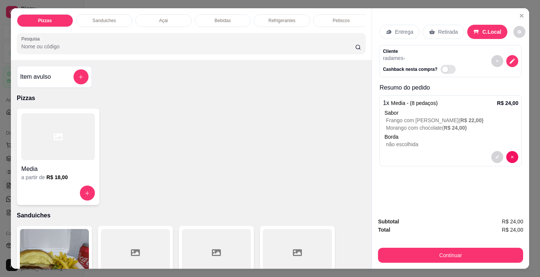
click at [276, 248] on div at bounding box center [297, 252] width 69 height 47
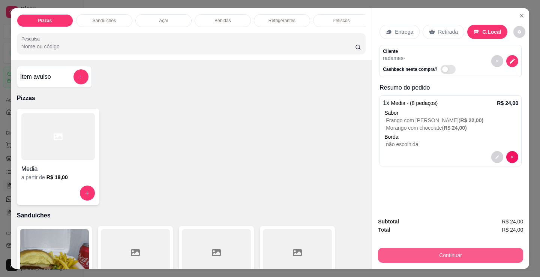
click at [432, 253] on button "Continuar" at bounding box center [450, 255] width 145 height 15
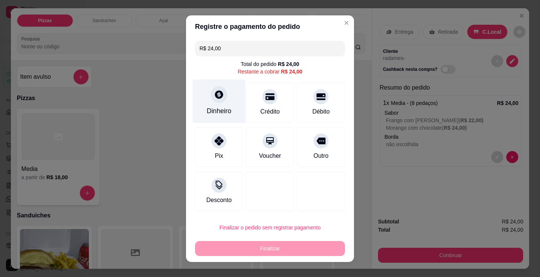
click at [214, 99] on icon at bounding box center [219, 95] width 10 height 10
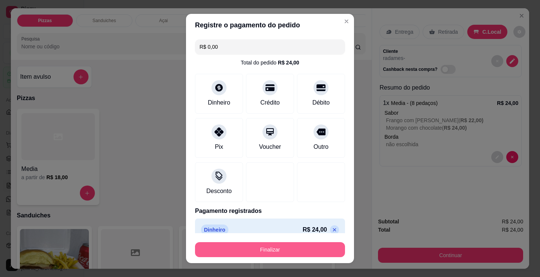
click at [292, 247] on button "Finalizar" at bounding box center [270, 249] width 150 height 15
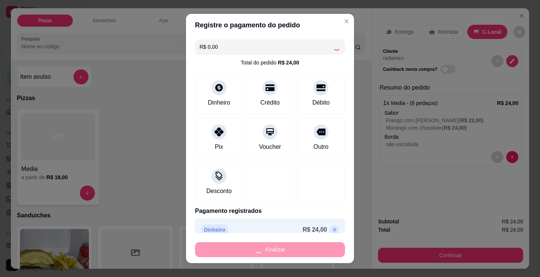
type input "-R$ 24,00"
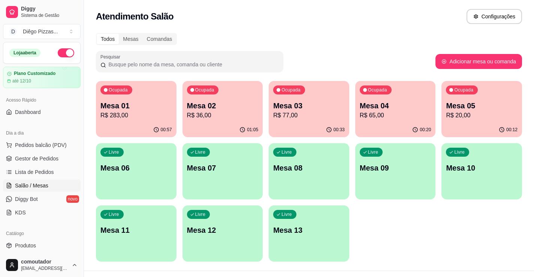
click at [394, 114] on p "R$ 65,00" at bounding box center [396, 115] width 72 height 9
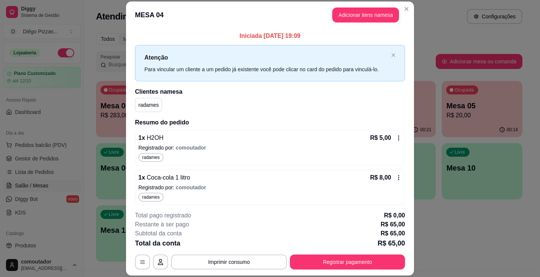
click at [355, 18] on button "Adicionar itens na mesa" at bounding box center [365, 14] width 67 height 15
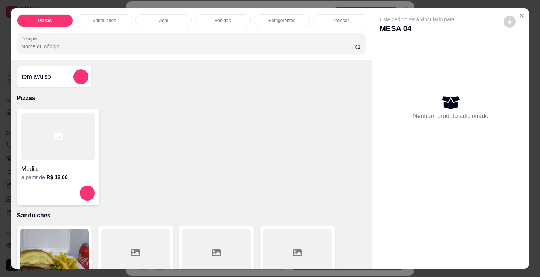
click at [226, 18] on p "Bebidas" at bounding box center [222, 21] width 16 height 6
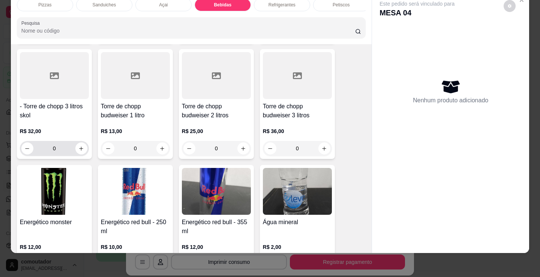
scroll to position [1417, 0]
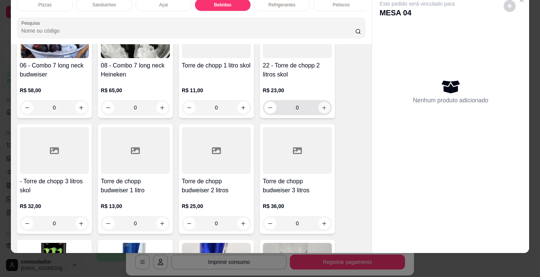
click at [322, 107] on icon "increase-product-quantity" at bounding box center [324, 108] width 6 height 6
type input "1"
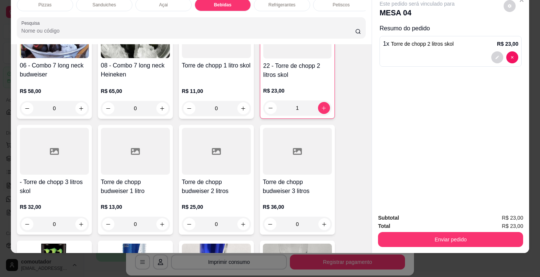
click at [338, 2] on p "Petiscos" at bounding box center [341, 5] width 17 height 6
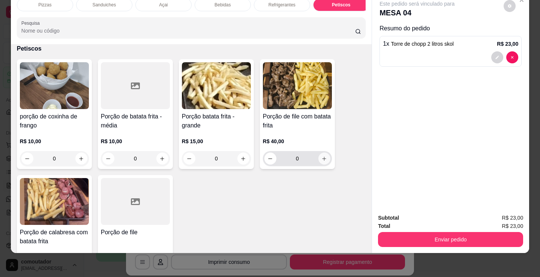
click at [322, 159] on icon "increase-product-quantity" at bounding box center [324, 159] width 4 height 4
type input "1"
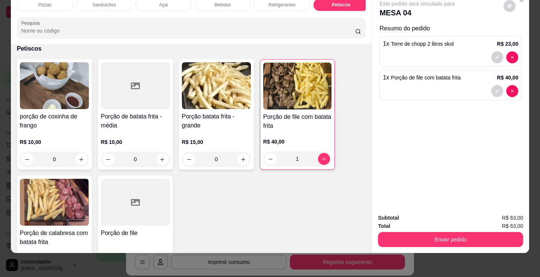
click at [38, 2] on p "Pizzas" at bounding box center [44, 5] width 13 height 6
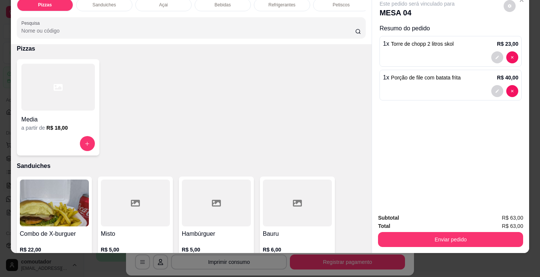
click at [66, 85] on div at bounding box center [57, 87] width 73 height 47
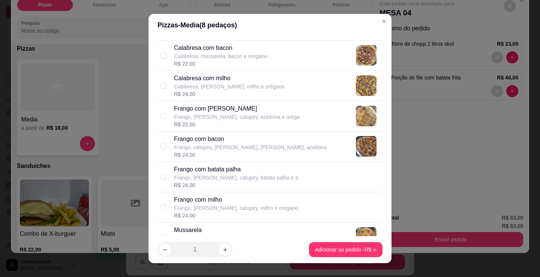
scroll to position [187, 0]
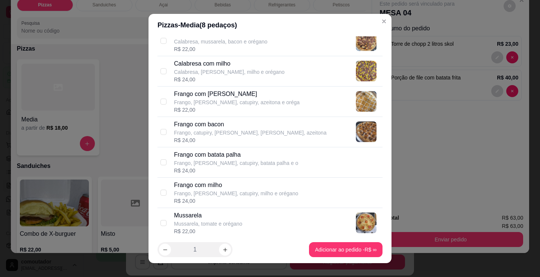
click at [232, 165] on p "Frango, [PERSON_NAME], catupiry, batata palha e o" at bounding box center [236, 162] width 124 height 7
checkbox input "true"
click at [227, 92] on p "Frango com [PERSON_NAME]" at bounding box center [237, 94] width 126 height 9
checkbox input "true"
click at [231, 162] on p "Frango, [PERSON_NAME], catupiry, batata palha e o" at bounding box center [236, 162] width 124 height 7
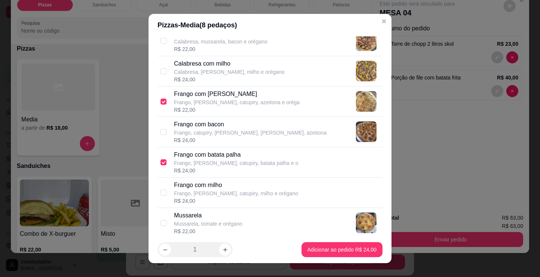
checkbox input "false"
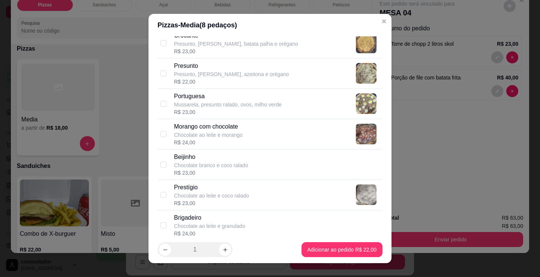
scroll to position [600, 0]
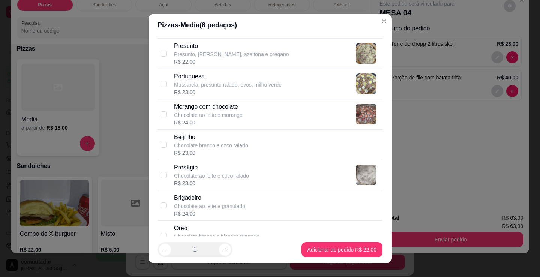
click at [237, 111] on div "Morango com chocolate Chocolate ao leite e morango" at bounding box center [208, 110] width 69 height 16
checkbox input "true"
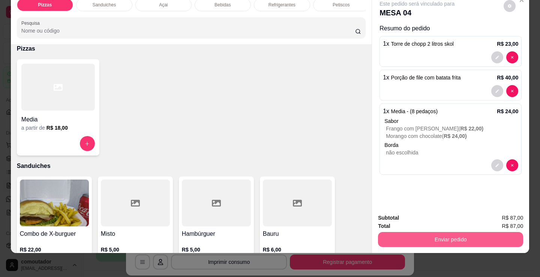
click at [420, 236] on button "Enviar pedido" at bounding box center [450, 239] width 145 height 15
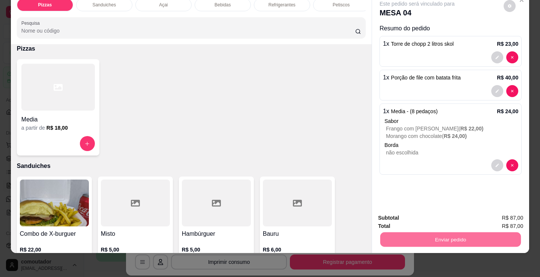
click at [462, 217] on button "Registrar cliente" at bounding box center [453, 215] width 49 height 14
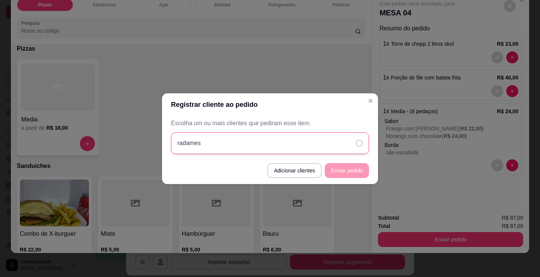
click at [319, 145] on div "radames" at bounding box center [270, 143] width 198 height 22
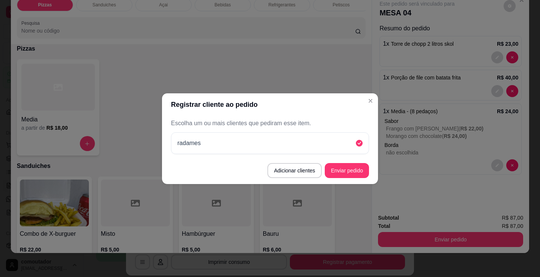
click at [347, 177] on button "Enviar pedido" at bounding box center [347, 170] width 44 height 15
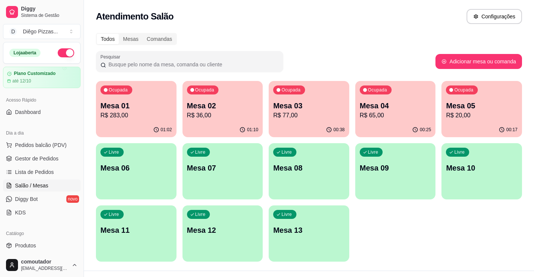
click at [496, 103] on p "Mesa 05" at bounding box center [482, 105] width 72 height 10
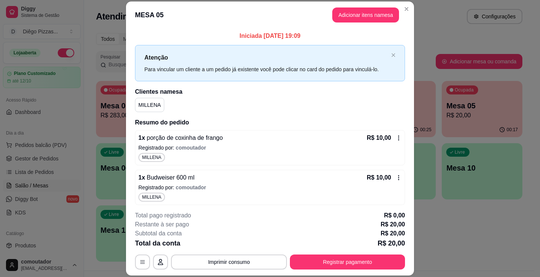
scroll to position [3, 0]
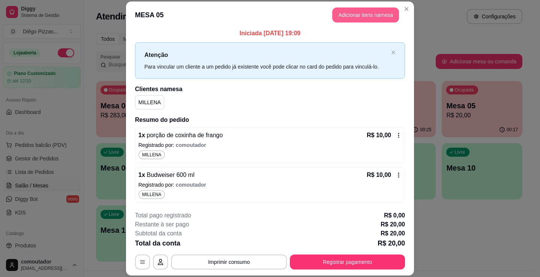
click at [364, 18] on button "Adicionar itens na mesa" at bounding box center [365, 14] width 67 height 15
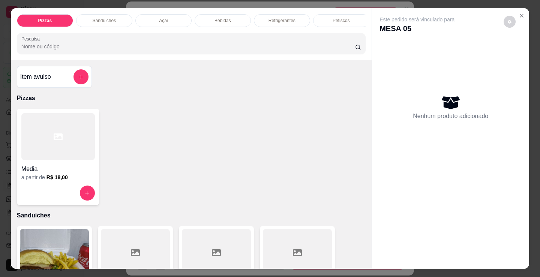
click at [327, 19] on div "Petiscos" at bounding box center [341, 20] width 56 height 13
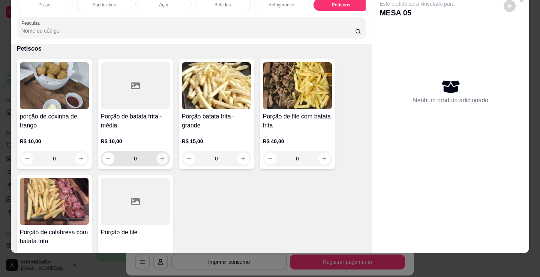
click at [160, 156] on icon "increase-product-quantity" at bounding box center [162, 159] width 6 height 6
type input "1"
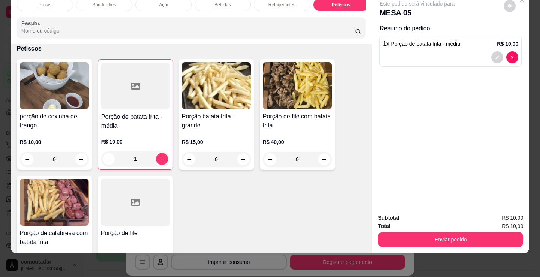
click at [223, 2] on p "Bebidas" at bounding box center [222, 5] width 16 height 6
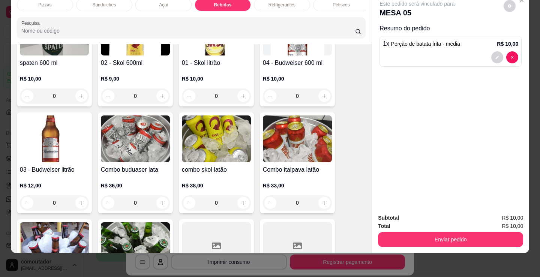
scroll to position [1192, 0]
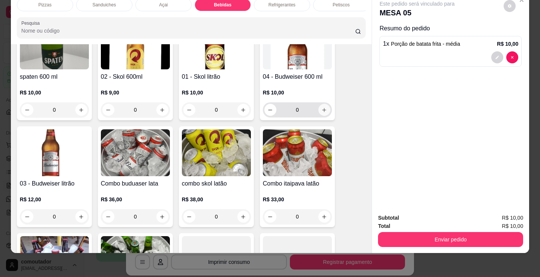
click at [324, 109] on button "increase-product-quantity" at bounding box center [324, 110] width 12 height 12
type input "1"
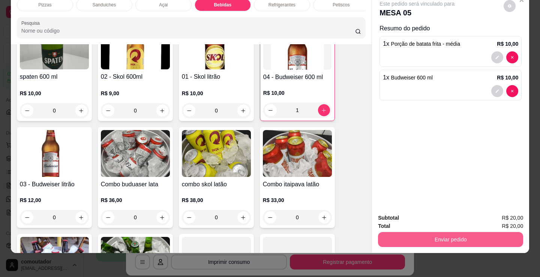
click at [424, 237] on button "Enviar pedido" at bounding box center [450, 239] width 145 height 15
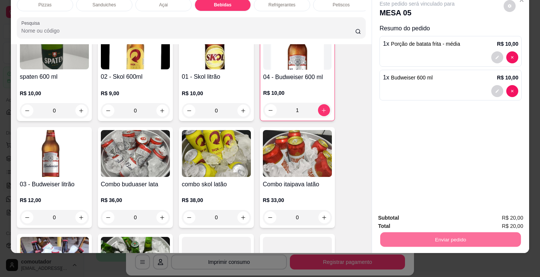
click at [442, 213] on button "Registrar cliente" at bounding box center [453, 215] width 48 height 14
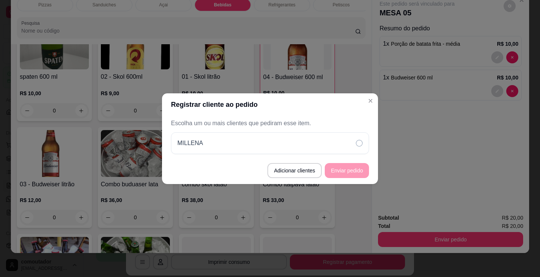
click at [321, 157] on footer "Adicionar clientes Enviar pedido" at bounding box center [270, 170] width 216 height 27
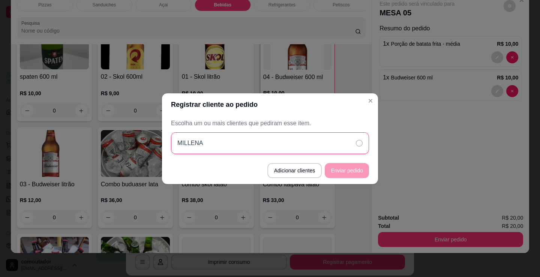
click at [320, 148] on div "MILLENA" at bounding box center [270, 143] width 198 height 22
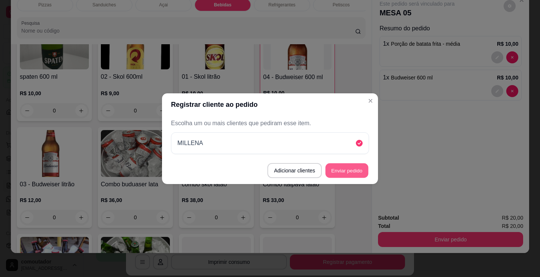
click at [342, 173] on button "Enviar pedido" at bounding box center [346, 170] width 43 height 15
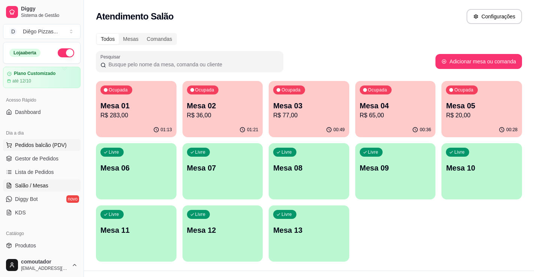
click at [29, 145] on span "Pedidos balcão (PDV)" at bounding box center [41, 144] width 52 height 7
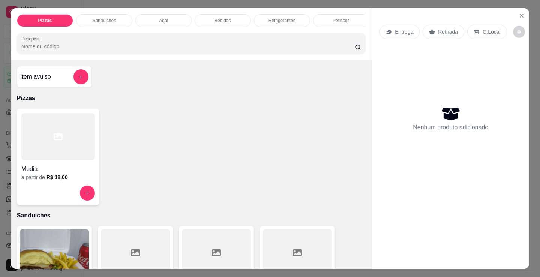
click at [70, 171] on h4 "Media" at bounding box center [57, 169] width 73 height 9
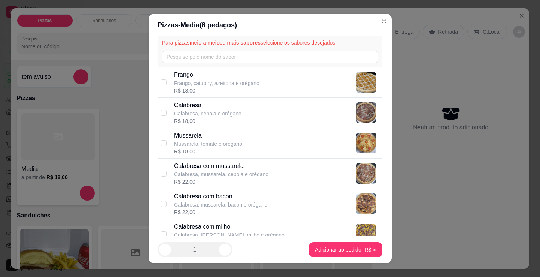
scroll to position [37, 0]
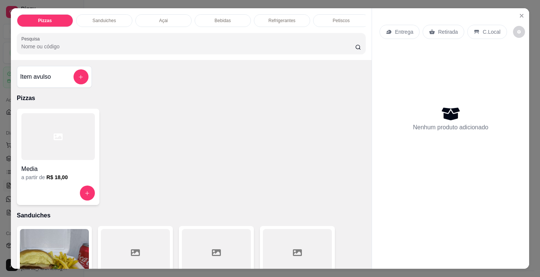
click at [103, 18] on p "Sanduiches" at bounding box center [104, 21] width 24 height 6
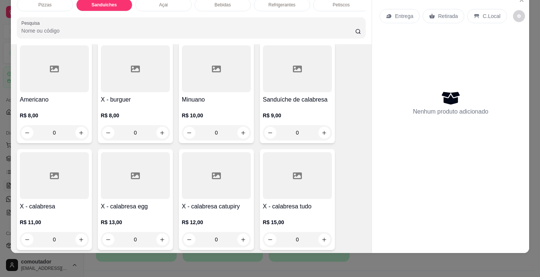
scroll to position [264, 0]
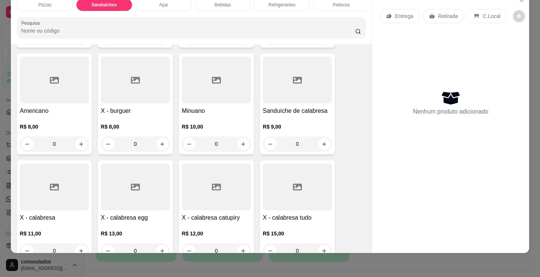
click at [242, 144] on div "0" at bounding box center [216, 143] width 69 height 15
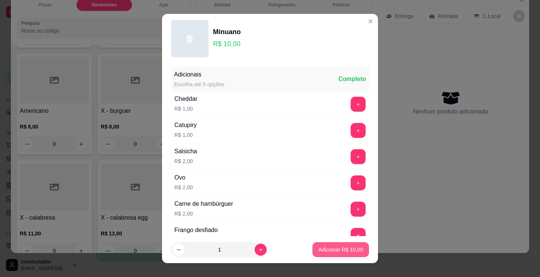
click at [346, 249] on p "Adicionar R$ 10,00" at bounding box center [340, 249] width 45 height 7
type input "1"
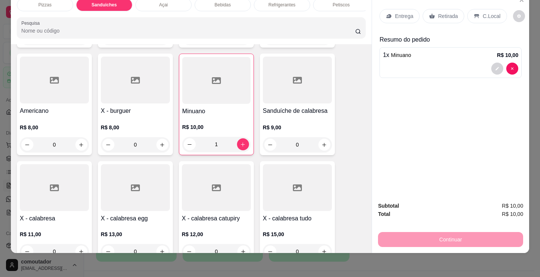
click at [273, 2] on p "Refrigerantes" at bounding box center [281, 5] width 27 height 6
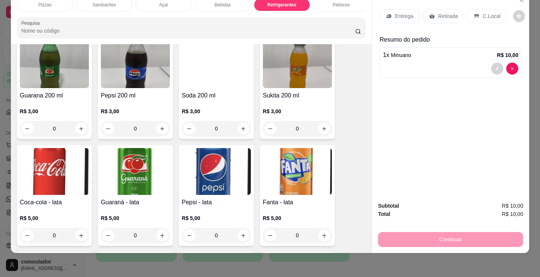
scroll to position [1980, 0]
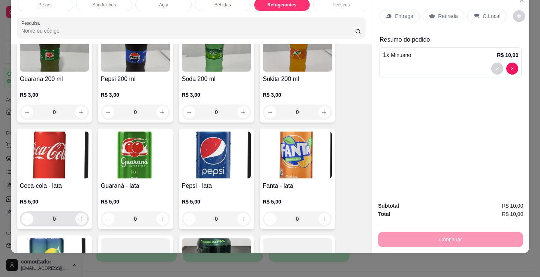
click at [75, 217] on button "increase-product-quantity" at bounding box center [81, 219] width 12 height 12
type input "1"
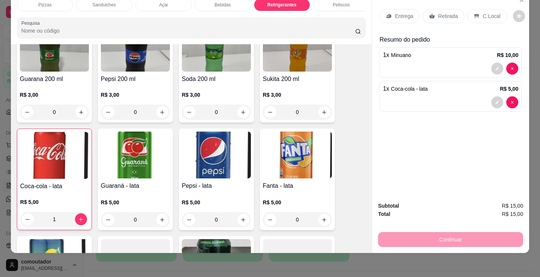
click at [402, 12] on p "Entrega" at bounding box center [404, 15] width 18 height 7
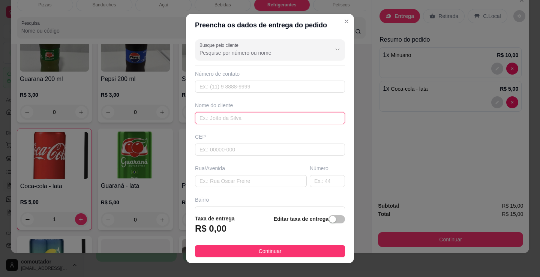
click at [278, 122] on input "text" at bounding box center [270, 118] width 150 height 12
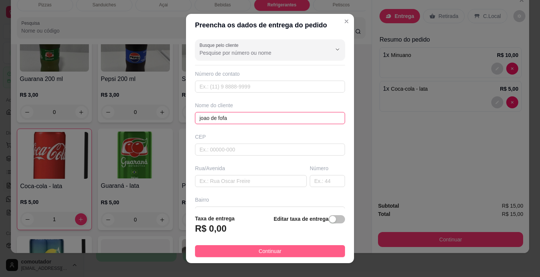
type input "joao de fofa"
click at [307, 252] on button "Continuar" at bounding box center [270, 251] width 150 height 12
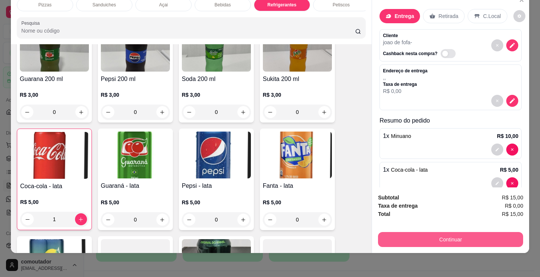
click at [393, 232] on button "Continuar" at bounding box center [450, 239] width 145 height 15
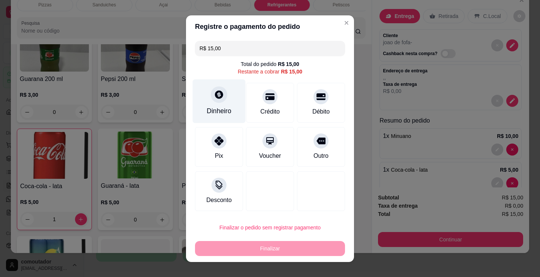
click at [226, 95] on div "Dinheiro" at bounding box center [219, 101] width 53 height 44
click at [245, 132] on input "0,00" at bounding box center [270, 131] width 150 height 15
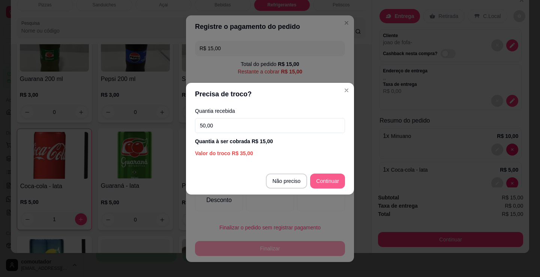
type input "50,00"
type input "R$ 0,00"
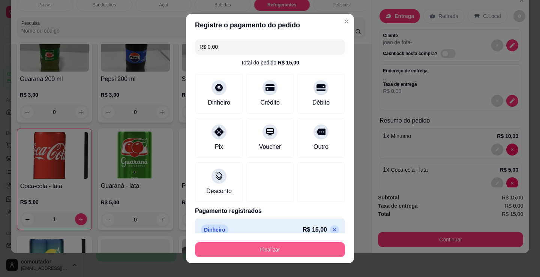
click at [308, 245] on button "Finalizar" at bounding box center [270, 249] width 150 height 15
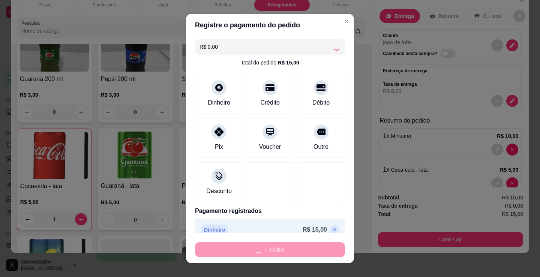
type input "0"
type input "-R$ 15,00"
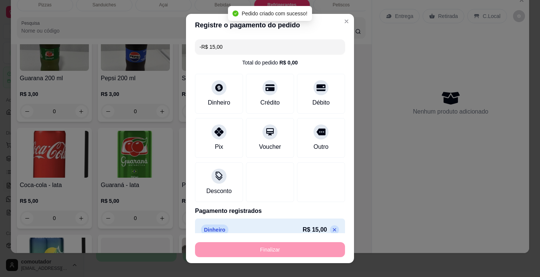
scroll to position [1979, 0]
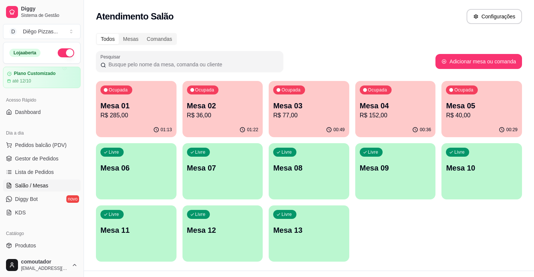
click at [147, 107] on p "Mesa 01" at bounding box center [136, 105] width 72 height 10
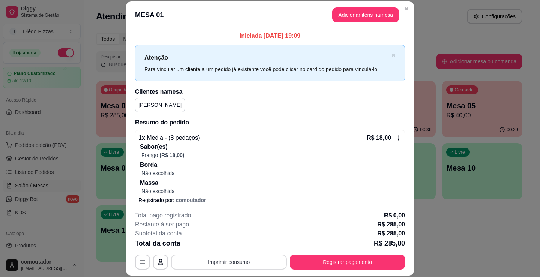
click at [244, 264] on button "Imprimir consumo" at bounding box center [229, 262] width 116 height 15
click at [243, 247] on button "IMPRESSORA" at bounding box center [228, 245] width 54 height 12
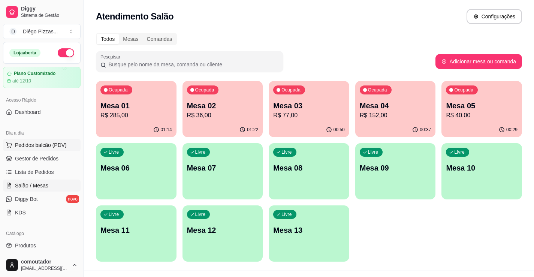
click at [55, 139] on button "Pedidos balcão (PDV)" at bounding box center [42, 145] width 78 height 12
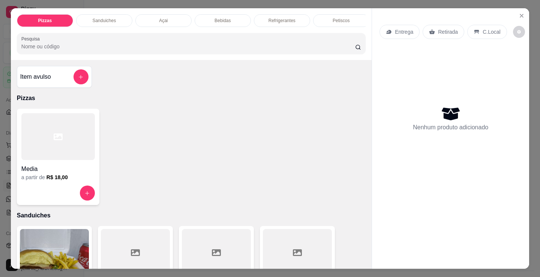
click at [99, 18] on p "Sanduiches" at bounding box center [104, 21] width 24 height 6
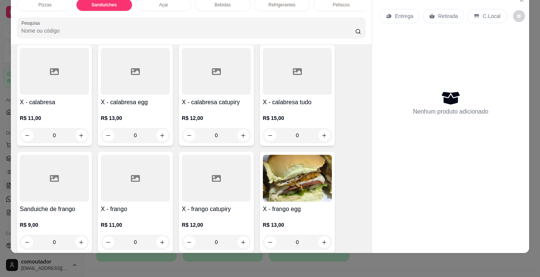
scroll to position [414, 0]
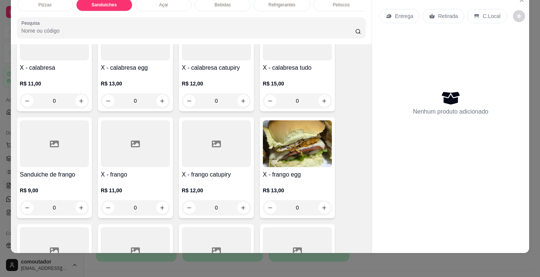
click at [324, 102] on div "0" at bounding box center [297, 100] width 69 height 15
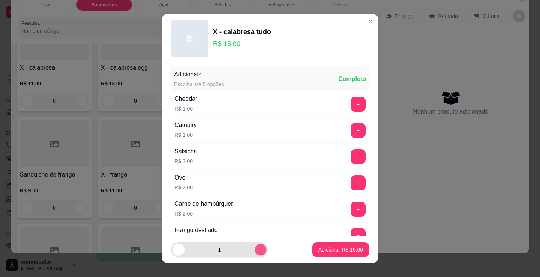
click at [255, 252] on button "increase-product-quantity" at bounding box center [261, 250] width 12 height 12
type input "2"
click at [346, 248] on p "Adicionar R$ 30,00" at bounding box center [340, 249] width 45 height 7
type input "2"
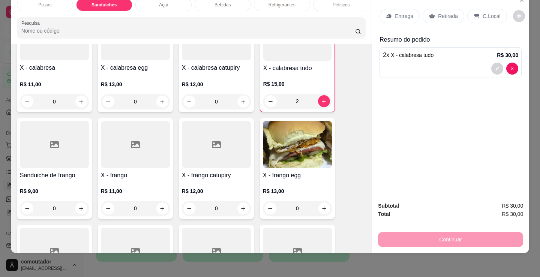
drag, startPoint x: 417, startPoint y: 18, endPoint x: 406, endPoint y: 12, distance: 12.1
click at [416, 18] on div "Entrega Retirada C.Local" at bounding box center [442, 16] width 127 height 14
click at [270, 103] on div "2" at bounding box center [297, 101] width 68 height 15
click at [270, 103] on div "Cheddar R$ 1,00 +" at bounding box center [270, 103] width 202 height 27
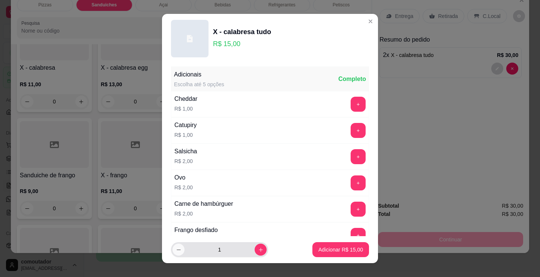
click at [178, 251] on icon "decrease-product-quantity" at bounding box center [179, 250] width 6 height 6
type input "0"
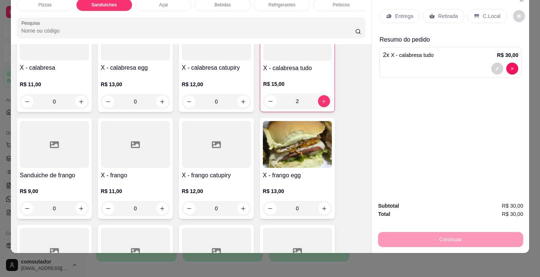
click at [265, 102] on div "2" at bounding box center [297, 101] width 68 height 15
type input "0"
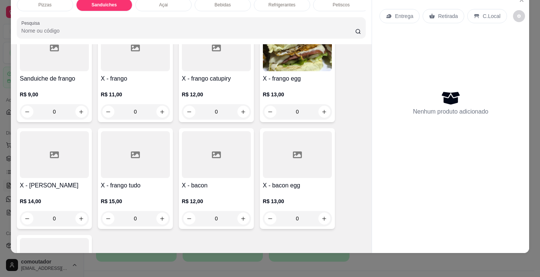
scroll to position [526, 0]
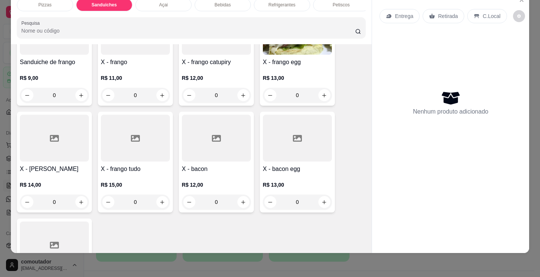
click at [167, 202] on div "X - frango tudo R$ 15,00 0" at bounding box center [135, 162] width 75 height 101
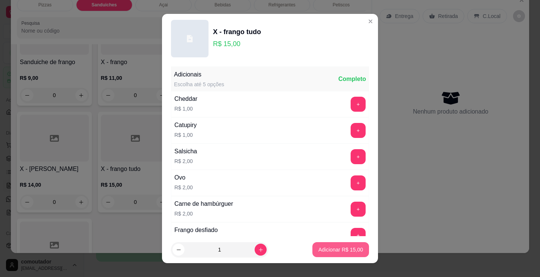
click at [325, 252] on p "Adicionar R$ 15,00" at bounding box center [340, 249] width 45 height 7
type input "1"
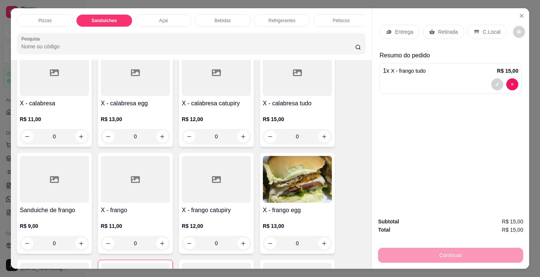
scroll to position [376, 0]
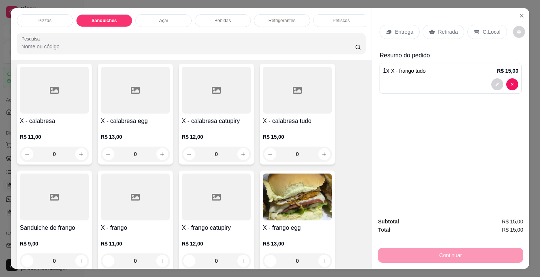
click at [313, 138] on p "R$ 15,00" at bounding box center [297, 136] width 69 height 7
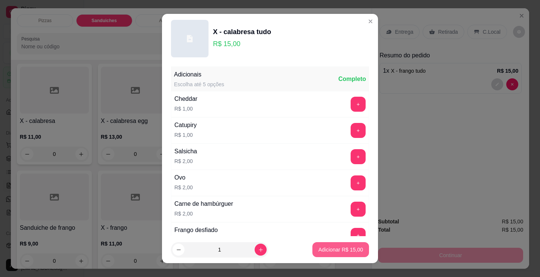
click at [327, 247] on p "Adicionar R$ 15,00" at bounding box center [340, 249] width 45 height 7
type input "1"
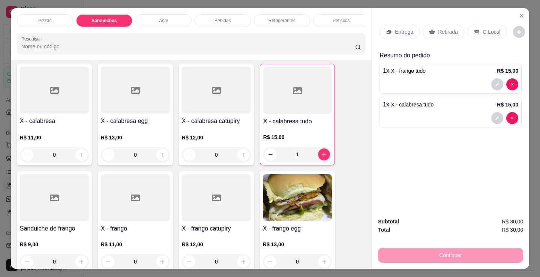
click at [358, 180] on div "Item avulso Pizzas Media a partir de R$ 18,00 Sanduiches Combo de X-burguer R$ …" at bounding box center [191, 164] width 361 height 209
click at [294, 19] on div "Refrigerantes" at bounding box center [282, 20] width 56 height 13
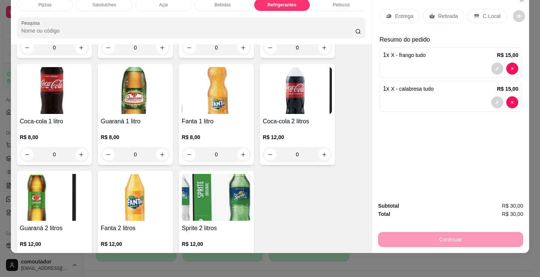
scroll to position [2318, 0]
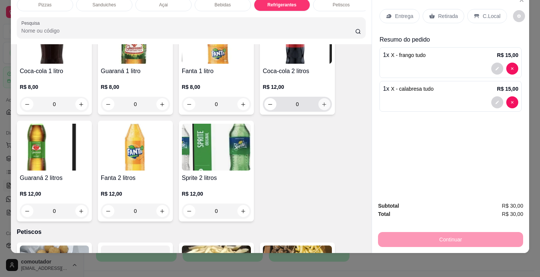
click at [321, 105] on icon "increase-product-quantity" at bounding box center [324, 105] width 6 height 6
type input "1"
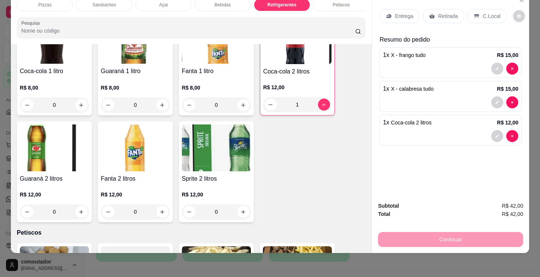
click at [409, 12] on p "Entrega" at bounding box center [404, 15] width 18 height 7
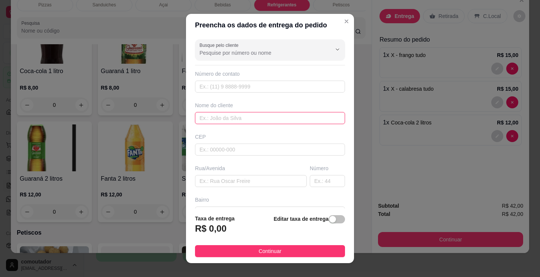
click at [240, 123] on input "text" at bounding box center [270, 118] width 150 height 12
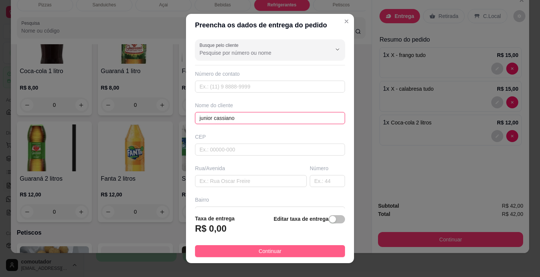
type input "junior cassiano"
click at [282, 247] on button "Continuar" at bounding box center [270, 251] width 150 height 12
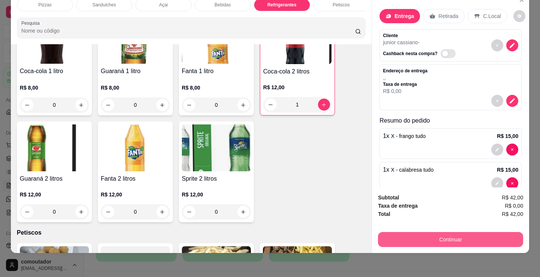
click at [415, 236] on button "Continuar" at bounding box center [450, 239] width 145 height 15
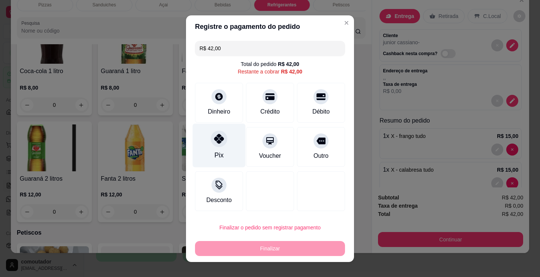
drag, startPoint x: 188, startPoint y: 163, endPoint x: 194, endPoint y: 145, distance: 18.9
click at [188, 163] on div "R$ 42,00 Total do pedido R$ 42,00 Restante a cobrar R$ 42,00 Dinheiro Crédito D…" at bounding box center [270, 126] width 168 height 176
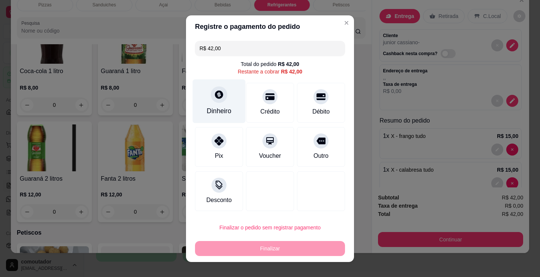
click at [211, 100] on div at bounding box center [219, 94] width 16 height 16
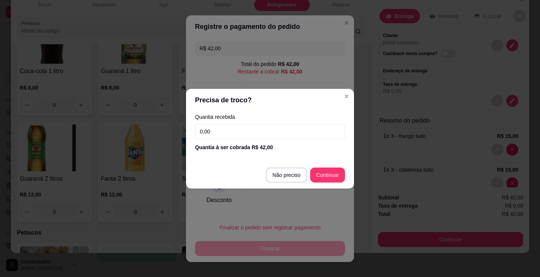
click at [248, 132] on input "0,00" at bounding box center [270, 131] width 150 height 15
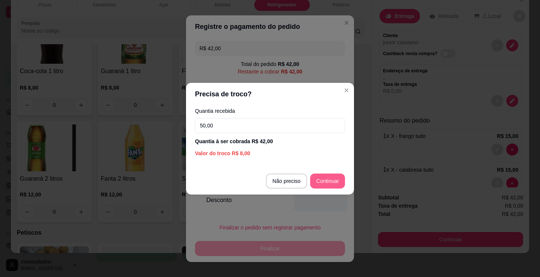
type input "50,00"
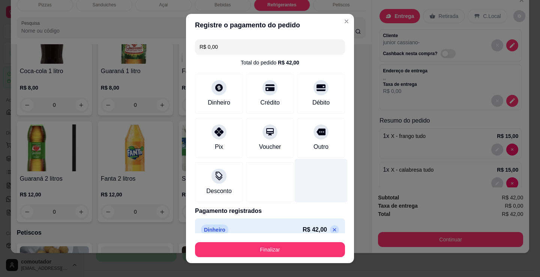
type input "R$ 0,00"
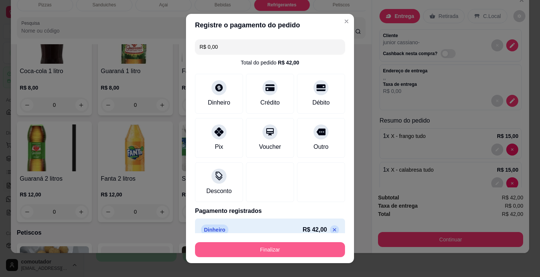
click at [307, 247] on button "Finalizar" at bounding box center [270, 249] width 150 height 15
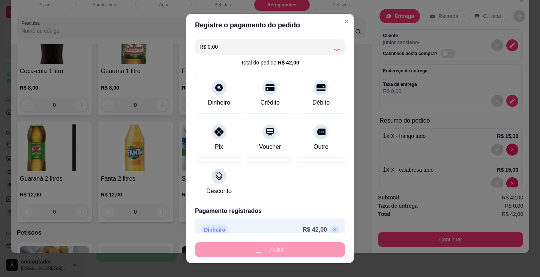
type input "0"
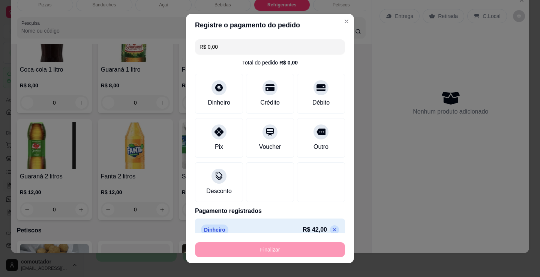
type input "-R$ 42,00"
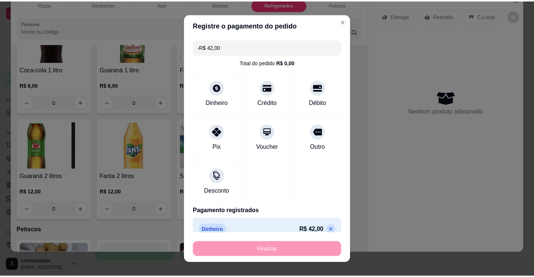
scroll to position [2317, 0]
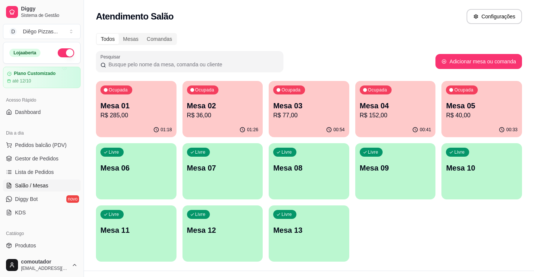
click at [133, 128] on div "01:18" at bounding box center [136, 130] width 81 height 15
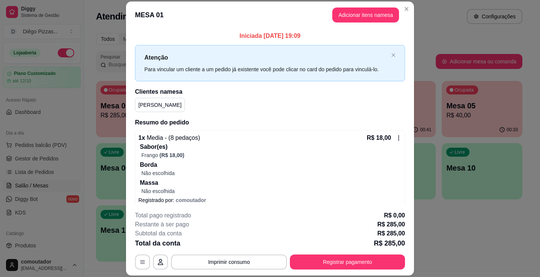
click at [342, 260] on button "Registrar pagamento" at bounding box center [347, 262] width 115 height 15
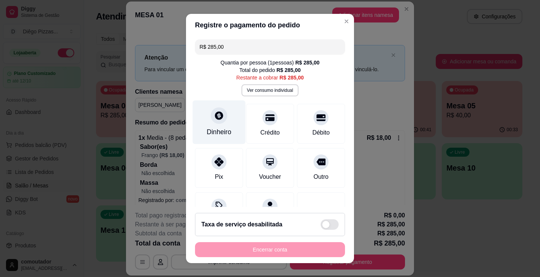
click at [211, 120] on div at bounding box center [219, 115] width 16 height 16
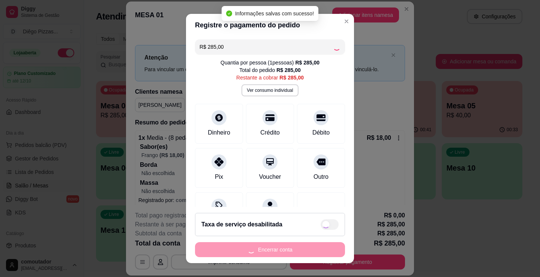
type input "R$ 0,00"
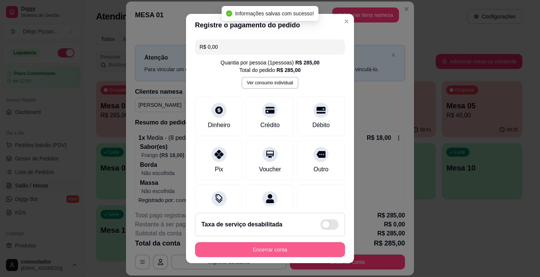
click at [289, 250] on button "Encerrar conta" at bounding box center [270, 249] width 150 height 15
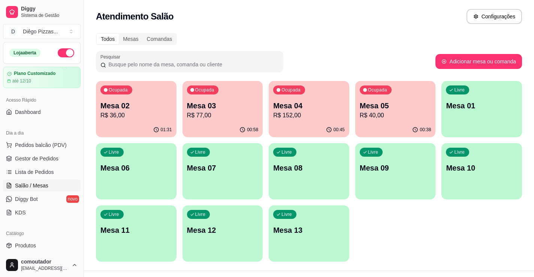
click at [372, 231] on div "Ocupada Mesa 02 R$ 36,00 01:31 Ocupada Mesa 03 R$ 77,00 00:58 Ocupada Mesa 04 R…" at bounding box center [309, 171] width 426 height 181
click at [405, 255] on div "Ocupada Mesa 02 R$ 36,00 01:31 Ocupada Mesa 03 R$ 77,00 00:58 Ocupada Mesa 04 R…" at bounding box center [309, 171] width 426 height 181
click at [60, 171] on link "Lista de Pedidos" at bounding box center [42, 172] width 78 height 12
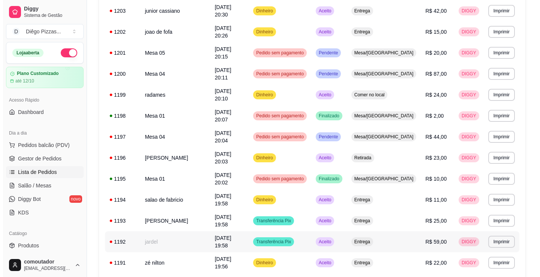
scroll to position [187, 0]
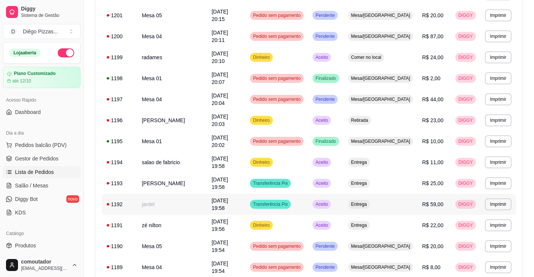
click at [169, 194] on td "jardel" at bounding box center [172, 204] width 70 height 21
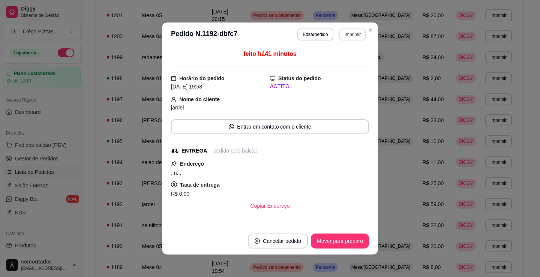
click at [355, 32] on button "Imprimir" at bounding box center [352, 34] width 27 height 12
click at [345, 61] on button "IMPRESSORA" at bounding box center [337, 61] width 54 height 12
drag, startPoint x: 323, startPoint y: 182, endPoint x: 330, endPoint y: 166, distance: 17.7
click at [323, 182] on div "Taxa de entrega R$ 0,00" at bounding box center [270, 189] width 198 height 18
click at [346, 31] on button "Imprimir" at bounding box center [352, 34] width 27 height 12
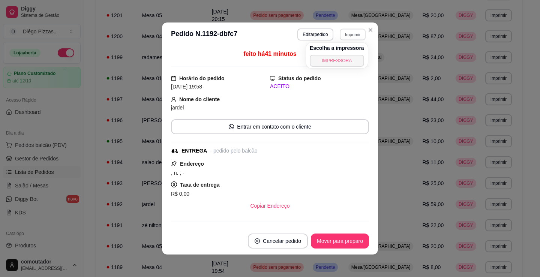
click at [353, 64] on button "IMPRESSORA" at bounding box center [337, 61] width 54 height 12
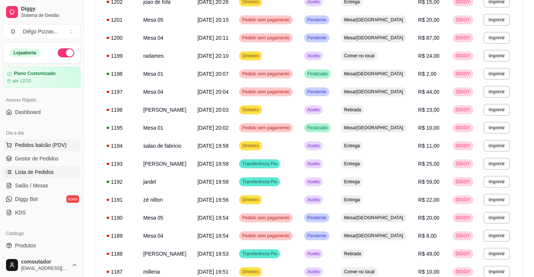
click at [60, 140] on button "Pedidos balcão (PDV)" at bounding box center [42, 145] width 78 height 12
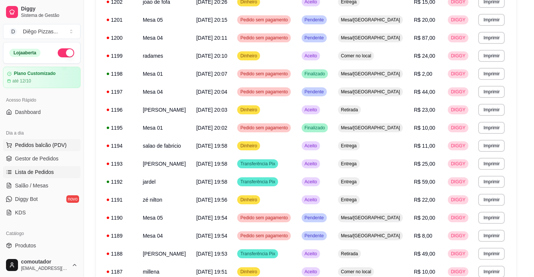
click at [60, 140] on div at bounding box center [54, 137] width 75 height 48
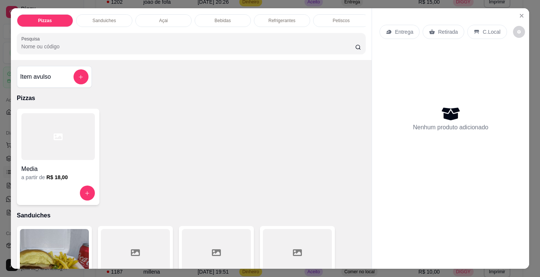
click at [107, 19] on p "Sanduiches" at bounding box center [104, 21] width 24 height 6
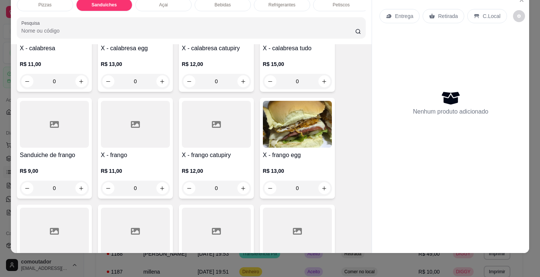
scroll to position [451, 0]
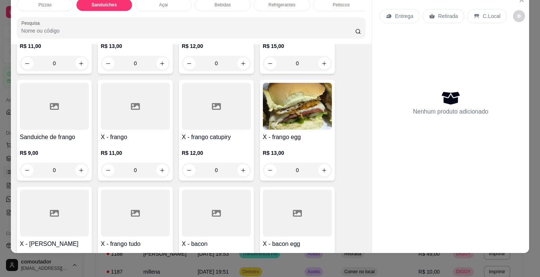
click at [244, 170] on div "0" at bounding box center [216, 170] width 69 height 15
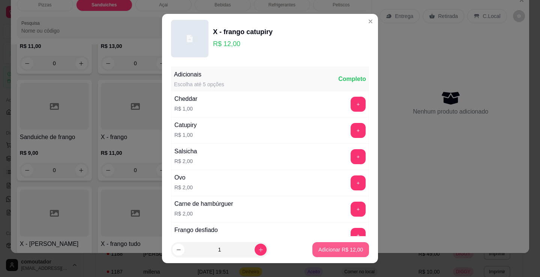
click at [349, 247] on p "Adicionar R$ 12,00" at bounding box center [340, 249] width 45 height 7
type input "1"
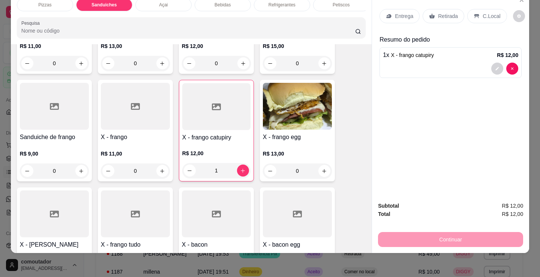
click at [411, 12] on div "Entrega" at bounding box center [399, 16] width 40 height 14
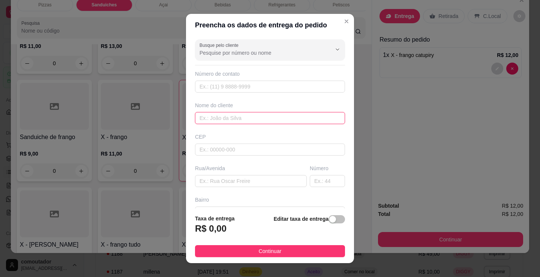
click at [288, 120] on input "text" at bounding box center [270, 118] width 150 height 12
type input "casa de jurandir"
click at [319, 255] on button "Continuar" at bounding box center [270, 251] width 150 height 12
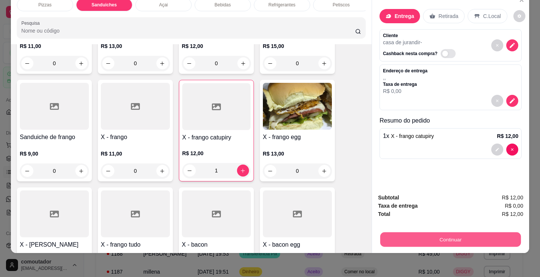
click at [391, 232] on button "Continuar" at bounding box center [450, 239] width 141 height 15
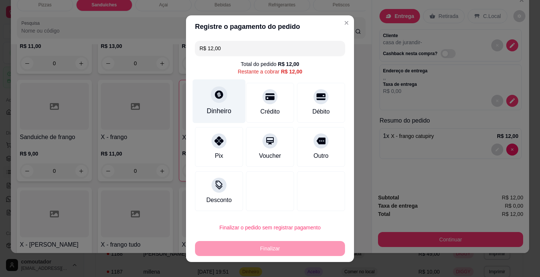
click at [208, 110] on div "Dinheiro" at bounding box center [219, 111] width 25 height 10
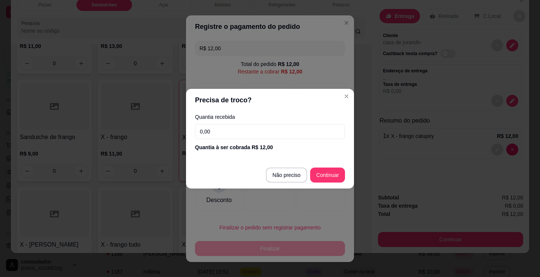
click at [237, 132] on input "0,00" at bounding box center [270, 131] width 150 height 15
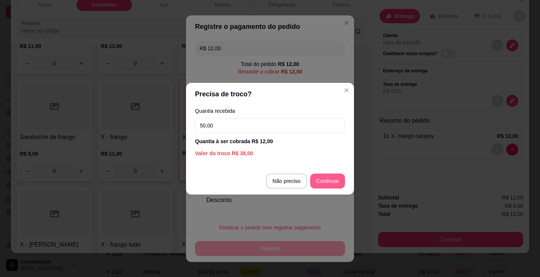
type input "50,00"
type input "R$ 0,00"
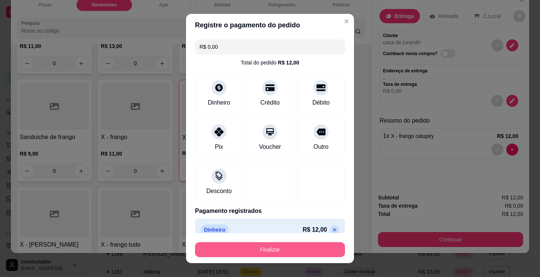
click at [297, 250] on button "Finalizar" at bounding box center [270, 249] width 150 height 15
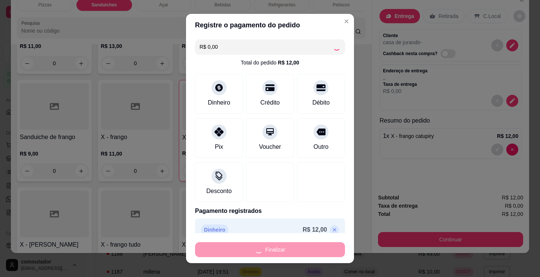
type input "0"
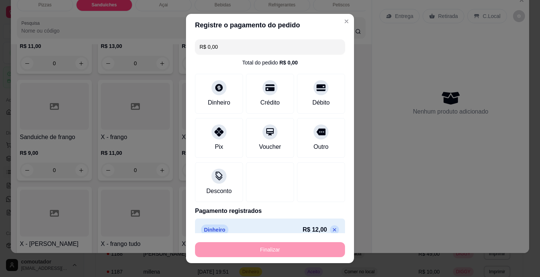
type input "-R$ 12,00"
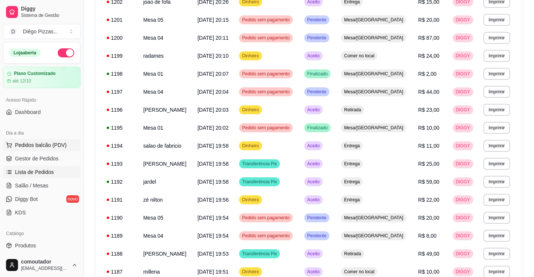
click at [48, 142] on span "Pedidos balcão (PDV)" at bounding box center [41, 144] width 52 height 7
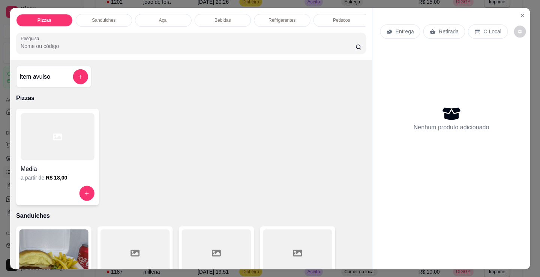
click at [29, 151] on div at bounding box center [58, 136] width 74 height 47
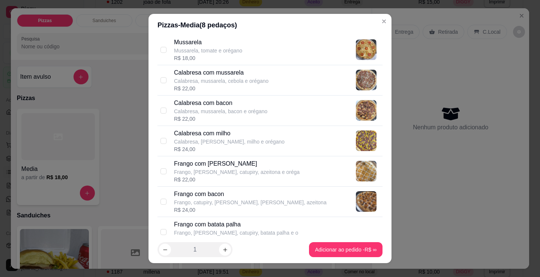
scroll to position [150, 0]
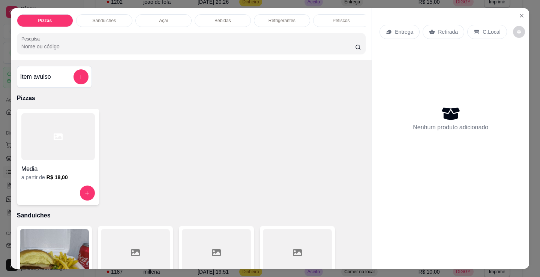
click at [116, 19] on div "Sanduiches" at bounding box center [104, 20] width 56 height 13
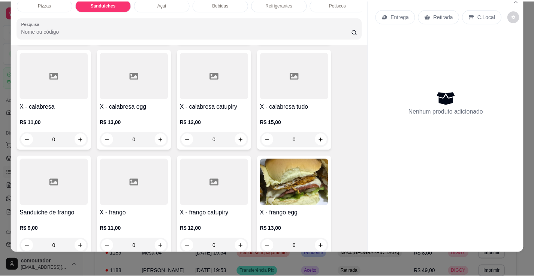
scroll to position [376, 0]
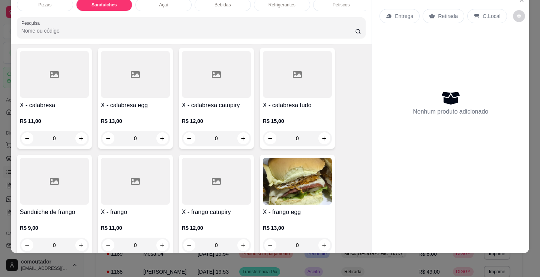
click at [77, 138] on div "0" at bounding box center [54, 138] width 69 height 15
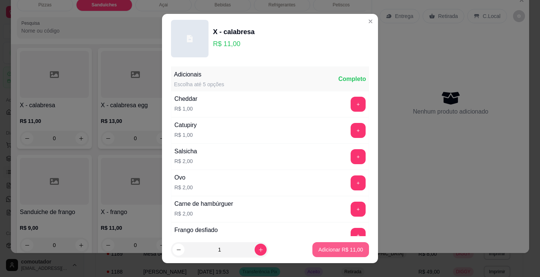
click at [335, 246] on p "Adicionar R$ 11,00" at bounding box center [340, 249] width 45 height 7
type input "1"
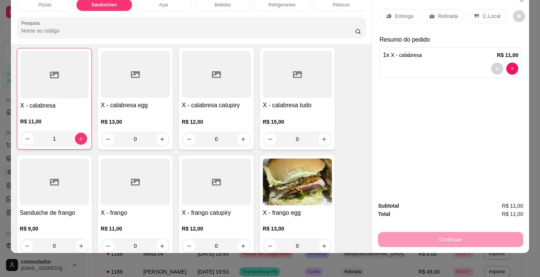
click at [396, 12] on p "Entrega" at bounding box center [404, 15] width 18 height 7
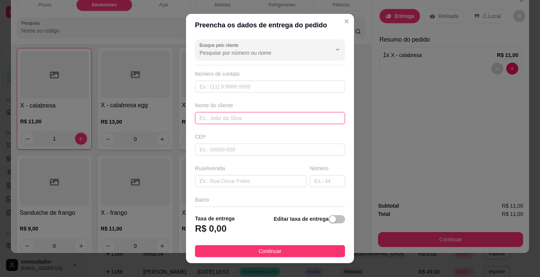
click at [270, 121] on input "text" at bounding box center [270, 118] width 150 height 12
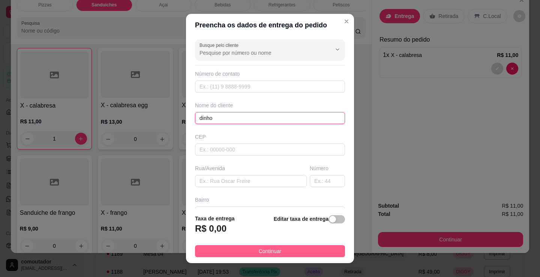
type input "dinho"
click at [284, 252] on button "Continuar" at bounding box center [270, 251] width 150 height 12
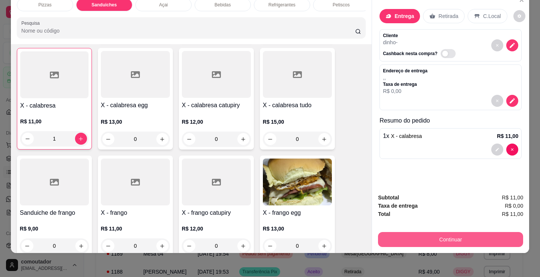
click at [406, 221] on div "Subtotal R$ 11,00 Taxa de entrega R$ 0,00 Total R$ 11,00 Continuar" at bounding box center [450, 220] width 145 height 54
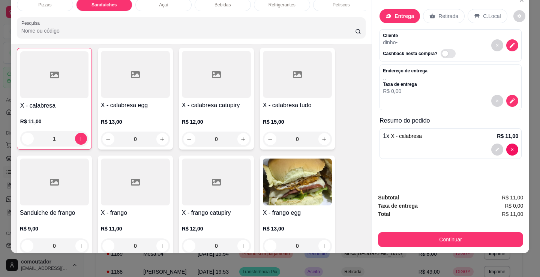
click at [405, 232] on button "Continuar" at bounding box center [450, 239] width 145 height 15
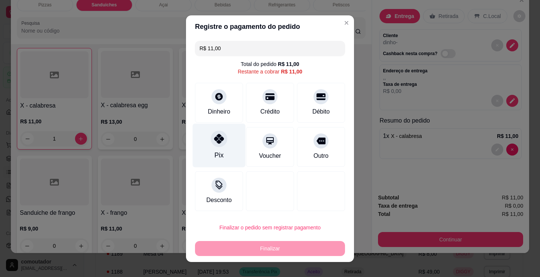
click at [213, 147] on div "Pix" at bounding box center [219, 145] width 53 height 44
type input "R$ 0,00"
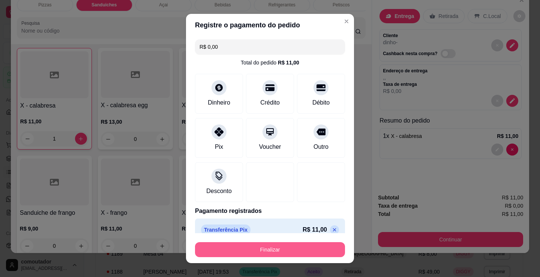
click at [254, 246] on button "Finalizar" at bounding box center [270, 249] width 150 height 15
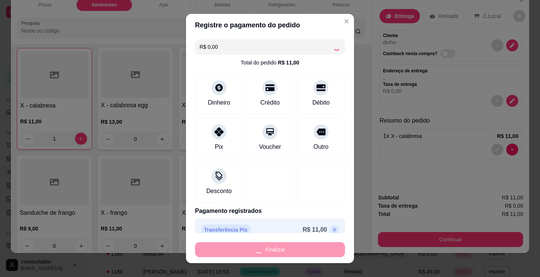
type input "0"
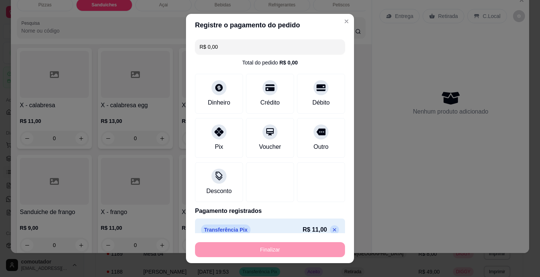
type input "-R$ 11,00"
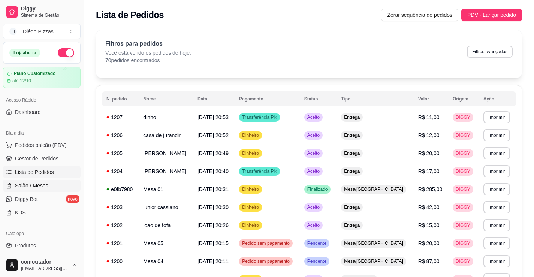
click at [33, 182] on span "Salão / Mesas" at bounding box center [31, 185] width 33 height 7
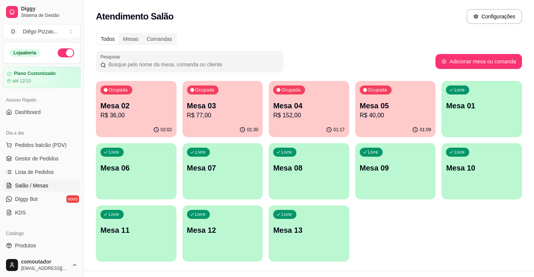
click at [139, 110] on p "Mesa 02" at bounding box center [136, 105] width 72 height 10
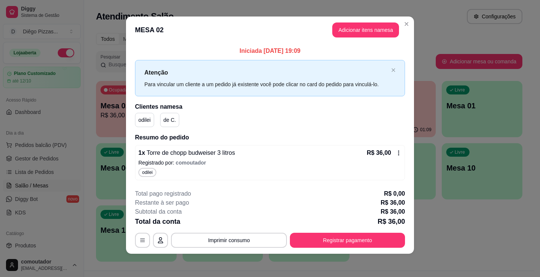
scroll to position [4, 0]
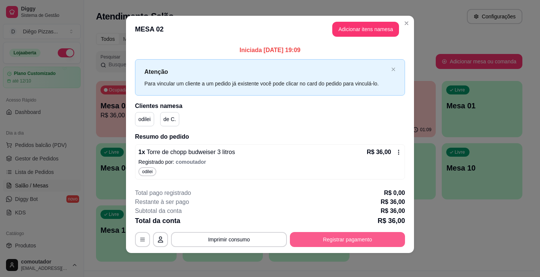
click at [322, 235] on button "Registrar pagamento" at bounding box center [347, 239] width 115 height 15
drag, startPoint x: 195, startPoint y: 104, endPoint x: 201, endPoint y: 107, distance: 6.7
click at [201, 107] on div "Dinheiro" at bounding box center [219, 122] width 53 height 44
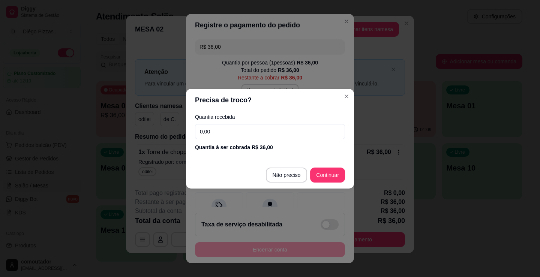
click at [220, 129] on input "0,00" at bounding box center [270, 131] width 150 height 15
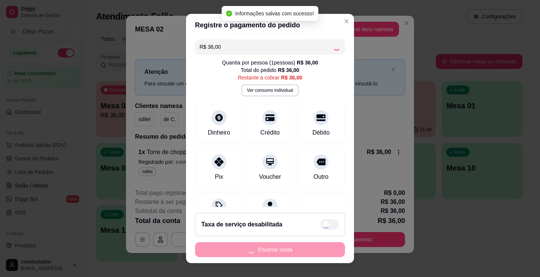
type input "R$ 0,00"
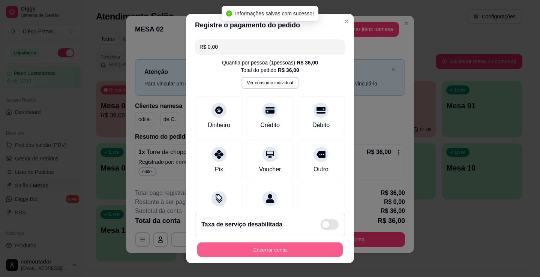
click at [295, 254] on button "Encerrar conta" at bounding box center [269, 250] width 145 height 15
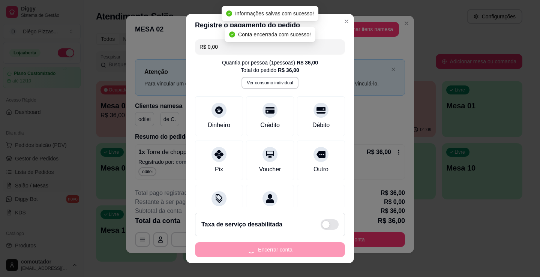
scroll to position [0, 0]
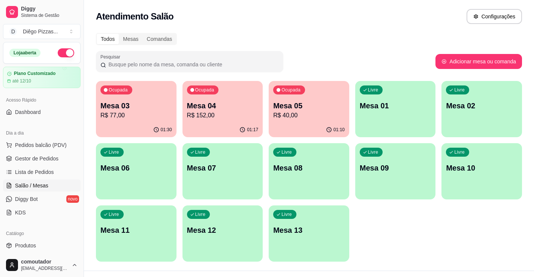
click at [141, 115] on p "R$ 77,00" at bounding box center [136, 115] width 72 height 9
click at [220, 109] on p "Mesa 04" at bounding box center [223, 105] width 72 height 10
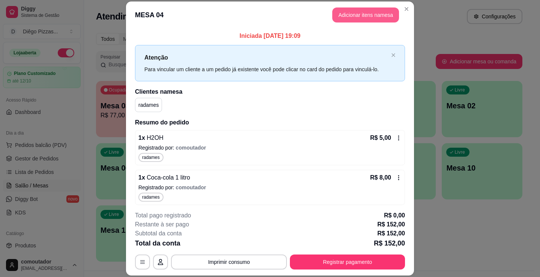
click at [364, 16] on button "Adicionar itens na mesa" at bounding box center [365, 14] width 67 height 15
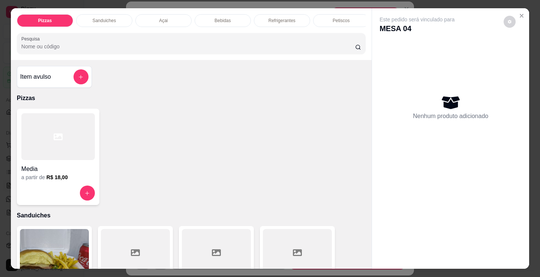
click at [220, 18] on p "Bebidas" at bounding box center [222, 21] width 16 height 6
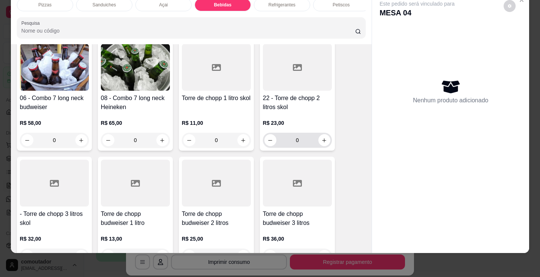
scroll to position [1379, 0]
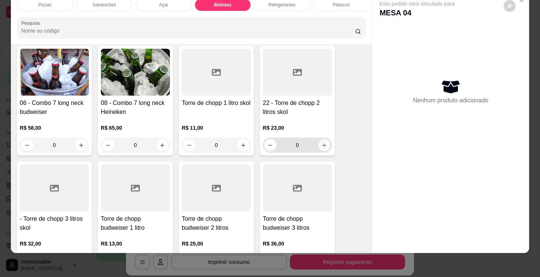
click at [321, 144] on icon "increase-product-quantity" at bounding box center [324, 145] width 6 height 6
type input "1"
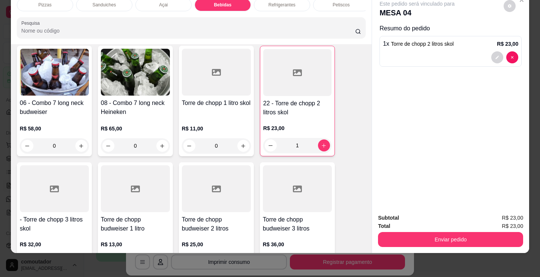
drag, startPoint x: 437, startPoint y: 224, endPoint x: 442, endPoint y: 234, distance: 10.7
click at [438, 224] on div "Total R$ 23,00" at bounding box center [450, 226] width 145 height 8
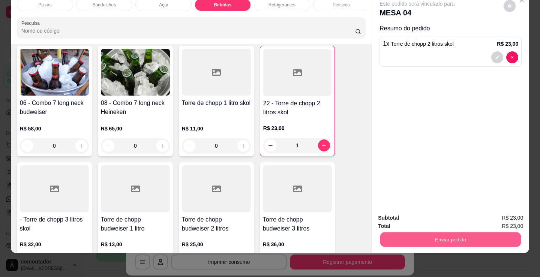
click at [442, 234] on button "Enviar pedido" at bounding box center [450, 239] width 141 height 15
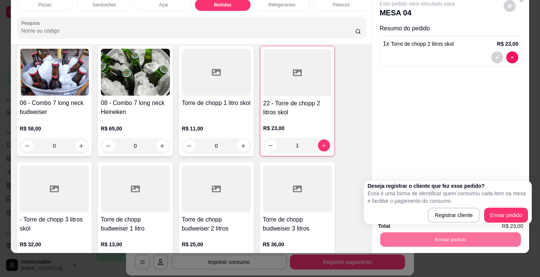
click at [403, 197] on p "Essa é uma forma de identificar quem consumiu cada item na mesa e facilitar o p…" at bounding box center [447, 197] width 160 height 15
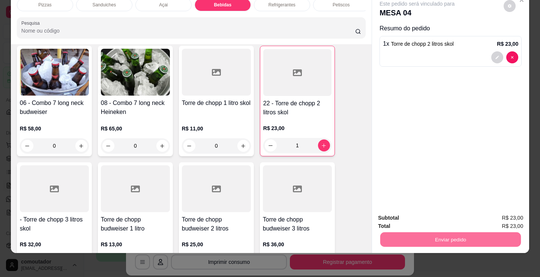
click at [508, 216] on button "Enviar pedido" at bounding box center [503, 215] width 41 height 14
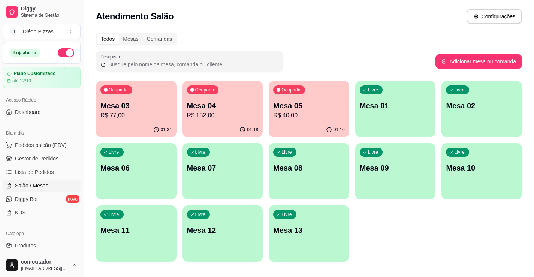
drag, startPoint x: 410, startPoint y: 228, endPoint x: 343, endPoint y: 228, distance: 66.4
click at [410, 228] on div "Ocupada Mesa 03 R$ 77,00 01:31 Ocupada Mesa 04 R$ 152,00 01:18 Ocupada Mesa 05 …" at bounding box center [309, 171] width 426 height 181
click at [429, 214] on div "Ocupada Mesa 03 R$ 77,00 01:31 Ocupada Mesa 04 R$ 175,00 01:18 Ocupada Mesa 05 …" at bounding box center [309, 171] width 426 height 181
click at [393, 229] on div "Ocupada Mesa 03 R$ 77,00 01:31 Ocupada Mesa 04 R$ 175,00 01:18 Ocupada Mesa 05 …" at bounding box center [309, 171] width 426 height 181
click at [229, 98] on div "Ocupada Mesa 04 R$ 175,00" at bounding box center [223, 102] width 78 height 40
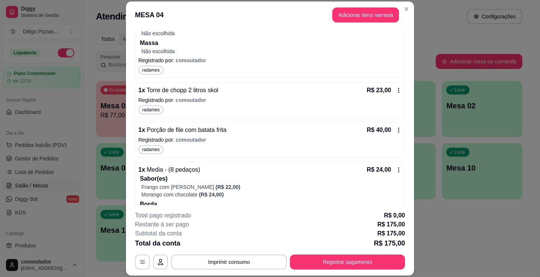
scroll to position [437, 0]
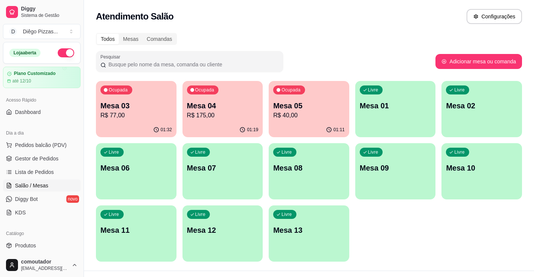
click at [325, 116] on p "R$ 40,00" at bounding box center [309, 115] width 72 height 9
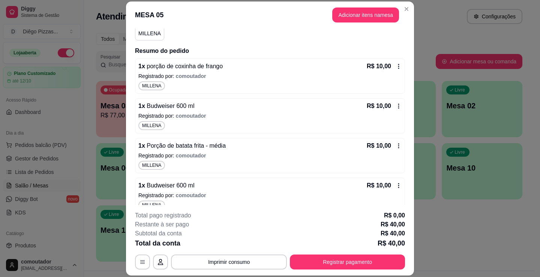
scroll to position [82, 0]
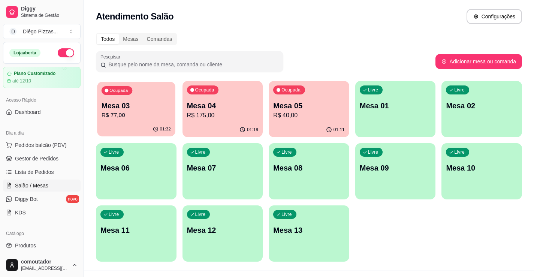
click at [126, 130] on div "01:32" at bounding box center [136, 129] width 78 height 14
click at [206, 100] on div "Ocupada Mesa 04 R$ 175,00" at bounding box center [223, 102] width 81 height 42
click at [119, 107] on p "Mesa 03" at bounding box center [136, 105] width 72 height 10
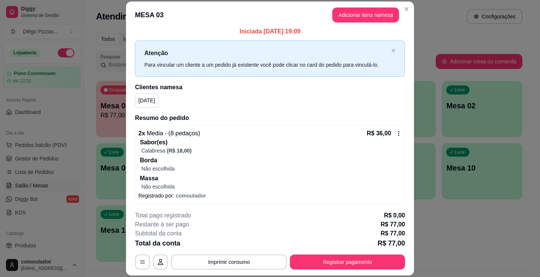
scroll to position [0, 0]
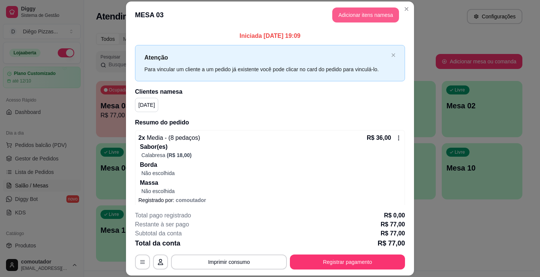
click at [371, 13] on button "Adicionar itens na mesa" at bounding box center [365, 14] width 67 height 15
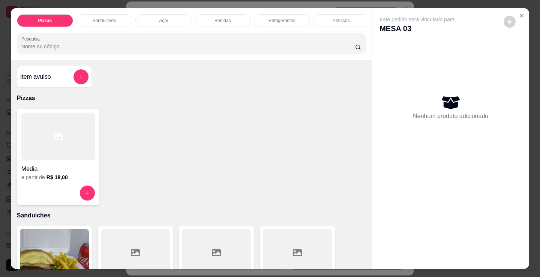
click at [230, 15] on div "Bebidas" at bounding box center [223, 20] width 56 height 13
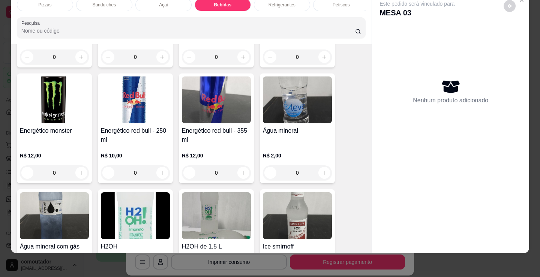
scroll to position [1567, 0]
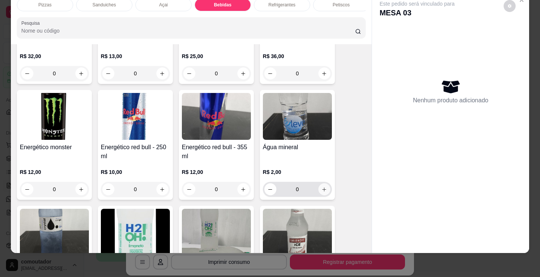
click at [321, 189] on icon "increase-product-quantity" at bounding box center [324, 190] width 6 height 6
type input "1"
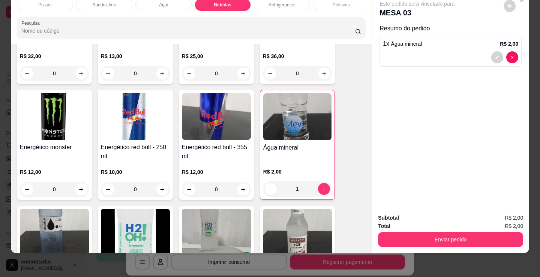
scroll to position [0, 181]
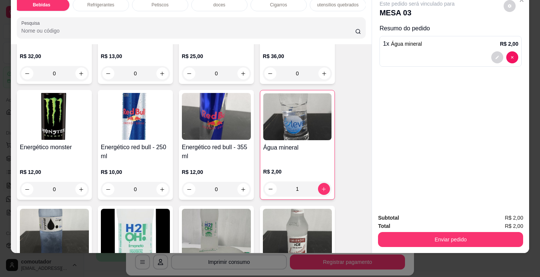
click at [215, 2] on p "doces" at bounding box center [219, 5] width 12 height 6
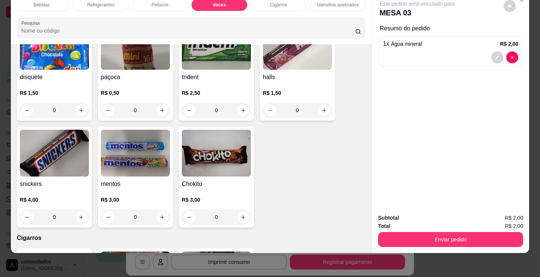
scroll to position [2897, 0]
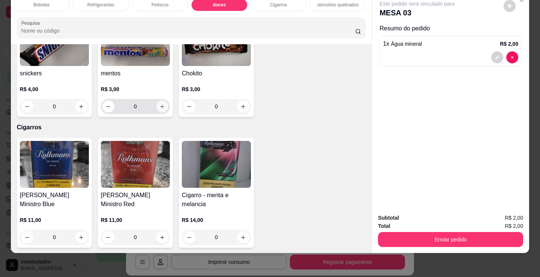
click at [163, 105] on button "increase-product-quantity" at bounding box center [162, 106] width 12 height 12
type input "1"
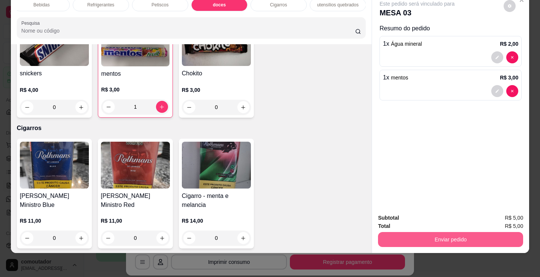
click at [424, 232] on button "Enviar pedido" at bounding box center [450, 239] width 145 height 15
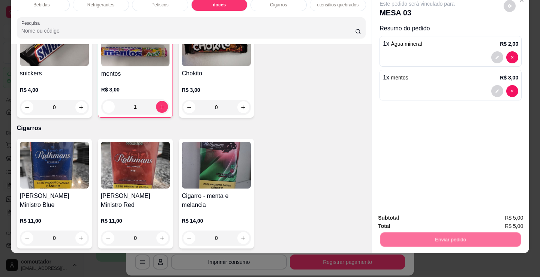
click at [449, 217] on button "Registrar cliente" at bounding box center [453, 215] width 49 height 14
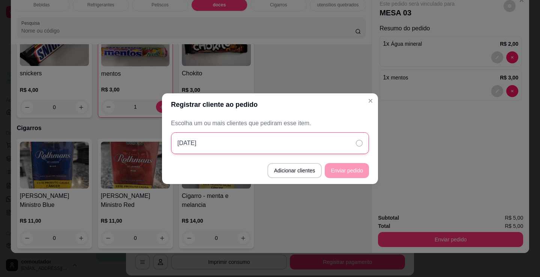
click at [292, 142] on div "[DATE]" at bounding box center [270, 143] width 198 height 22
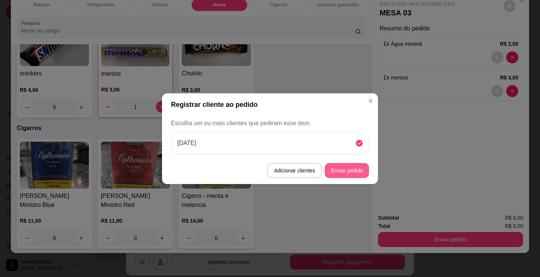
click at [339, 171] on button "Enviar pedido" at bounding box center [347, 170] width 44 height 15
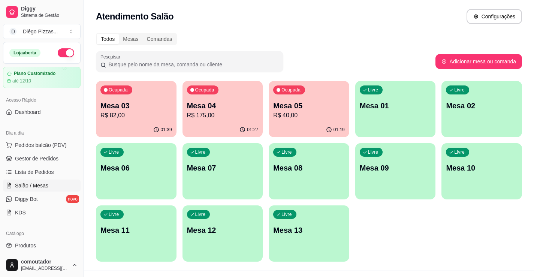
click at [129, 104] on p "Mesa 03" at bounding box center [136, 105] width 72 height 10
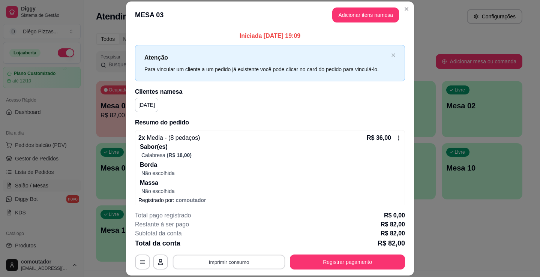
click at [253, 262] on button "Imprimir consumo" at bounding box center [229, 262] width 112 height 15
click at [239, 245] on button "IMPRESSORA" at bounding box center [228, 245] width 54 height 12
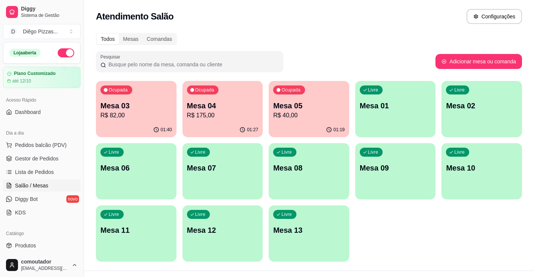
click at [164, 132] on p "01:40" at bounding box center [166, 130] width 11 height 6
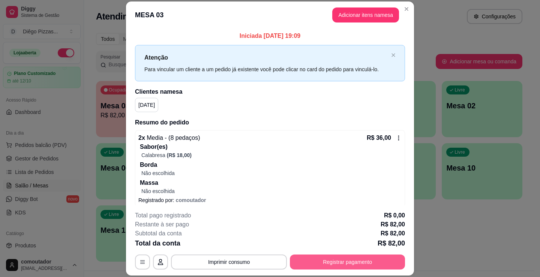
click at [318, 260] on button "Registrar pagamento" at bounding box center [347, 262] width 115 height 15
click at [229, 120] on div "Dinheiro" at bounding box center [219, 122] width 53 height 44
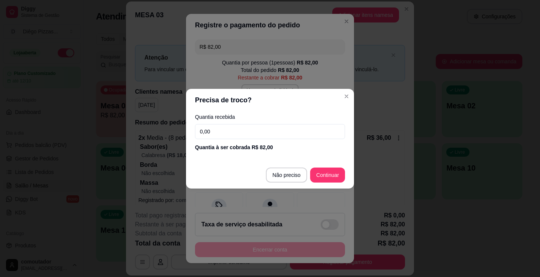
click at [242, 129] on input "0,00" at bounding box center [270, 131] width 150 height 15
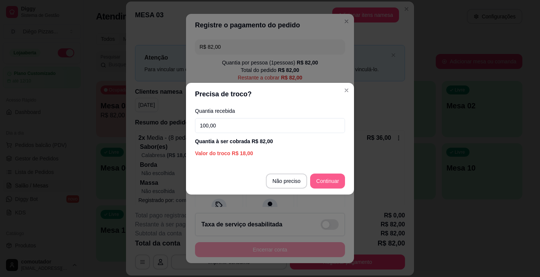
type input "100,00"
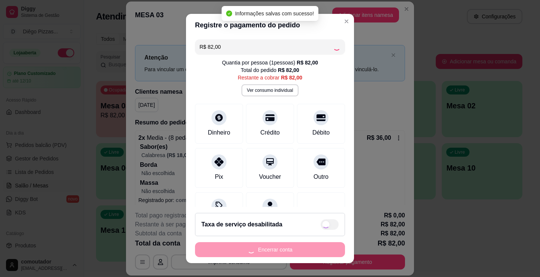
type input "R$ 0,00"
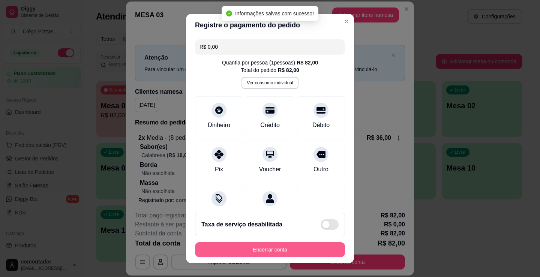
click at [304, 250] on button "Encerrar conta" at bounding box center [270, 249] width 150 height 15
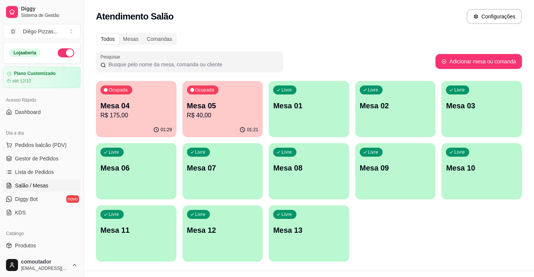
click at [135, 112] on p "R$ 175,00" at bounding box center [136, 115] width 72 height 9
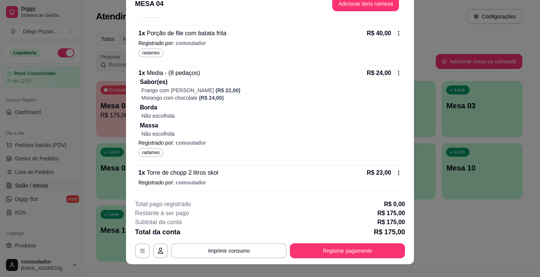
scroll to position [22, 0]
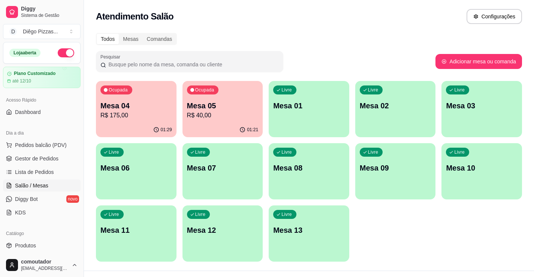
click at [243, 107] on p "Mesa 05" at bounding box center [223, 105] width 72 height 10
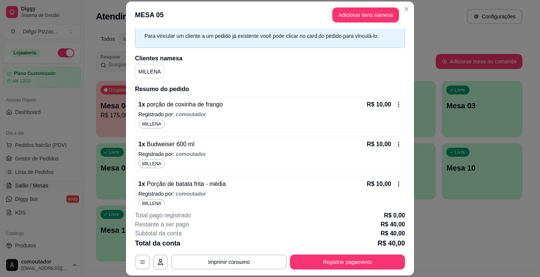
scroll to position [0, 0]
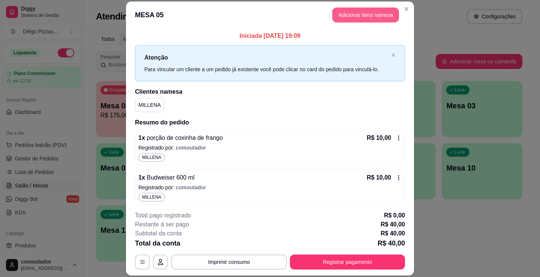
click at [368, 7] on button "Adicionar itens na mesa" at bounding box center [365, 14] width 67 height 15
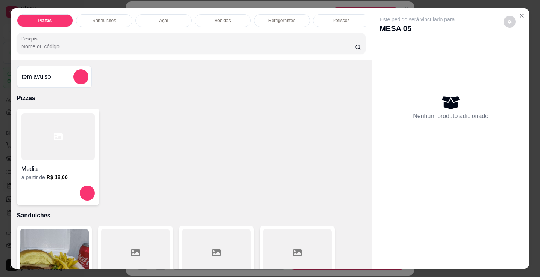
click at [227, 18] on p "Bebidas" at bounding box center [222, 21] width 16 height 6
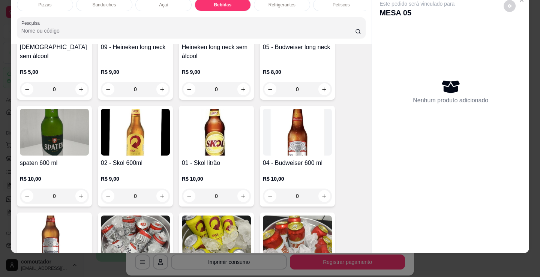
scroll to position [1117, 0]
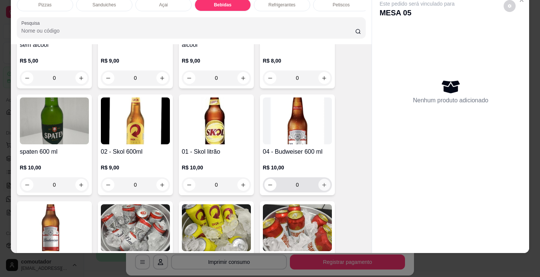
click at [319, 180] on button "increase-product-quantity" at bounding box center [324, 185] width 12 height 12
type input "1"
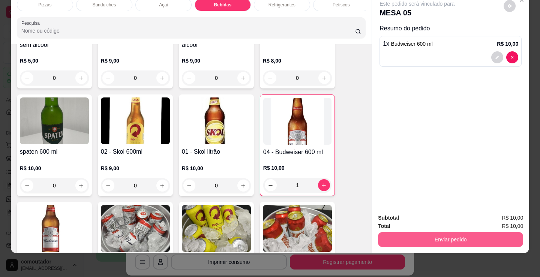
click at [408, 234] on button "Enviar pedido" at bounding box center [450, 239] width 145 height 15
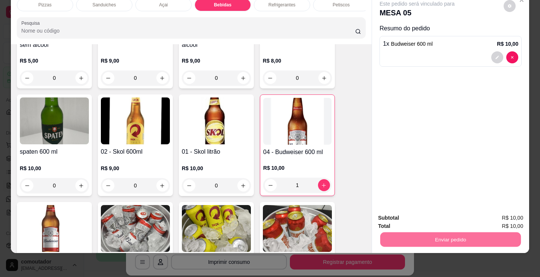
click at [458, 214] on button "Registrar cliente" at bounding box center [453, 215] width 49 height 14
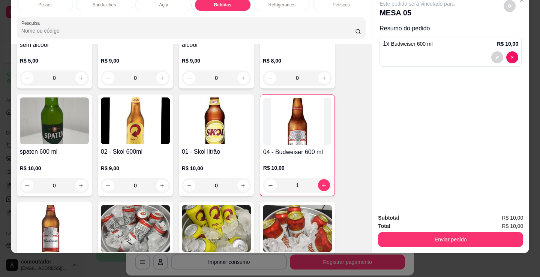
click at [326, 143] on div "MILLENA" at bounding box center [270, 143] width 198 height 22
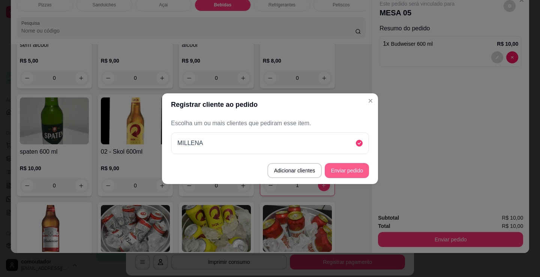
click at [339, 172] on button "Enviar pedido" at bounding box center [347, 170] width 44 height 15
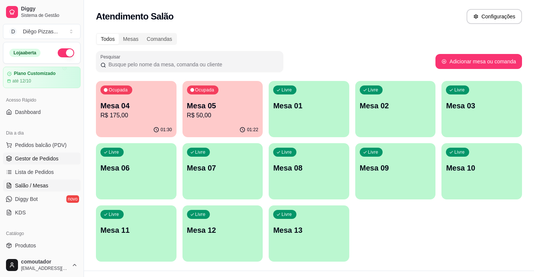
click at [49, 156] on span "Gestor de Pedidos" at bounding box center [36, 158] width 43 height 7
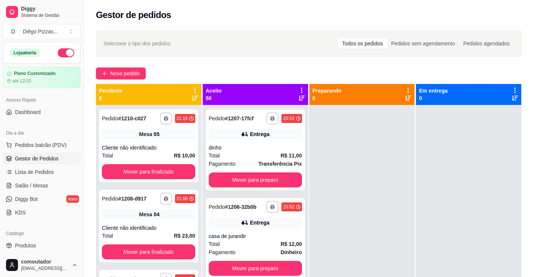
click at [194, 87] on icon at bounding box center [195, 90] width 7 height 7
click at [186, 104] on div "Mover pedidos de etapa Com essa opção você tem a opção de mover todos os pedido…" at bounding box center [147, 110] width 89 height 20
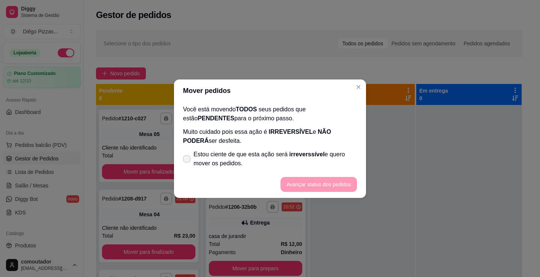
click at [199, 158] on span "Estou ciente de que esta ação será irreverssível e quero mover os pedidos." at bounding box center [274, 159] width 163 height 18
click at [187, 160] on input "Estou ciente de que esta ação será irreverssível e quero mover os pedidos." at bounding box center [185, 162] width 5 height 5
checkbox input "true"
click at [313, 188] on button "Avançar status dos pedidos" at bounding box center [319, 184] width 74 height 15
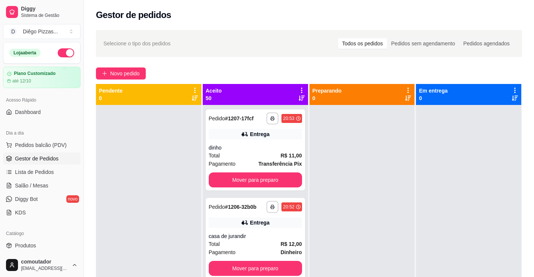
click at [300, 87] on icon at bounding box center [301, 90] width 7 height 7
click at [281, 120] on span "Com essa opção você tem a opção de mover todos os pedidos que estão em uma etap…" at bounding box center [252, 113] width 89 height 14
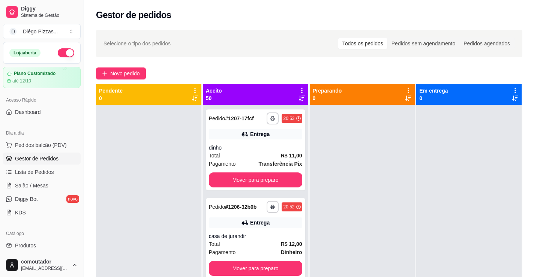
click at [249, 160] on span "Estou ciente de que esta ação será irreverssível e quero mover os pedidos." at bounding box center [275, 159] width 164 height 18
click at [187, 160] on input "Estou ciente de que esta ação será irreverssível e quero mover os pedidos." at bounding box center [184, 162] width 5 height 5
checkbox input "true"
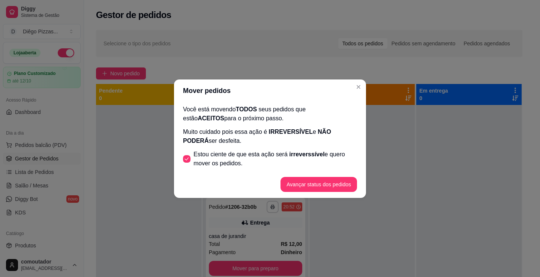
click at [333, 195] on footer "Avançar status dos pedidos" at bounding box center [270, 184] width 192 height 27
click at [333, 188] on button "Avançar status dos pedidos" at bounding box center [318, 184] width 76 height 15
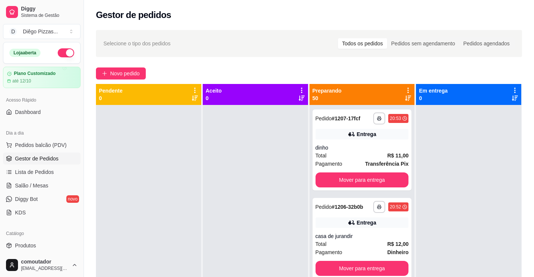
click at [402, 85] on div "Preparando 50" at bounding box center [362, 94] width 105 height 21
click at [408, 89] on icon at bounding box center [408, 90] width 1 height 5
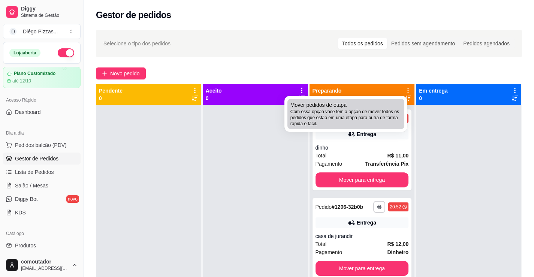
click at [360, 115] on span "Com essa opção você tem a opção de mover todos os pedidos que estão em uma etap…" at bounding box center [346, 118] width 111 height 18
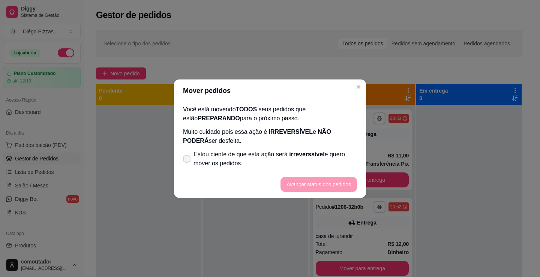
click at [289, 157] on span "irreverssível" at bounding box center [306, 154] width 35 height 6
click at [187, 160] on input "Estou ciente de que esta ação será irreverssível e quero mover os pedidos." at bounding box center [185, 162] width 5 height 5
checkbox input "true"
click at [343, 183] on button "Avançar status dos pedidos" at bounding box center [318, 184] width 76 height 15
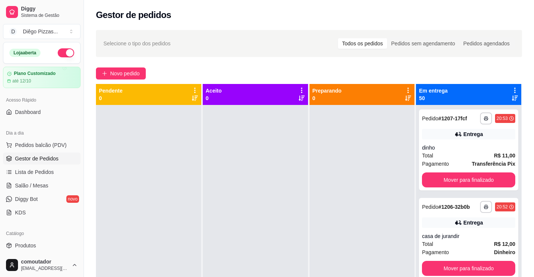
click at [512, 88] on icon at bounding box center [515, 90] width 7 height 7
click at [440, 112] on span "Com essa opção você tem a opção de mover todos os pedidos que estão em uma etap…" at bounding box center [463, 113] width 89 height 14
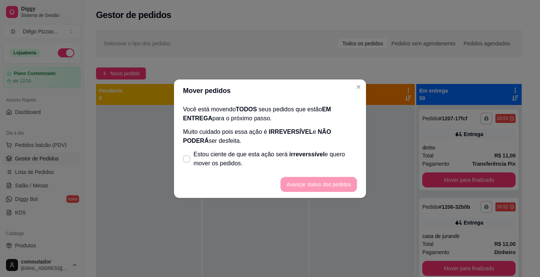
click at [295, 159] on span "Estou ciente de que esta ação será irreverssível e quero mover os pedidos." at bounding box center [274, 159] width 163 height 18
click at [187, 160] on input "Estou ciente de que esta ação será irreverssível e quero mover os pedidos." at bounding box center [185, 162] width 5 height 5
checkbox input "true"
click at [319, 188] on button "Avançar status dos pedidos" at bounding box center [318, 184] width 76 height 15
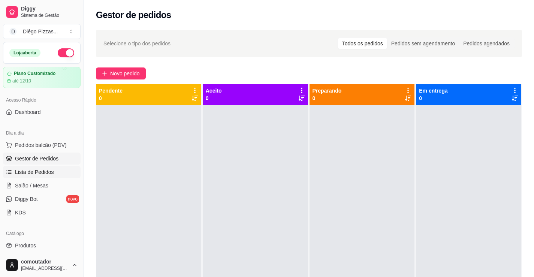
click at [46, 171] on span "Lista de Pedidos" at bounding box center [34, 171] width 39 height 7
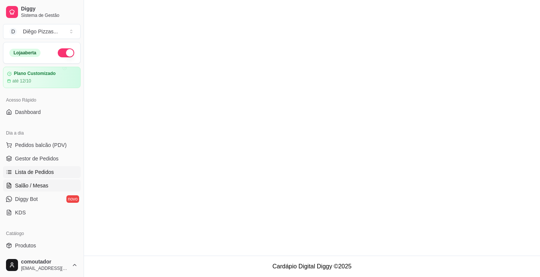
click at [46, 187] on span "Salão / Mesas" at bounding box center [31, 185] width 33 height 7
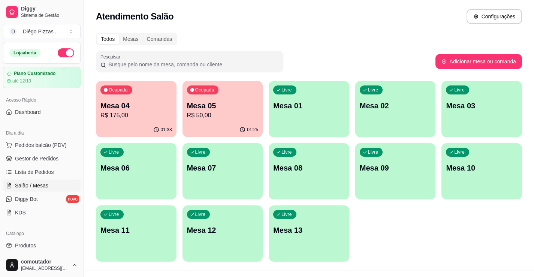
click at [216, 101] on p "Mesa 05" at bounding box center [223, 105] width 72 height 10
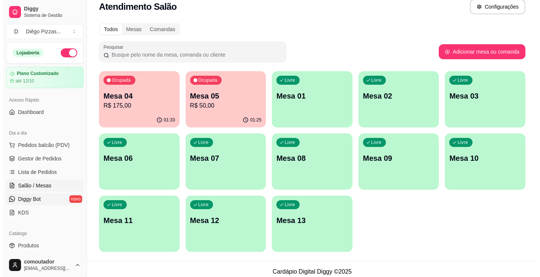
scroll to position [15, 0]
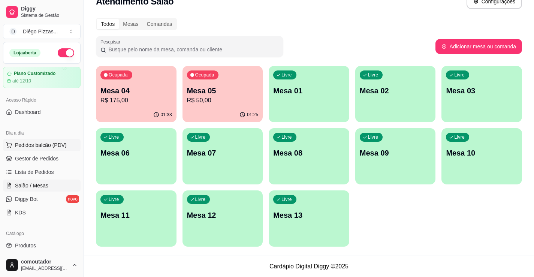
click at [43, 142] on span "Pedidos balcão (PDV)" at bounding box center [41, 144] width 52 height 7
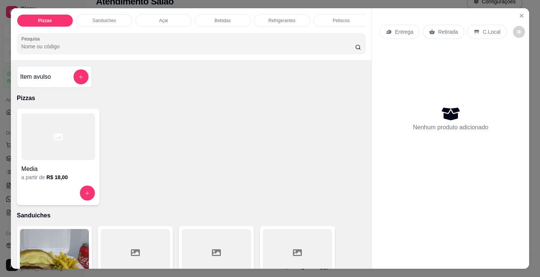
click at [236, 15] on div "Bebidas" at bounding box center [223, 20] width 56 height 13
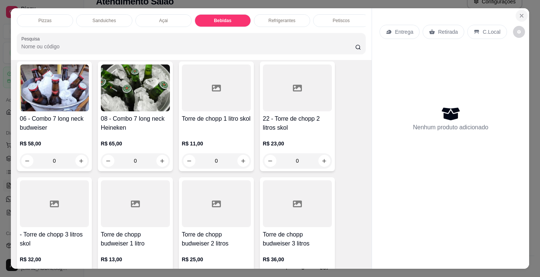
click at [522, 12] on button "Close" at bounding box center [522, 16] width 12 height 12
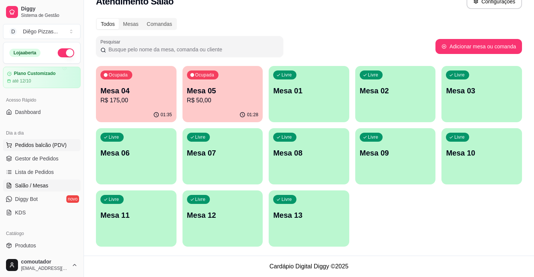
click at [67, 145] on button "Pedidos balcão (PDV)" at bounding box center [42, 145] width 78 height 12
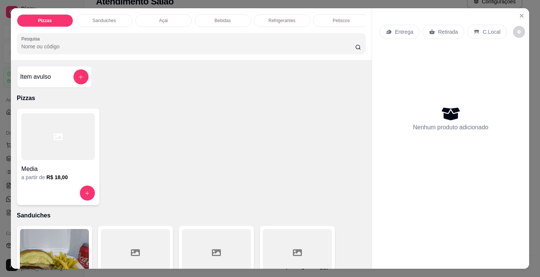
click at [96, 19] on p "Sanduiches" at bounding box center [104, 21] width 24 height 6
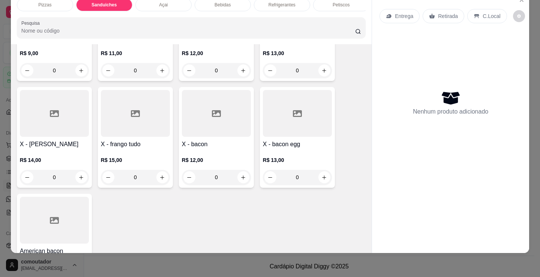
scroll to position [564, 0]
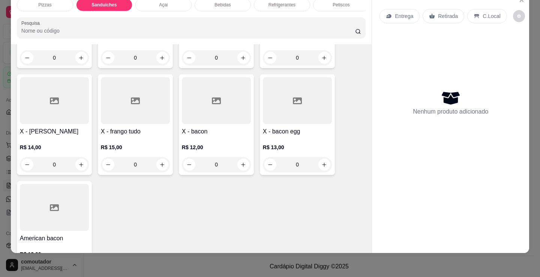
click at [159, 166] on div "0" at bounding box center [135, 164] width 69 height 15
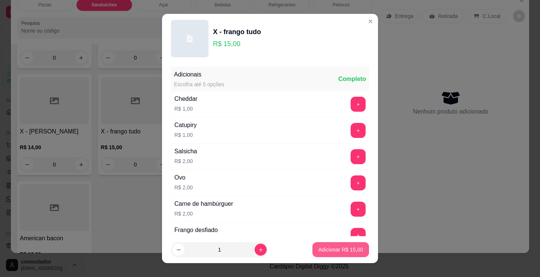
click at [338, 249] on p "Adicionar R$ 15,00" at bounding box center [340, 249] width 45 height 7
type input "1"
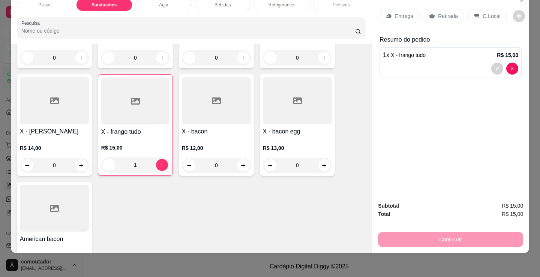
click at [399, 12] on p "Entrega" at bounding box center [404, 15] width 18 height 7
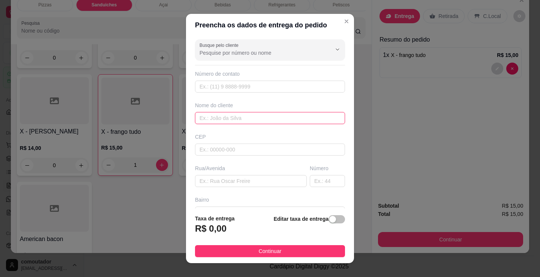
click at [235, 117] on input "text" at bounding box center [270, 118] width 150 height 12
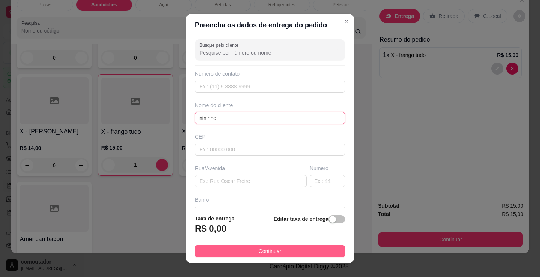
type input "nininho"
click at [328, 249] on button "Continuar" at bounding box center [270, 251] width 150 height 12
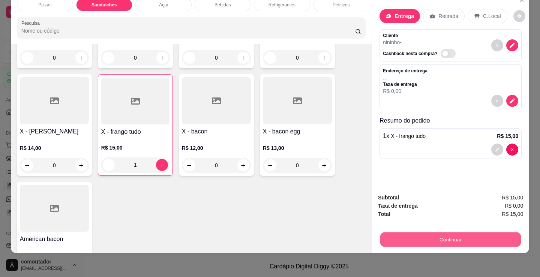
click at [416, 232] on button "Continuar" at bounding box center [450, 239] width 141 height 15
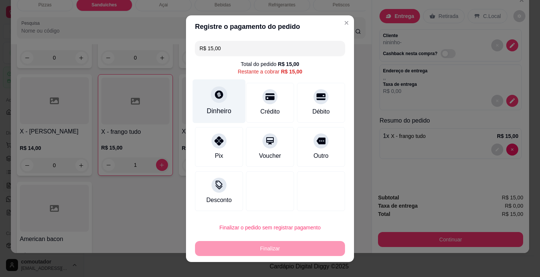
click at [226, 106] on div "Dinheiro" at bounding box center [219, 101] width 53 height 44
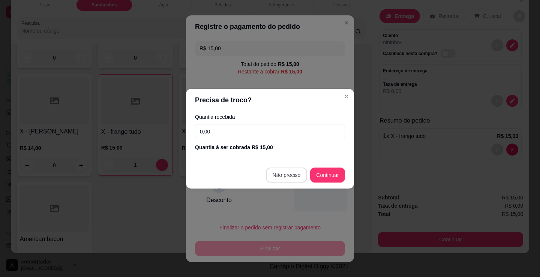
type input "R$ 0,00"
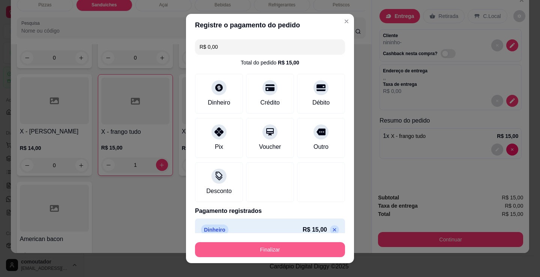
click at [294, 253] on button "Finalizar" at bounding box center [270, 249] width 150 height 15
click at [262, 253] on button "Finalizar" at bounding box center [270, 249] width 150 height 15
click at [279, 250] on button "Finalizar" at bounding box center [270, 249] width 150 height 15
click at [247, 257] on button "Finalizar" at bounding box center [270, 249] width 150 height 15
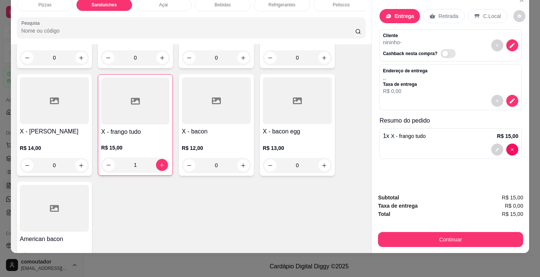
click at [423, 258] on div "Pizzas Sanduiches Açai Bebidas Refrigerantes Petiscos doces Cigarros utensílios…" at bounding box center [270, 138] width 540 height 277
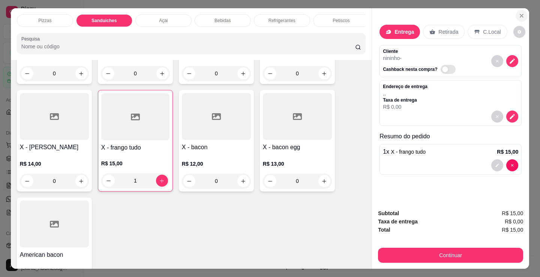
click at [519, 13] on icon "Close" at bounding box center [522, 16] width 6 height 6
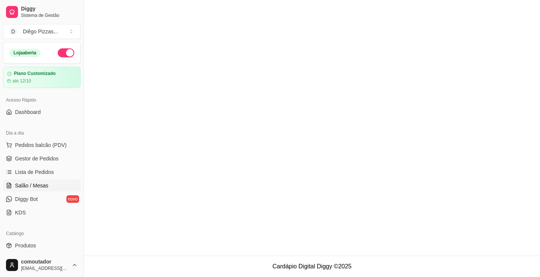
click at [58, 188] on link "Salão / Mesas" at bounding box center [42, 186] width 78 height 12
